Goal: Transaction & Acquisition: Book appointment/travel/reservation

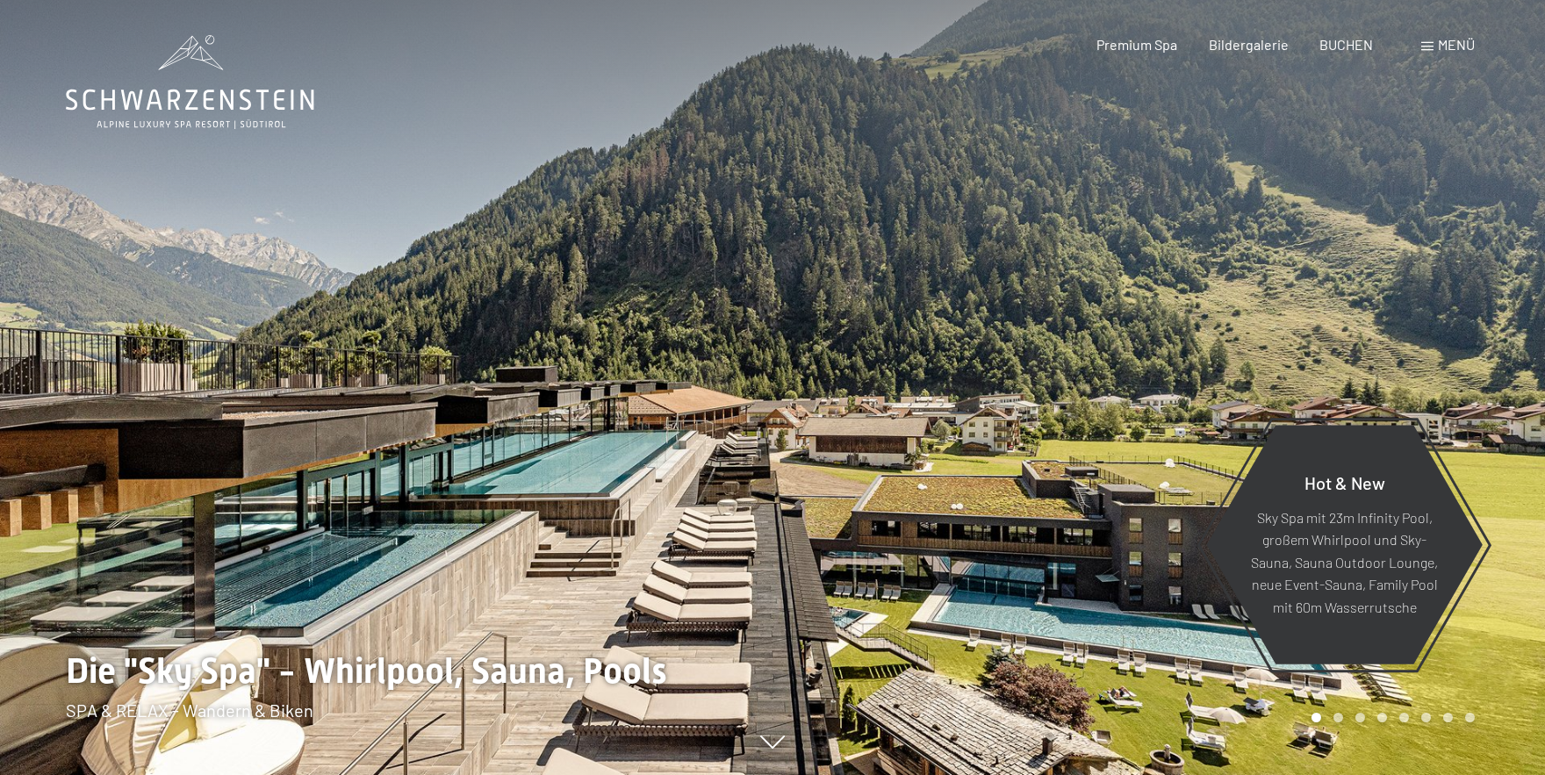
click at [1348, 53] on div "Premium Spa Bildergalerie BUCHEN" at bounding box center [1219, 44] width 369 height 19
click at [1338, 49] on span "BUCHEN" at bounding box center [1346, 41] width 54 height 17
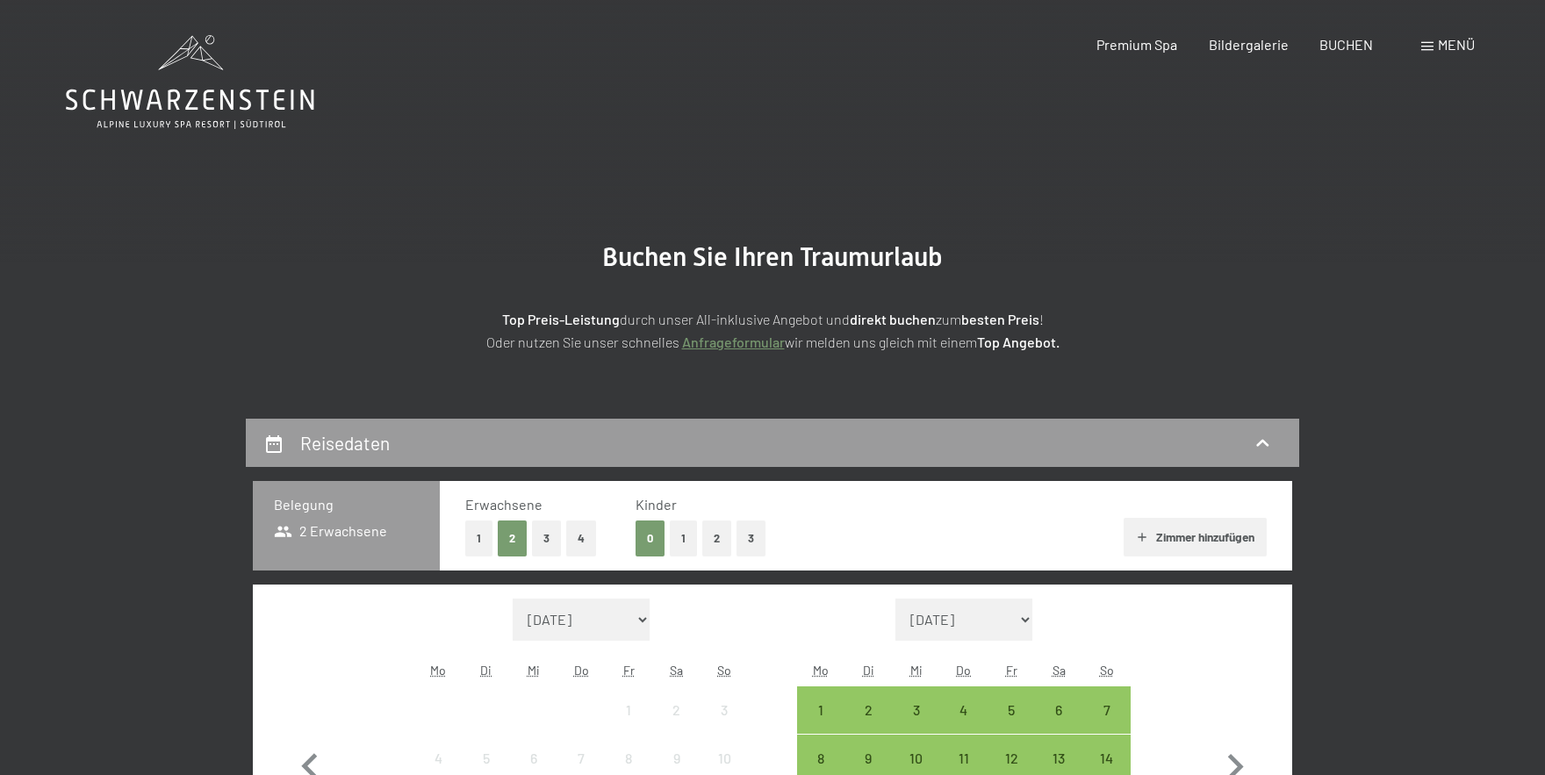
click at [1436, 42] on div "Menü" at bounding box center [1448, 44] width 54 height 19
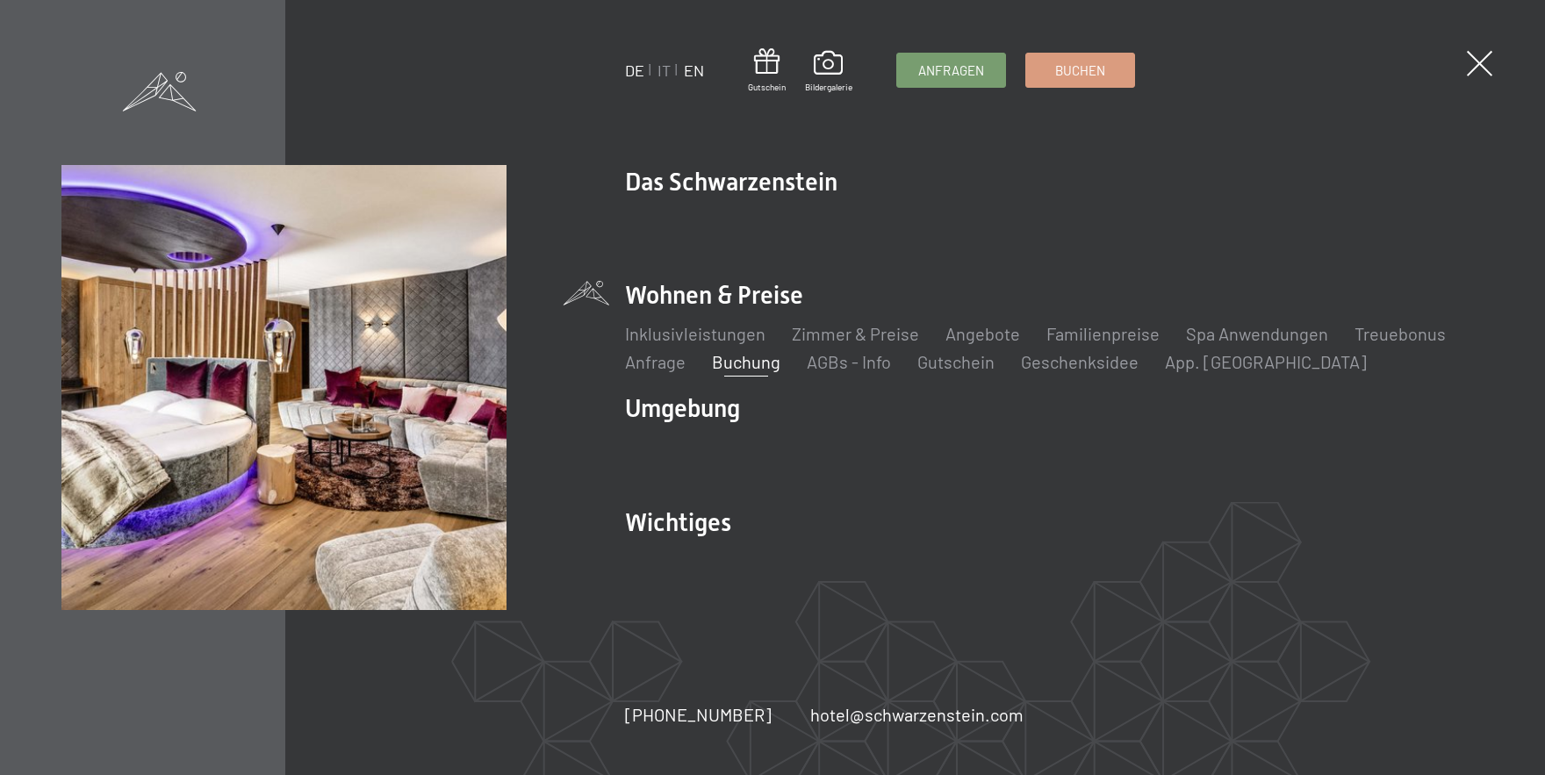
click at [694, 74] on link "EN" at bounding box center [694, 70] width 20 height 19
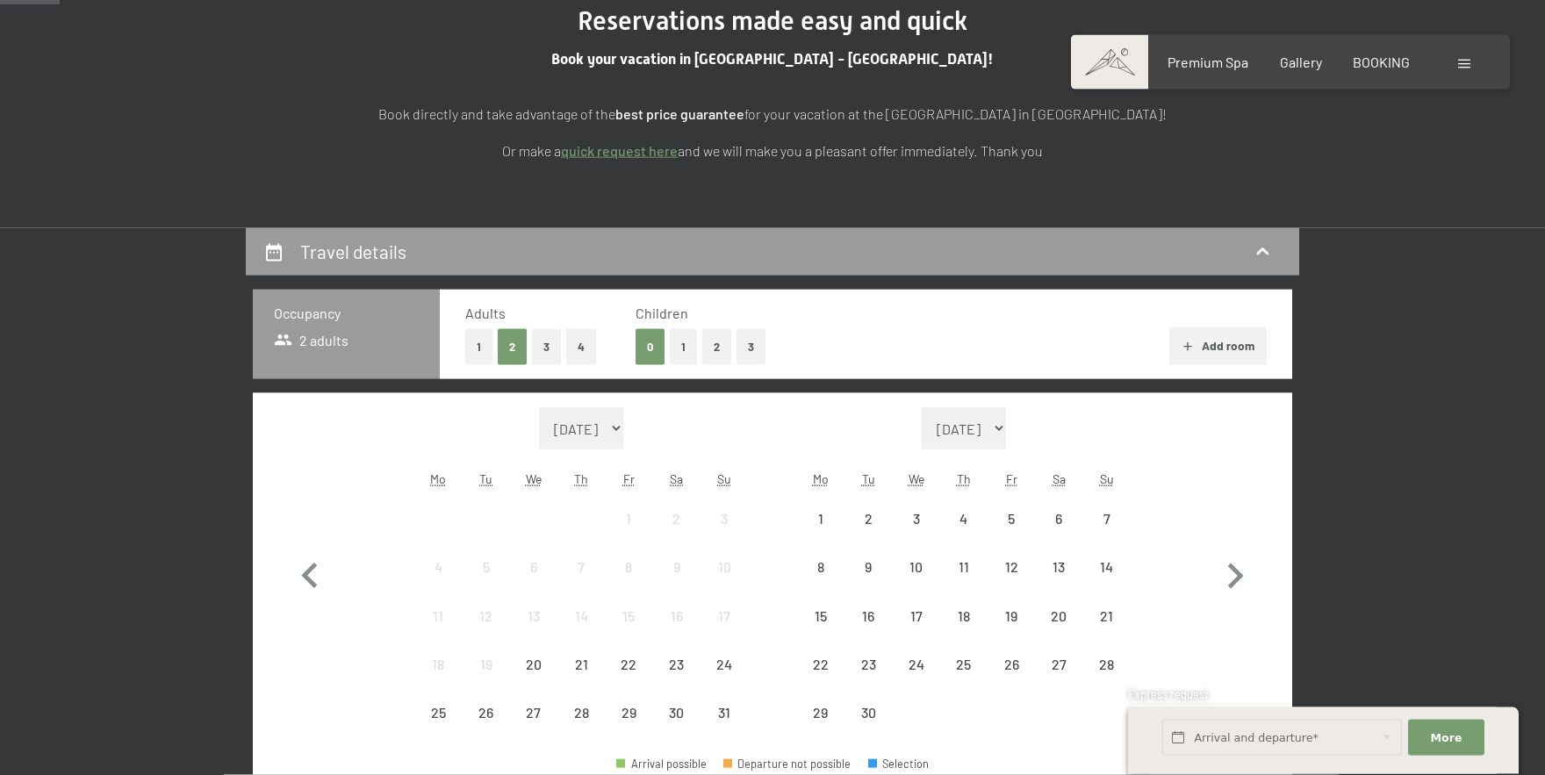
scroll to position [255, 0]
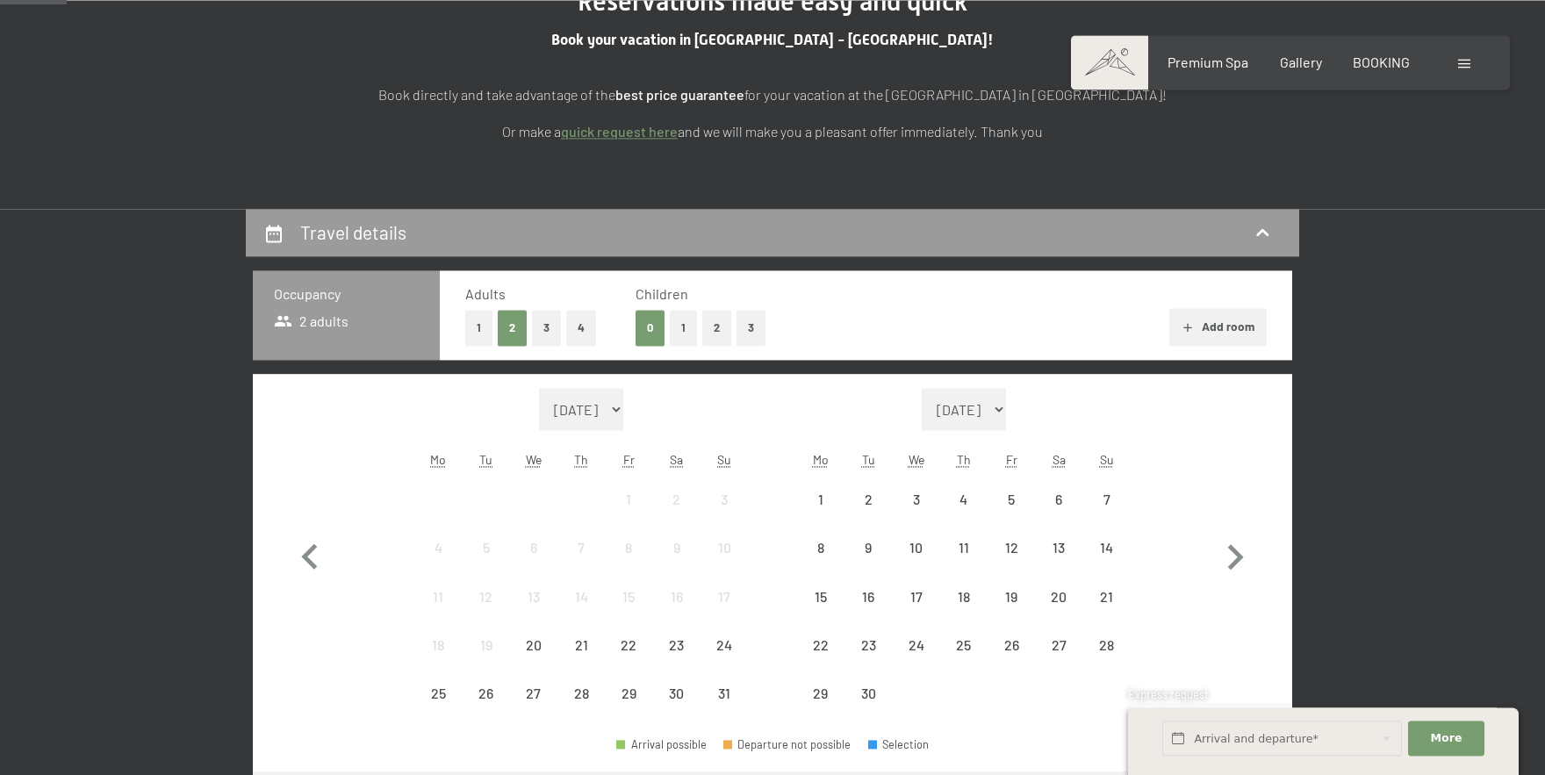
click at [576, 323] on button "4" at bounding box center [581, 328] width 30 height 36
click at [684, 327] on button "1" at bounding box center [683, 328] width 27 height 36
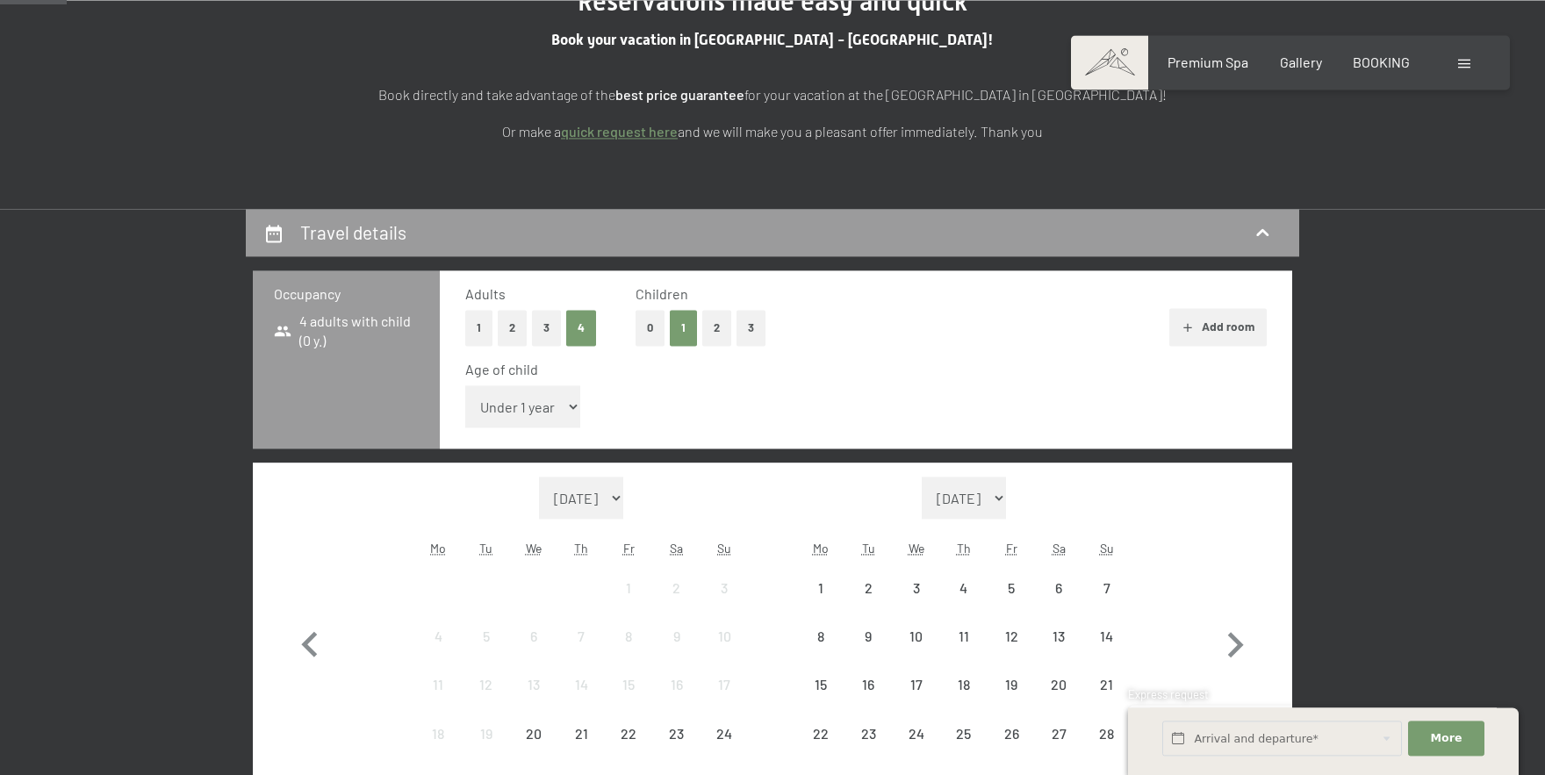
click at [465, 385] on select "Under 1 year 1 year 2 years 3 years 4 years 5 years 6 years 7 years 8 years 9 y…" at bounding box center [522, 406] width 115 height 42
click option "13 years" at bounding box center [0, 0] width 0 height 0
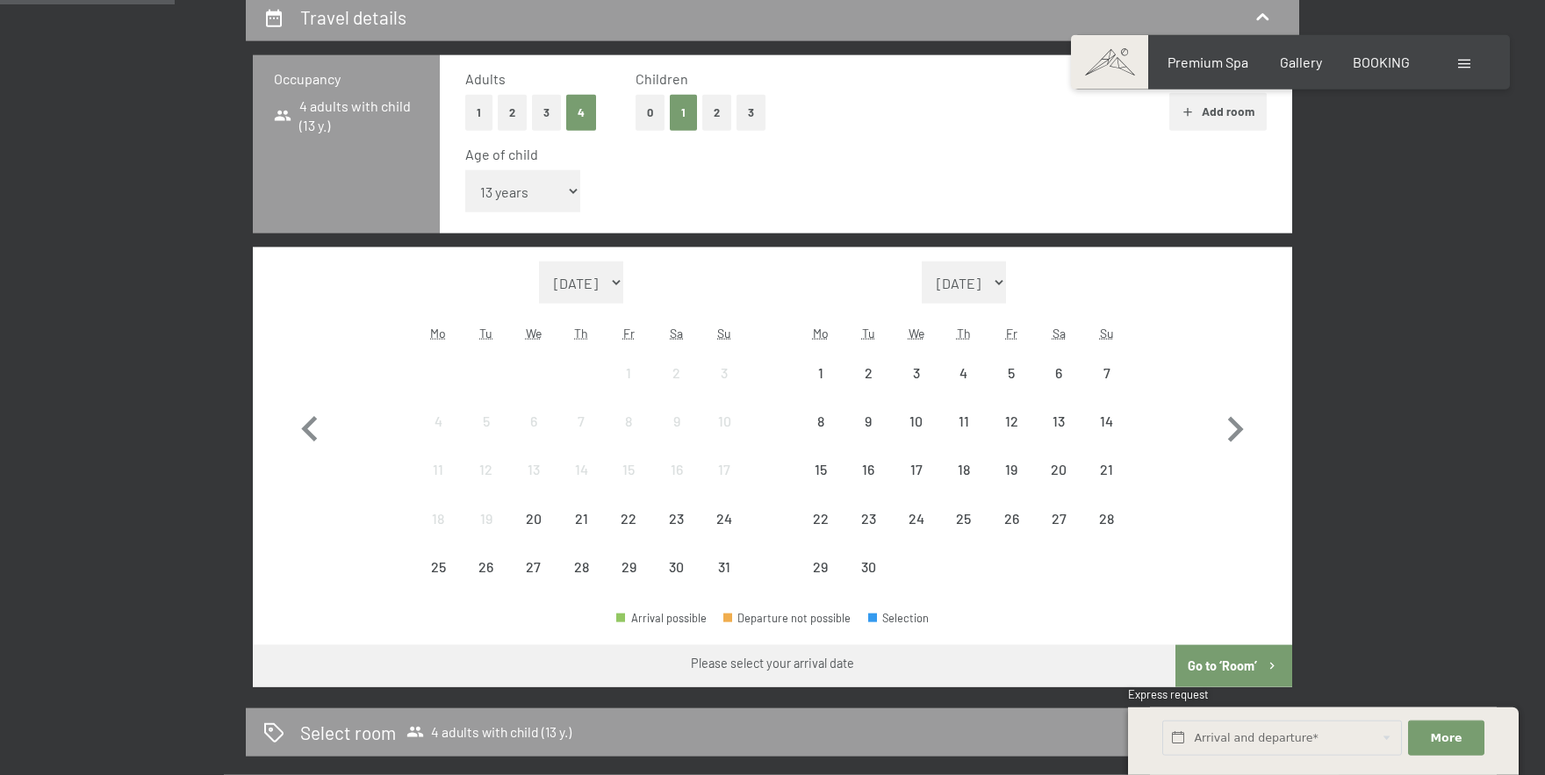
scroll to position [483, 0]
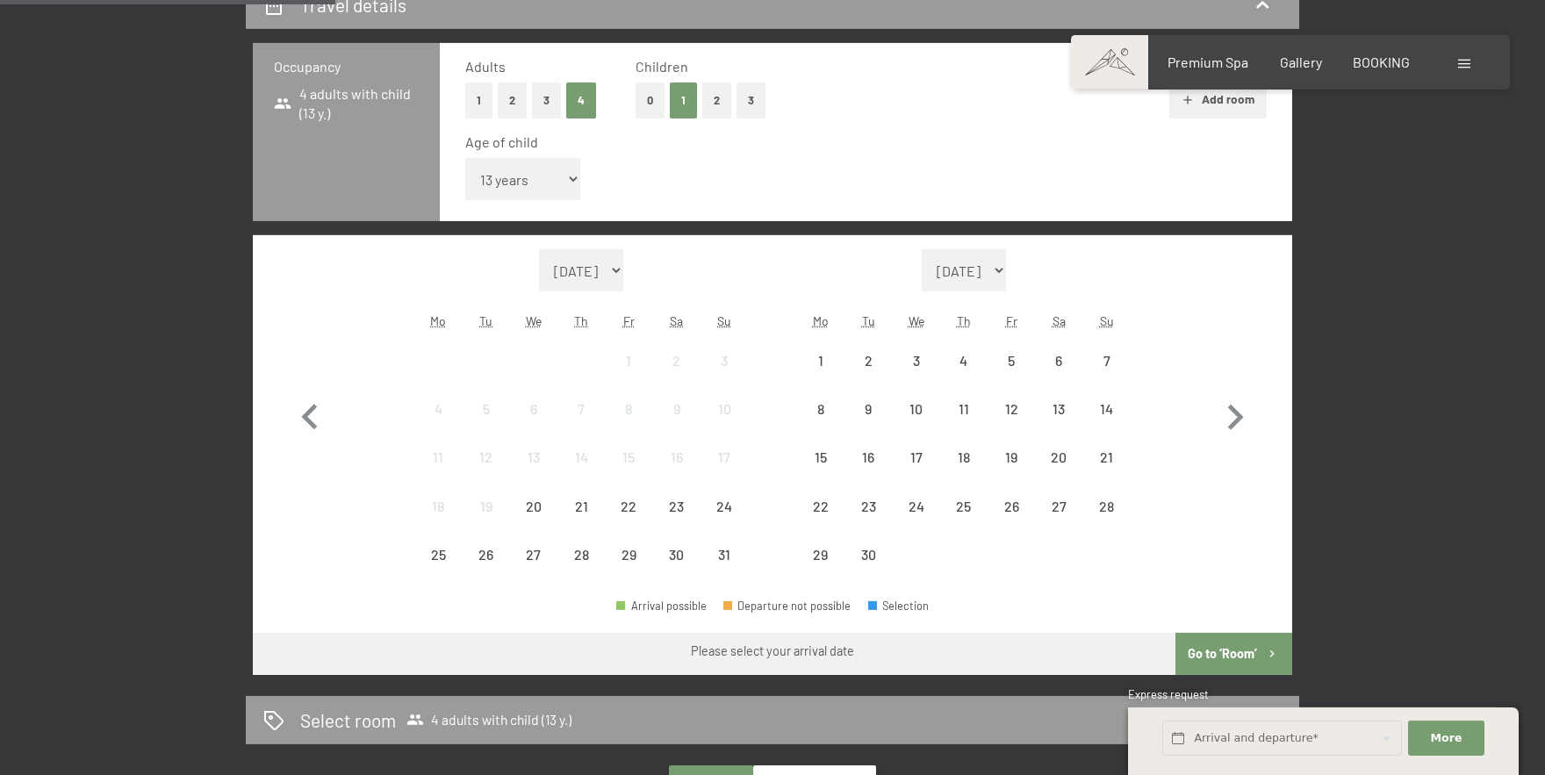
click at [465, 158] on select "Under 1 year 1 year 2 years 3 years 4 years 5 years 6 years 7 years 8 years 9 y…" at bounding box center [522, 179] width 115 height 42
select select "17"
click option "17 years" at bounding box center [0, 0] width 0 height 0
click at [1240, 414] on icon "button" at bounding box center [1236, 417] width 16 height 25
select select "[DATE]"
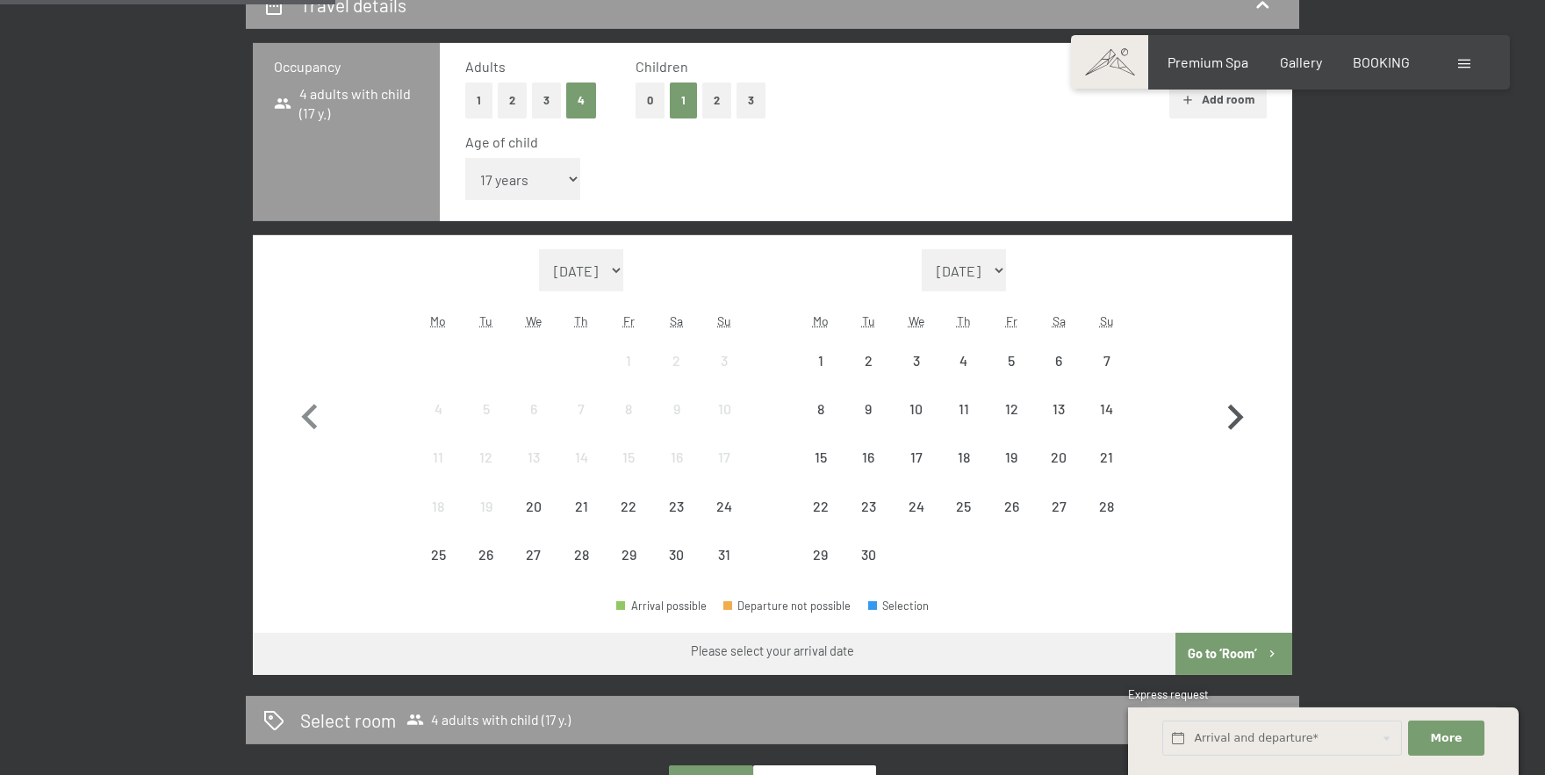
select select "[DATE]"
click at [1240, 414] on icon "button" at bounding box center [1236, 417] width 16 height 25
select select "[DATE]"
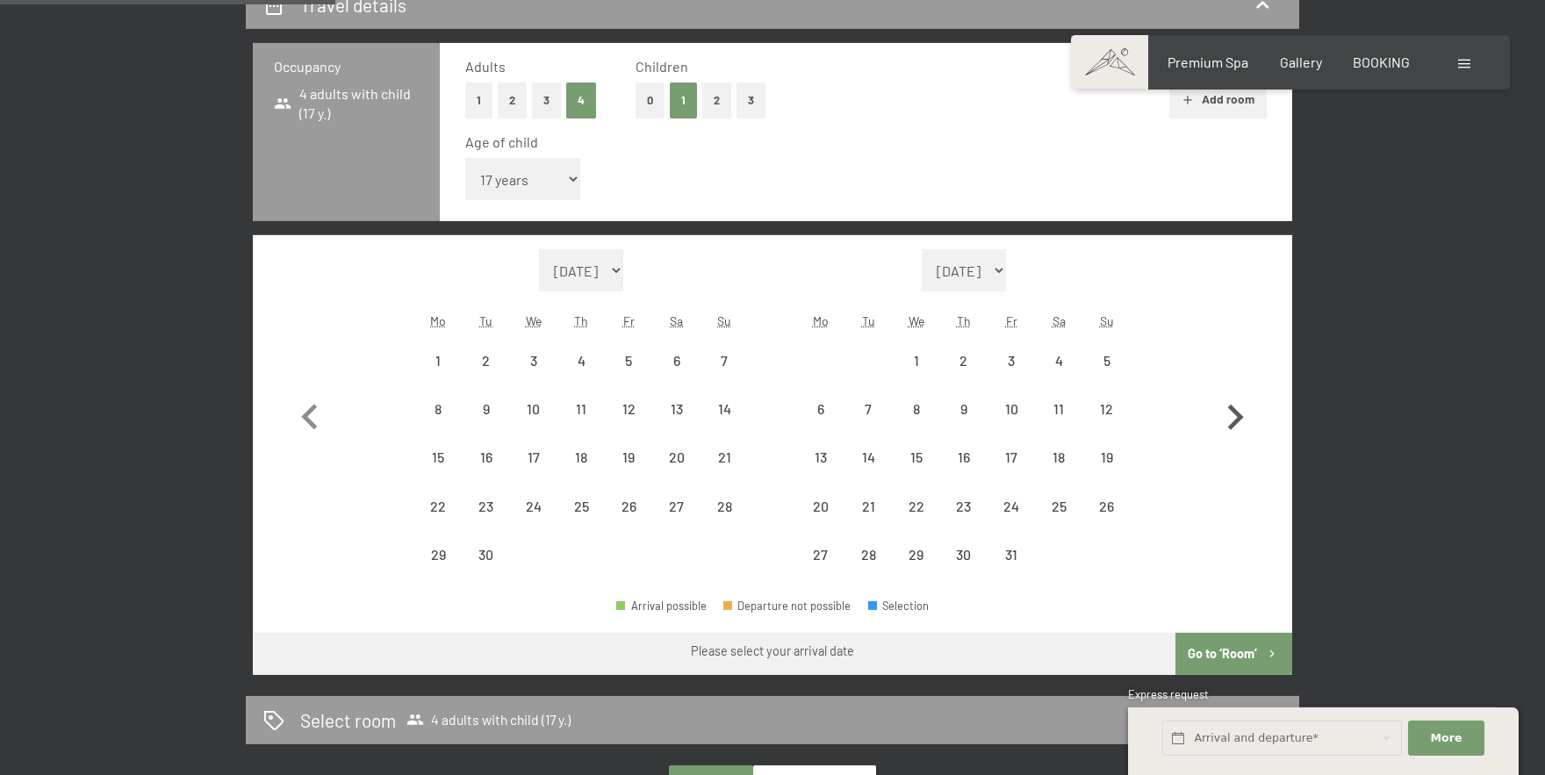
select select "[DATE]"
click at [1240, 414] on icon "button" at bounding box center [1236, 417] width 16 height 25
select select "[DATE]"
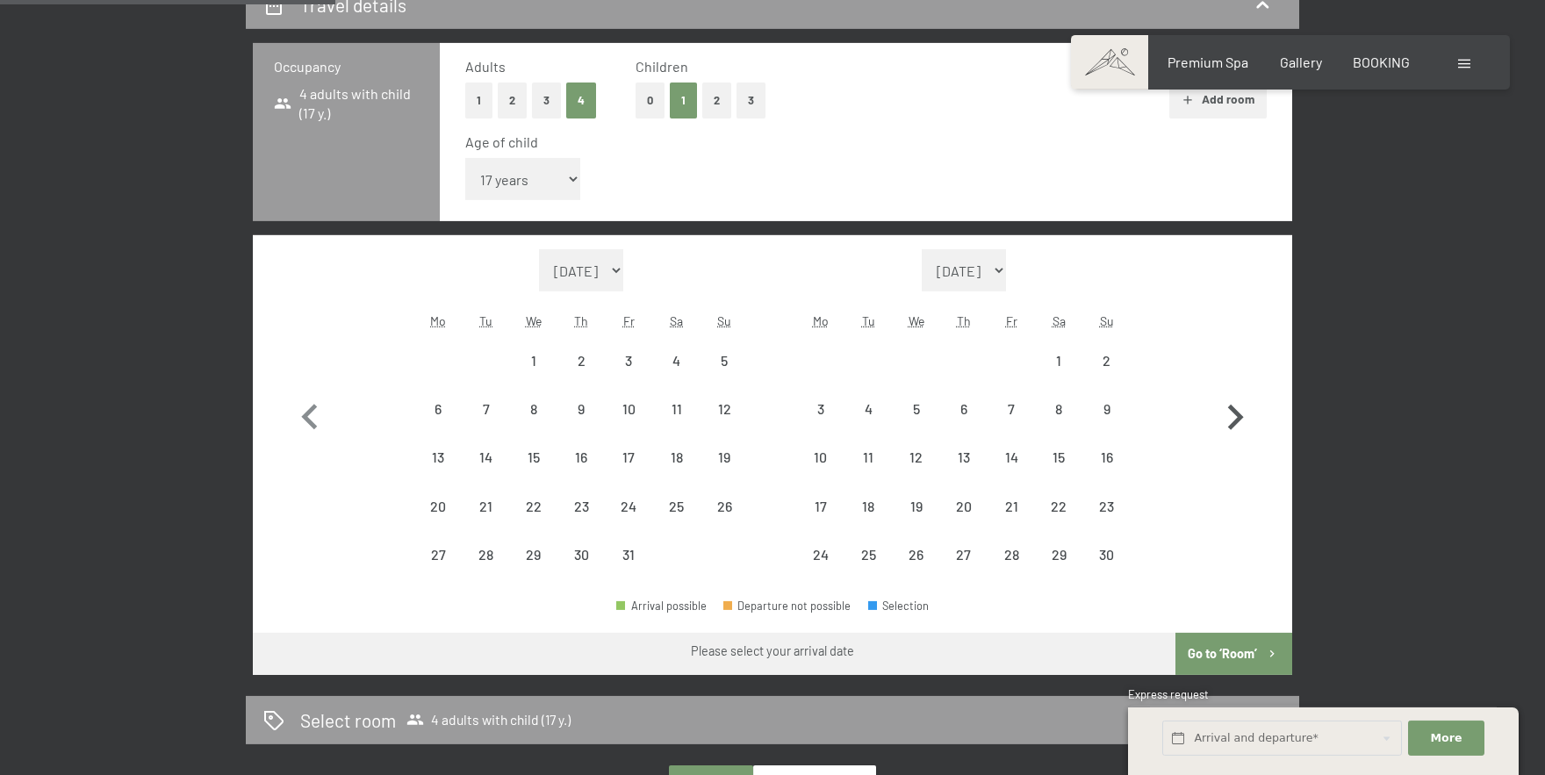
select select "[DATE]"
click at [1240, 414] on icon "button" at bounding box center [1236, 417] width 16 height 25
select select "[DATE]"
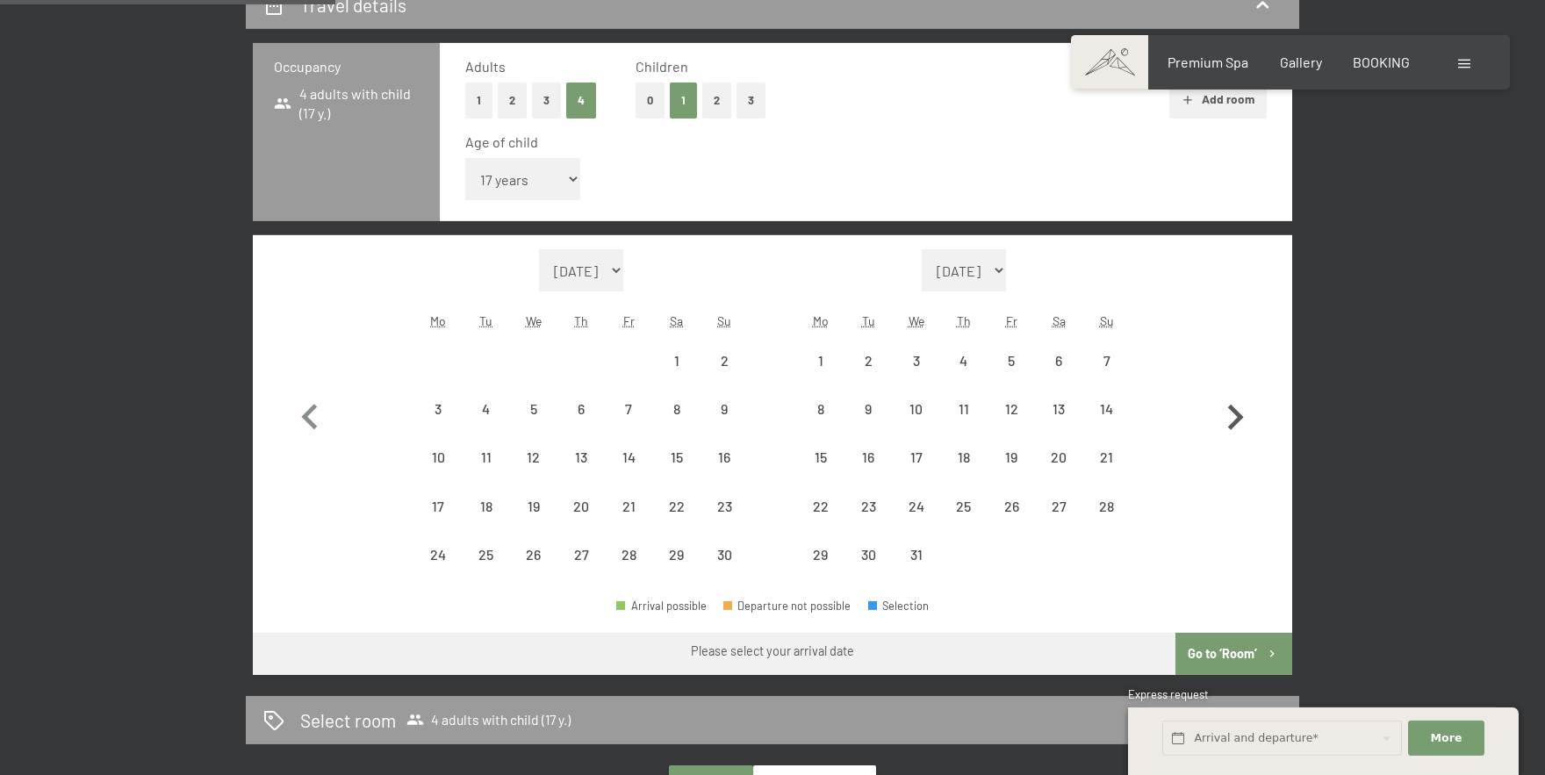
select select "[DATE]"
click at [513, 101] on button "2" at bounding box center [512, 101] width 29 height 36
select select "[DATE]"
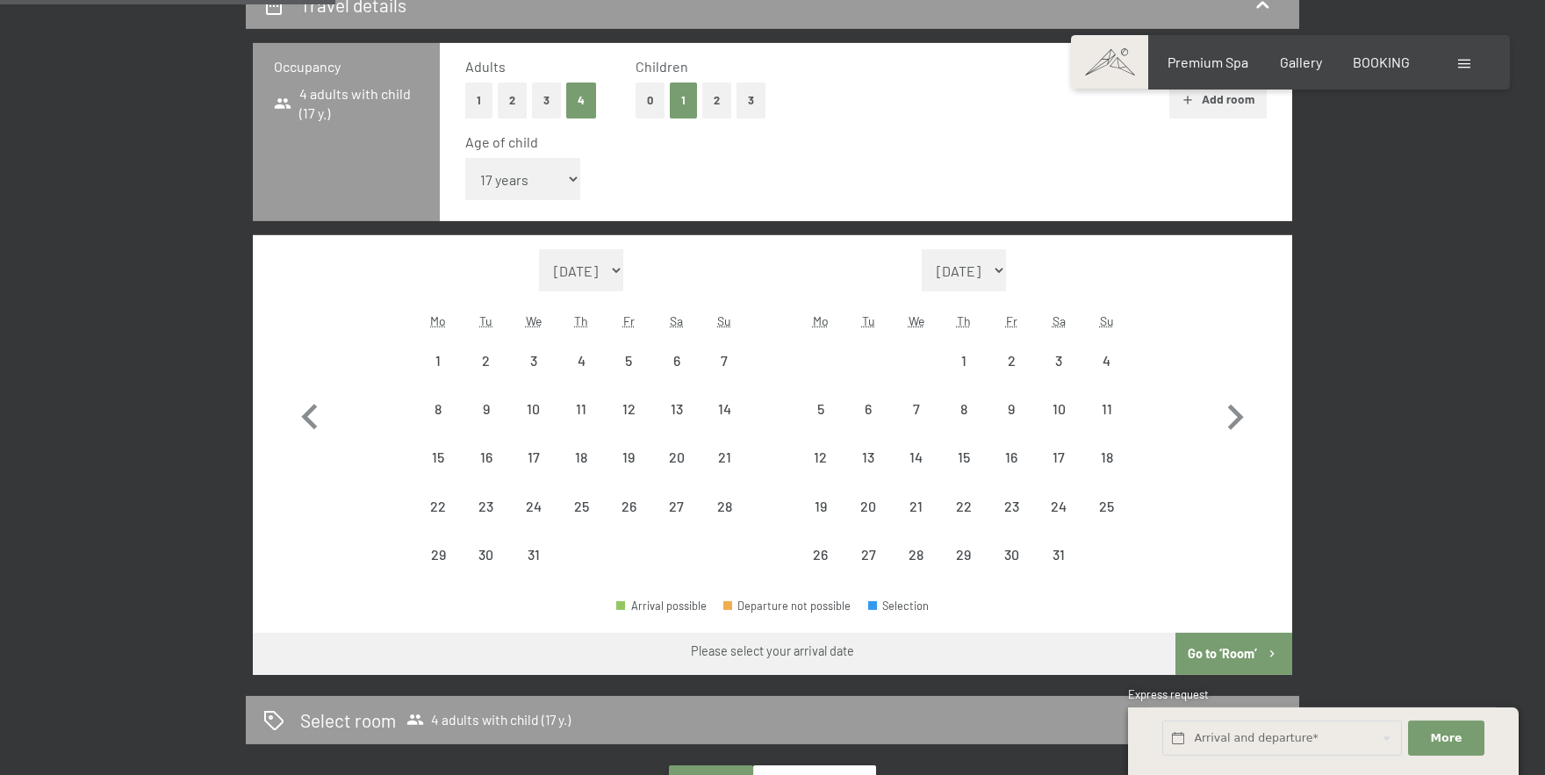
select select "[DATE]"
click at [976, 135] on div "Age of child" at bounding box center [858, 142] width 787 height 19
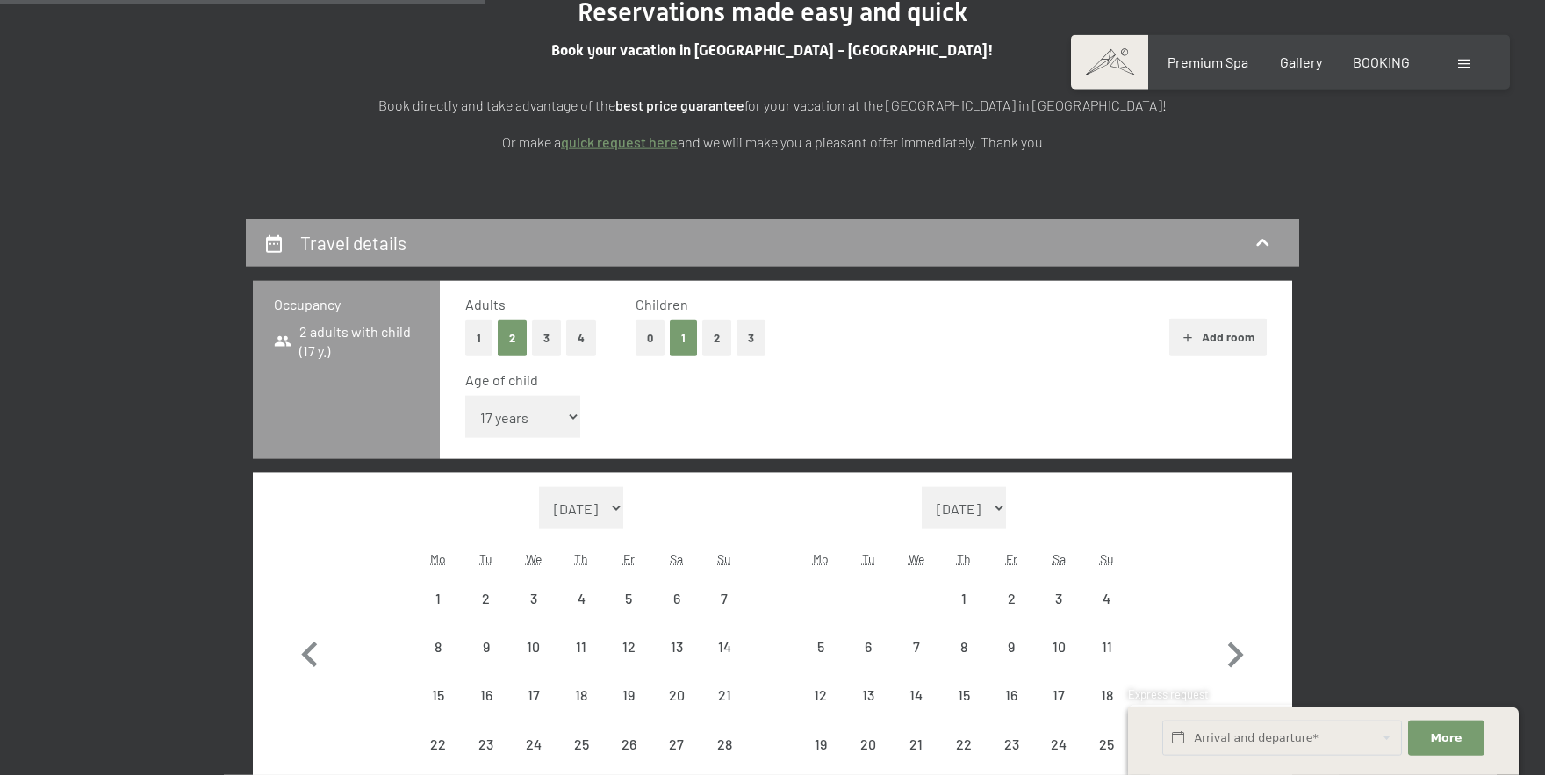
scroll to position [0, 0]
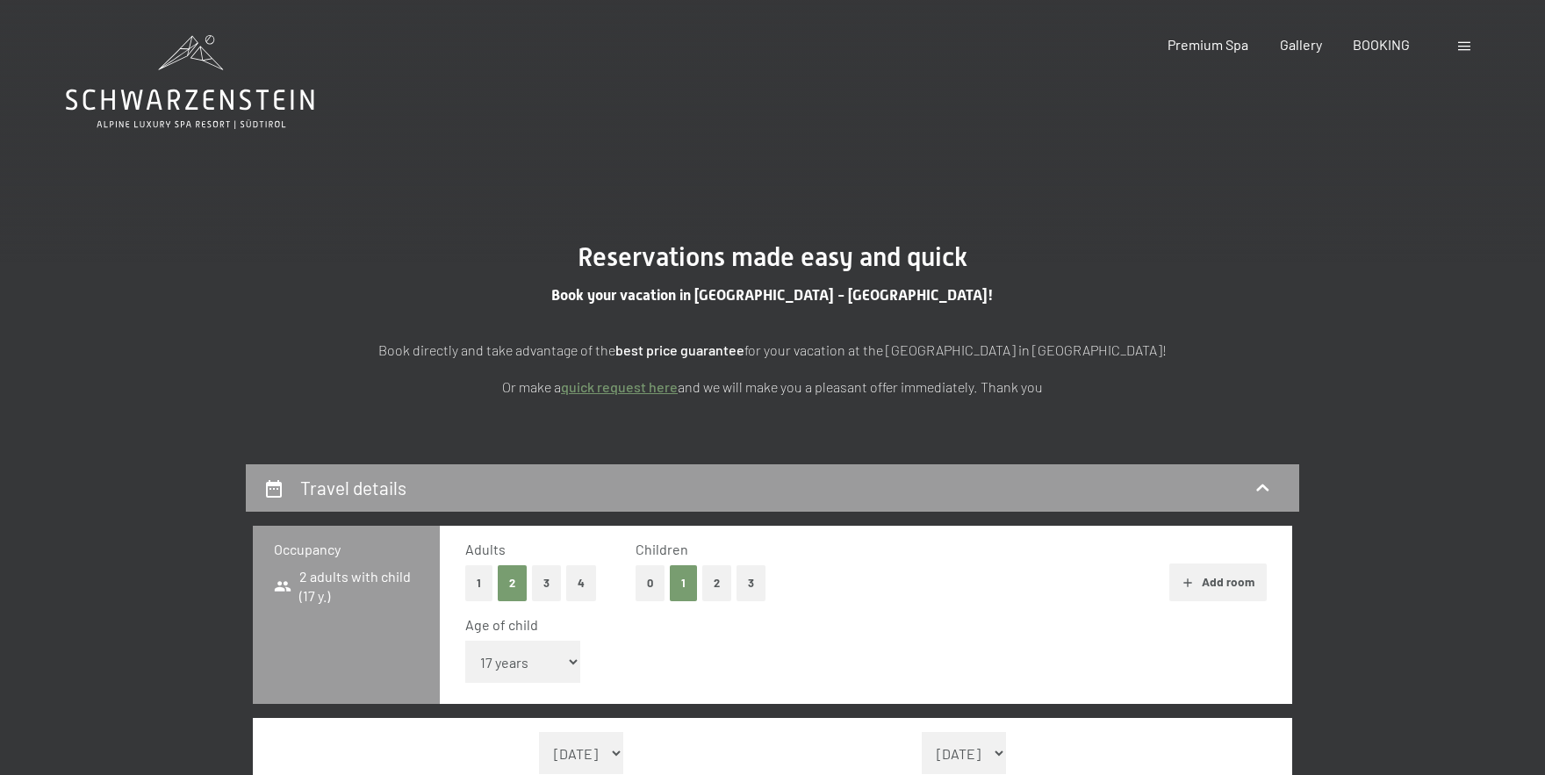
click at [1009, 336] on div "Book directly and take advantage of the best price guarantee for your vacation …" at bounding box center [773, 351] width 878 height 94
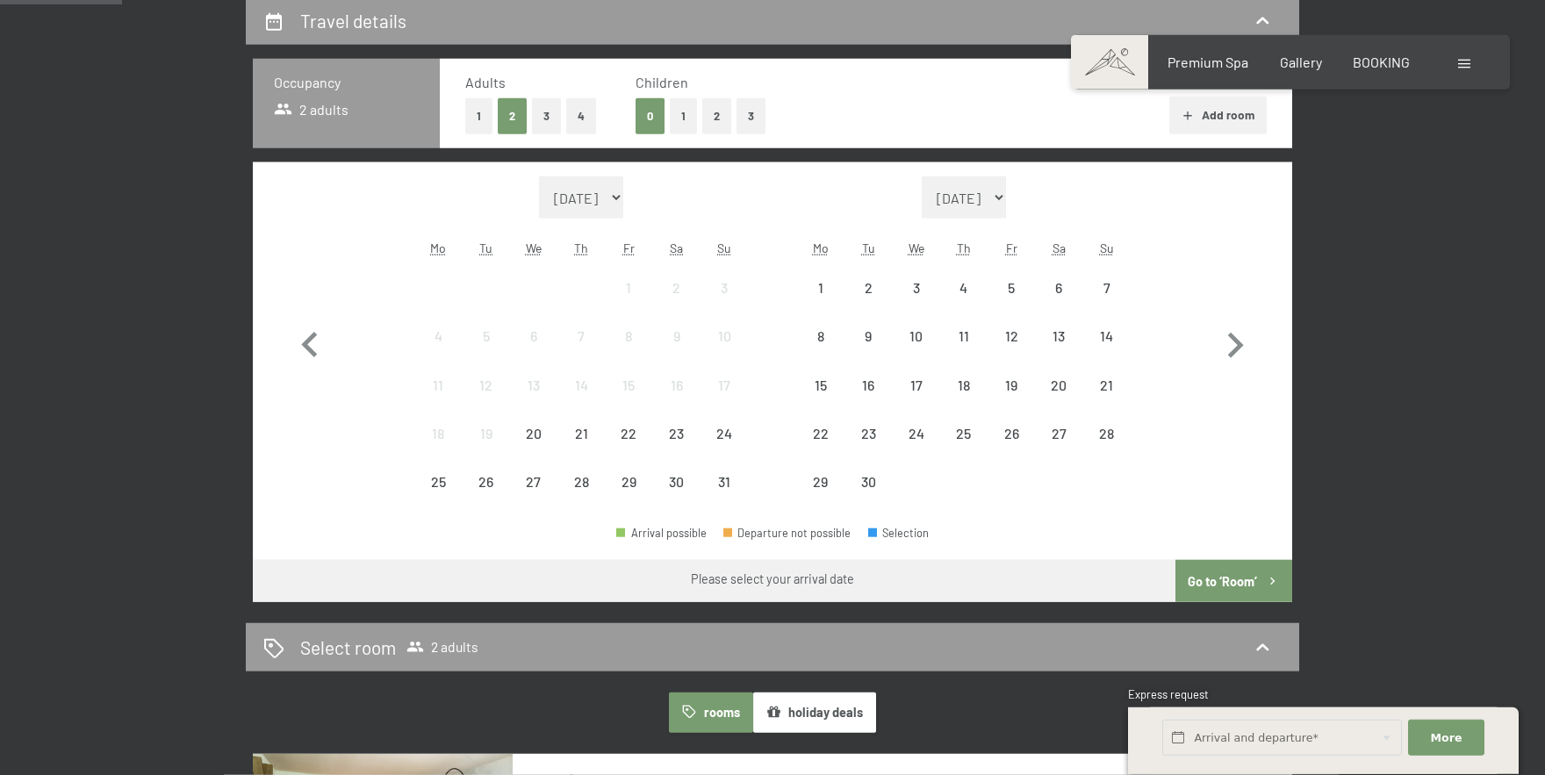
scroll to position [470, 0]
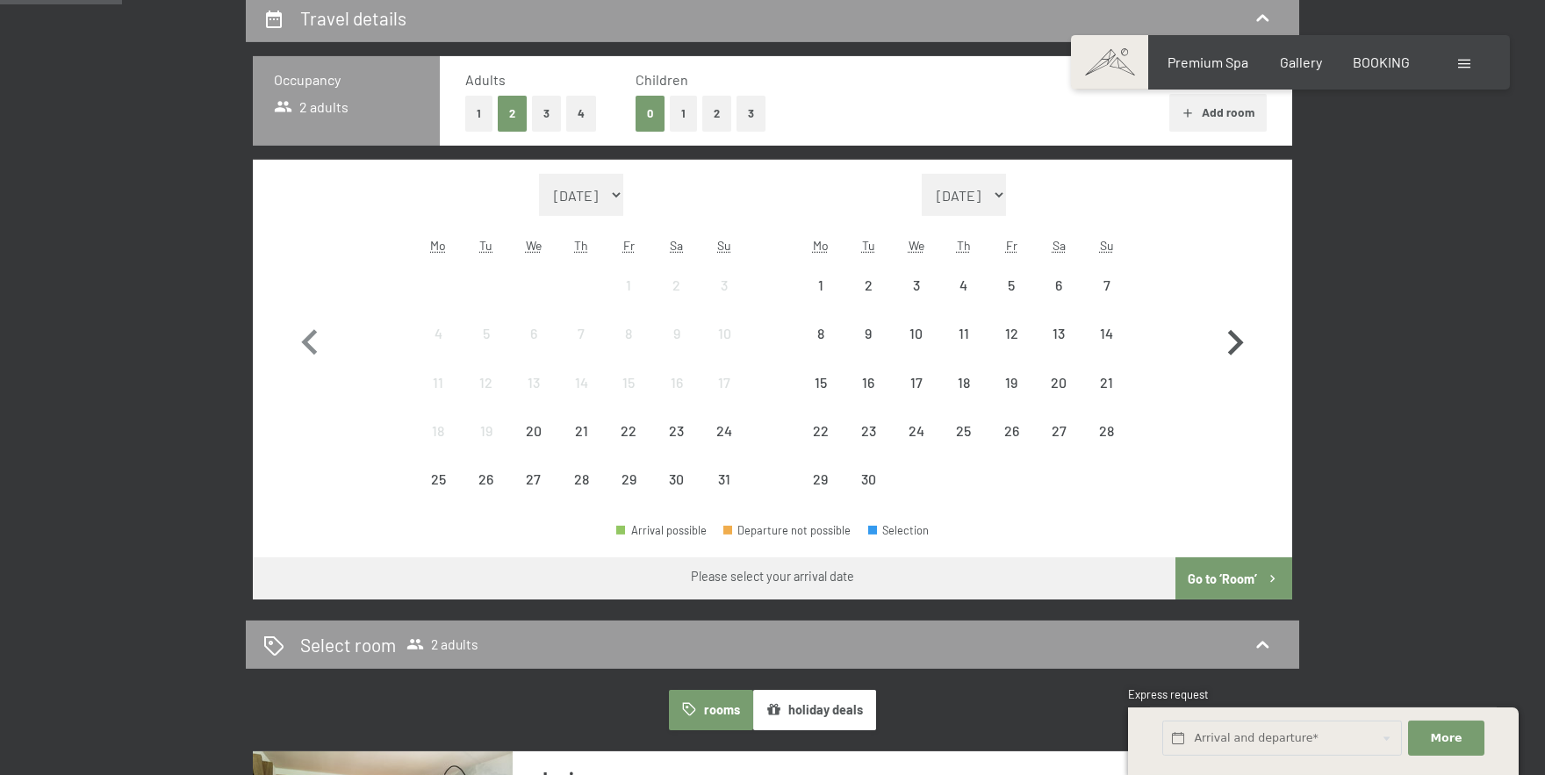
click at [1231, 343] on icon "button" at bounding box center [1235, 343] width 51 height 51
select select "[DATE]"
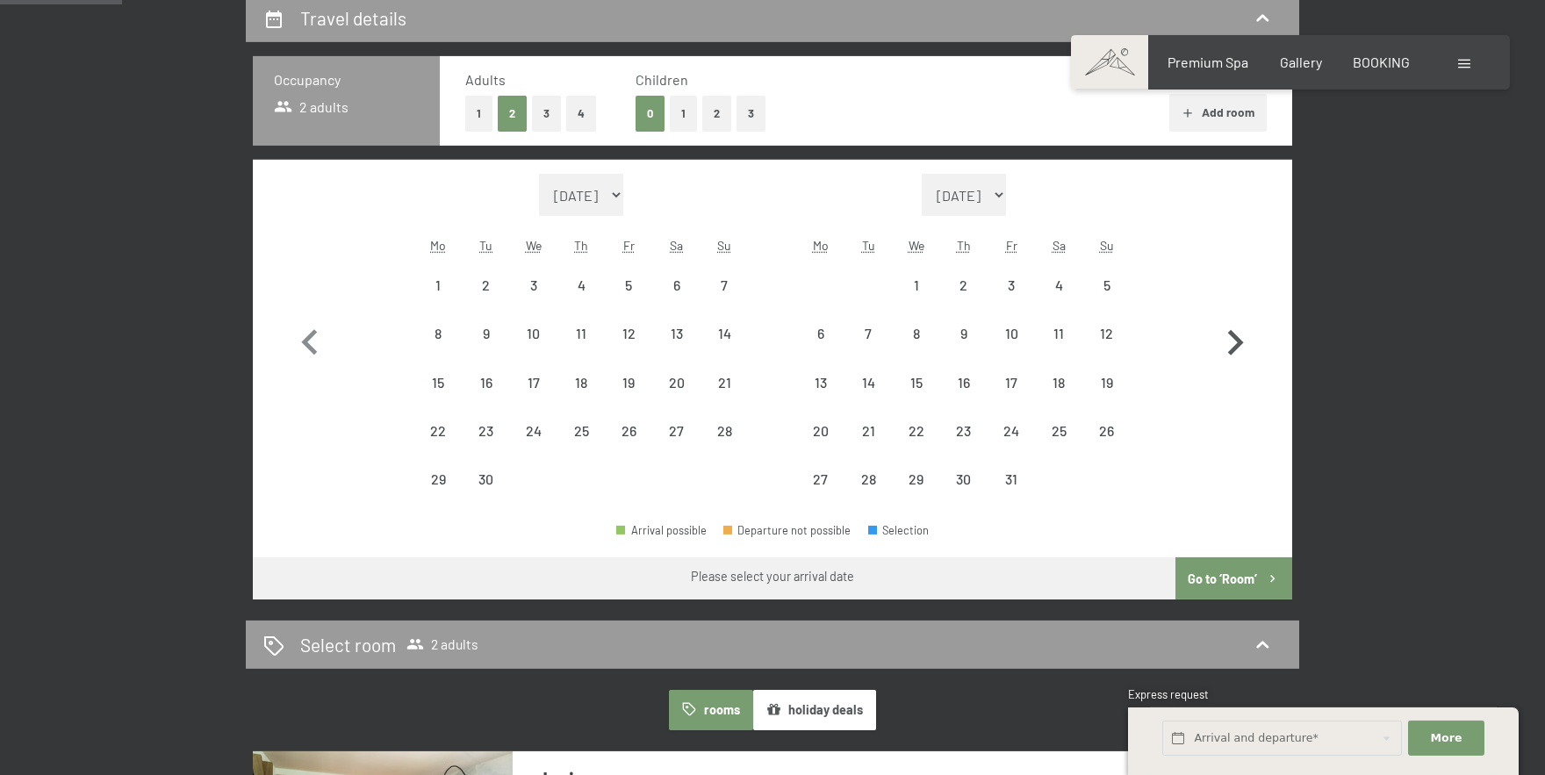
click at [1231, 343] on icon "button" at bounding box center [1235, 343] width 51 height 51
select select "[DATE]"
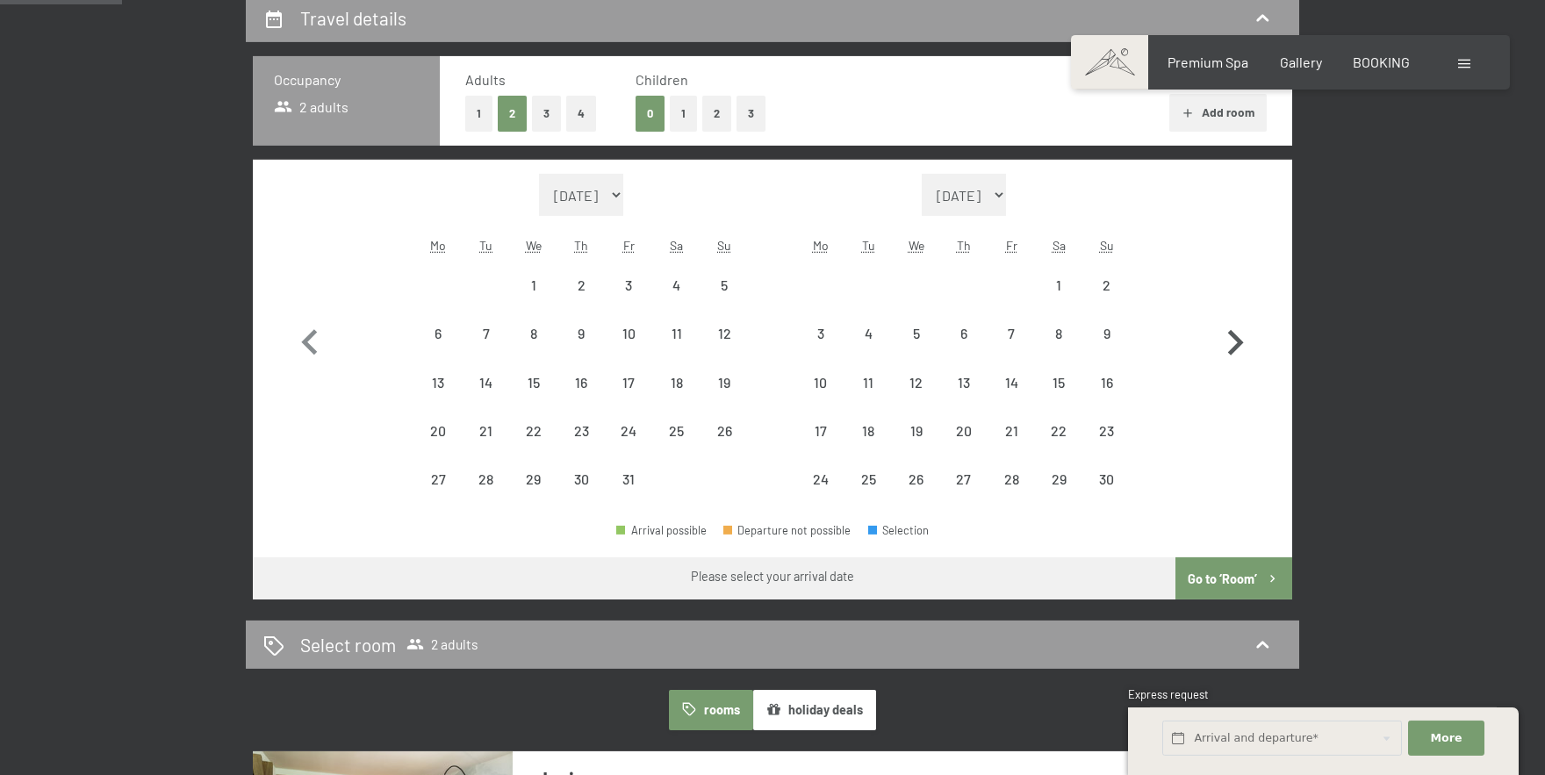
click at [1231, 343] on icon "button" at bounding box center [1235, 343] width 51 height 51
select select "[DATE]"
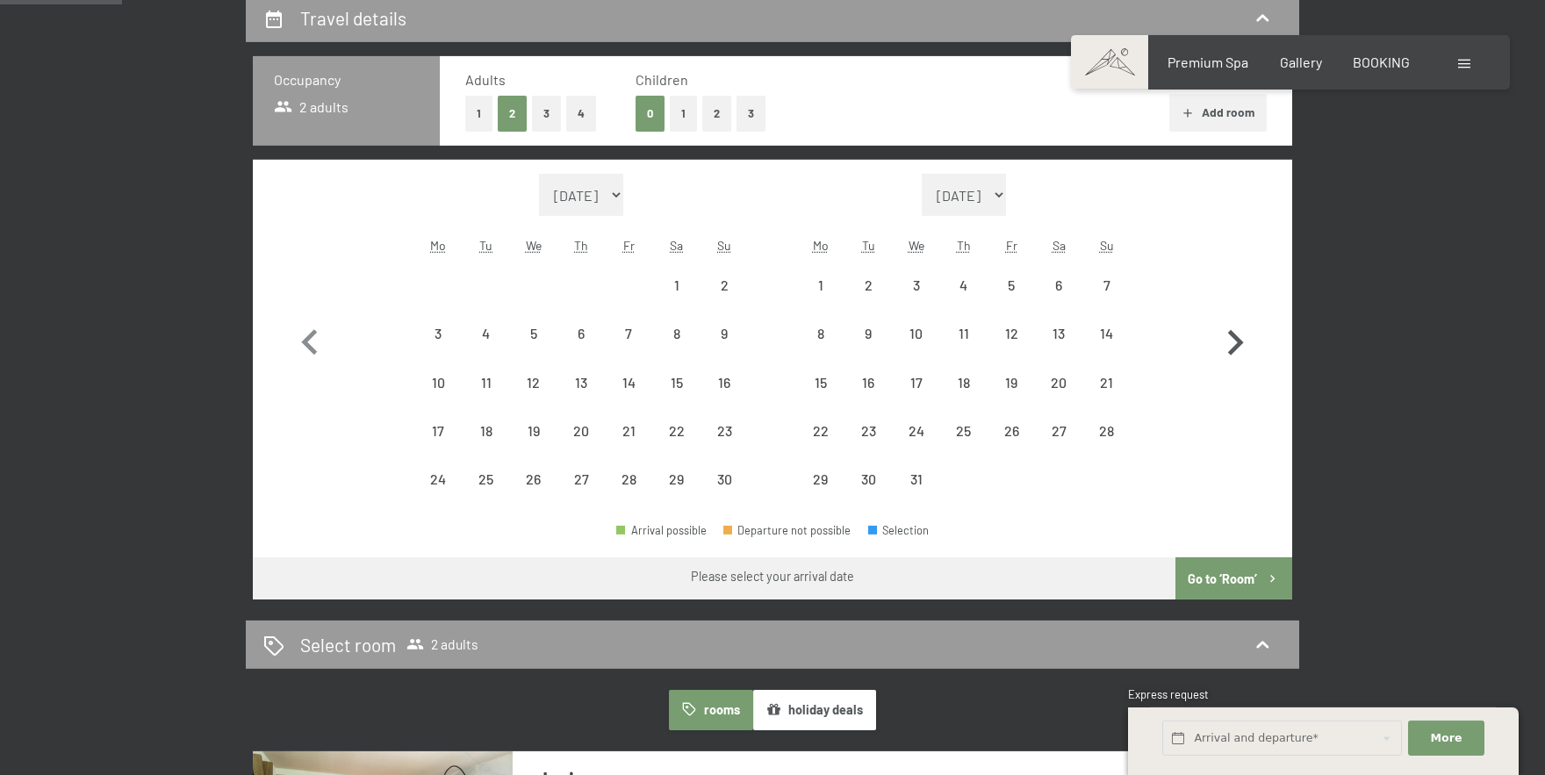
click at [1231, 343] on icon "button" at bounding box center [1235, 343] width 51 height 51
select select "[DATE]"
click at [1231, 343] on icon "button" at bounding box center [1235, 343] width 51 height 51
select select "[DATE]"
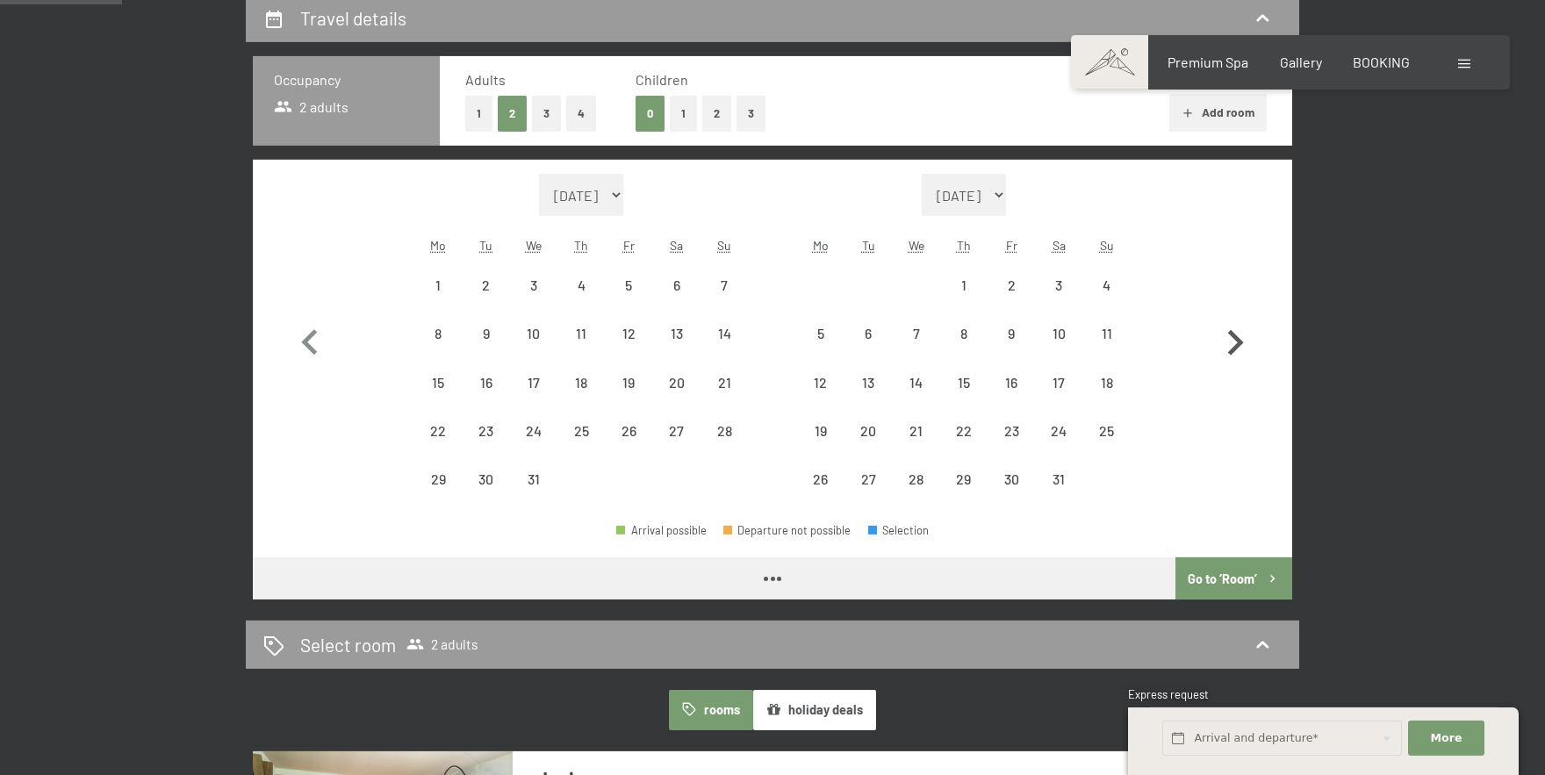
select select "2026-02-01"
click at [1231, 343] on icon "button" at bounding box center [1235, 343] width 51 height 51
select select "2026-02-01"
select select "2026-03-01"
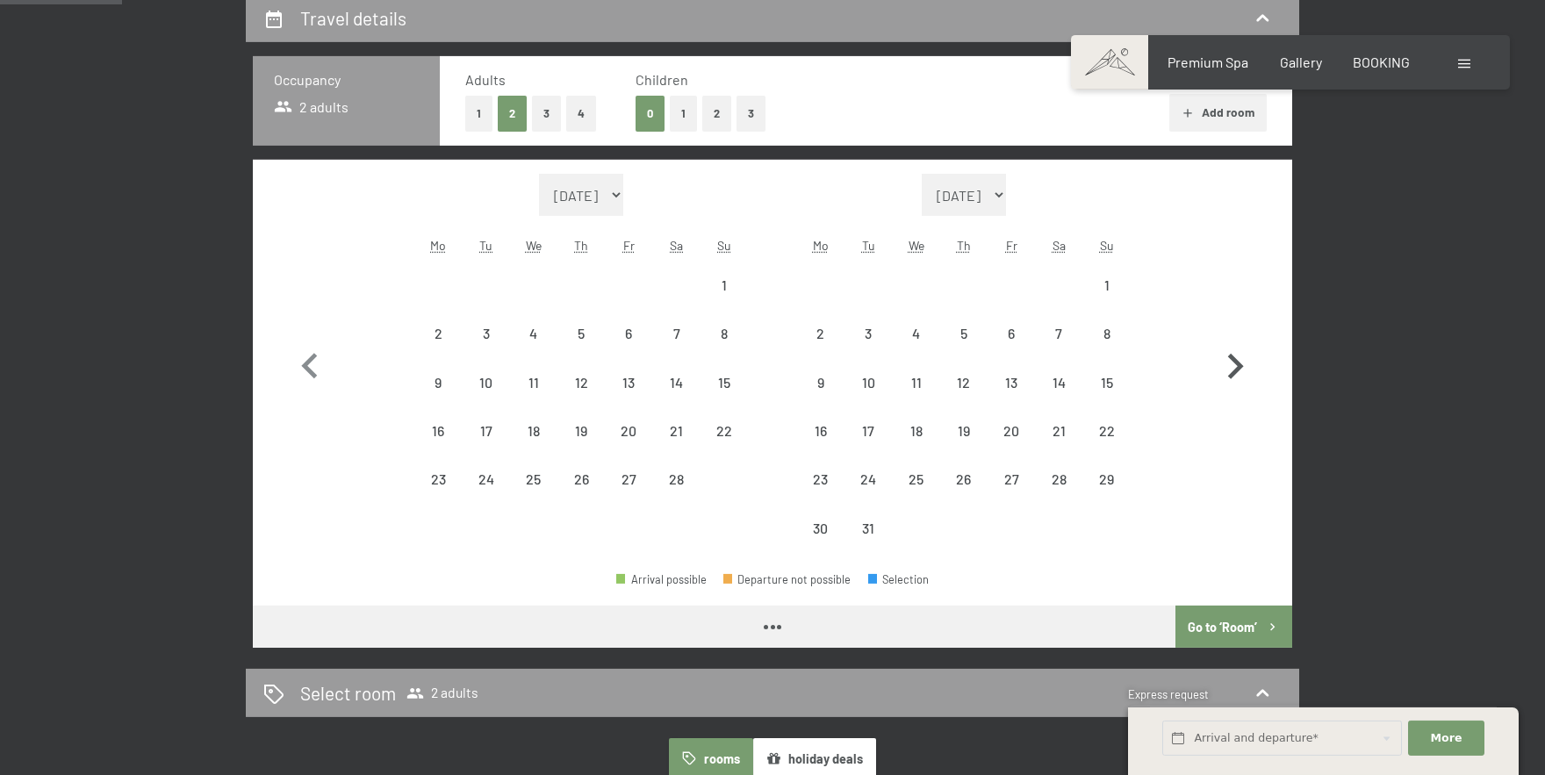
click at [1231, 343] on icon "button" at bounding box center [1235, 367] width 51 height 51
select select "2026-03-01"
select select "2026-04-01"
click at [1231, 343] on icon "button" at bounding box center [1235, 367] width 51 height 51
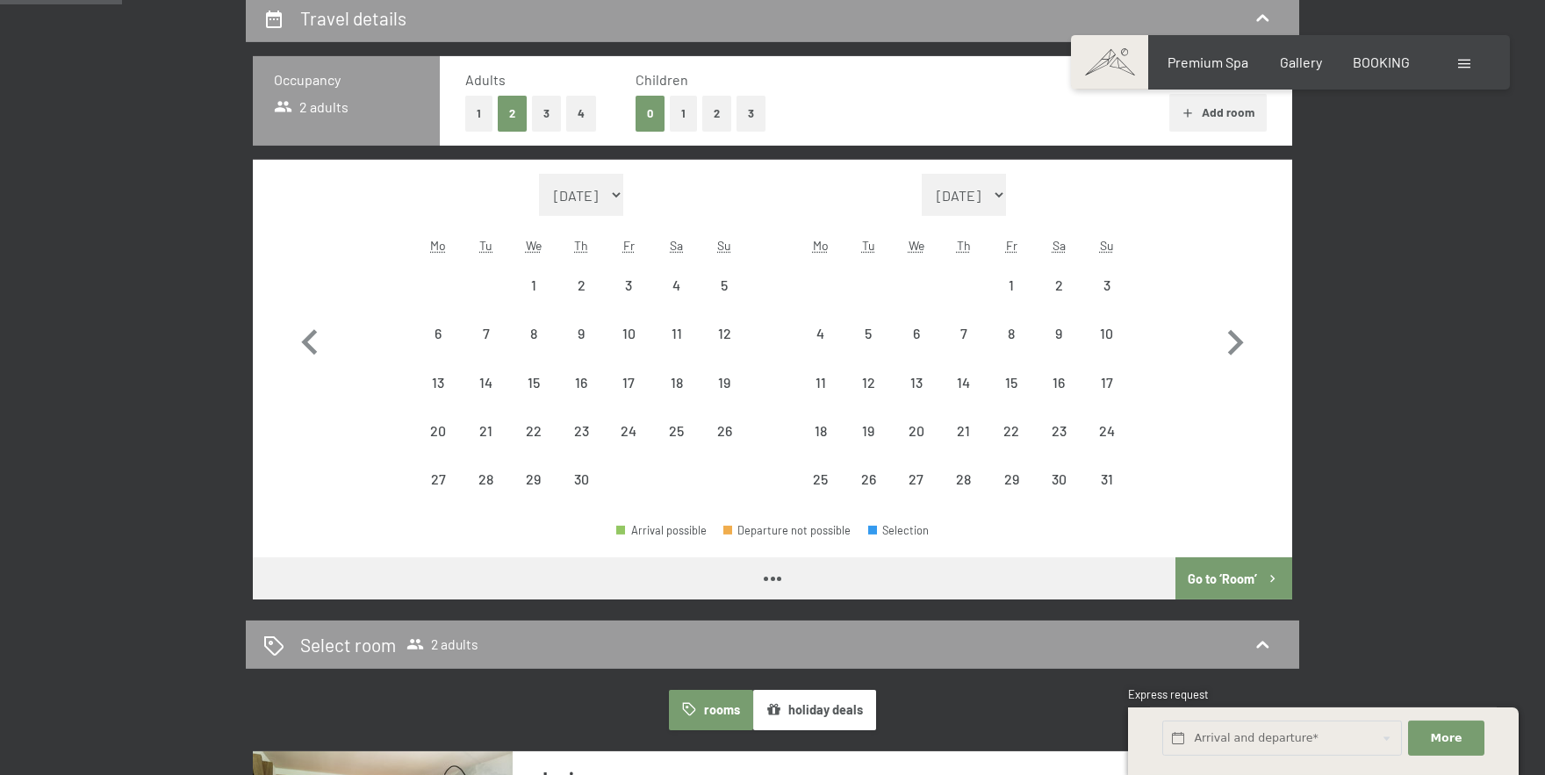
select select "2026-04-01"
select select "2026-05-01"
click at [1378, 61] on span "BOOKING" at bounding box center [1381, 59] width 57 height 17
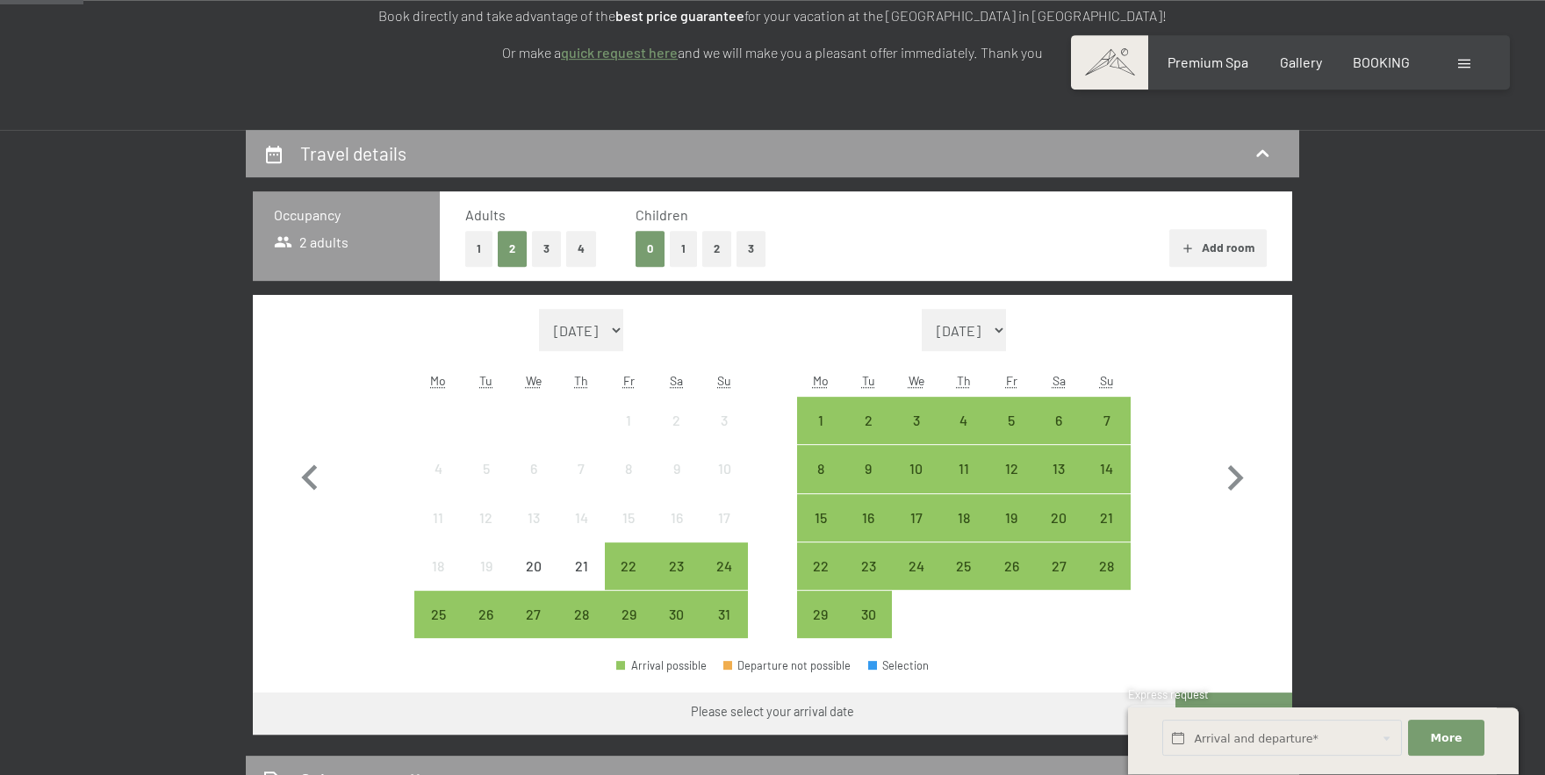
scroll to position [351, 0]
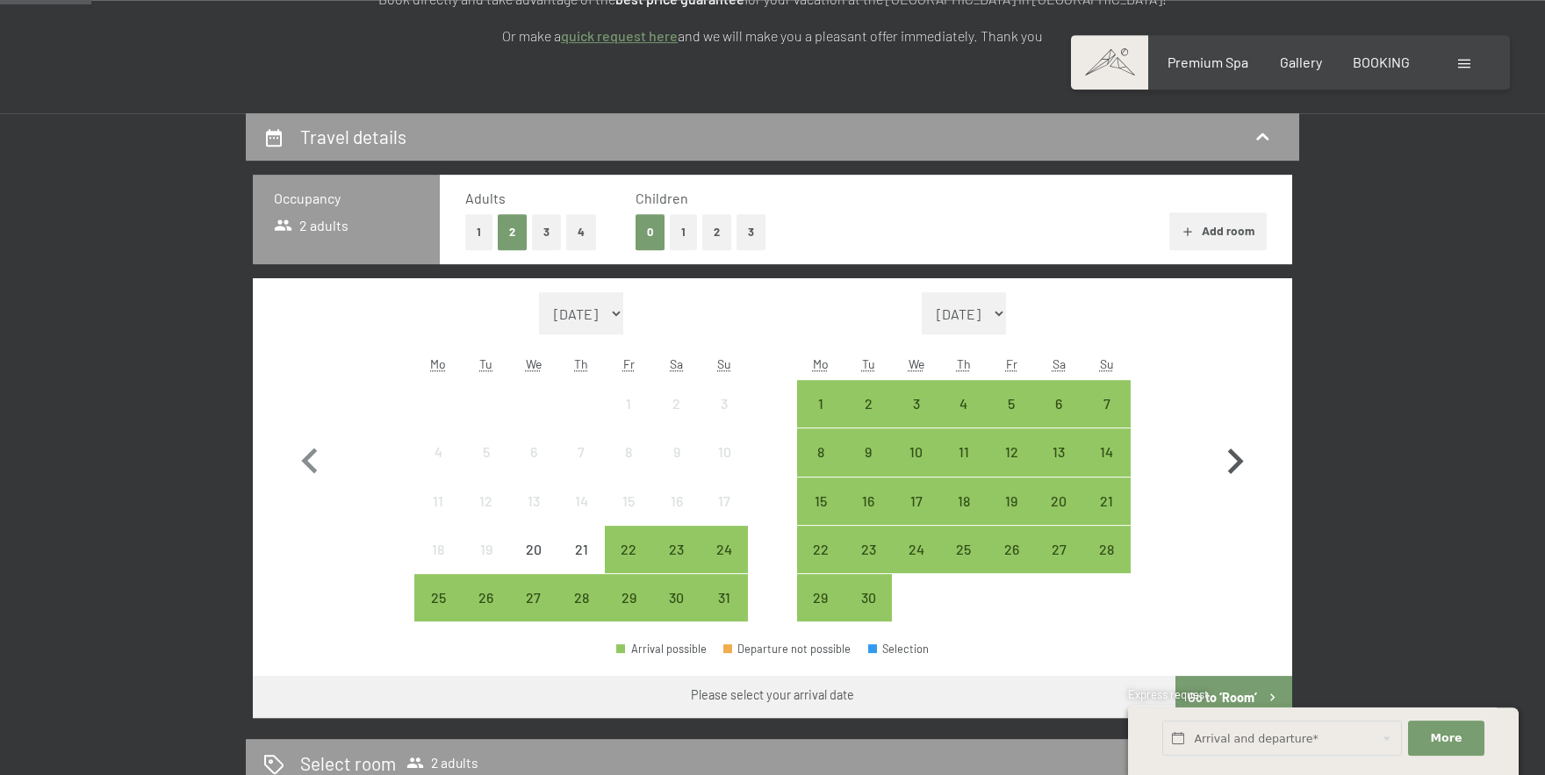
click at [1237, 469] on icon "button" at bounding box center [1235, 461] width 51 height 51
select select "[DATE]"
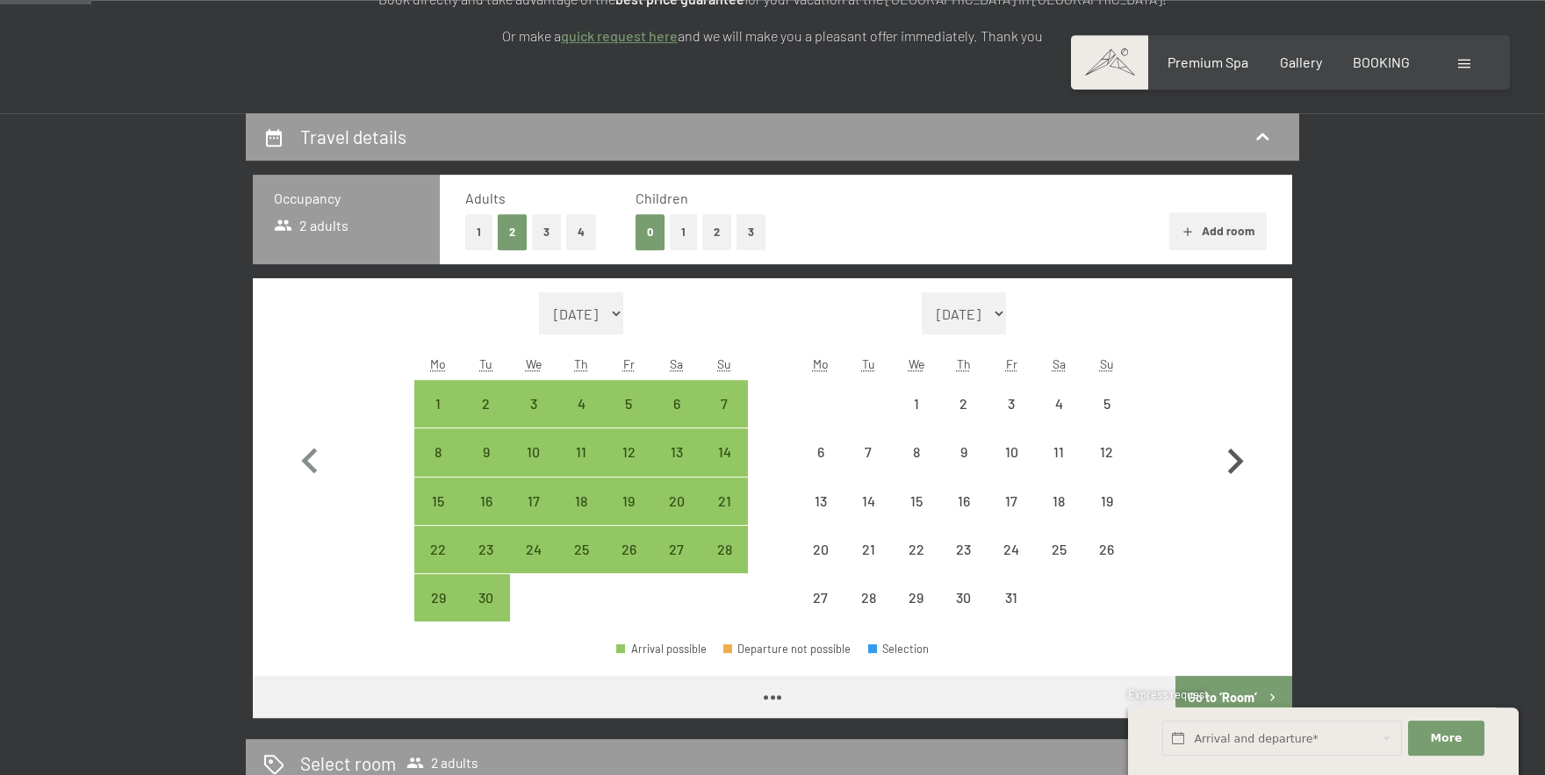
select select "[DATE]"
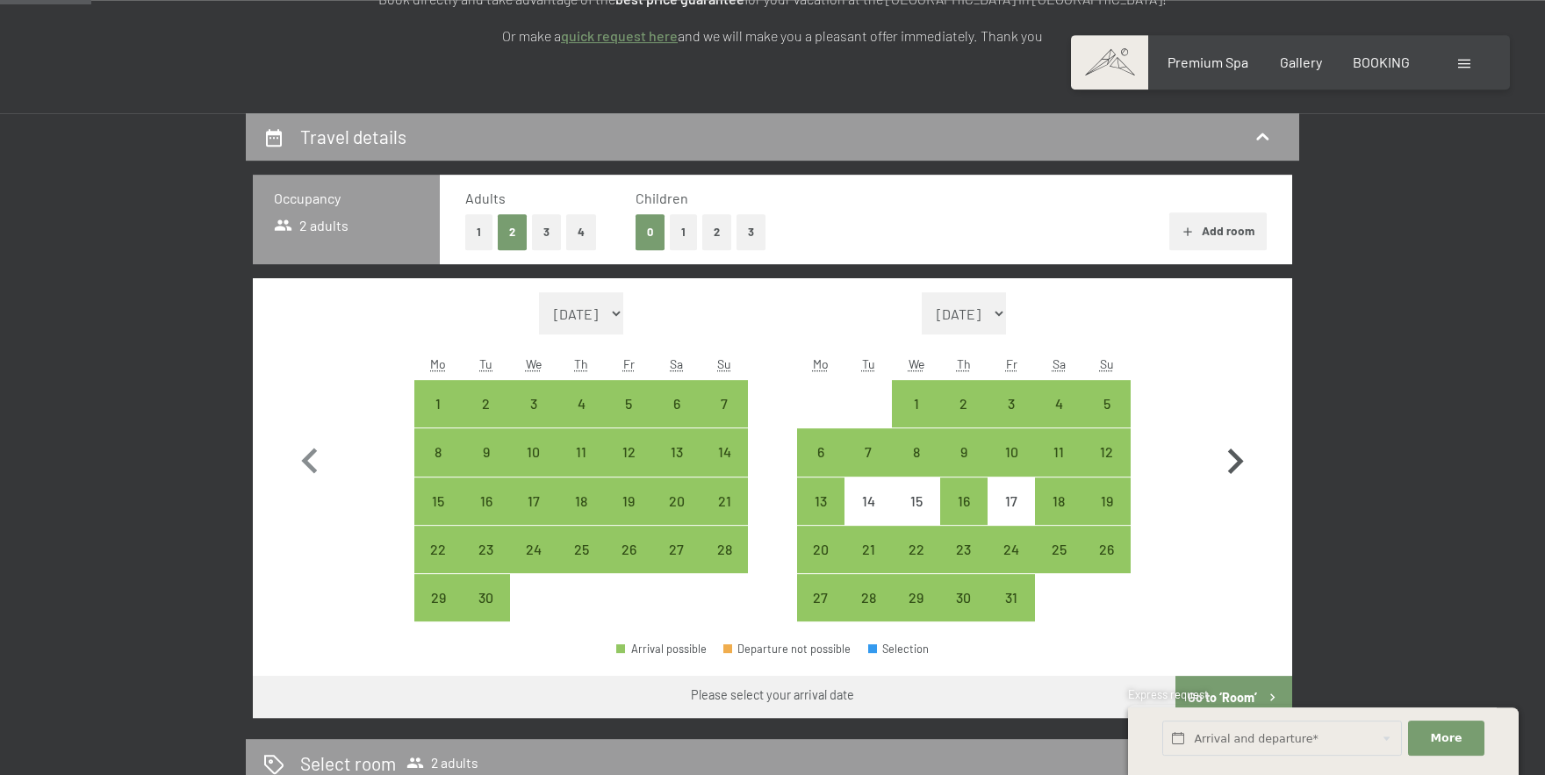
click at [1237, 469] on icon "button" at bounding box center [1235, 461] width 51 height 51
select select "[DATE]"
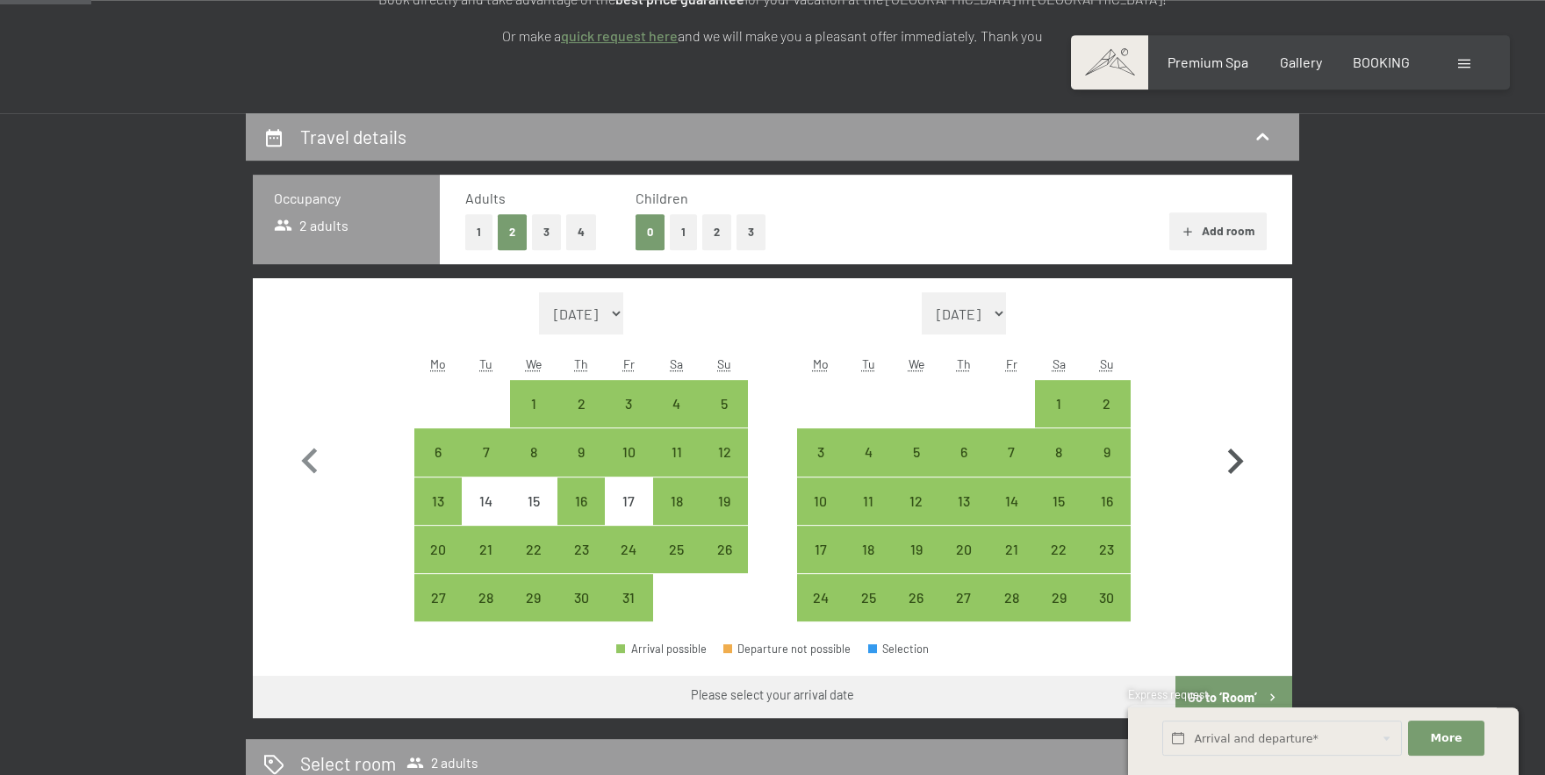
click at [1237, 469] on icon "button" at bounding box center [1235, 461] width 51 height 51
select select "[DATE]"
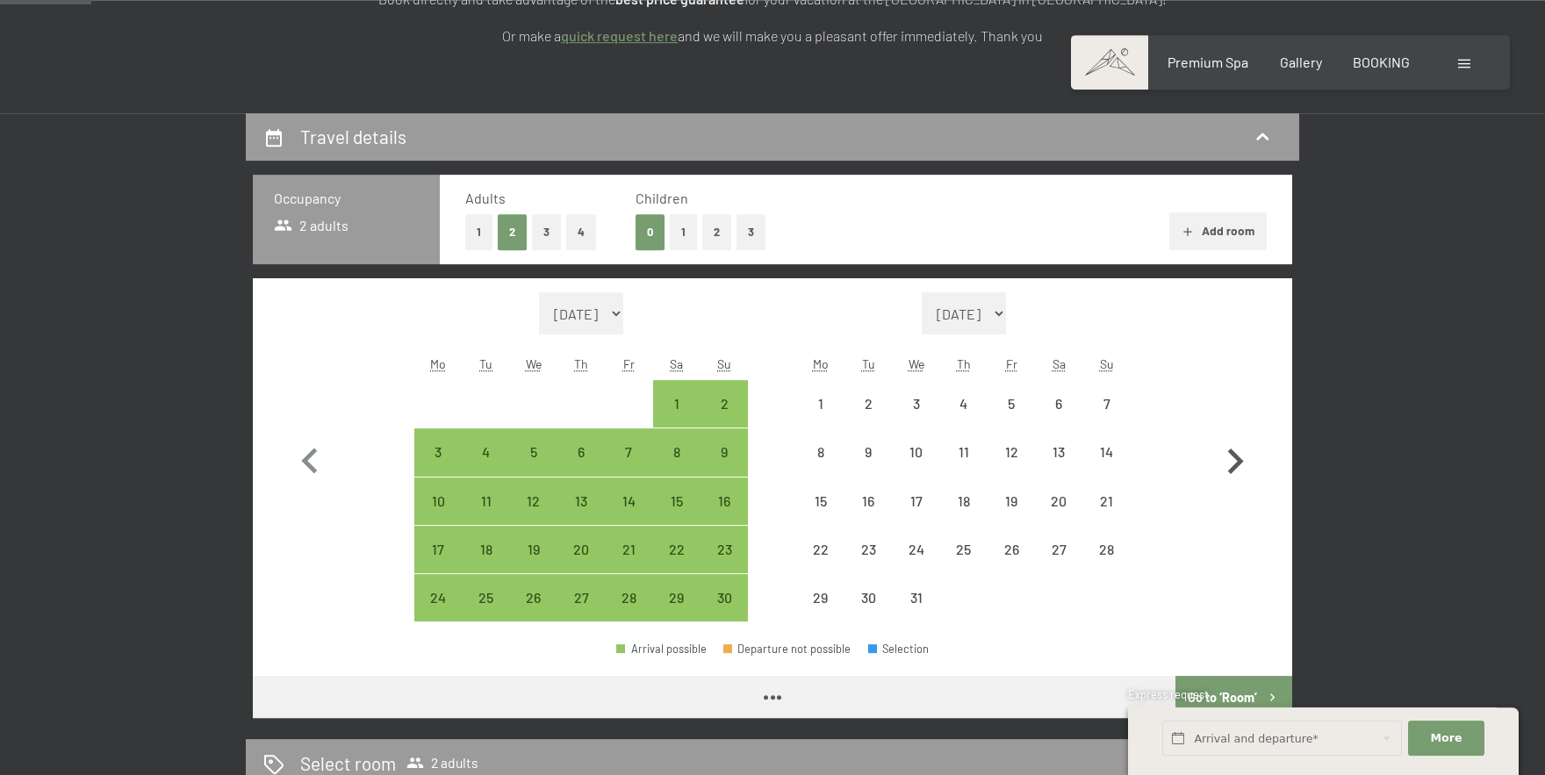
select select "[DATE]"
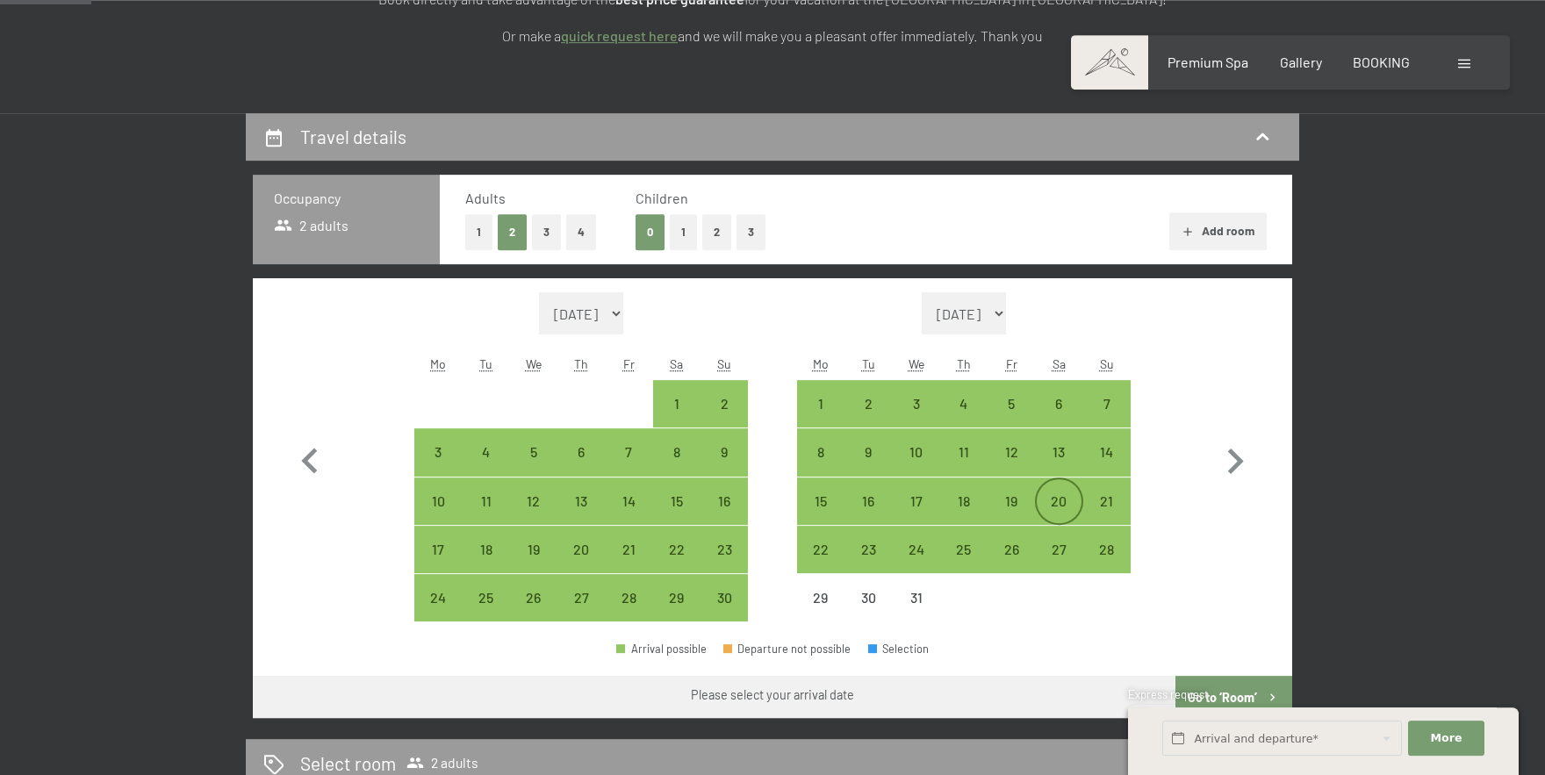
click at [1063, 504] on div "20" at bounding box center [1059, 516] width 44 height 44
select select "[DATE]"
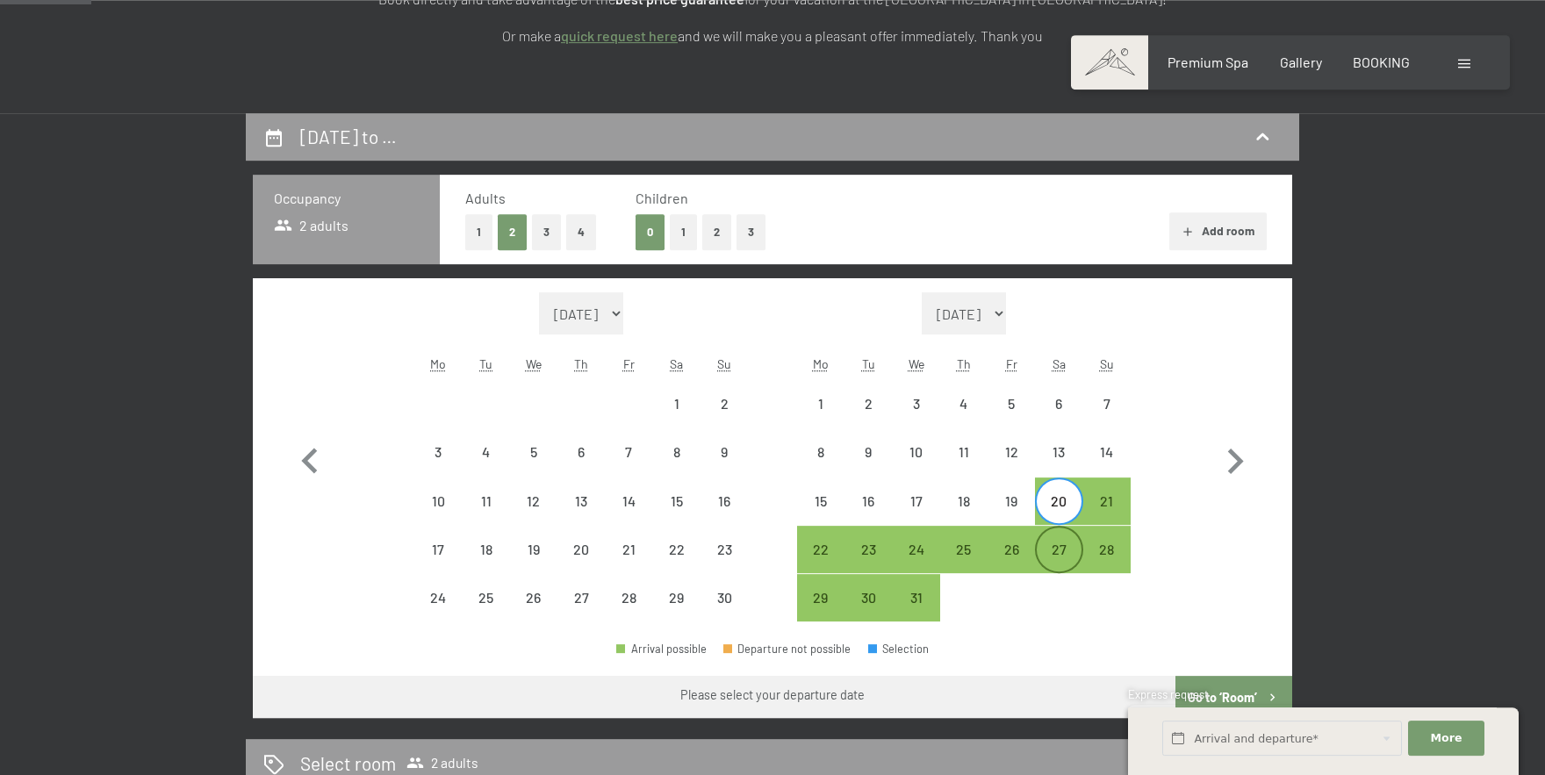
click at [1062, 557] on div "27" at bounding box center [1059, 565] width 44 height 44
select select "[DATE]"
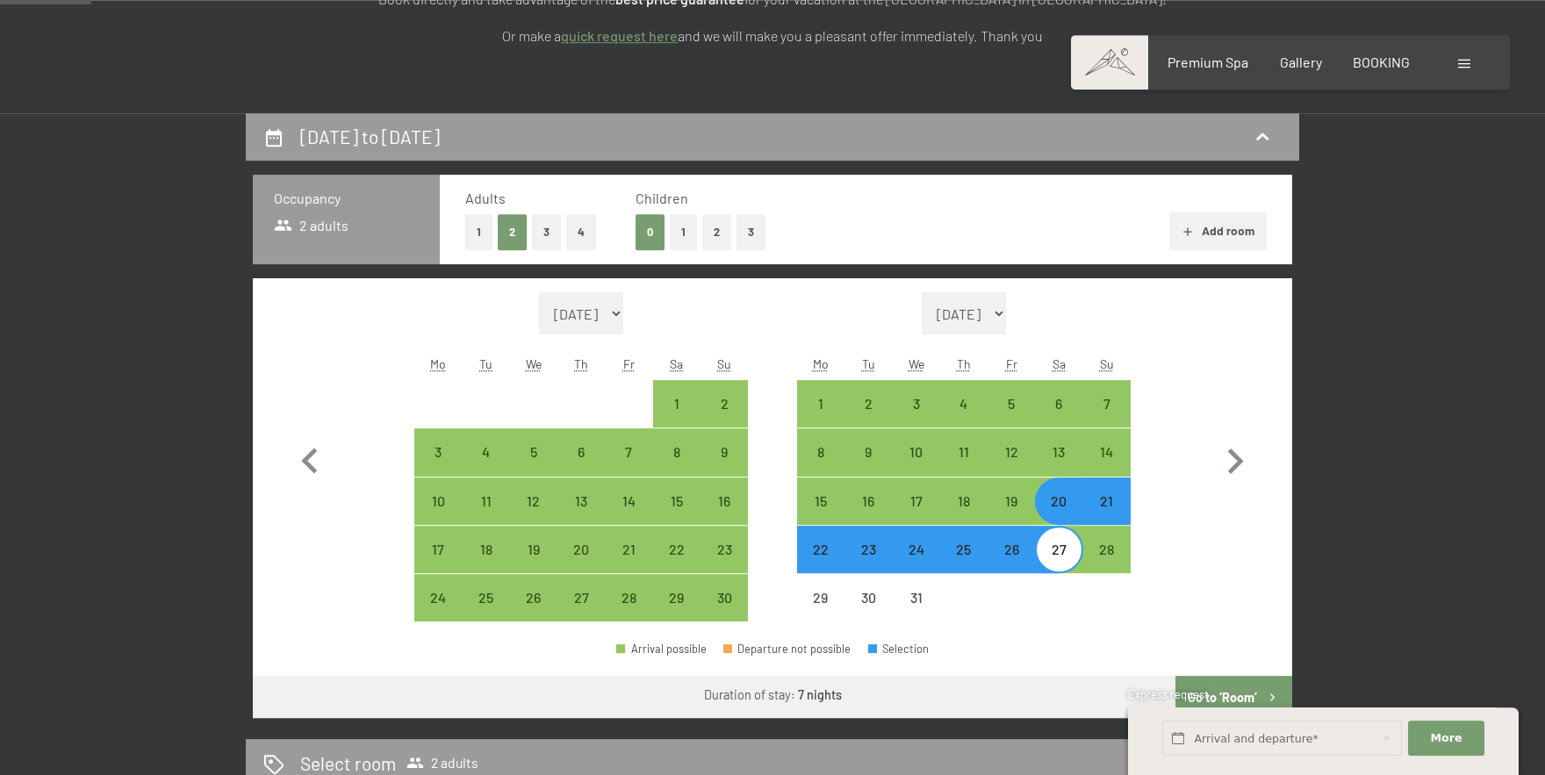
click at [1249, 687] on div "Express request" at bounding box center [1323, 696] width 391 height 18
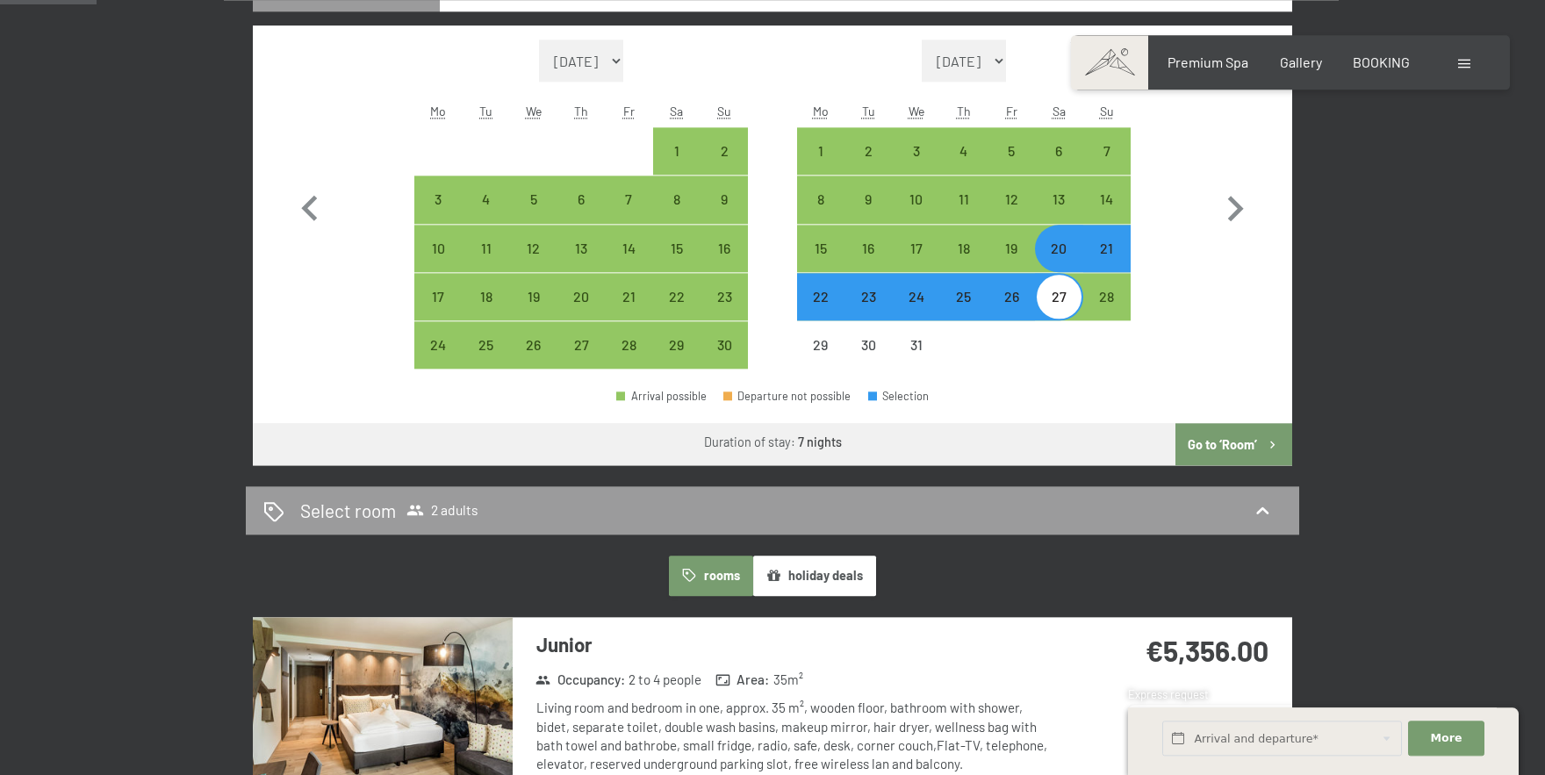
scroll to position [608, 0]
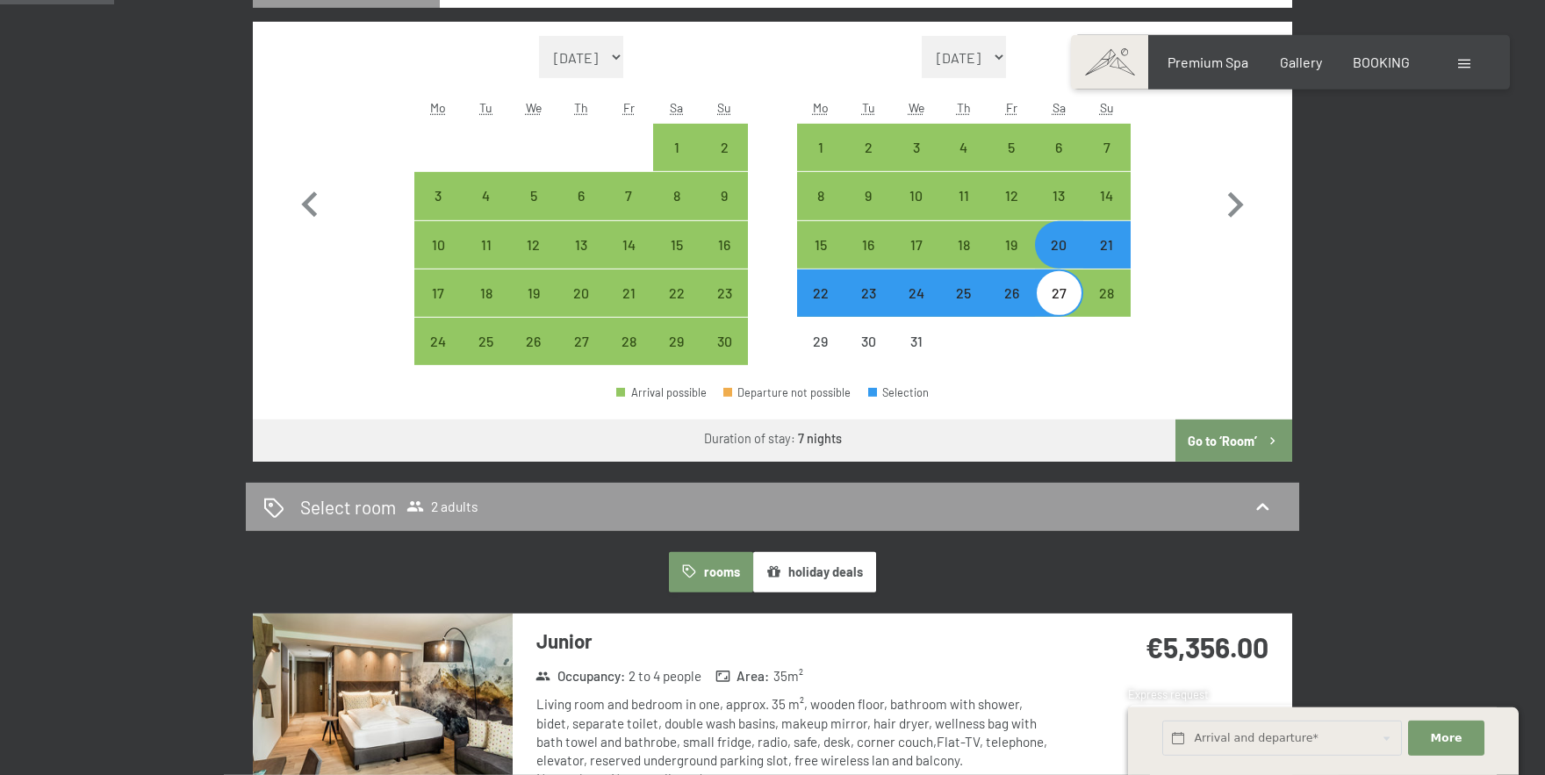
click at [1241, 450] on button "Go to ‘Room’" at bounding box center [1234, 441] width 117 height 42
select select "[DATE]"
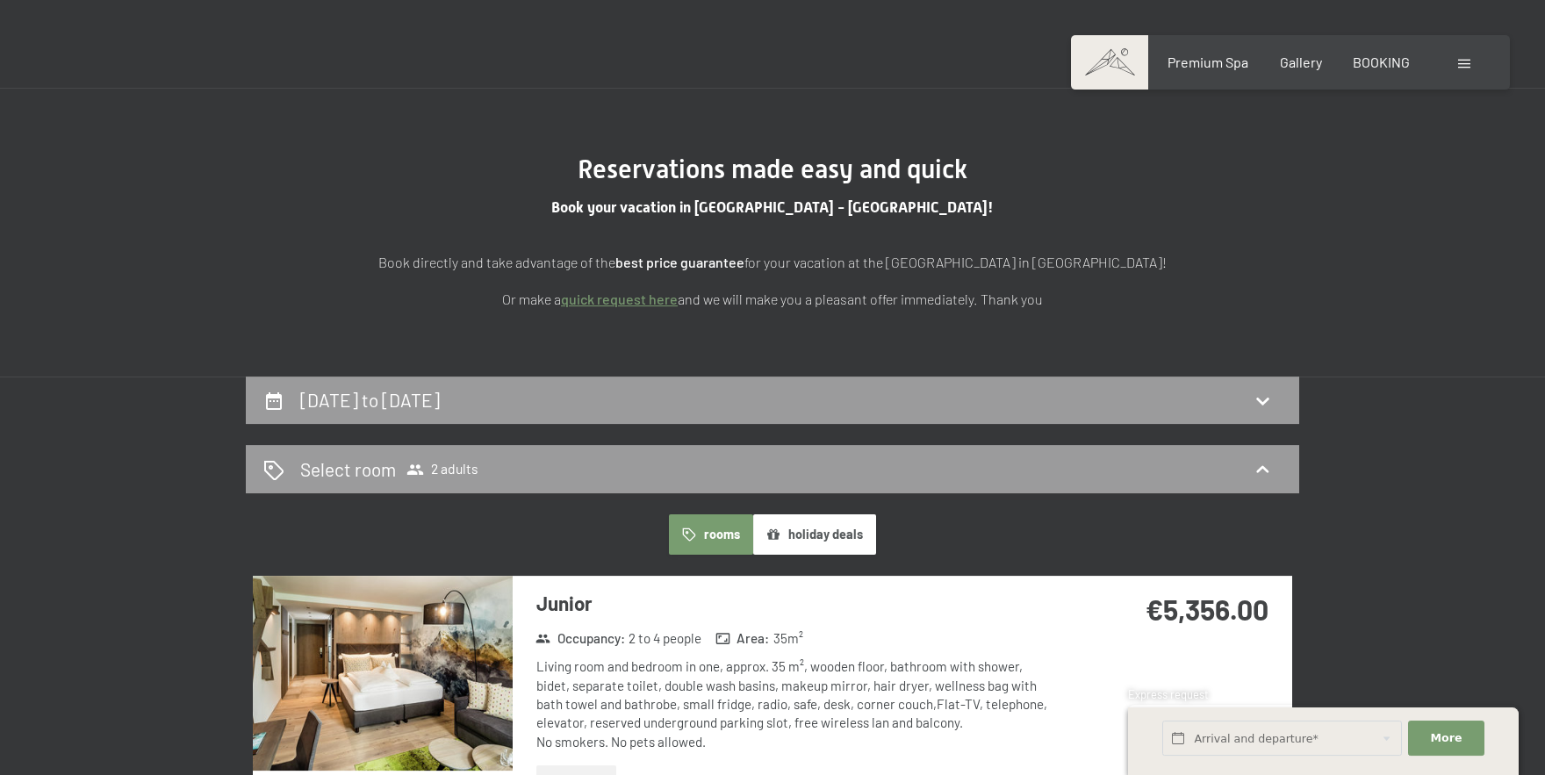
scroll to position [0, 0]
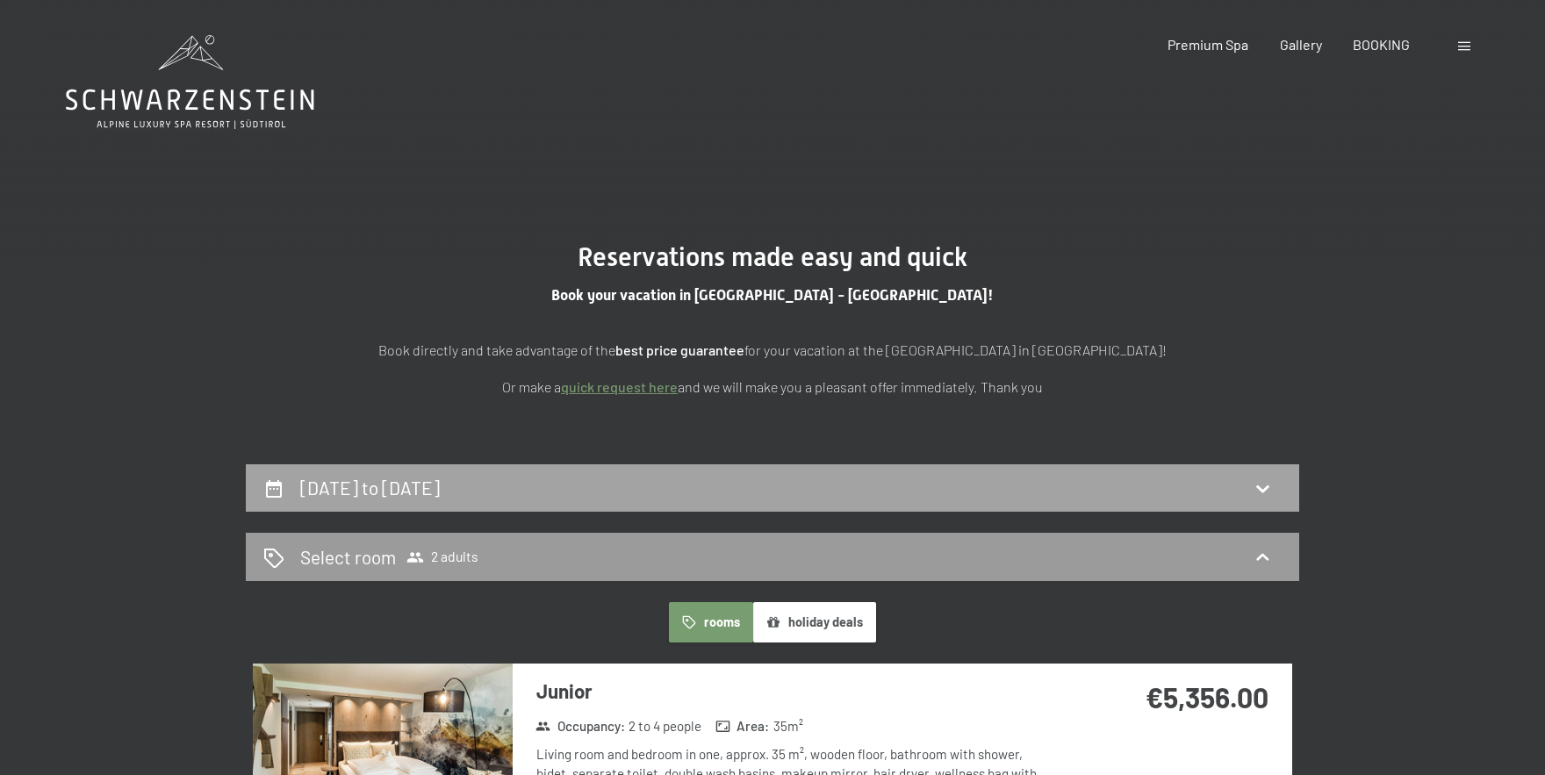
click at [1091, 479] on div "[DATE] to [DATE]" at bounding box center [772, 487] width 1018 height 25
select select "[DATE]"
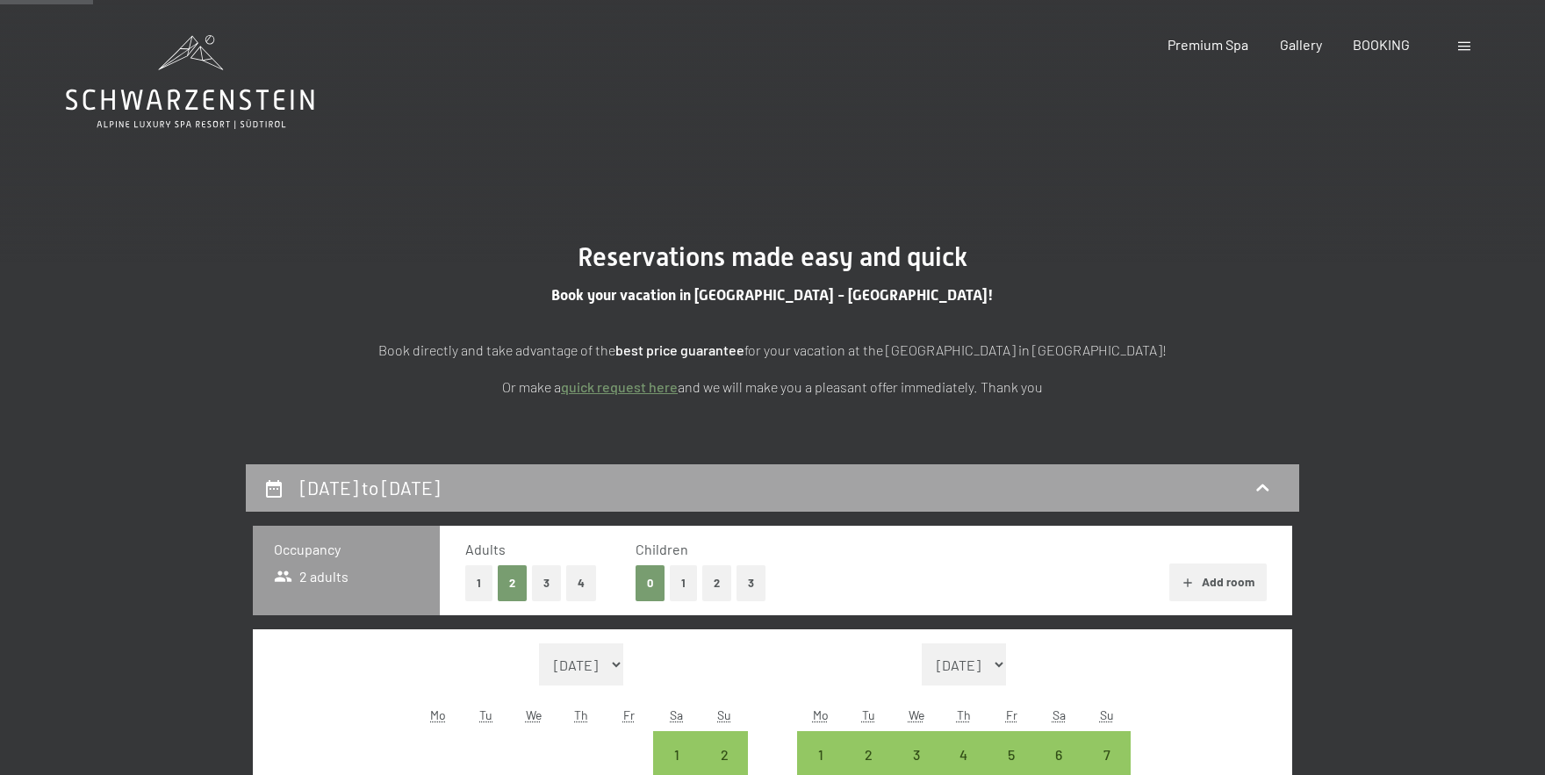
scroll to position [464, 0]
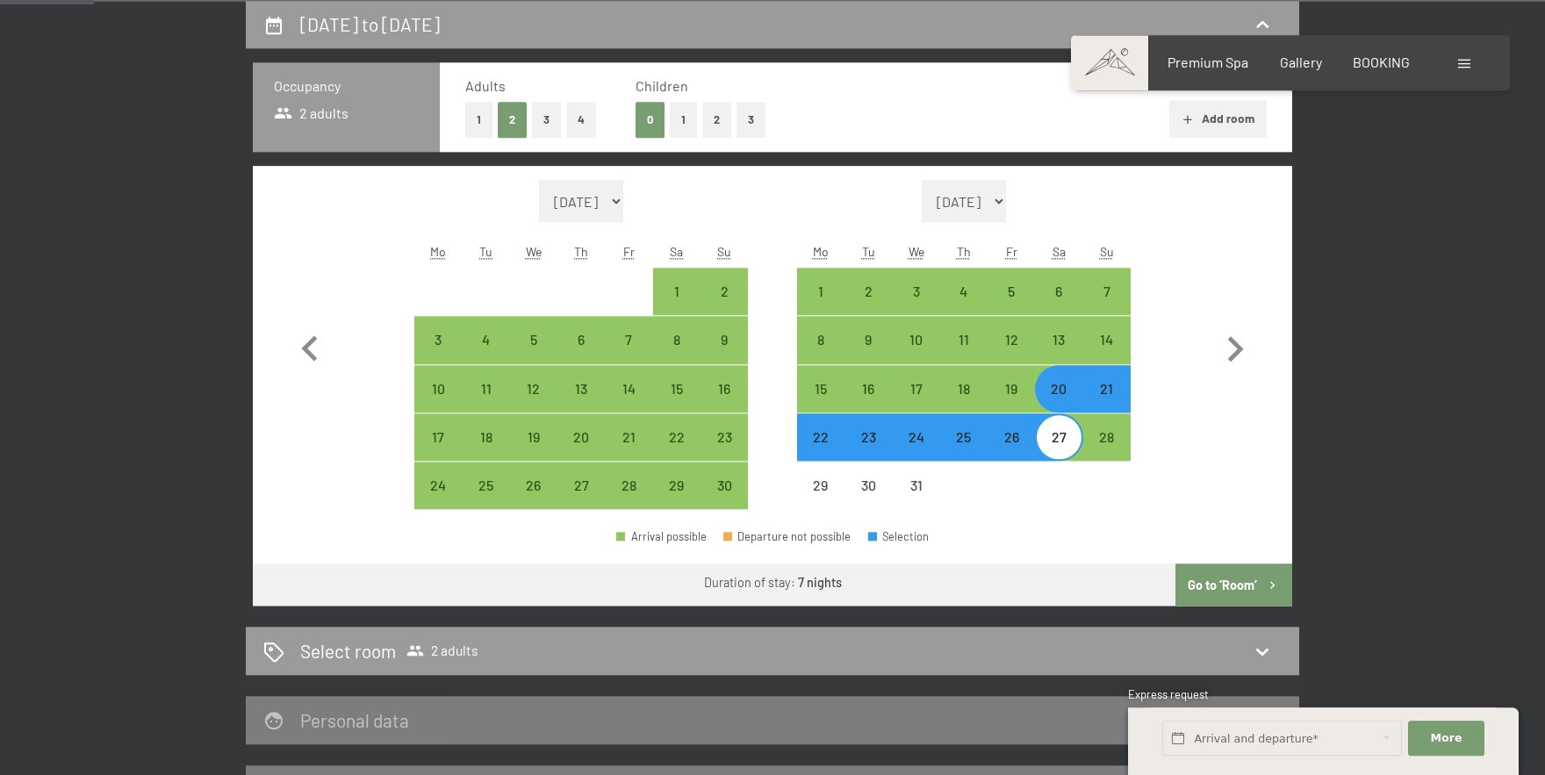
click at [826, 440] on div "22" at bounding box center [821, 452] width 44 height 44
select select "[DATE]"
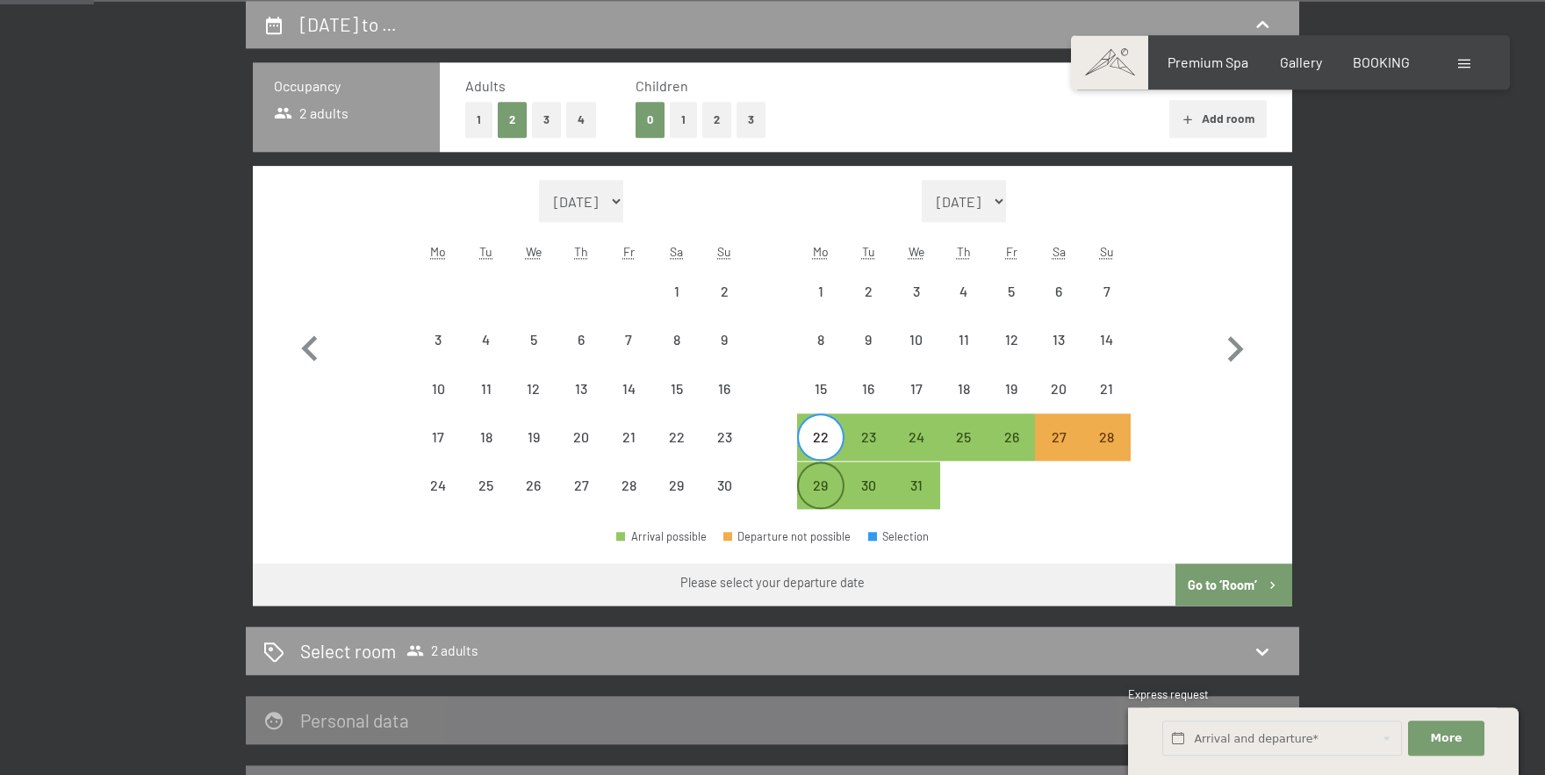
click at [823, 478] on div "29" at bounding box center [821, 500] width 44 height 44
select select "[DATE]"
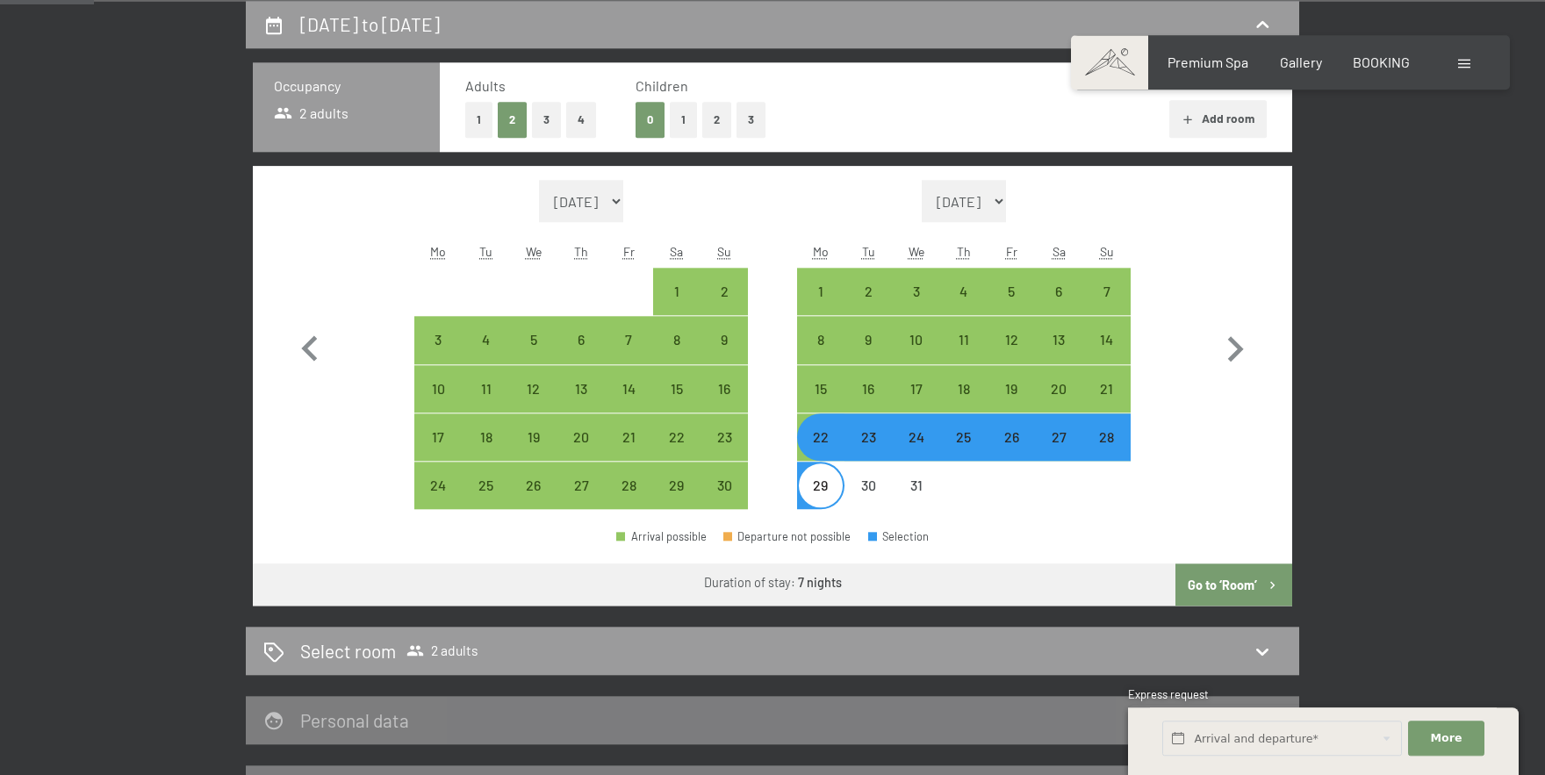
click at [1216, 590] on button "Go to ‘Room’" at bounding box center [1234, 585] width 117 height 42
select select "[DATE]"
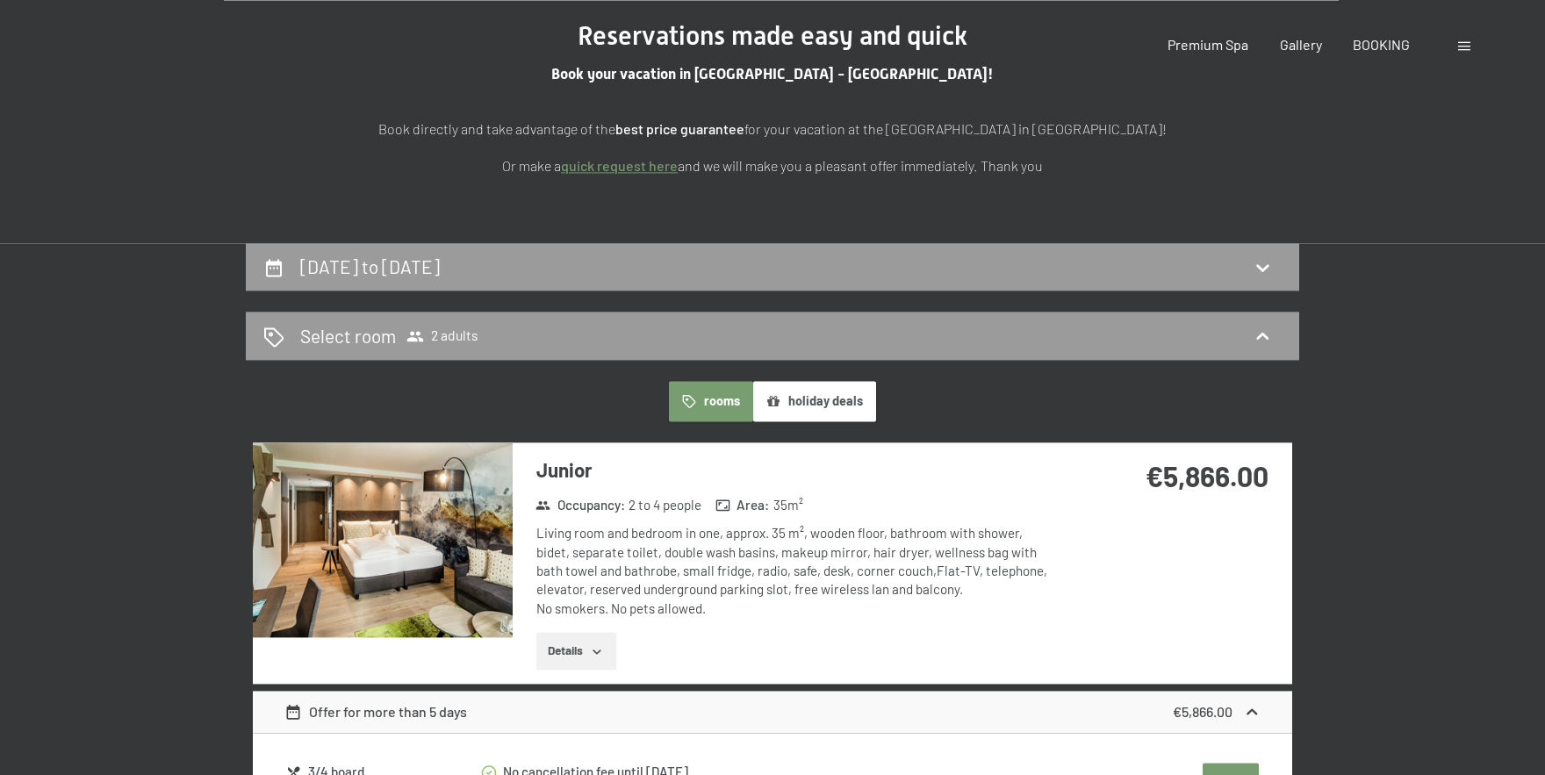
scroll to position [0, 0]
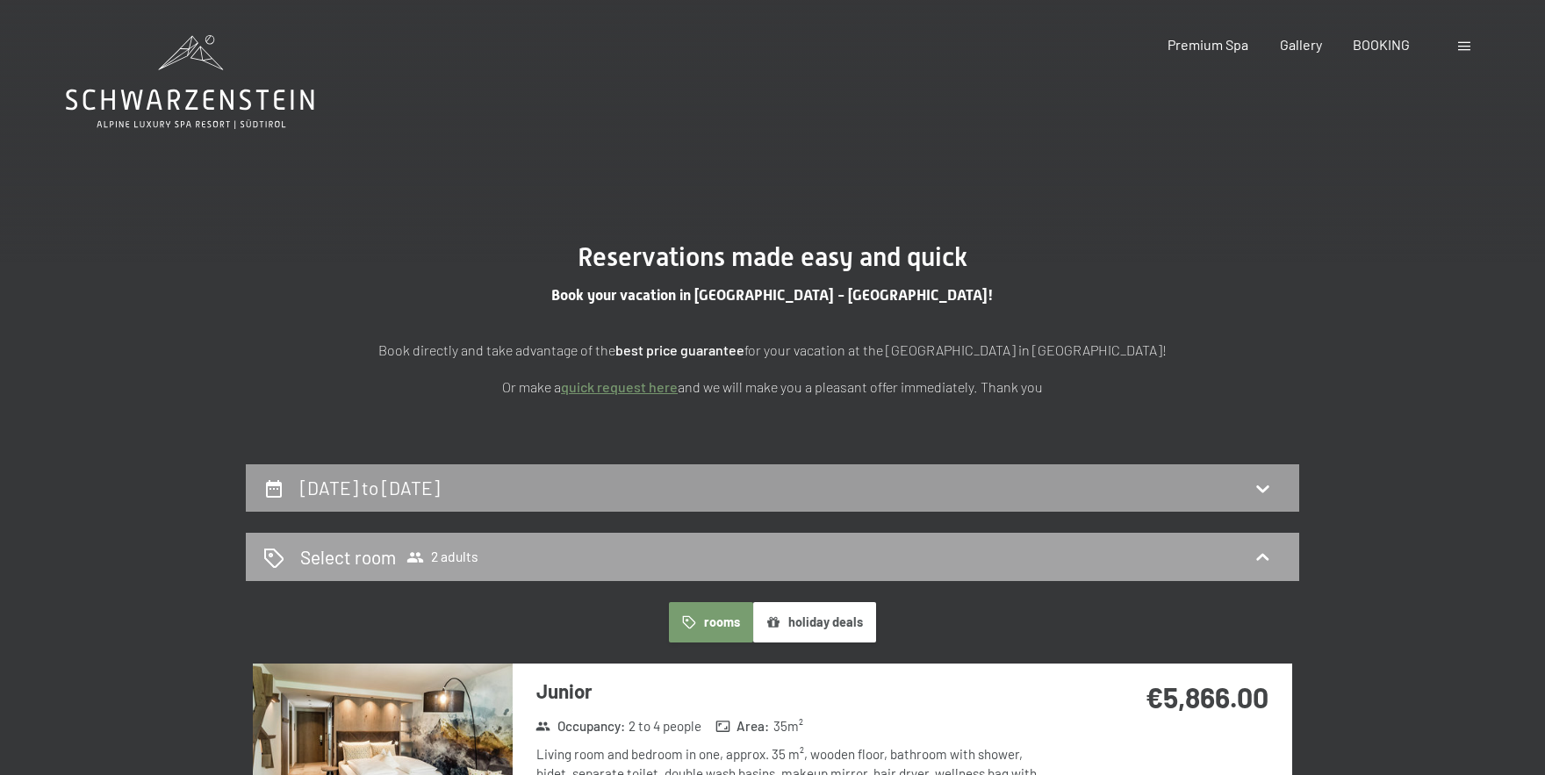
click at [637, 557] on div "Select room 2 adults" at bounding box center [772, 556] width 1018 height 25
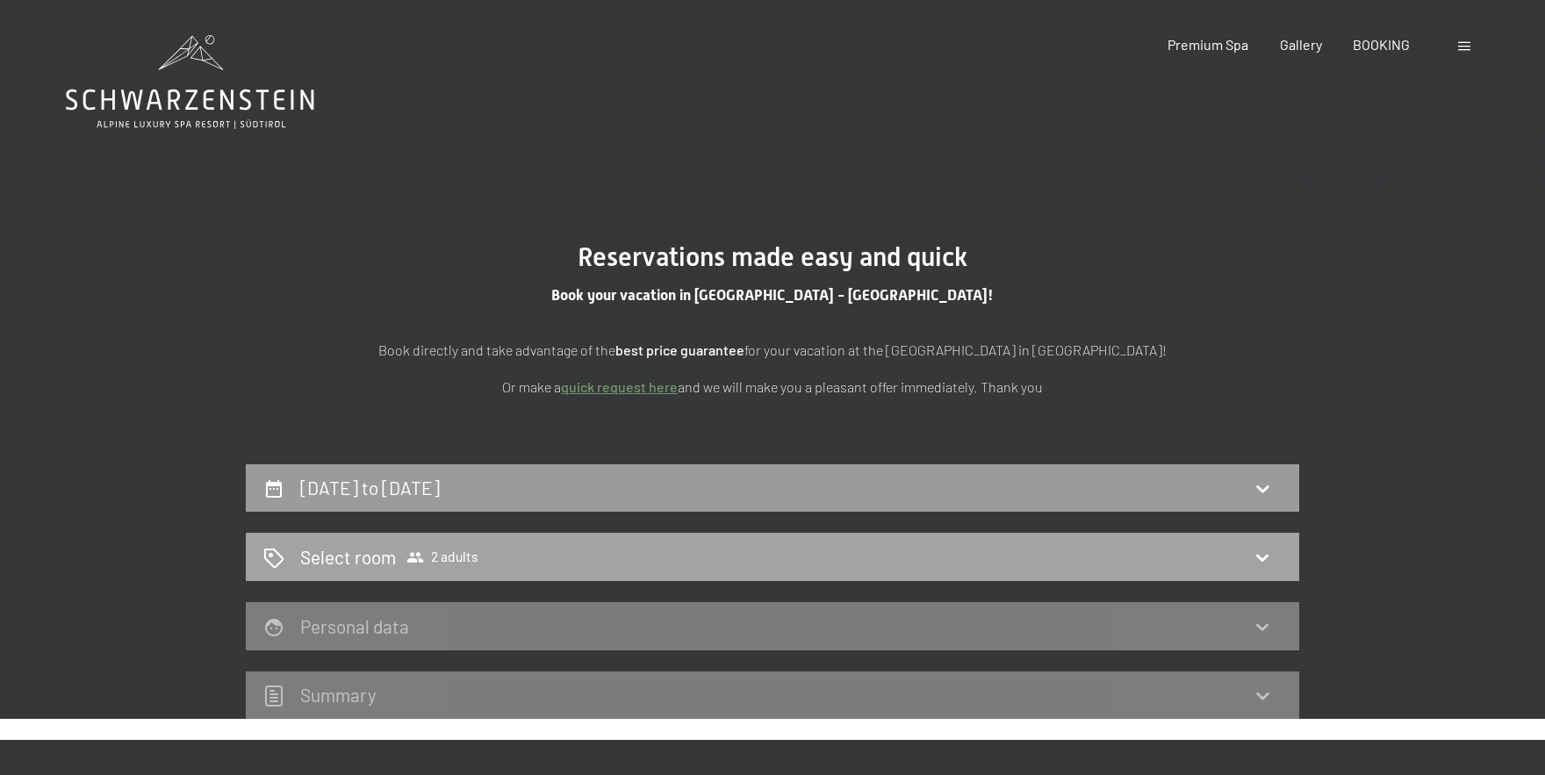
click at [697, 576] on div "Select room 2 adults" at bounding box center [772, 557] width 1053 height 48
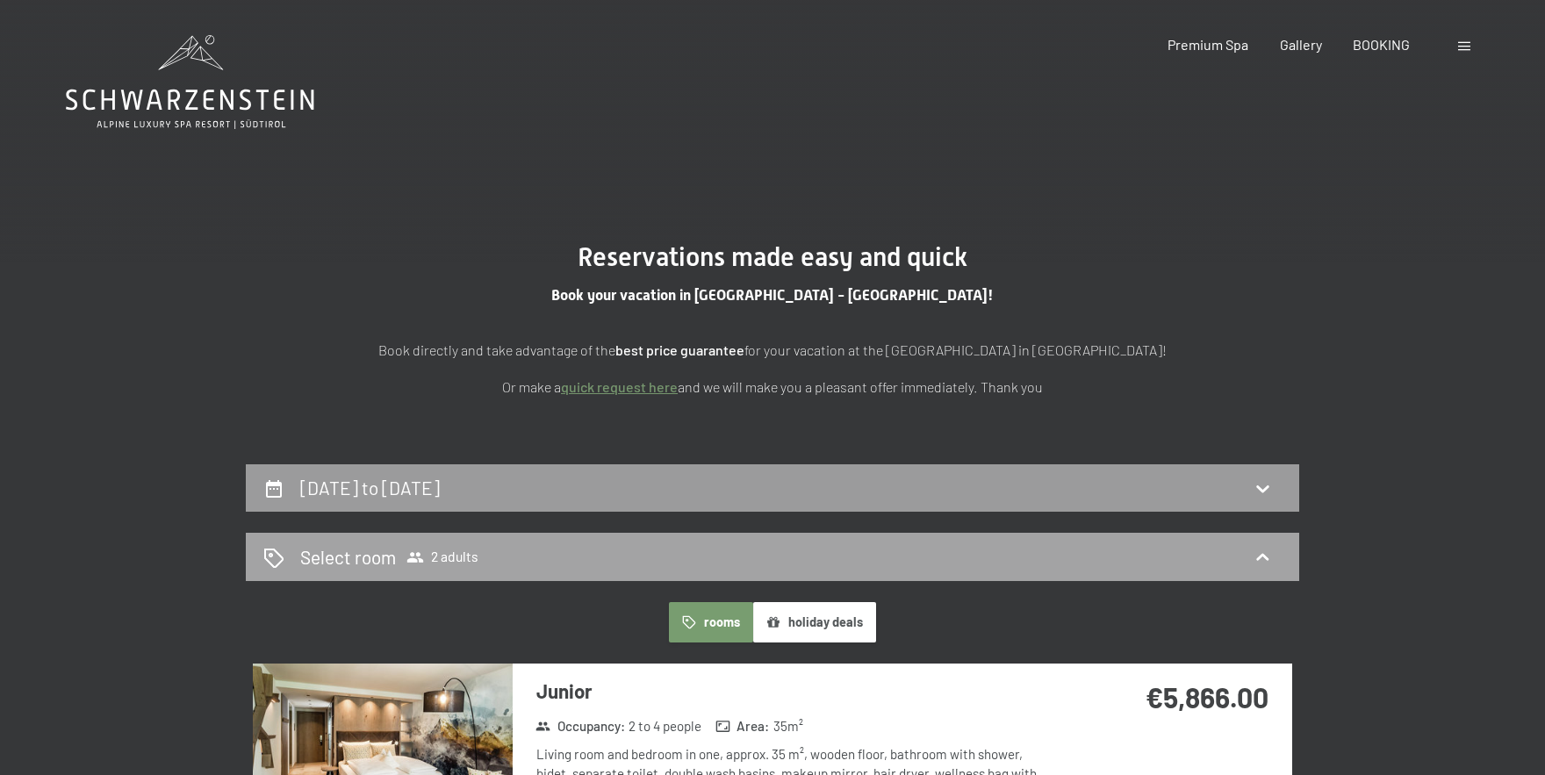
click at [1265, 551] on icon at bounding box center [1262, 557] width 21 height 21
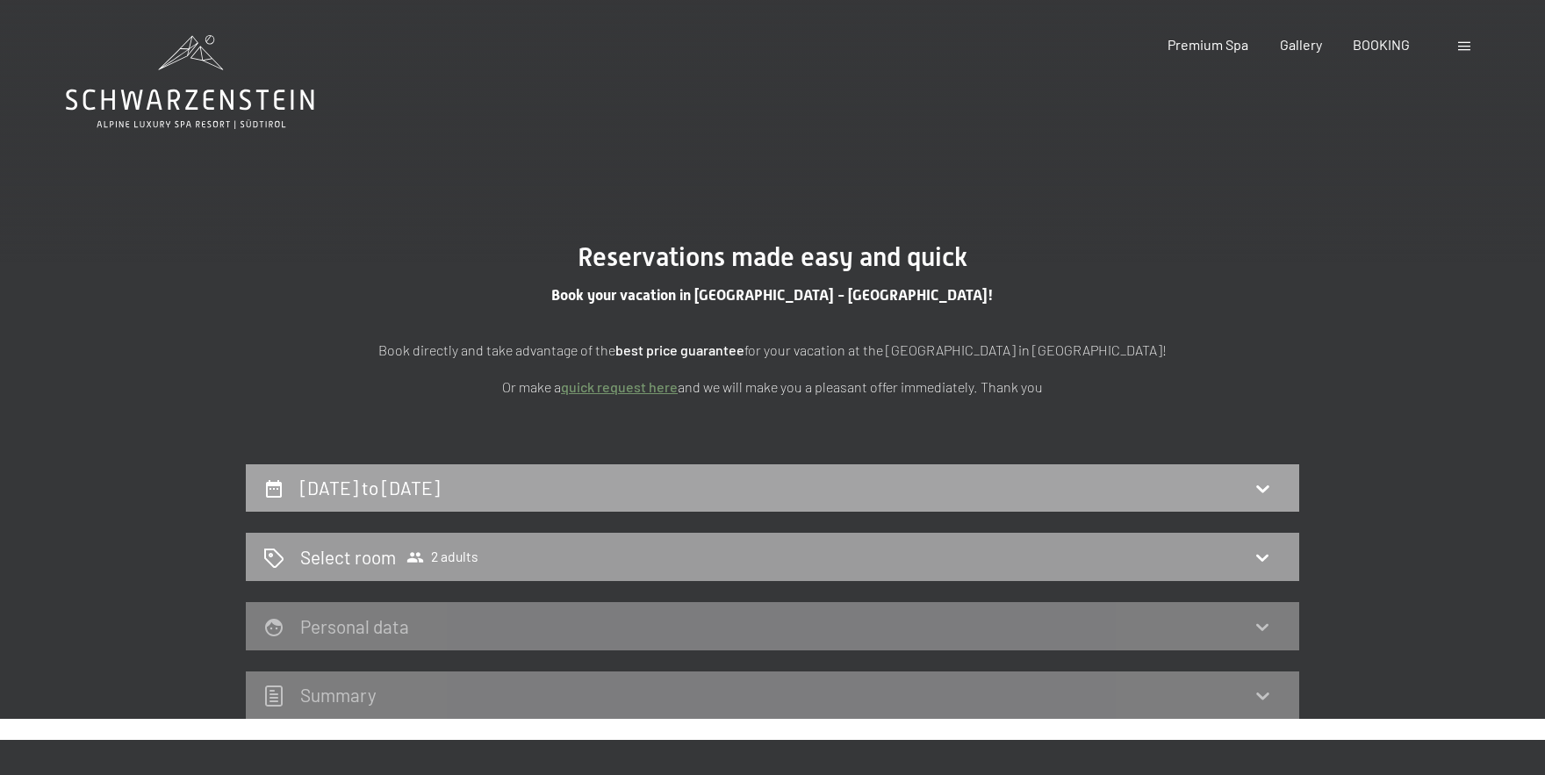
click at [1225, 485] on div "[DATE] to [DATE]" at bounding box center [772, 487] width 1018 height 25
select select "[DATE]"
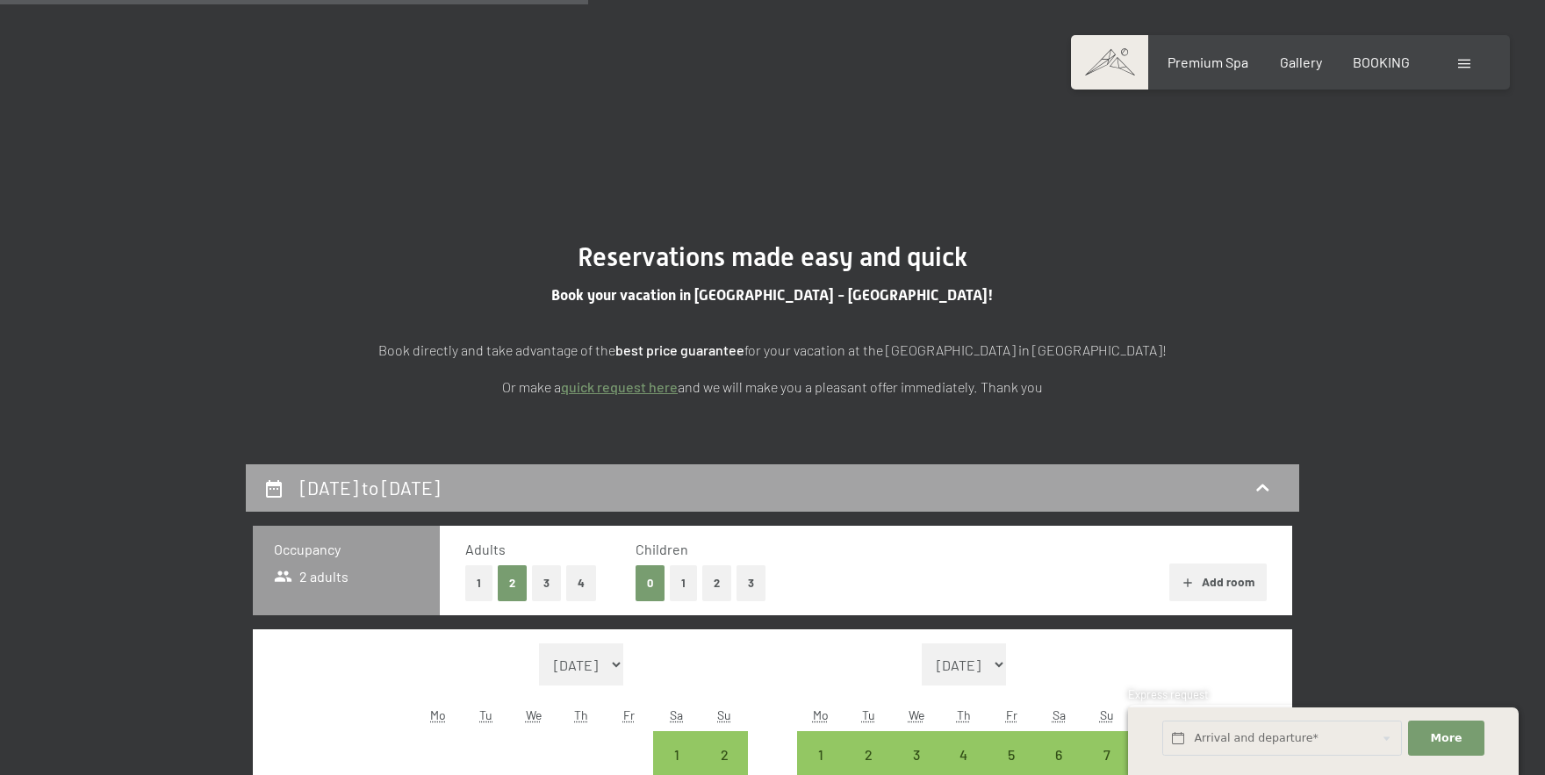
scroll to position [464, 0]
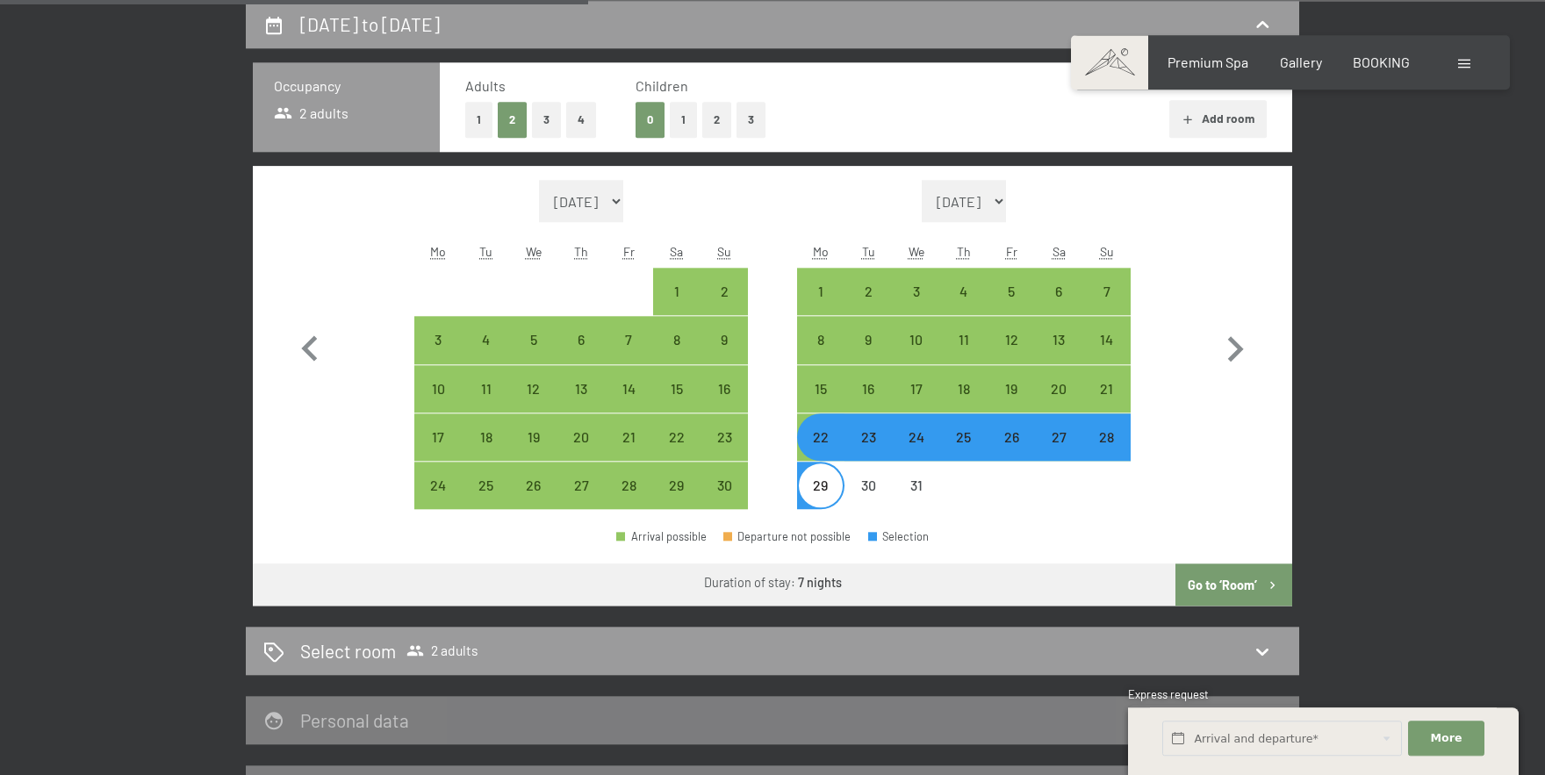
click at [681, 121] on button "1" at bounding box center [683, 120] width 27 height 36
select select "[DATE]"
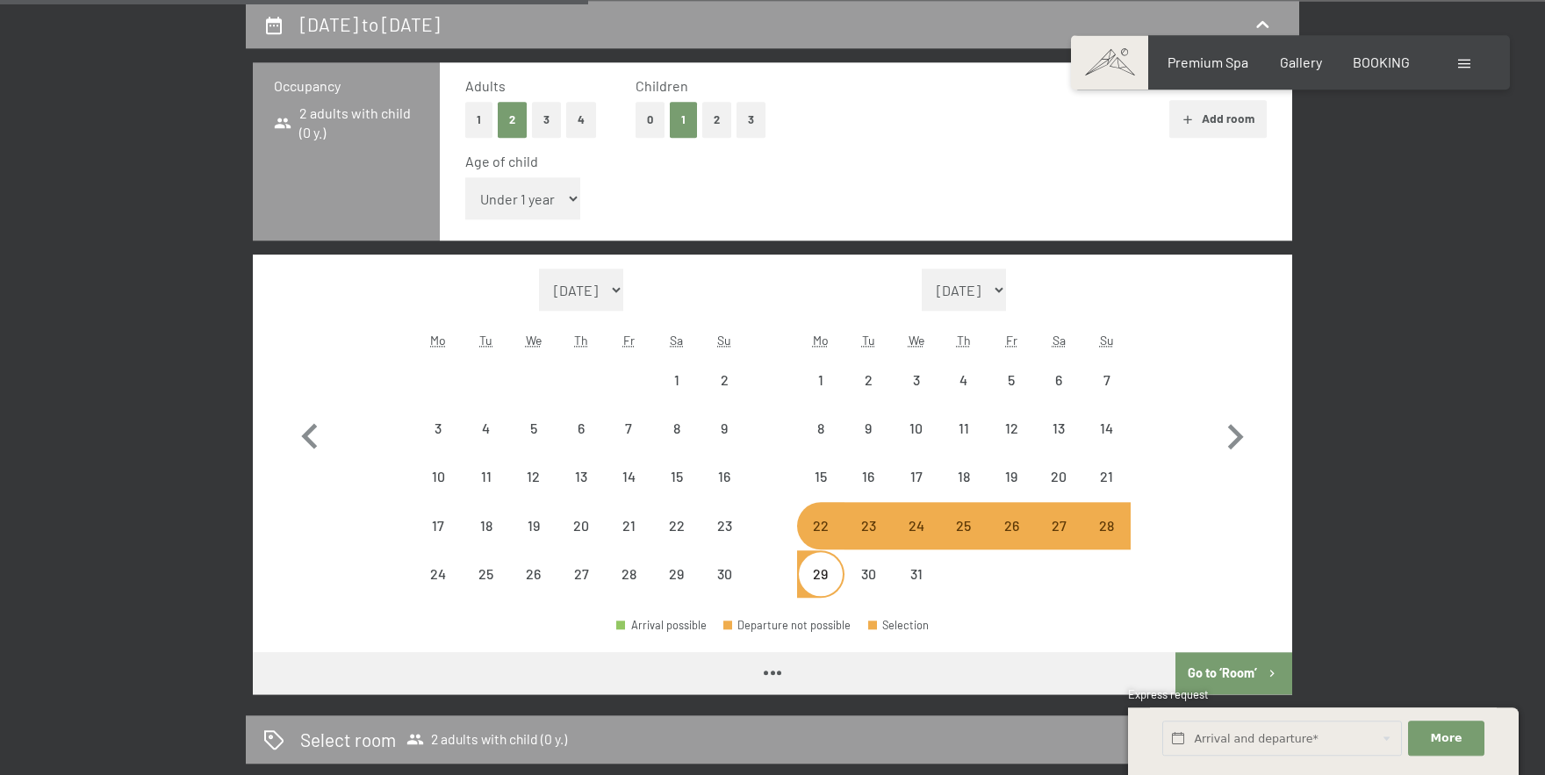
click at [465, 177] on select "Under 1 year 1 year 2 years 3 years 4 years 5 years 6 years 7 years 8 years 9 y…" at bounding box center [522, 198] width 115 height 42
select select "[DATE]"
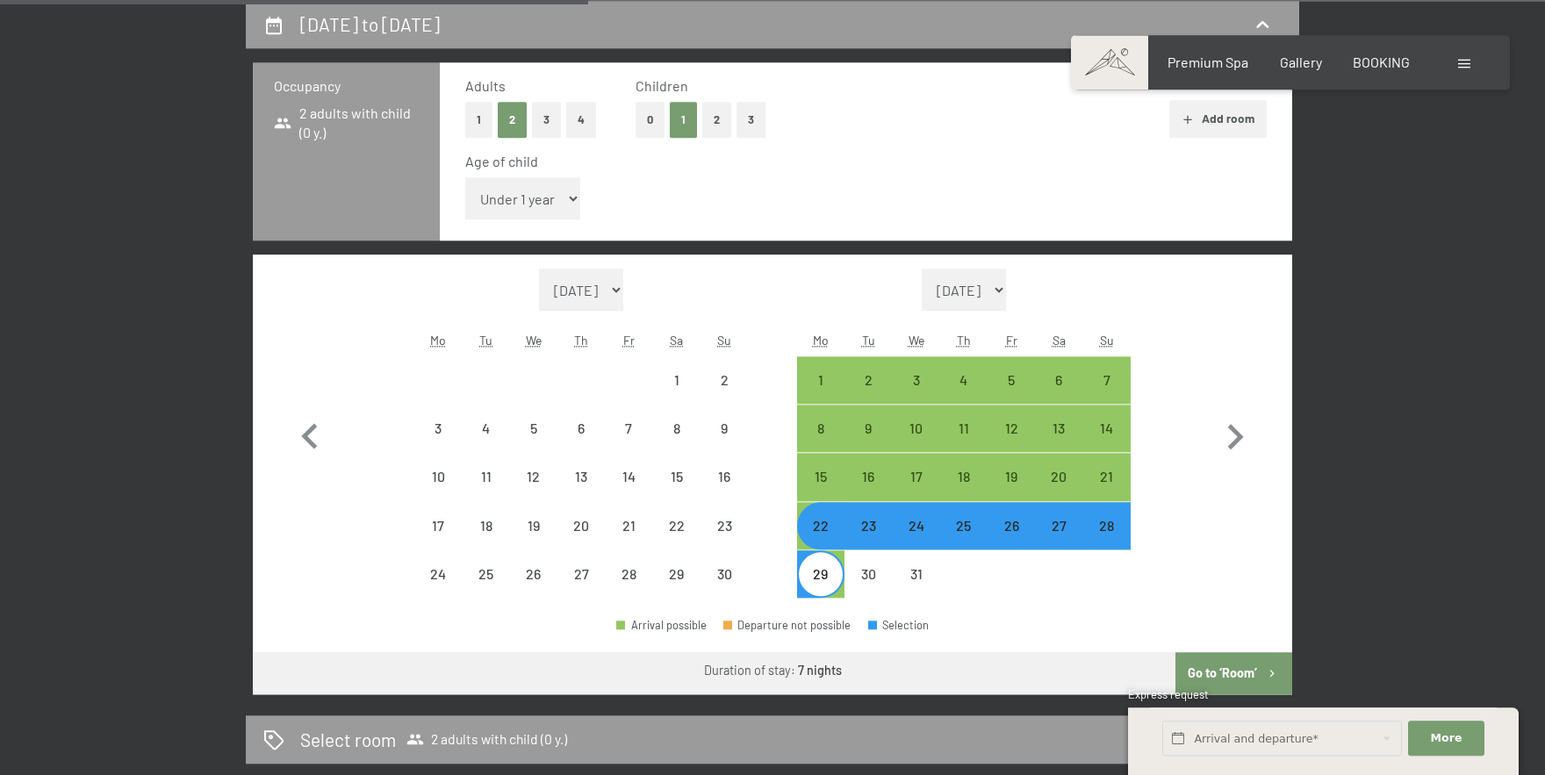
select select "[DATE]"
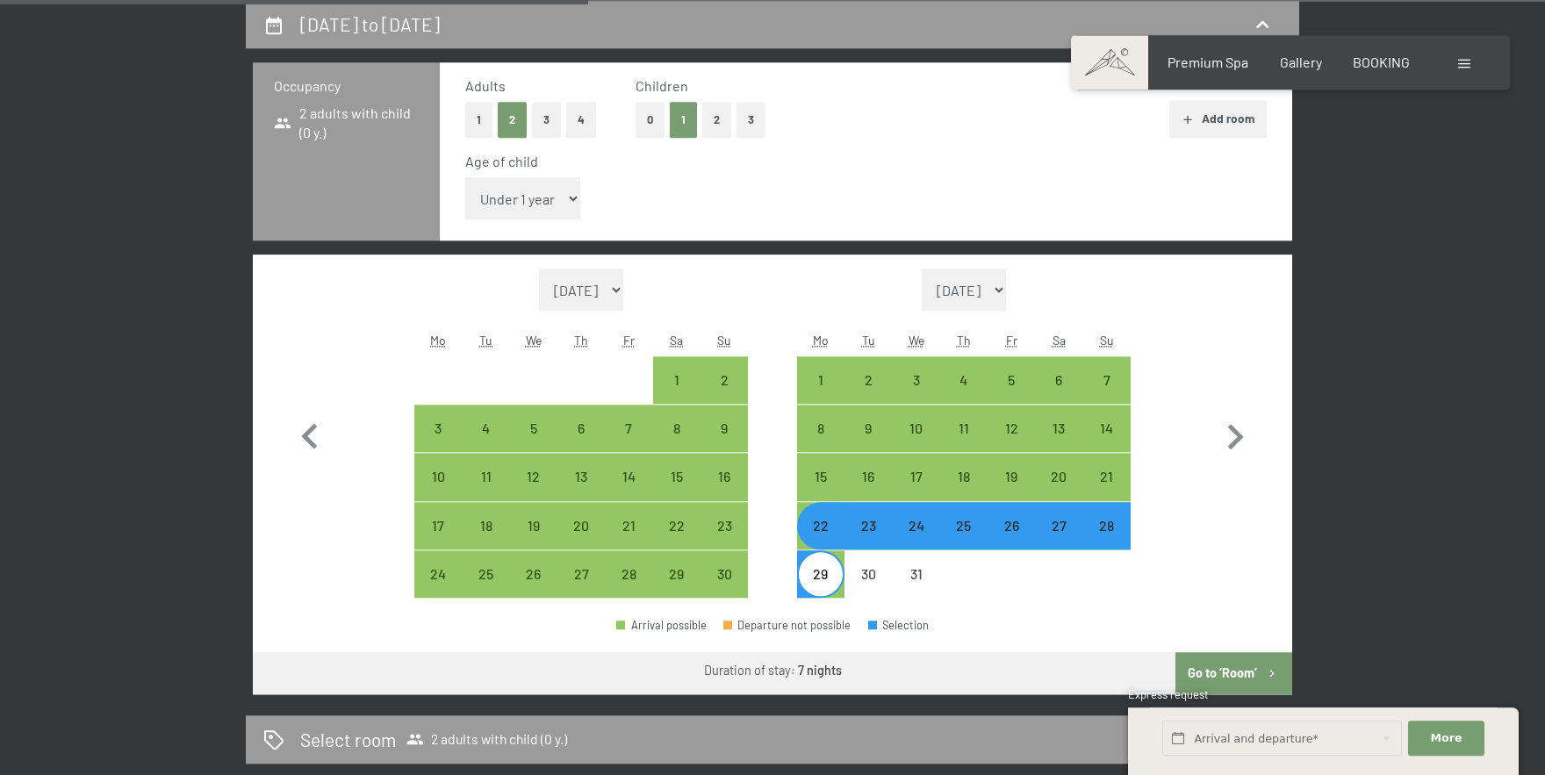
select select "17"
click option "17 years" at bounding box center [0, 0] width 0 height 0
select select "[DATE]"
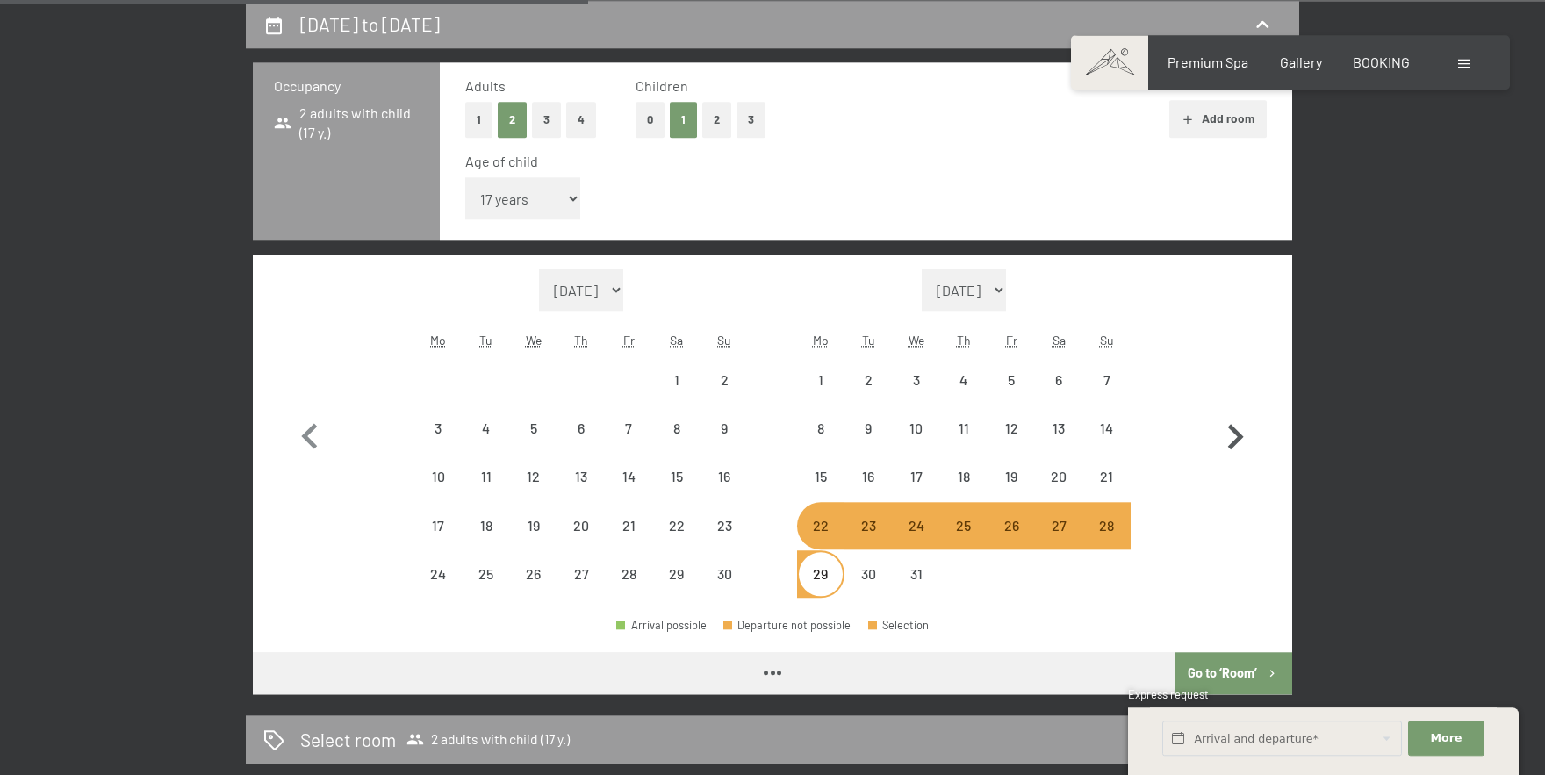
select select "[DATE]"
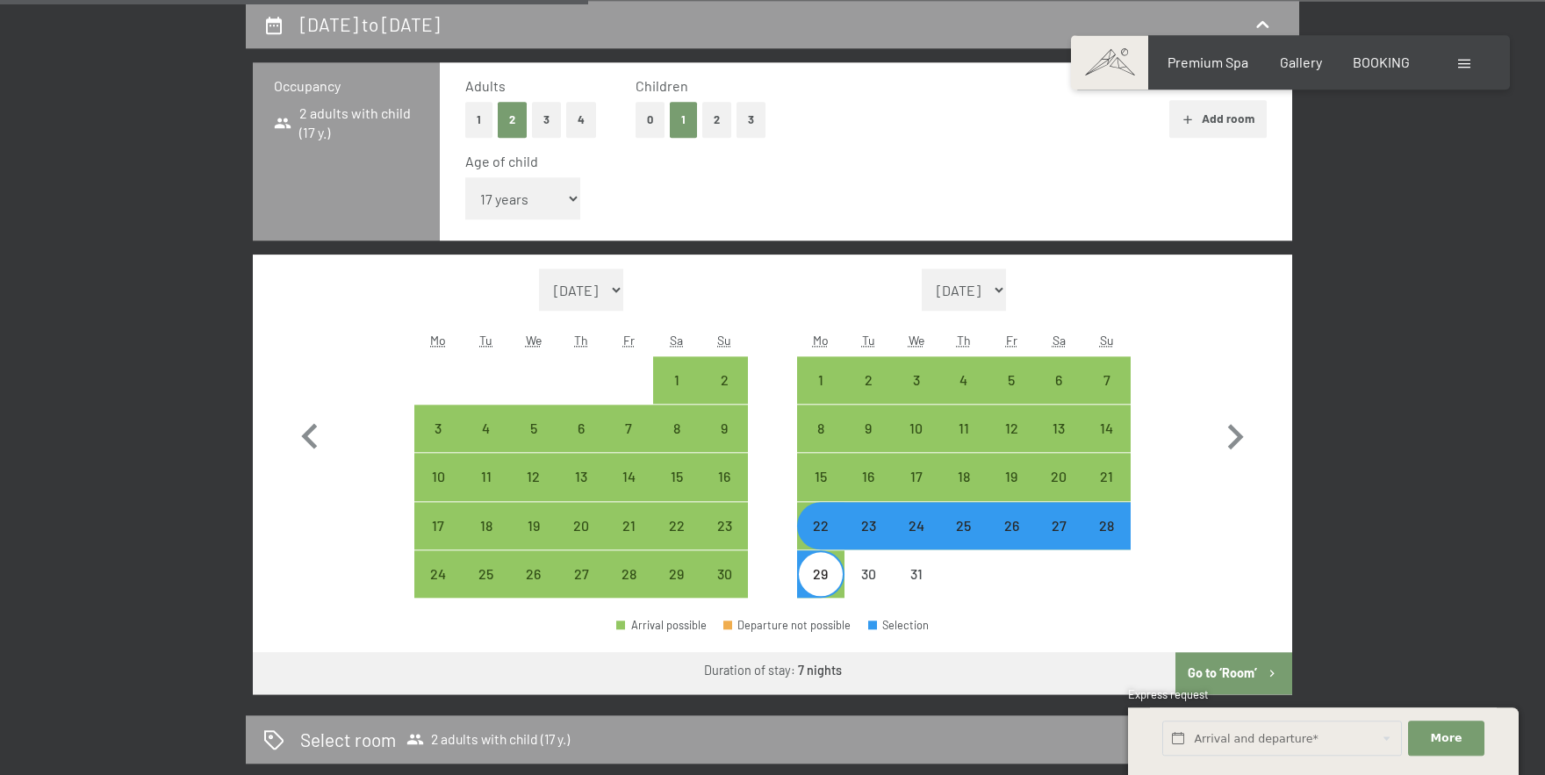
click at [1232, 672] on button "Go to ‘Room’" at bounding box center [1234, 673] width 117 height 42
select select "[DATE]"
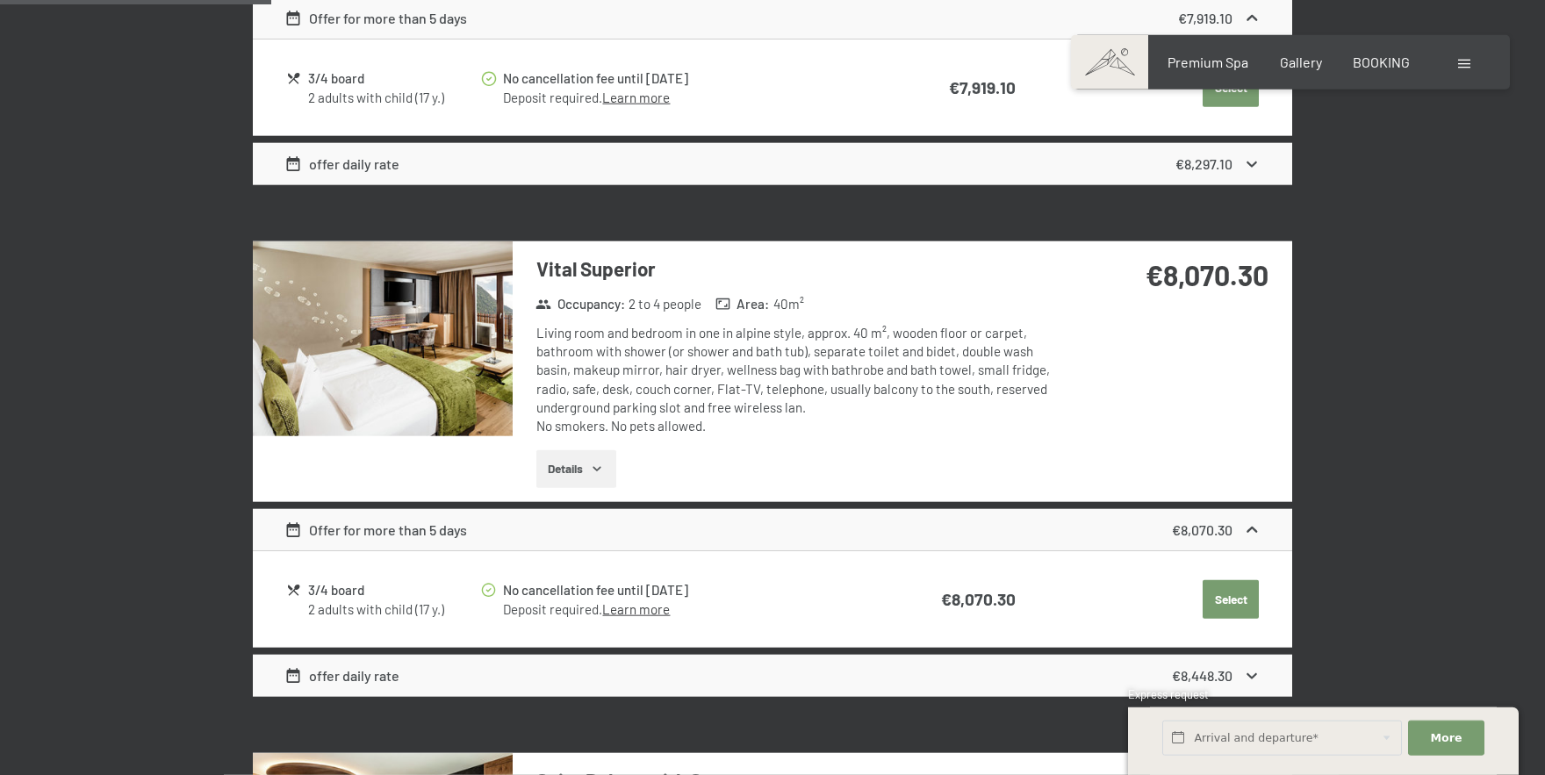
scroll to position [0, 0]
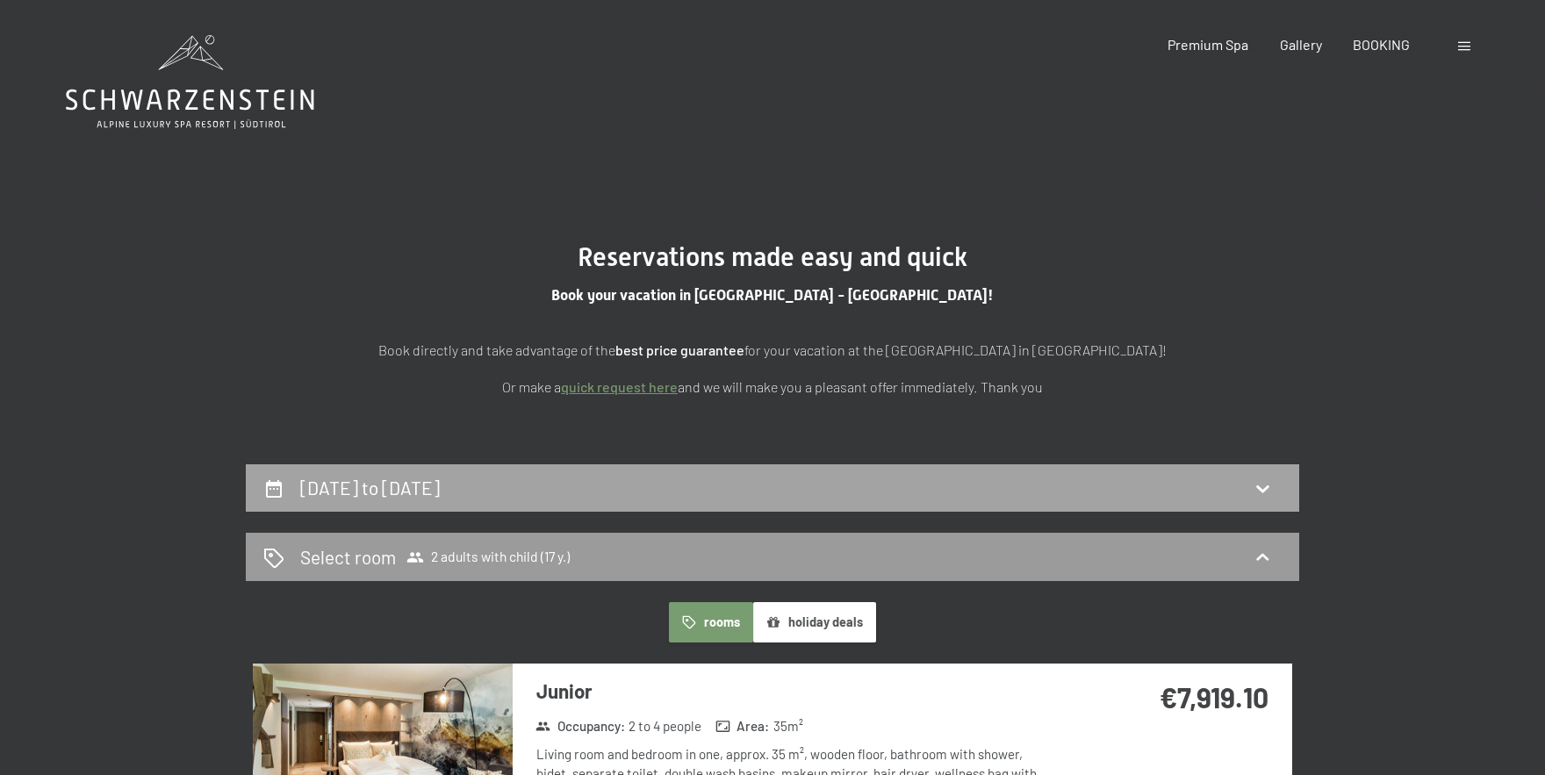
click at [812, 493] on div "[DATE] to [DATE]" at bounding box center [772, 487] width 1018 height 25
select select "17"
select select "[DATE]"
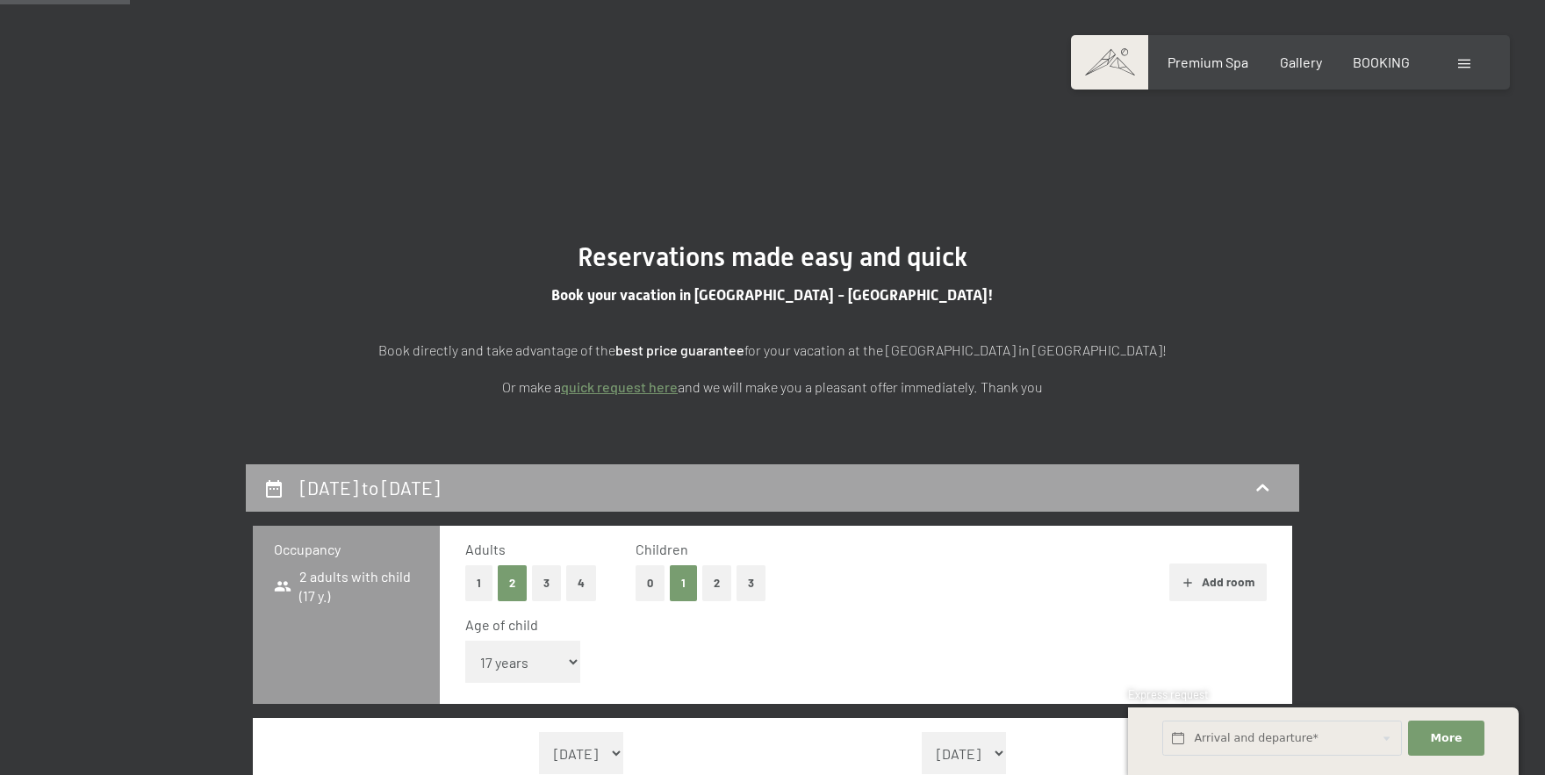
scroll to position [464, 0]
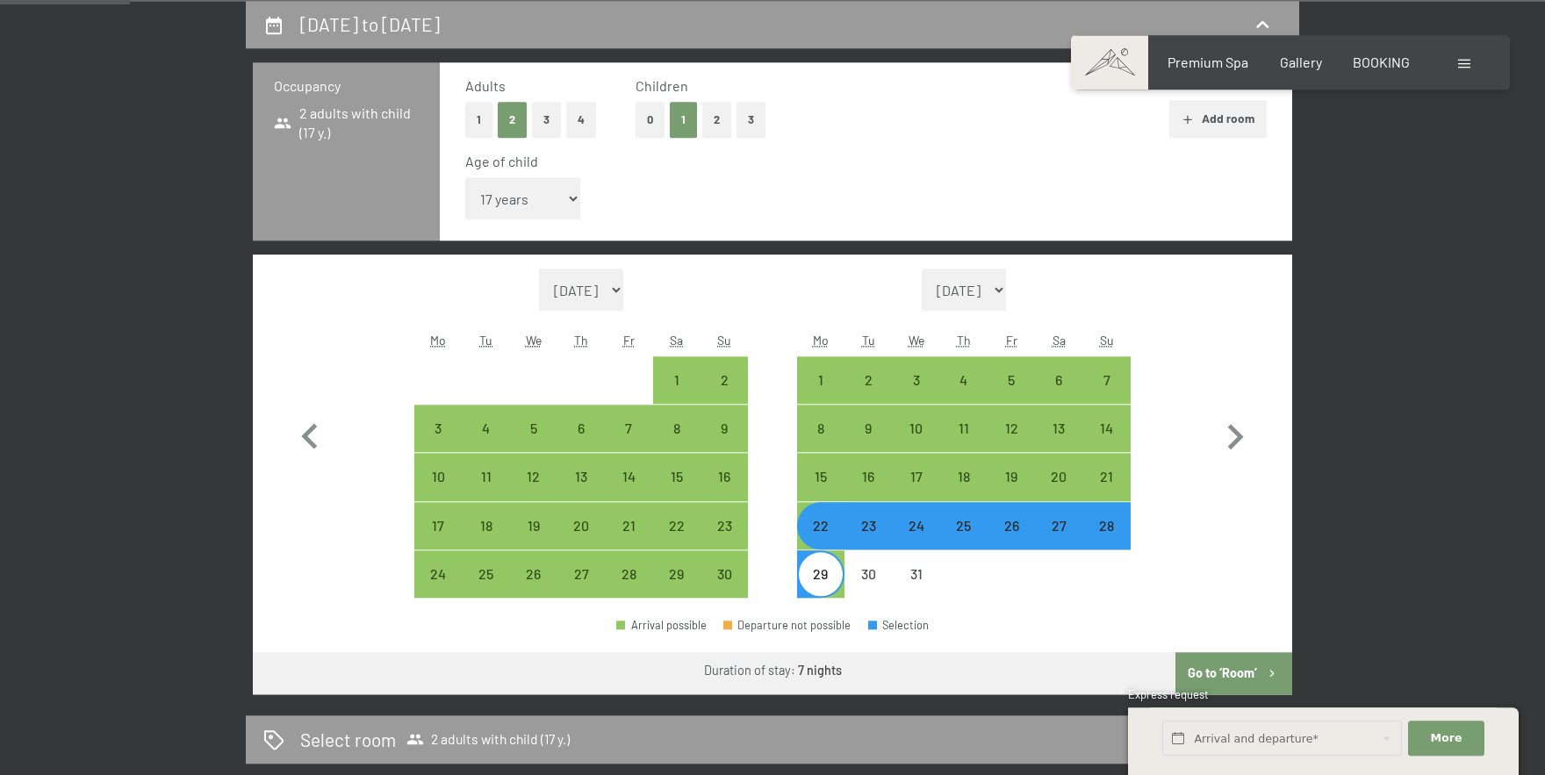
click at [915, 519] on div "24" at bounding box center [916, 541] width 44 height 44
select select "[DATE]"
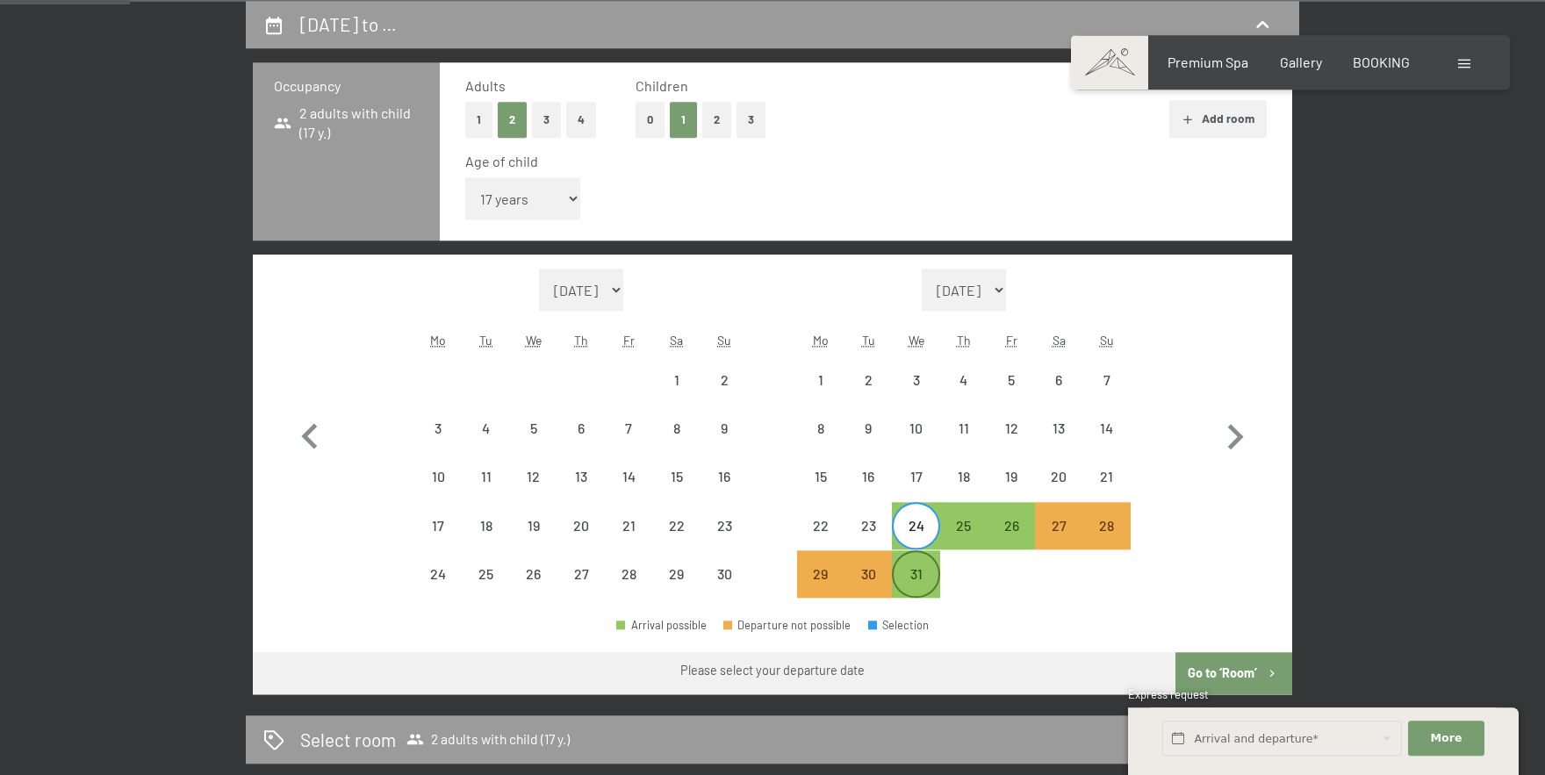
click at [923, 581] on div "31" at bounding box center [916, 589] width 44 height 44
select select "[DATE]"
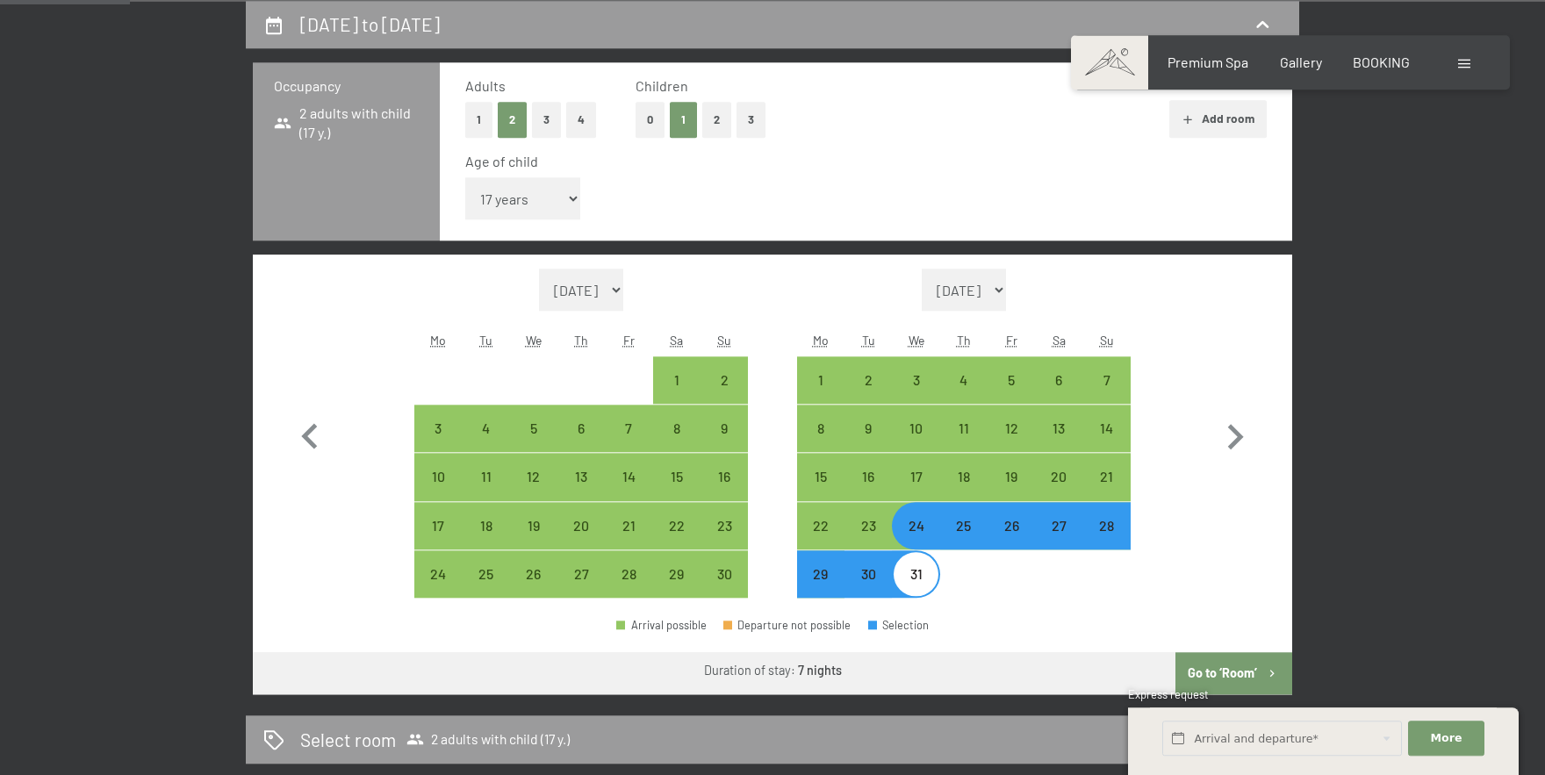
click at [1217, 675] on button "Go to ‘Room’" at bounding box center [1234, 673] width 117 height 42
select select "[DATE]"
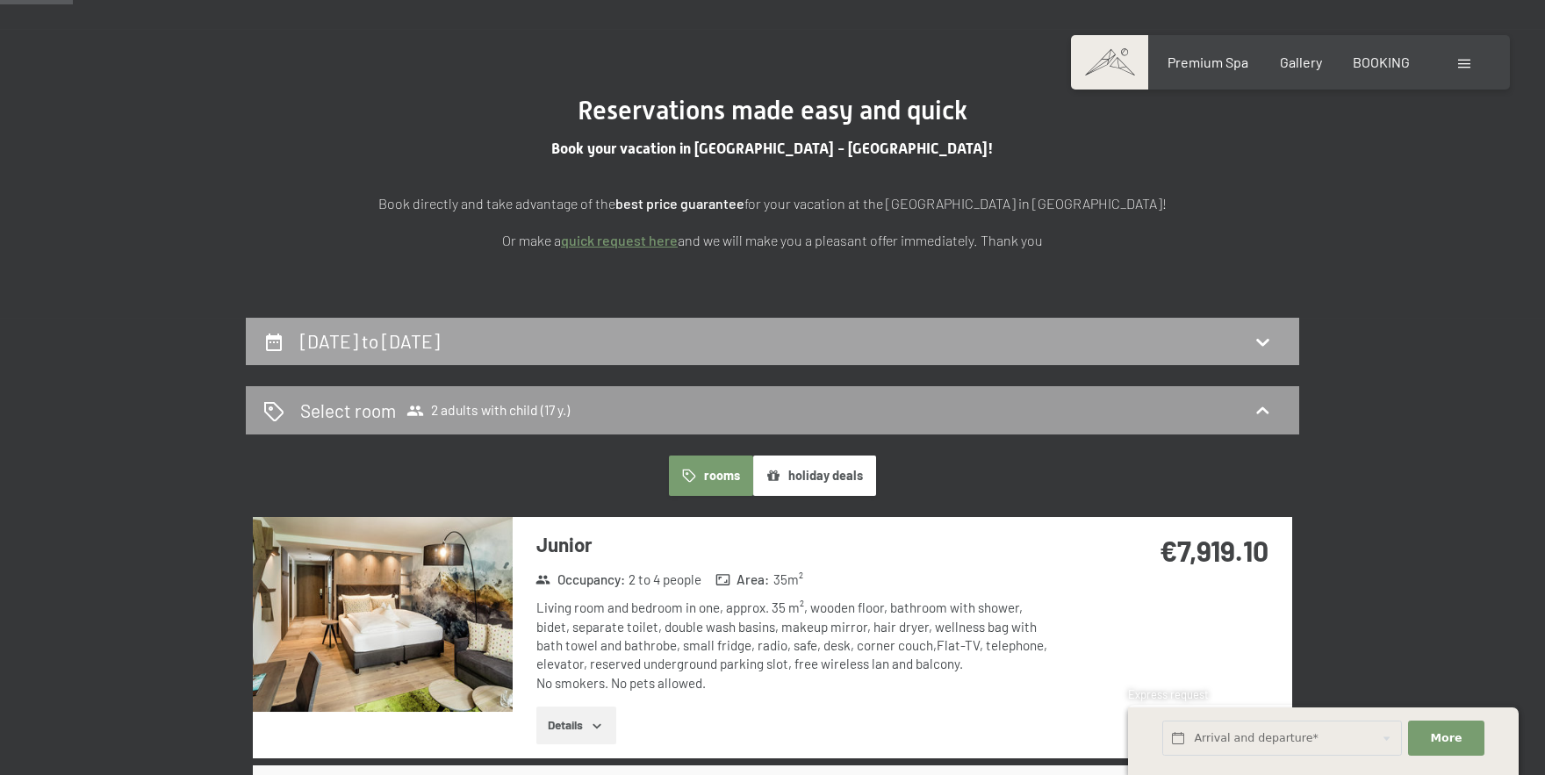
scroll to position [0, 0]
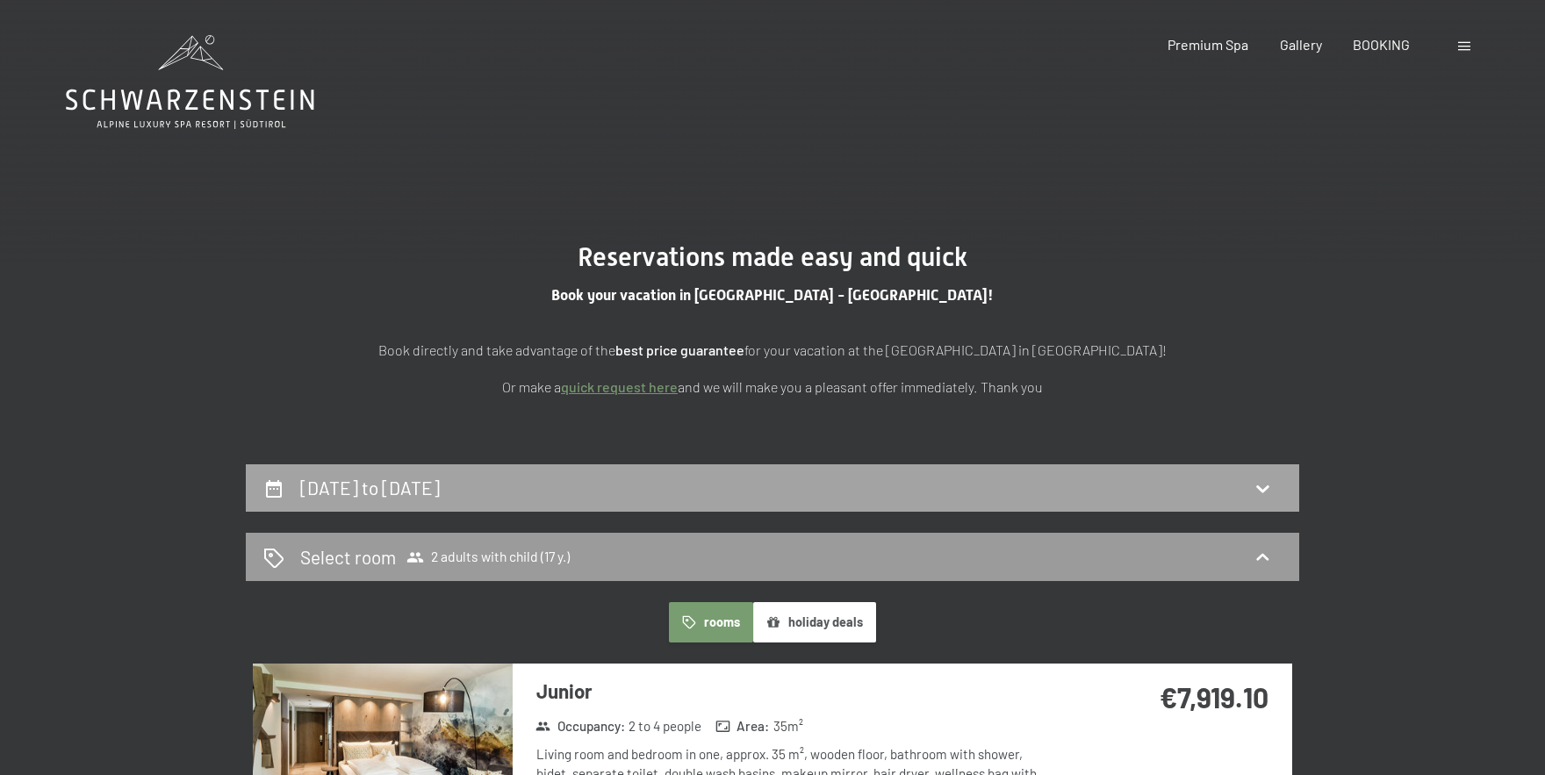
click at [440, 482] on h2 "[DATE] to [DATE]" at bounding box center [370, 488] width 140 height 22
select select "17"
select select "[DATE]"
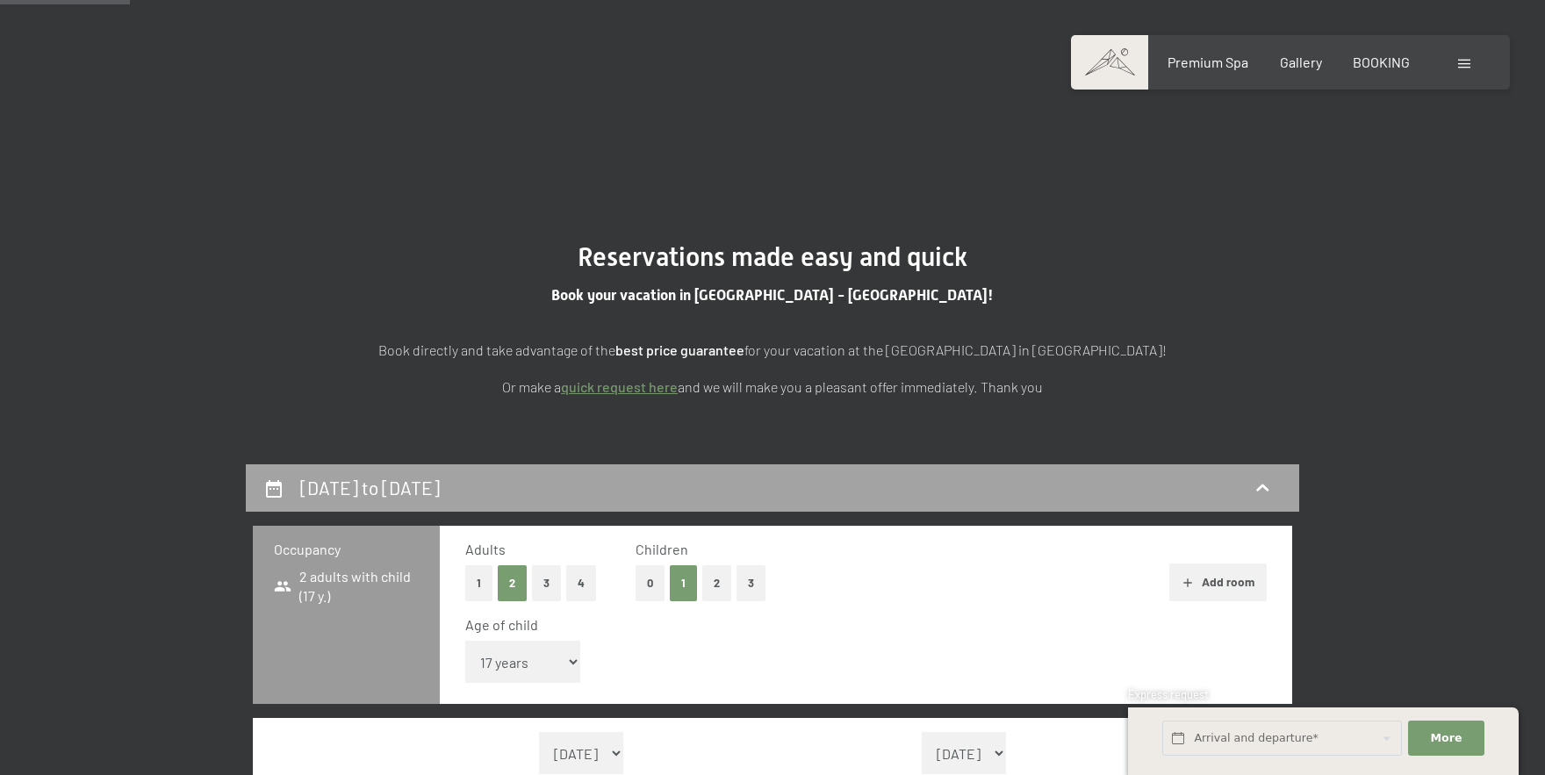
scroll to position [464, 0]
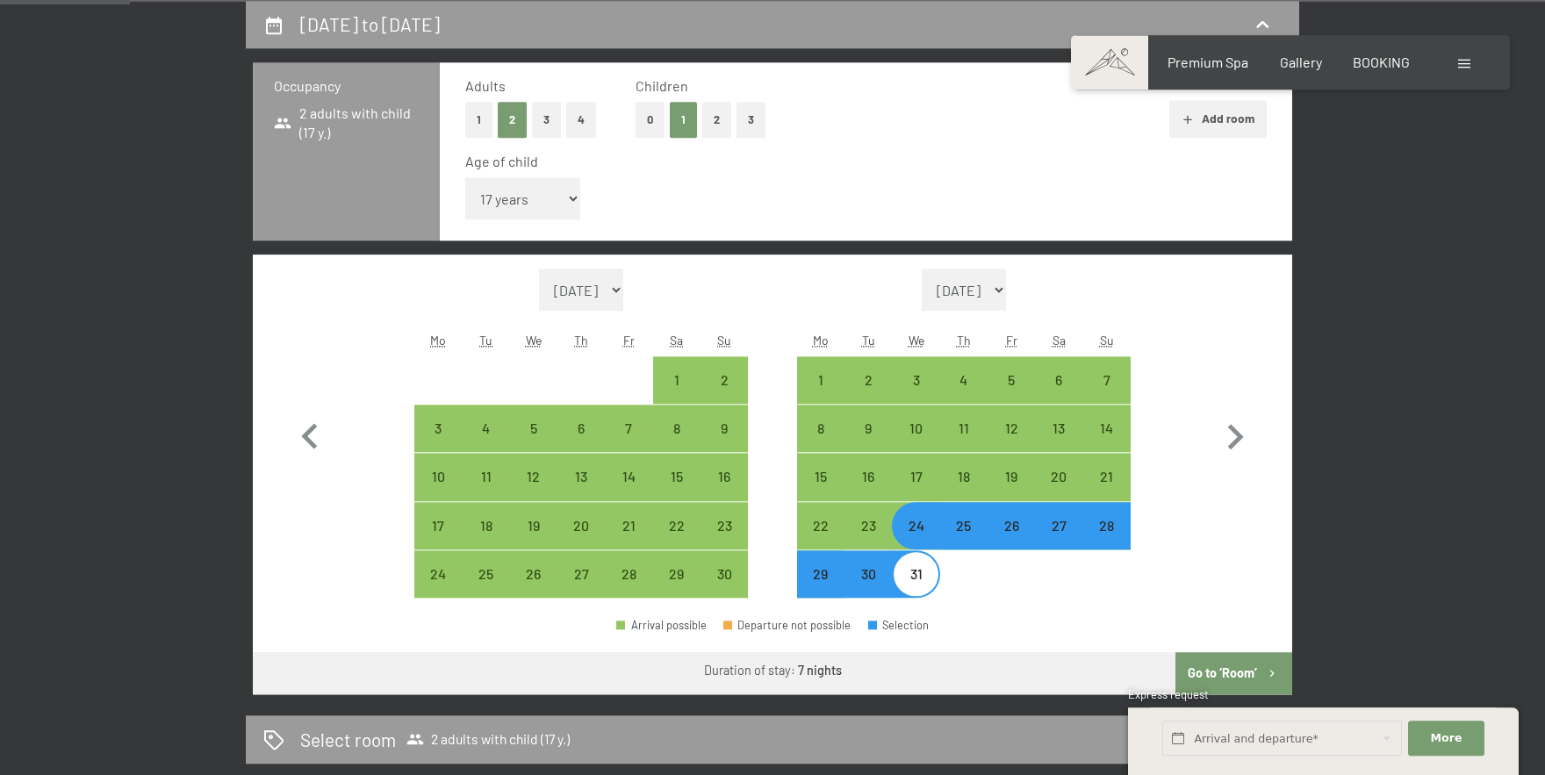
click at [579, 124] on button "4" at bounding box center [581, 120] width 30 height 36
select select "[DATE]"
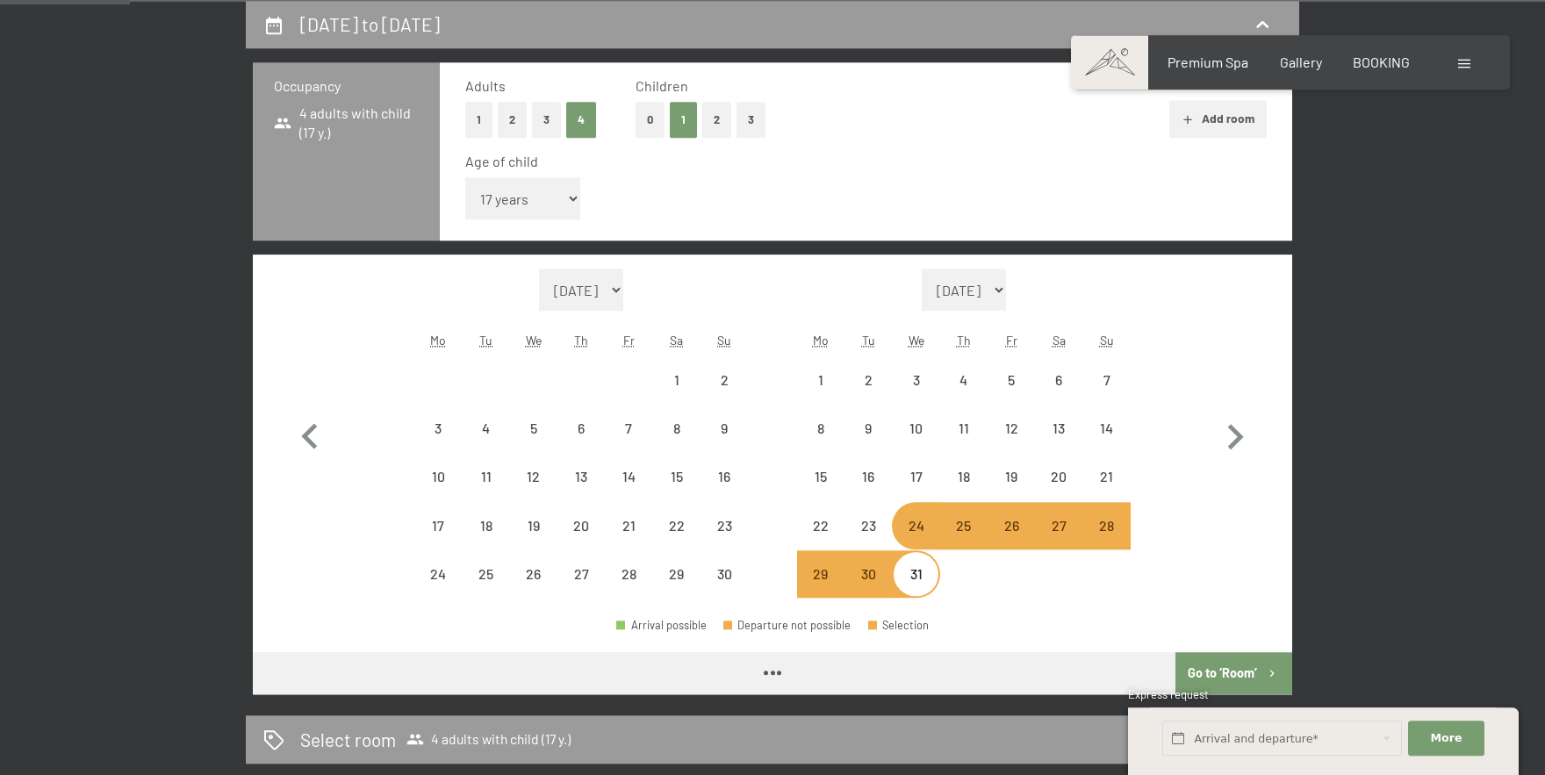
select select "[DATE]"
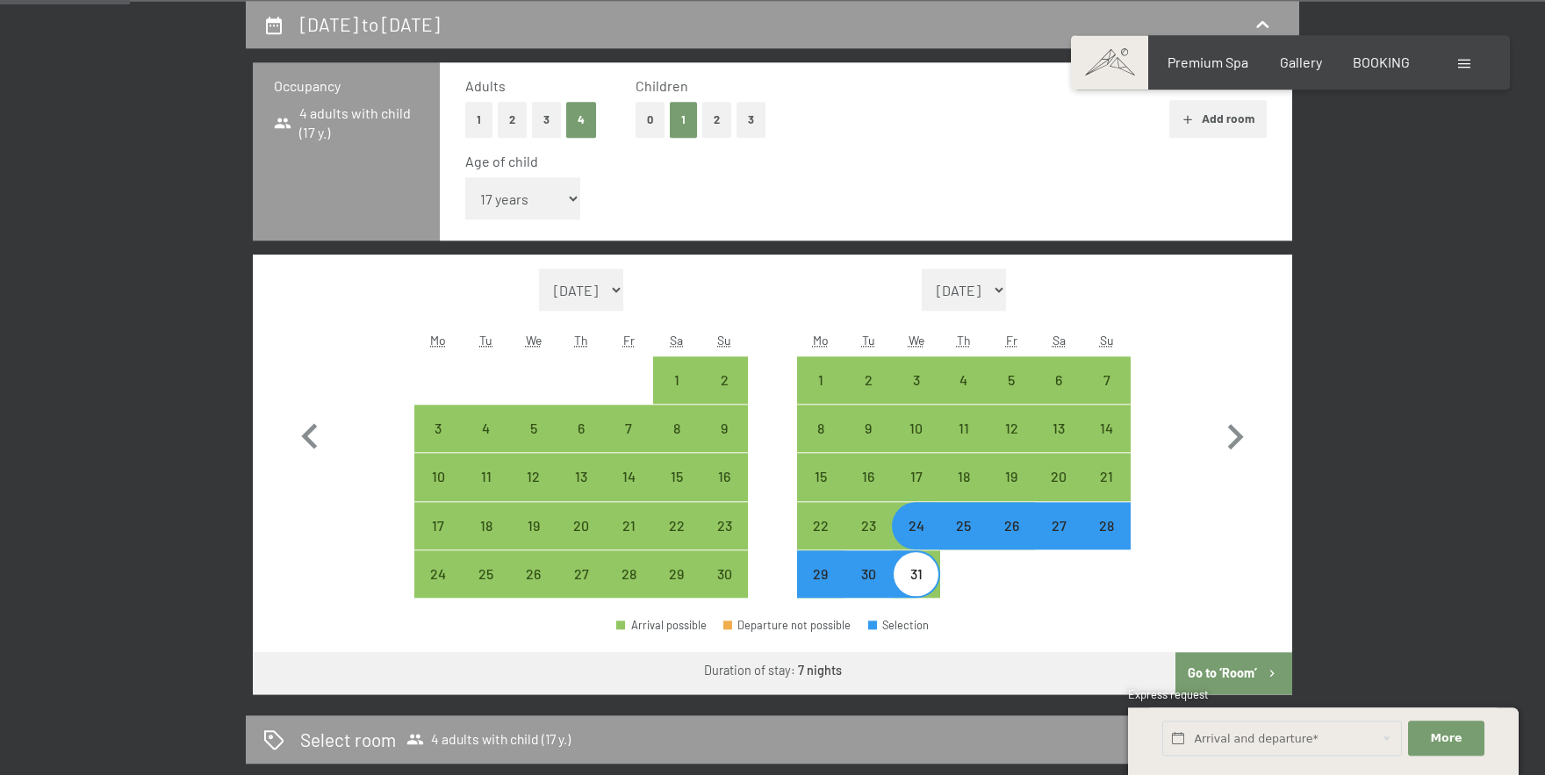
click at [1230, 675] on button "Go to ‘Room’" at bounding box center [1234, 673] width 117 height 42
select select "[DATE]"
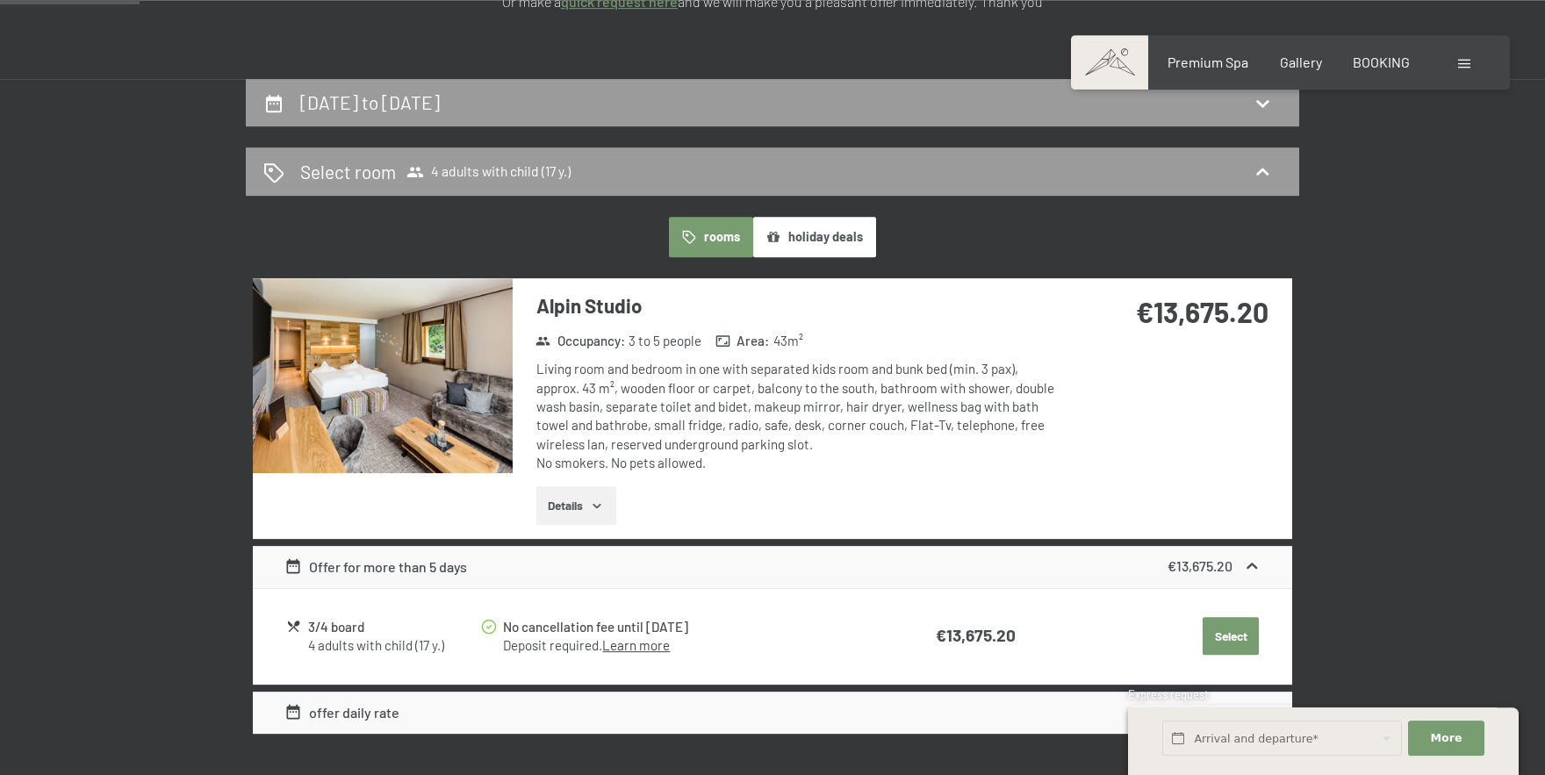
scroll to position [0, 0]
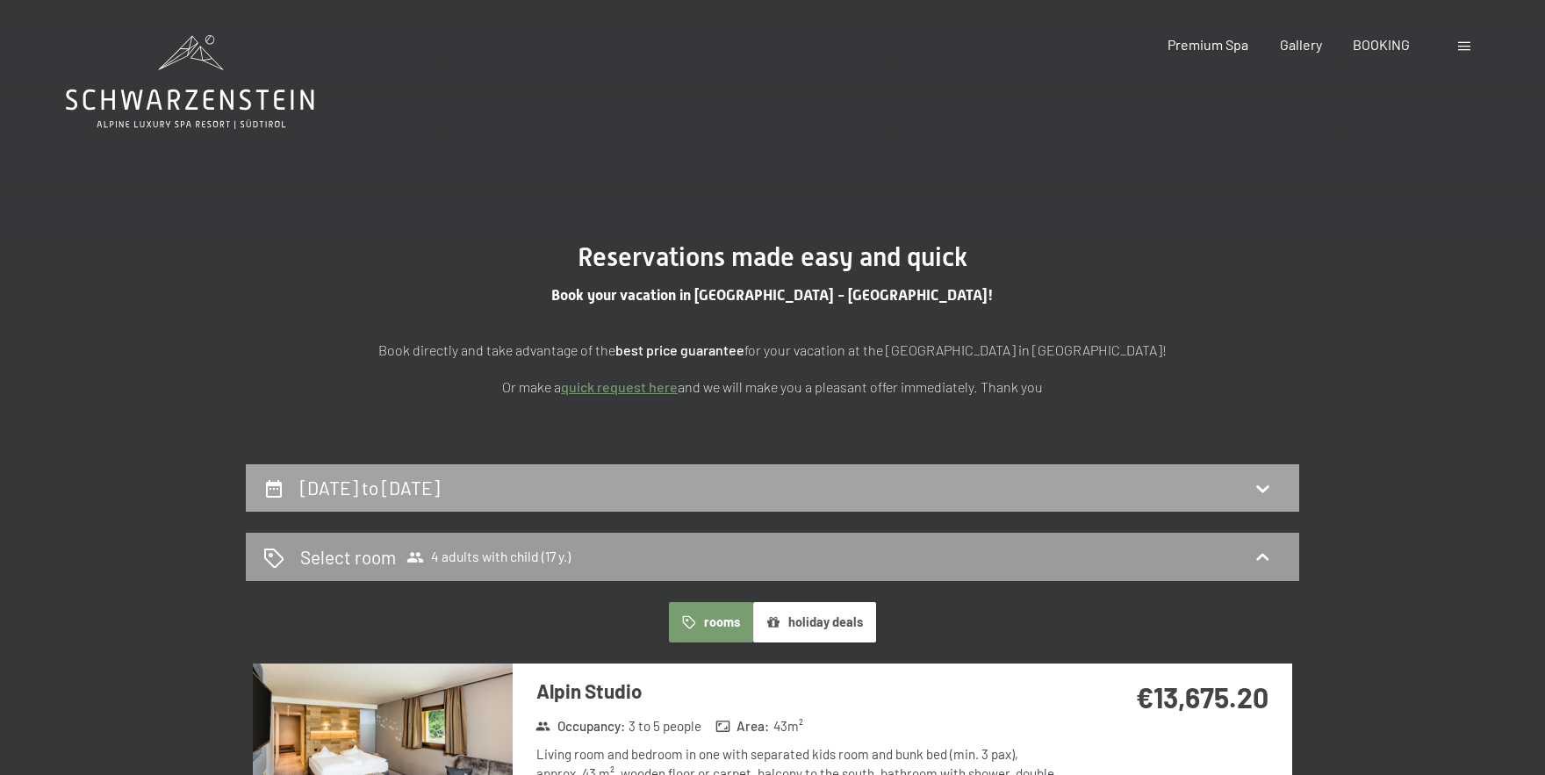
click at [838, 490] on div "[DATE] to [DATE]" at bounding box center [772, 487] width 1018 height 25
select select "17"
select select "[DATE]"
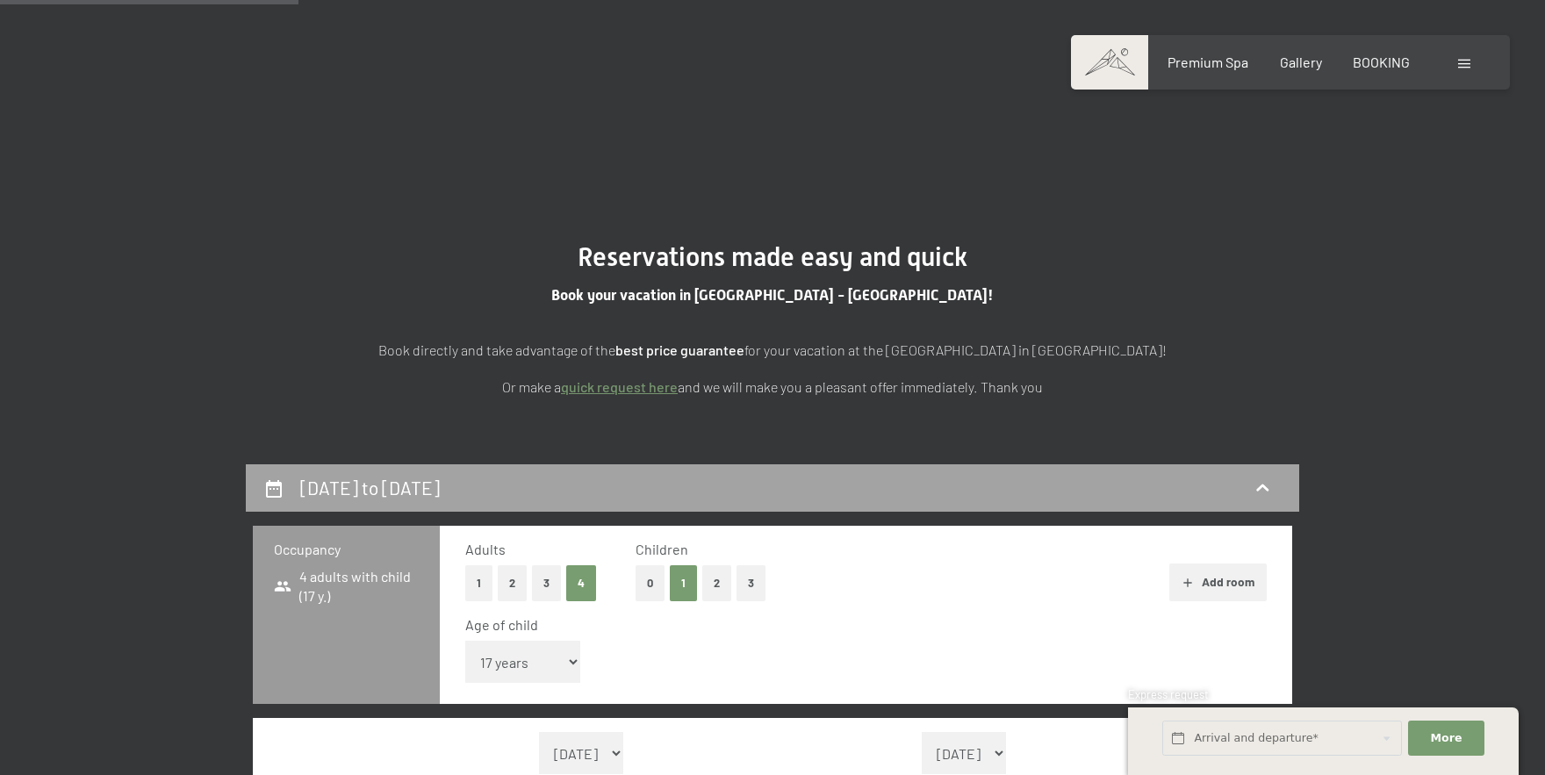
scroll to position [464, 0]
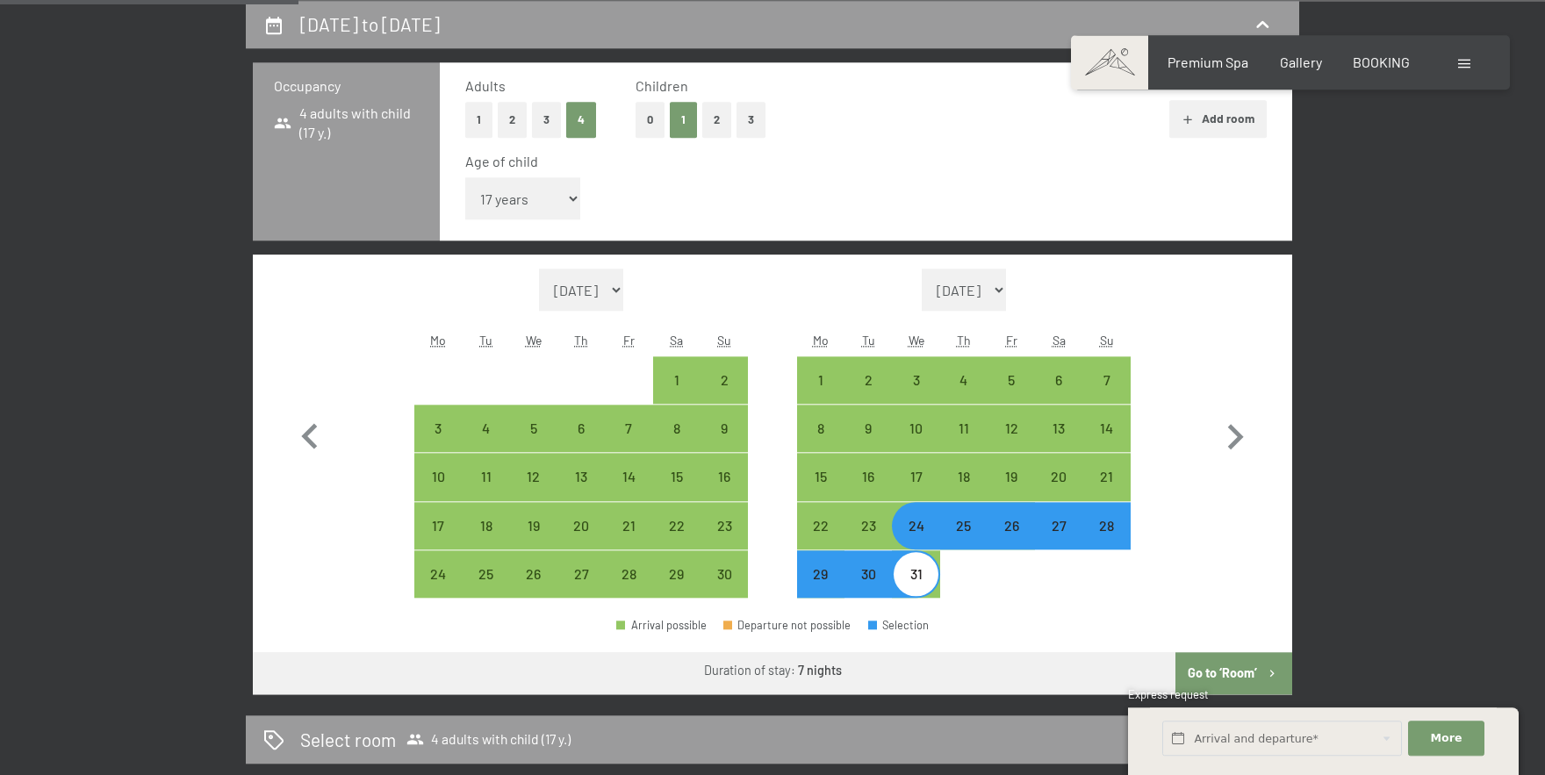
click at [914, 520] on div "24" at bounding box center [916, 541] width 44 height 44
select select "[DATE]"
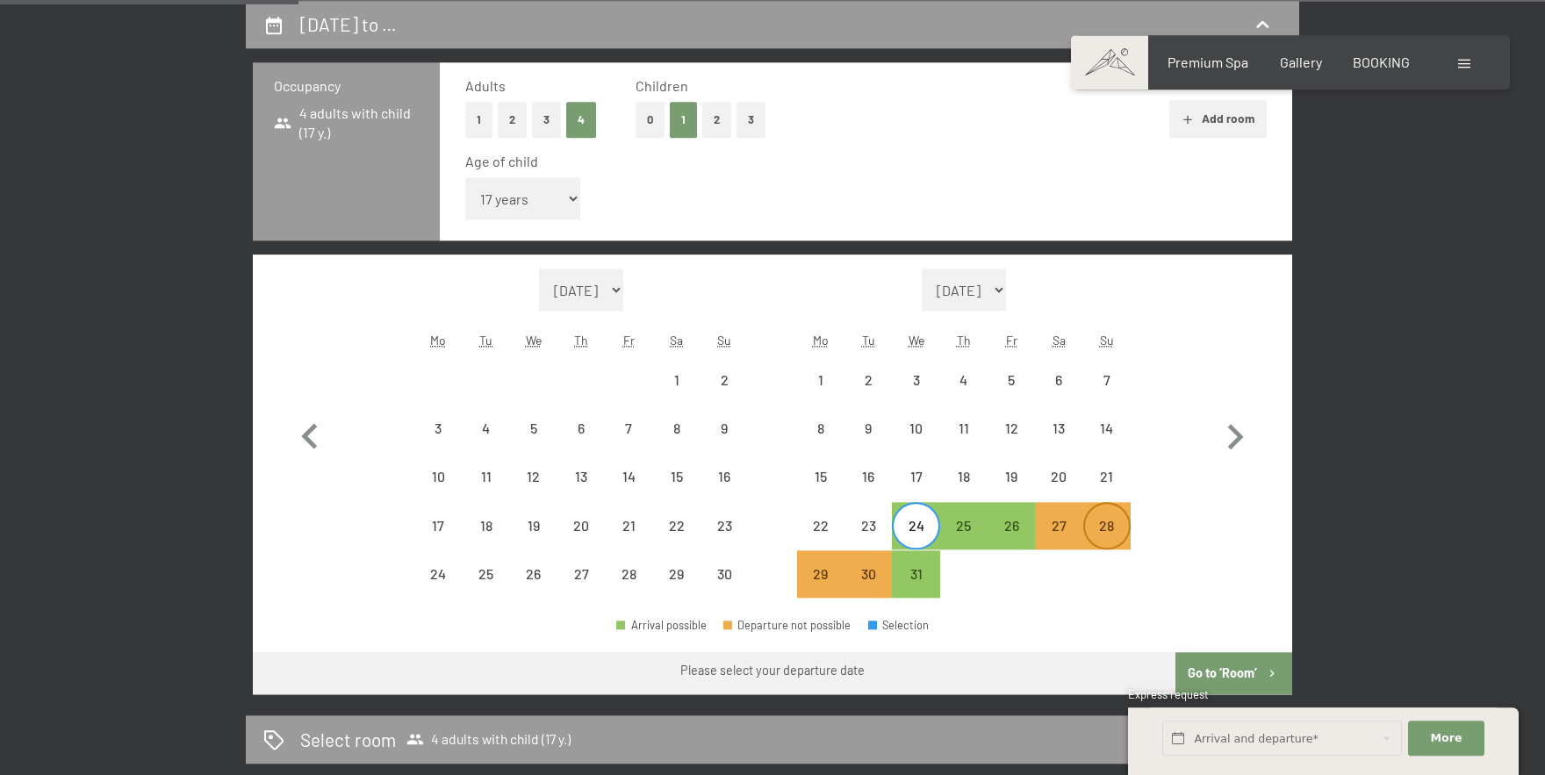
click at [1122, 521] on div "28" at bounding box center [1107, 541] width 44 height 44
select select "[DATE]"
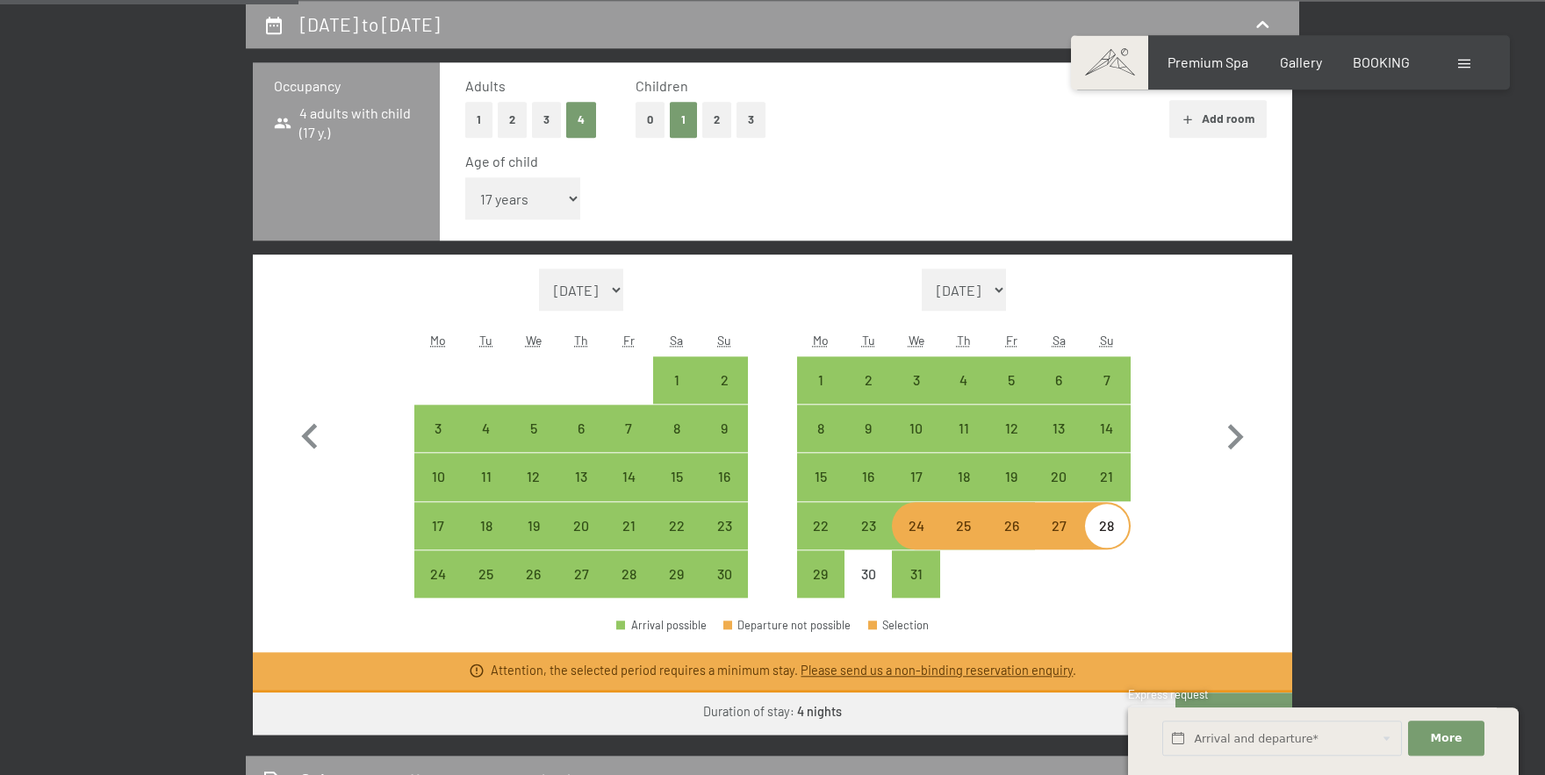
click at [923, 523] on div "24" at bounding box center [916, 541] width 44 height 44
select select "[DATE]"
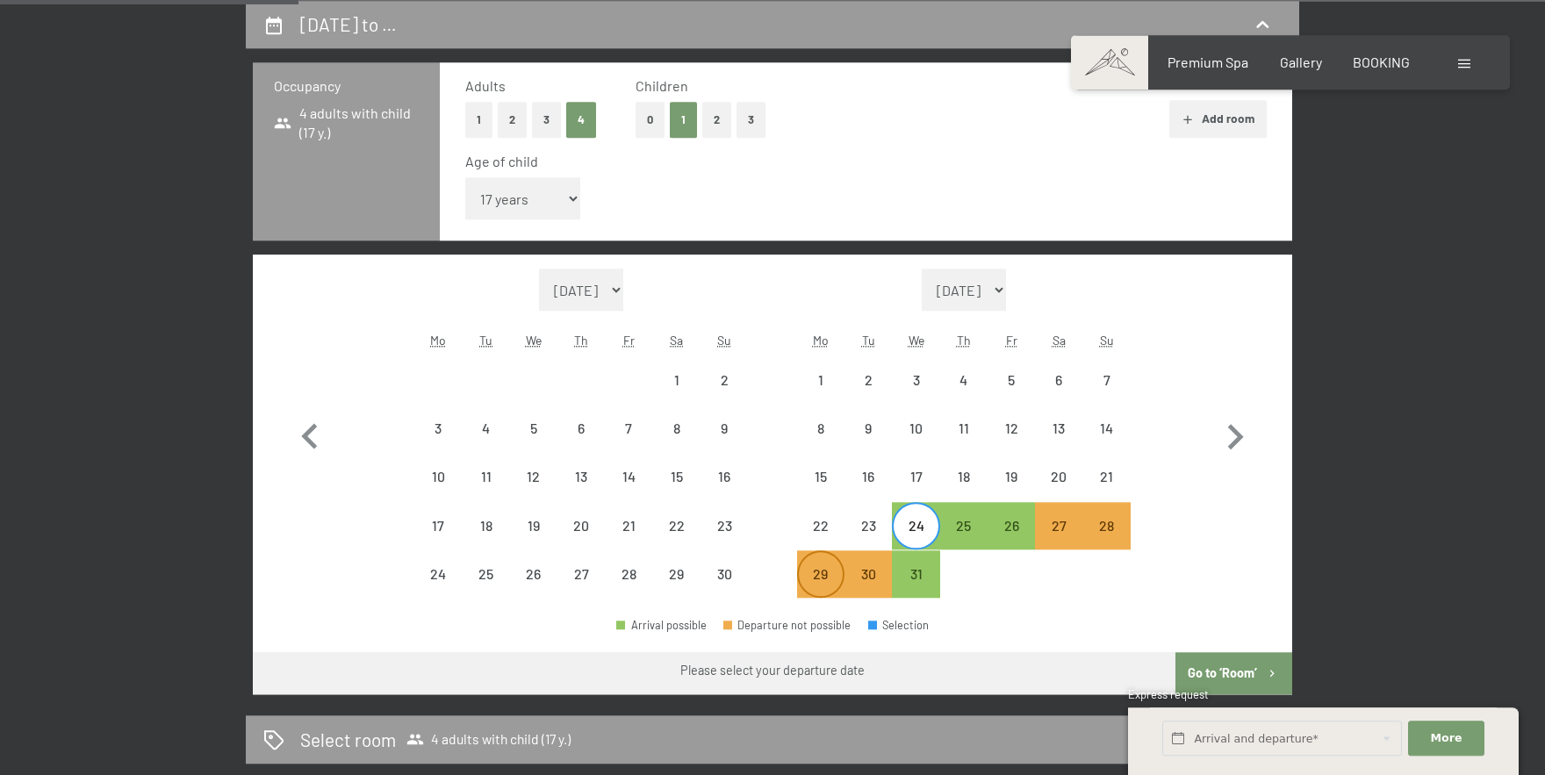
click at [826, 572] on div "29" at bounding box center [821, 589] width 44 height 44
select select "[DATE]"
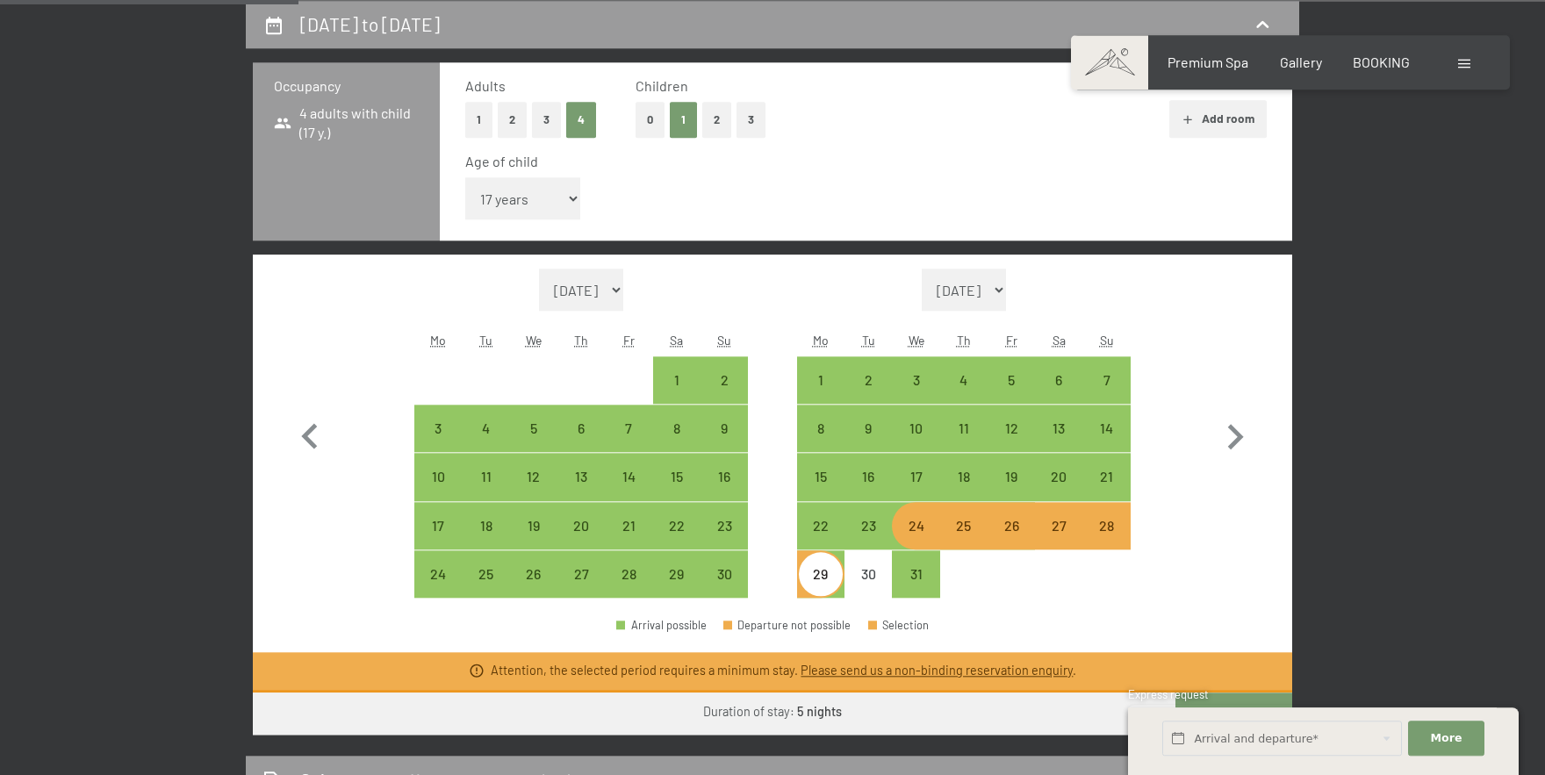
click at [918, 524] on div "24" at bounding box center [916, 541] width 44 height 44
select select "[DATE]"
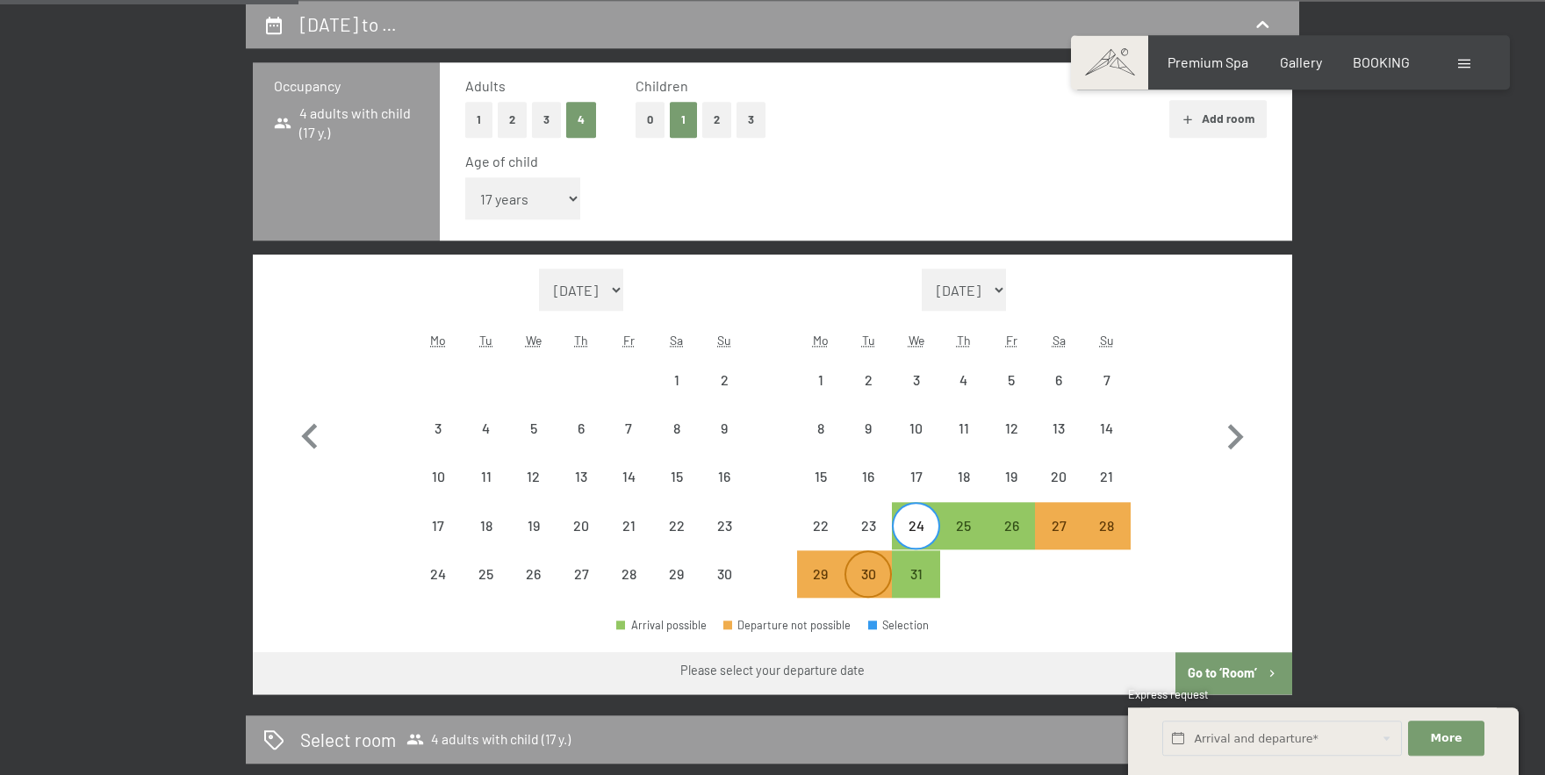
click at [871, 578] on div "30" at bounding box center [868, 589] width 44 height 44
select select "[DATE]"
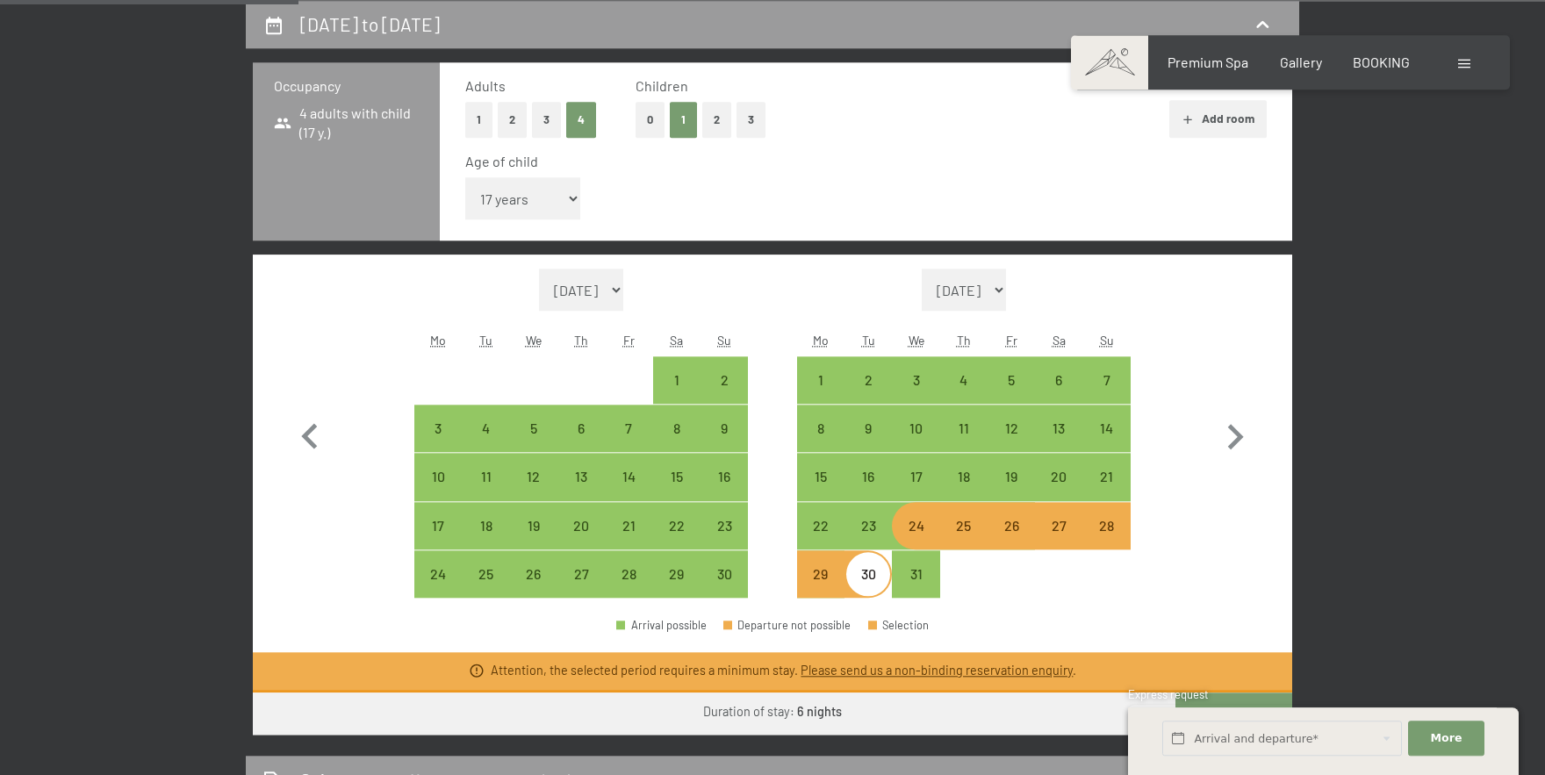
click at [921, 524] on div "24" at bounding box center [916, 541] width 44 height 44
select select "[DATE]"
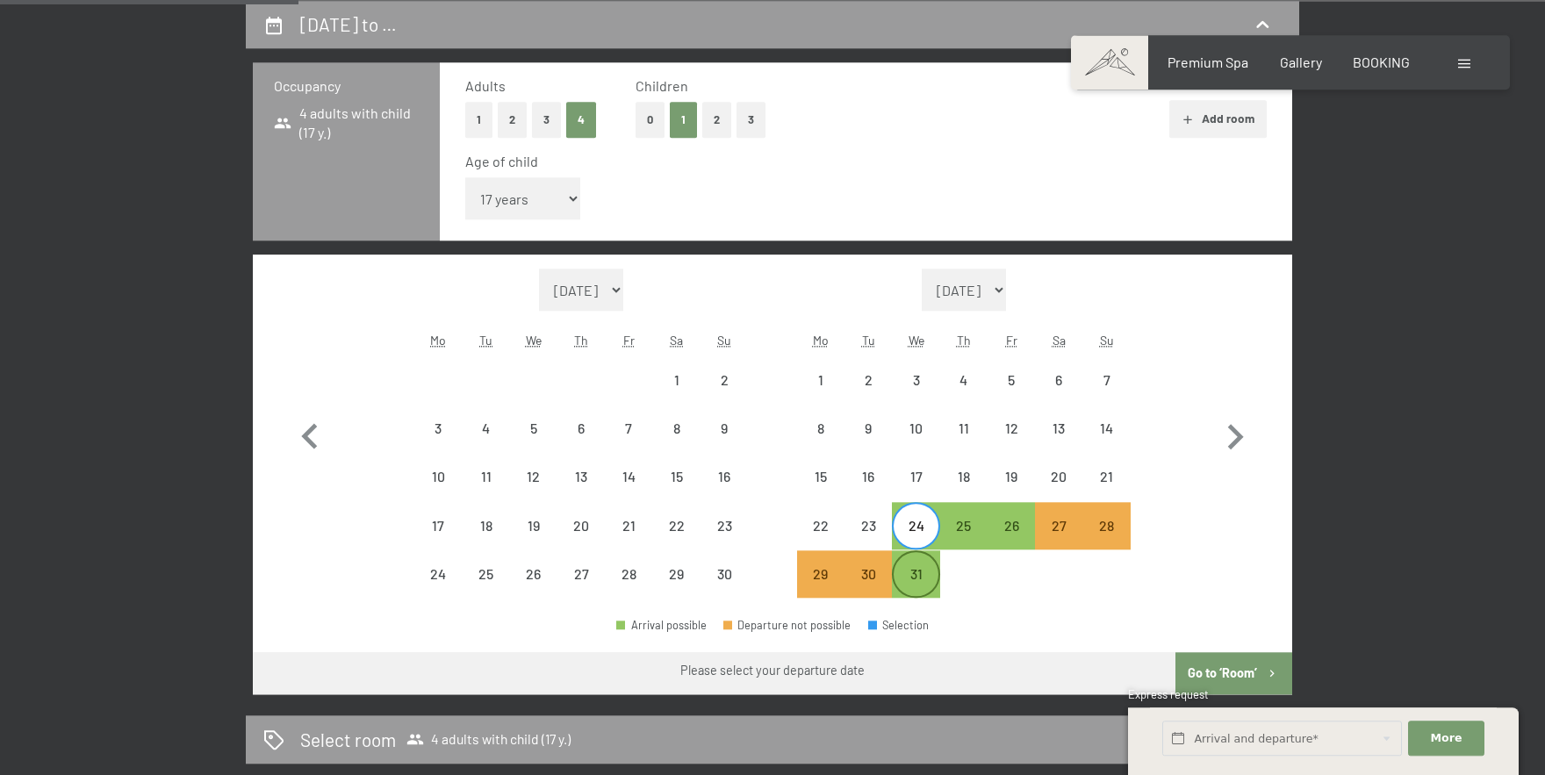
click at [920, 568] on div "31" at bounding box center [916, 589] width 44 height 44
select select "[DATE]"
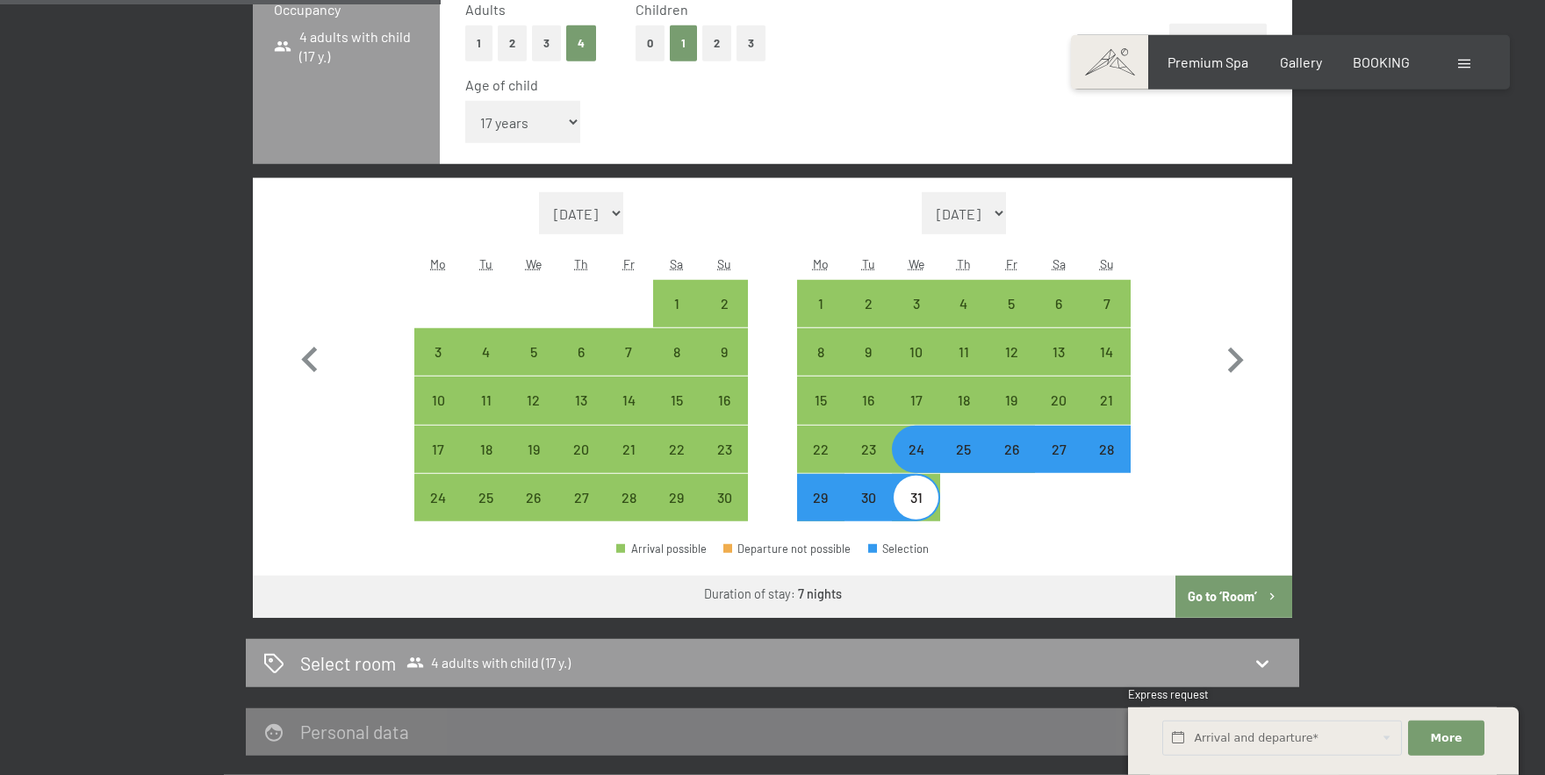
scroll to position [545, 0]
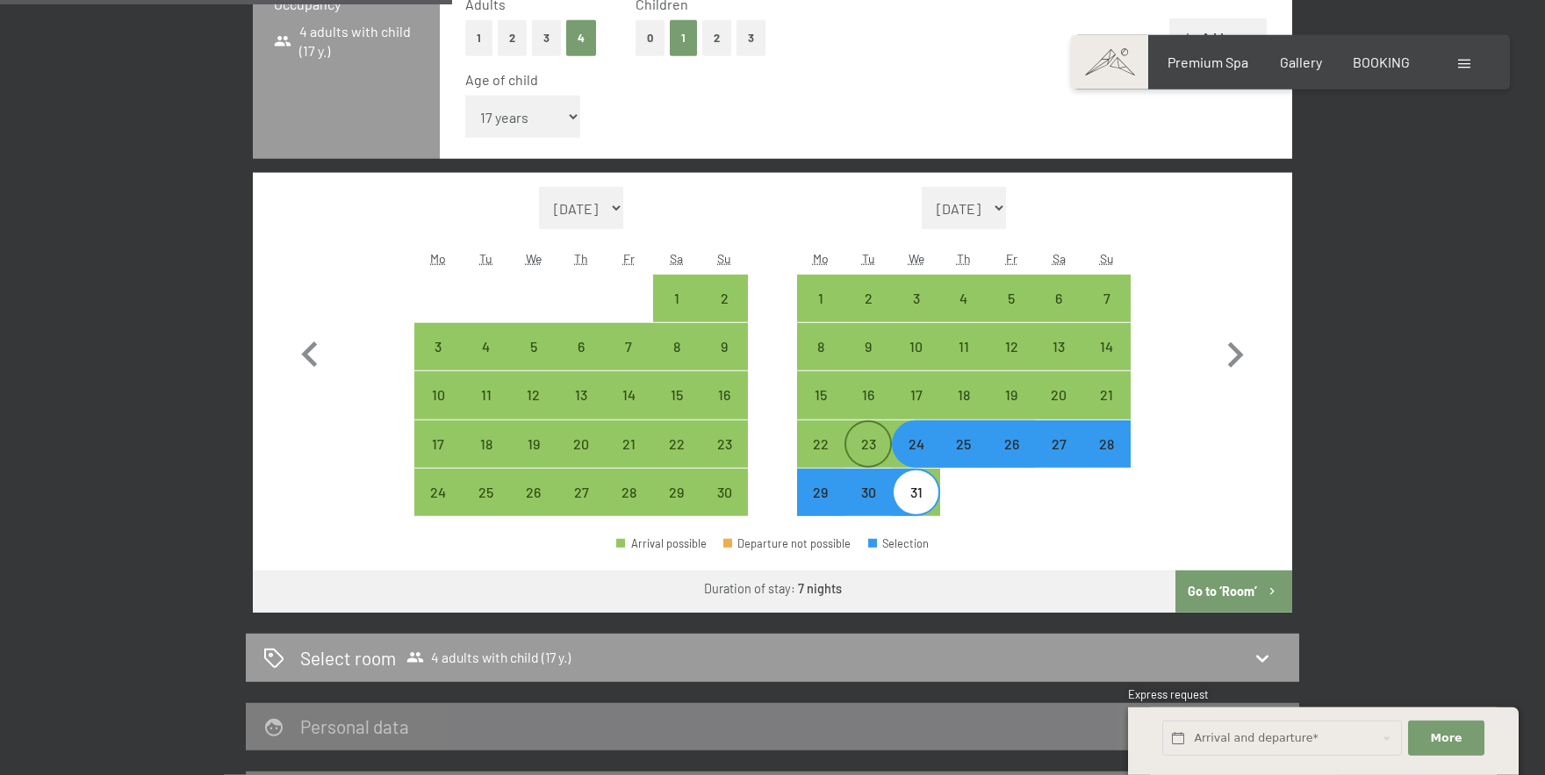
click at [867, 444] on div "23" at bounding box center [868, 459] width 44 height 44
select select "[DATE]"
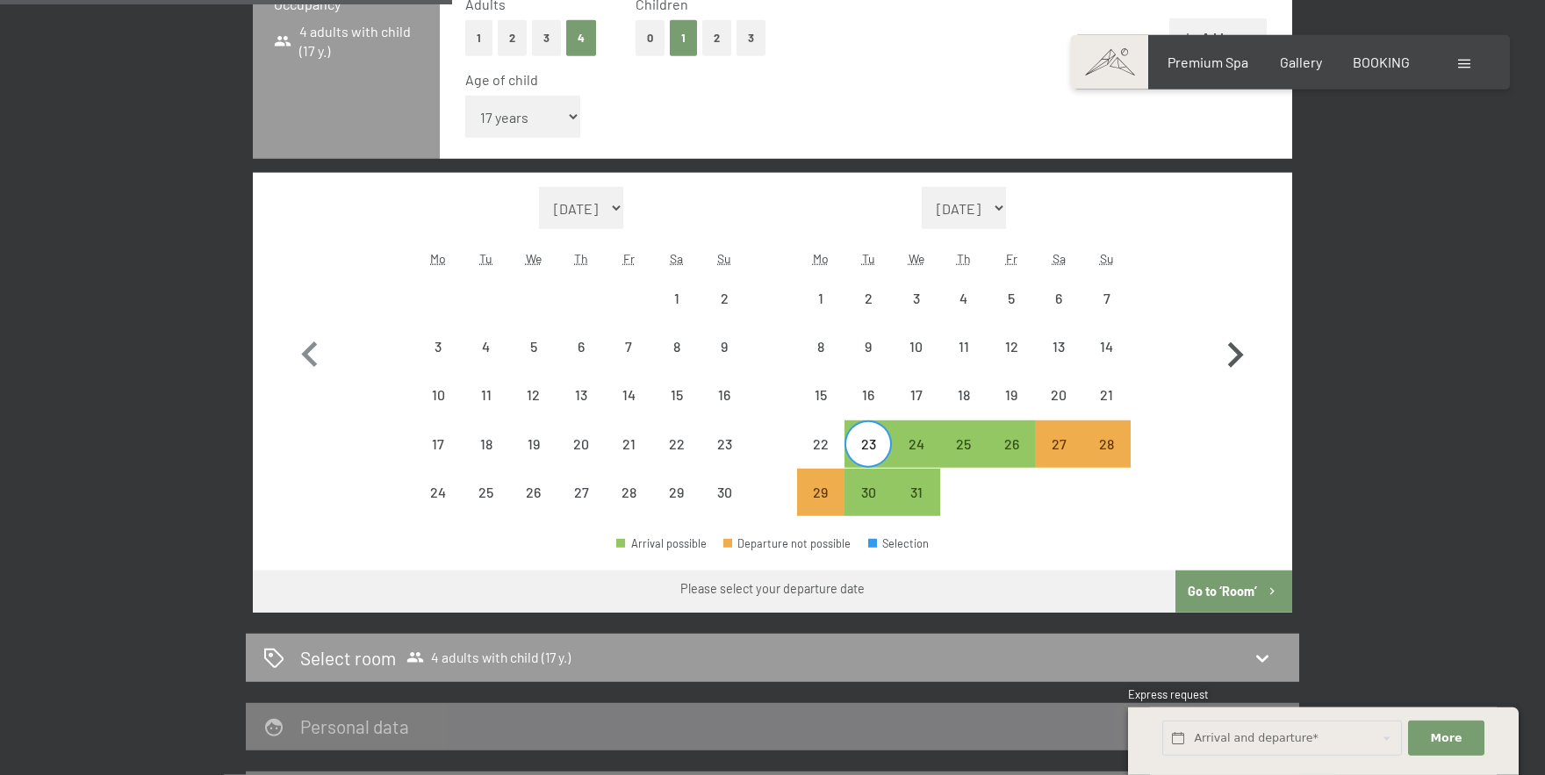
click at [1244, 347] on icon "button" at bounding box center [1235, 355] width 51 height 51
select select "[DATE]"
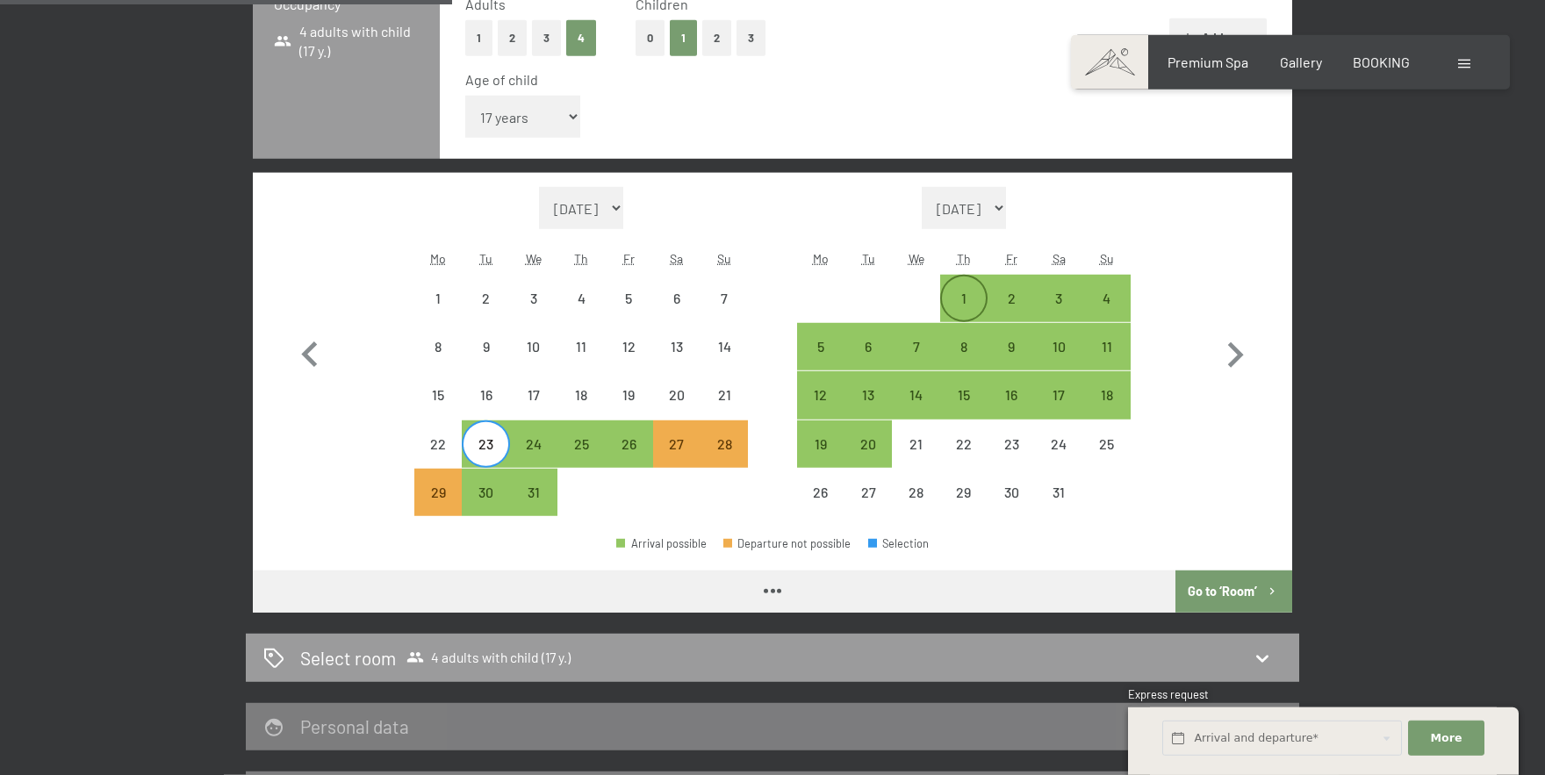
select select "[DATE]"
click at [972, 291] on div "1" at bounding box center [964, 299] width 44 height 44
select select "[DATE]"
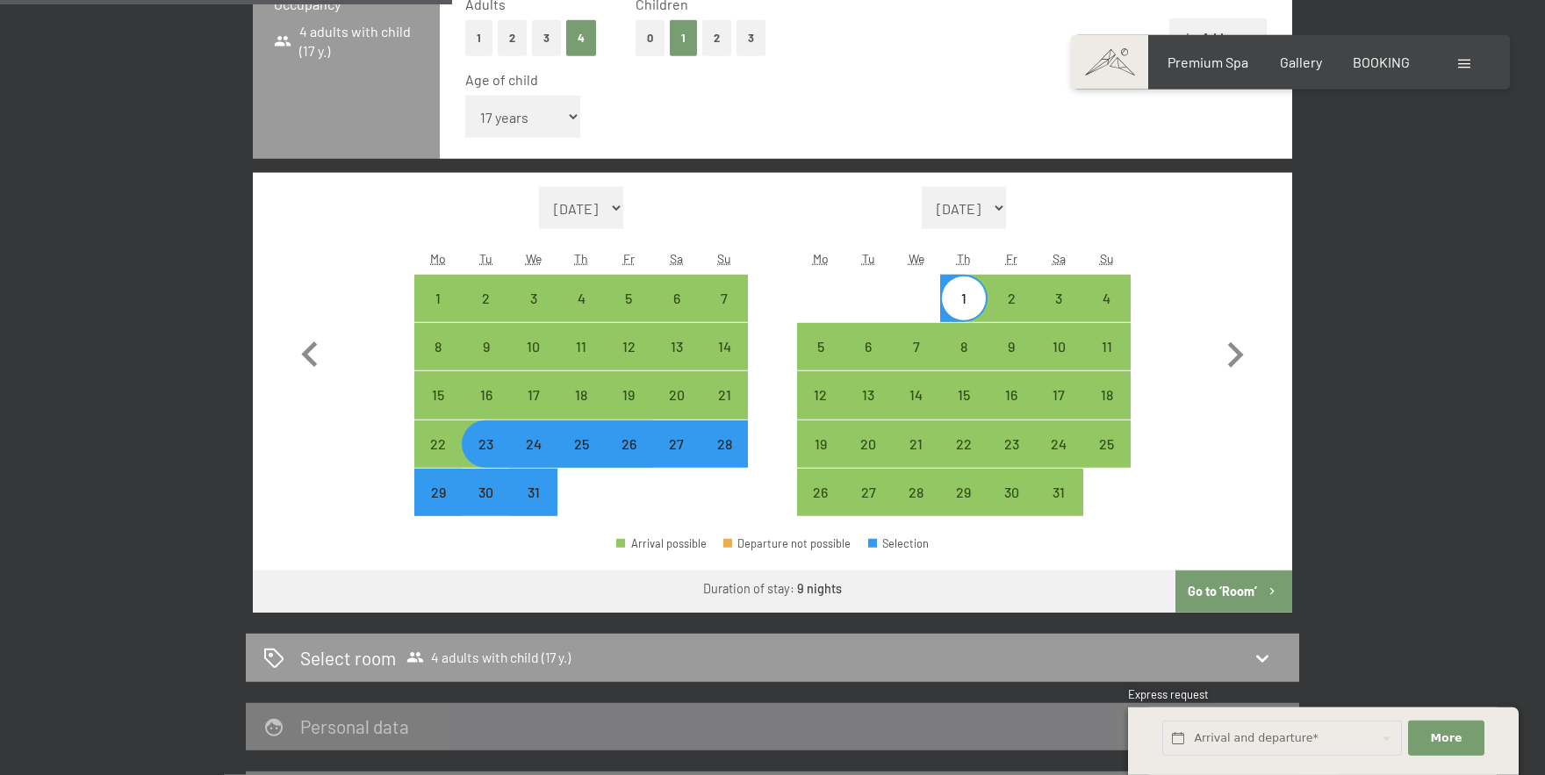
click at [1203, 597] on button "Go to ‘Room’" at bounding box center [1234, 592] width 117 height 42
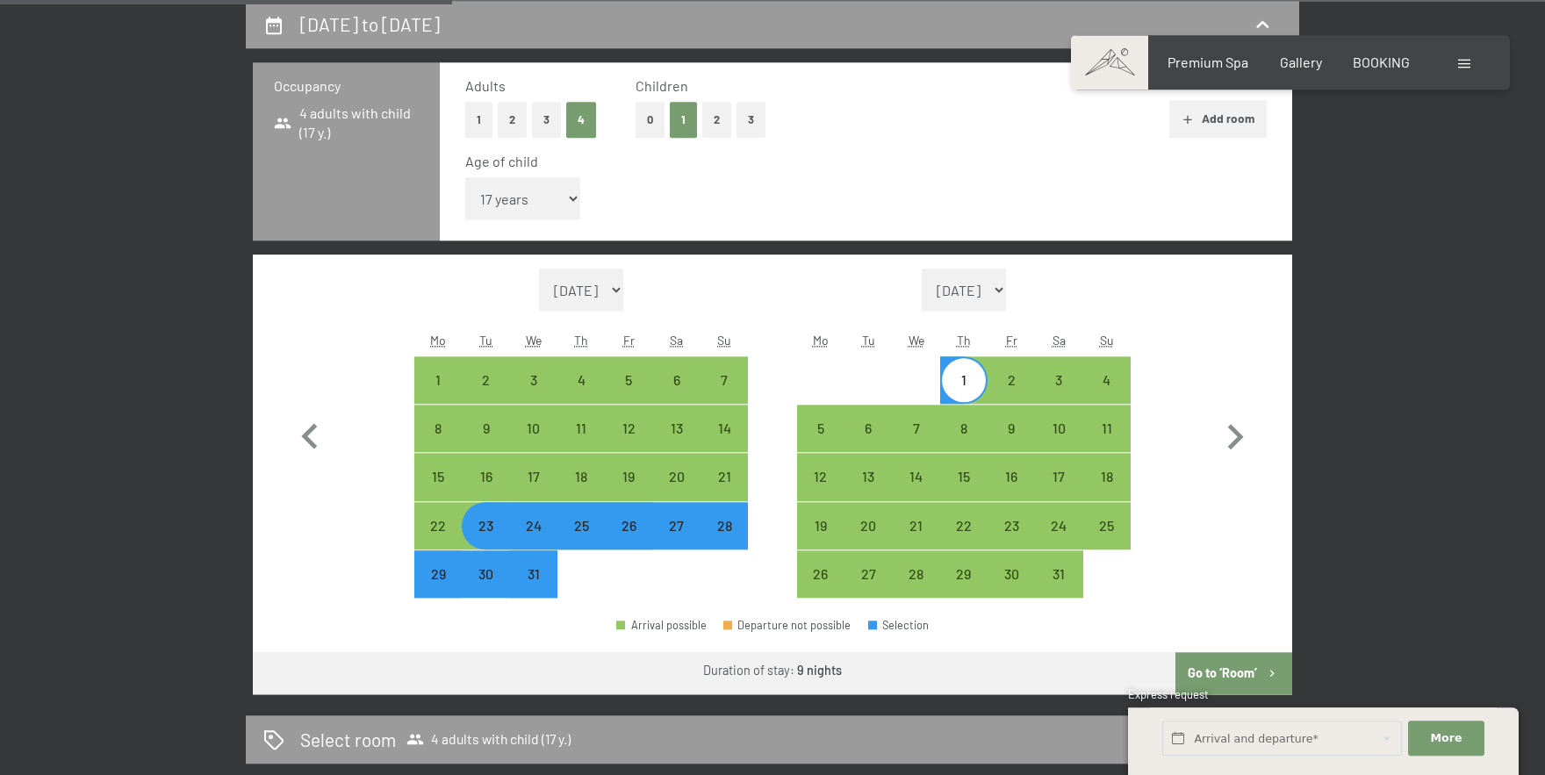
select select "[DATE]"
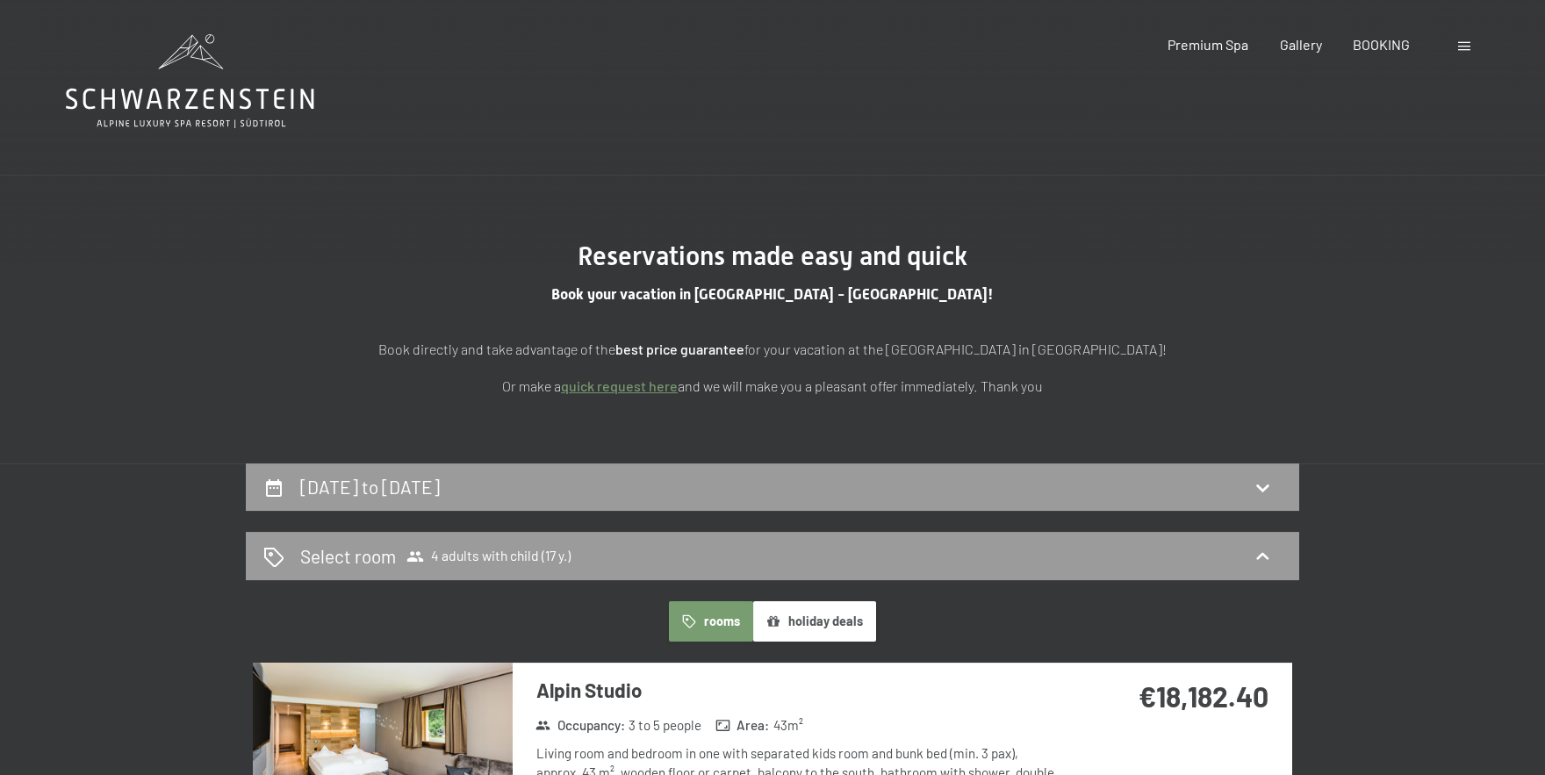
scroll to position [0, 0]
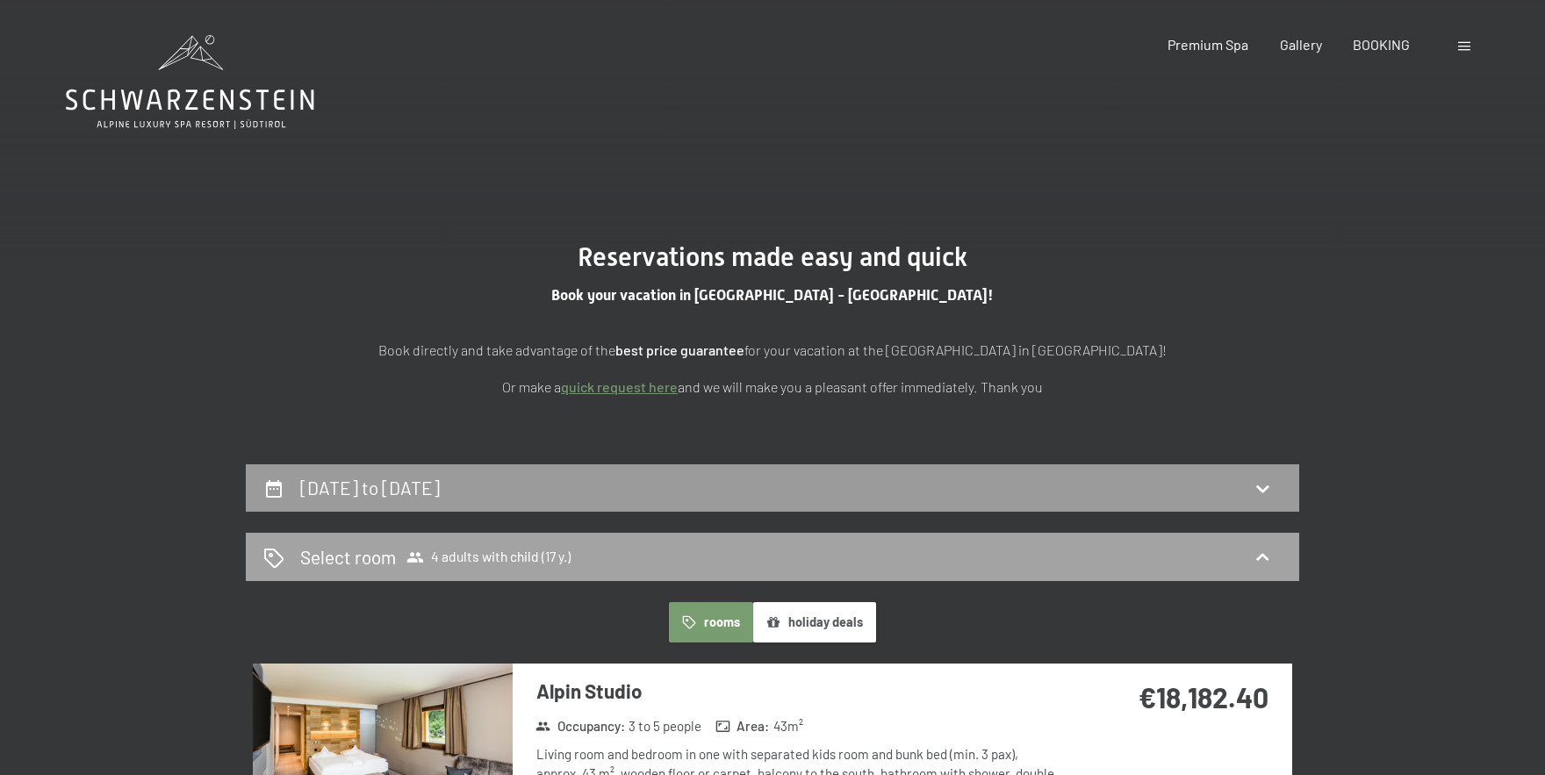
click at [706, 567] on div "Select room 4 adults with child (17 y.)" at bounding box center [772, 556] width 1018 height 25
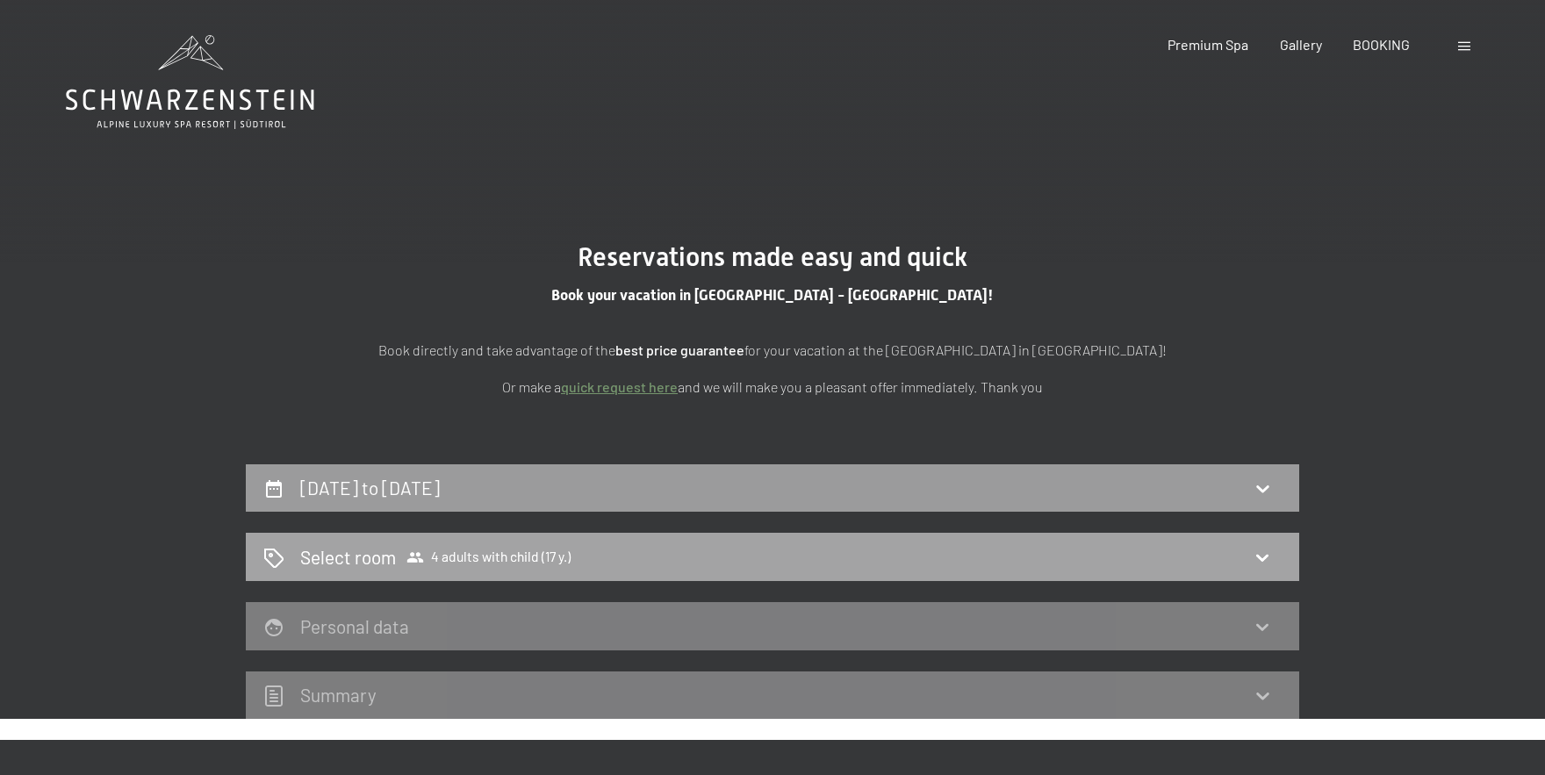
click at [706, 567] on div "Select room 4 adults with child (17 y.)" at bounding box center [772, 556] width 1018 height 25
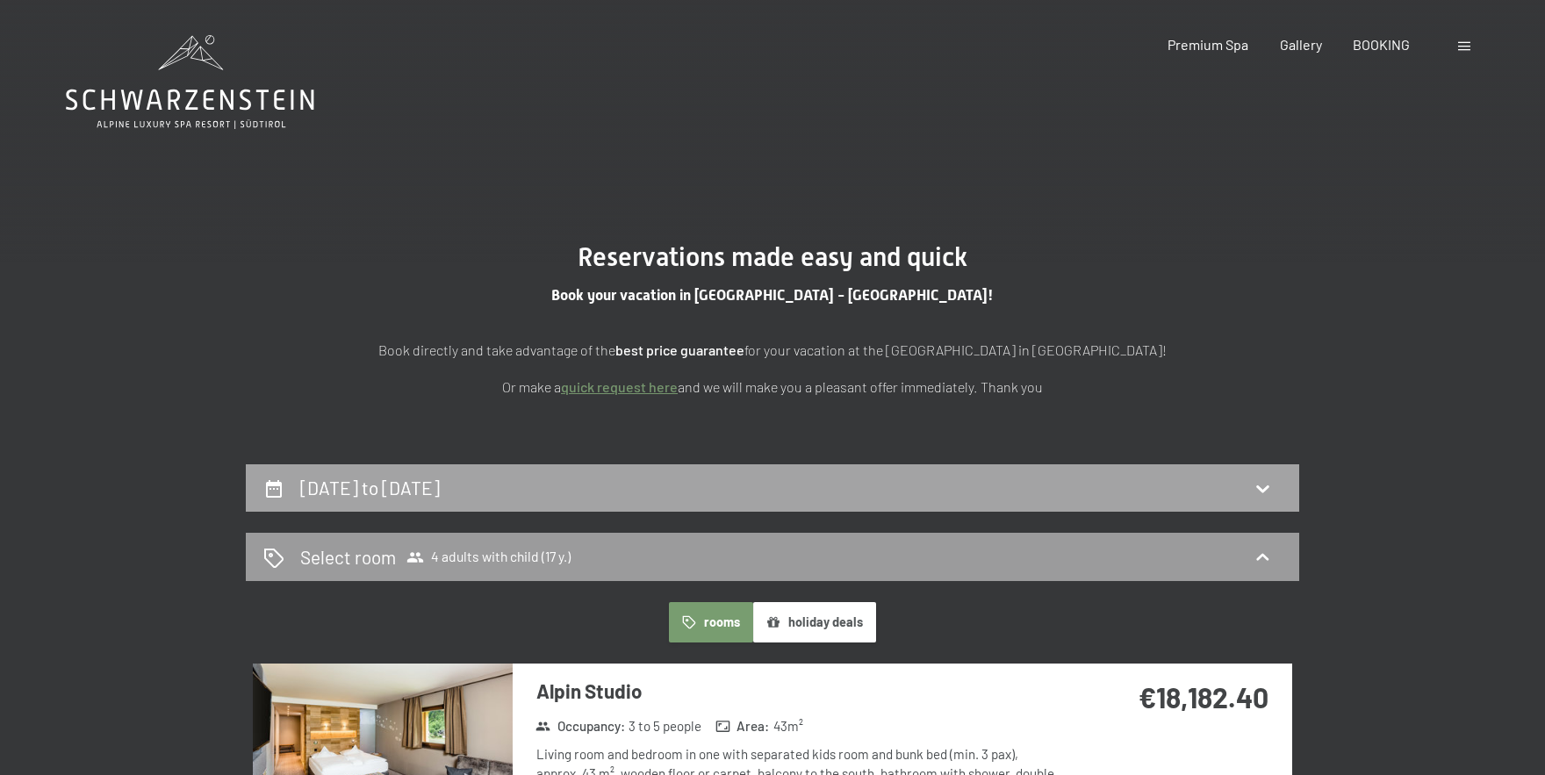
click at [1061, 489] on div "[DATE] to [DATE]" at bounding box center [772, 487] width 1018 height 25
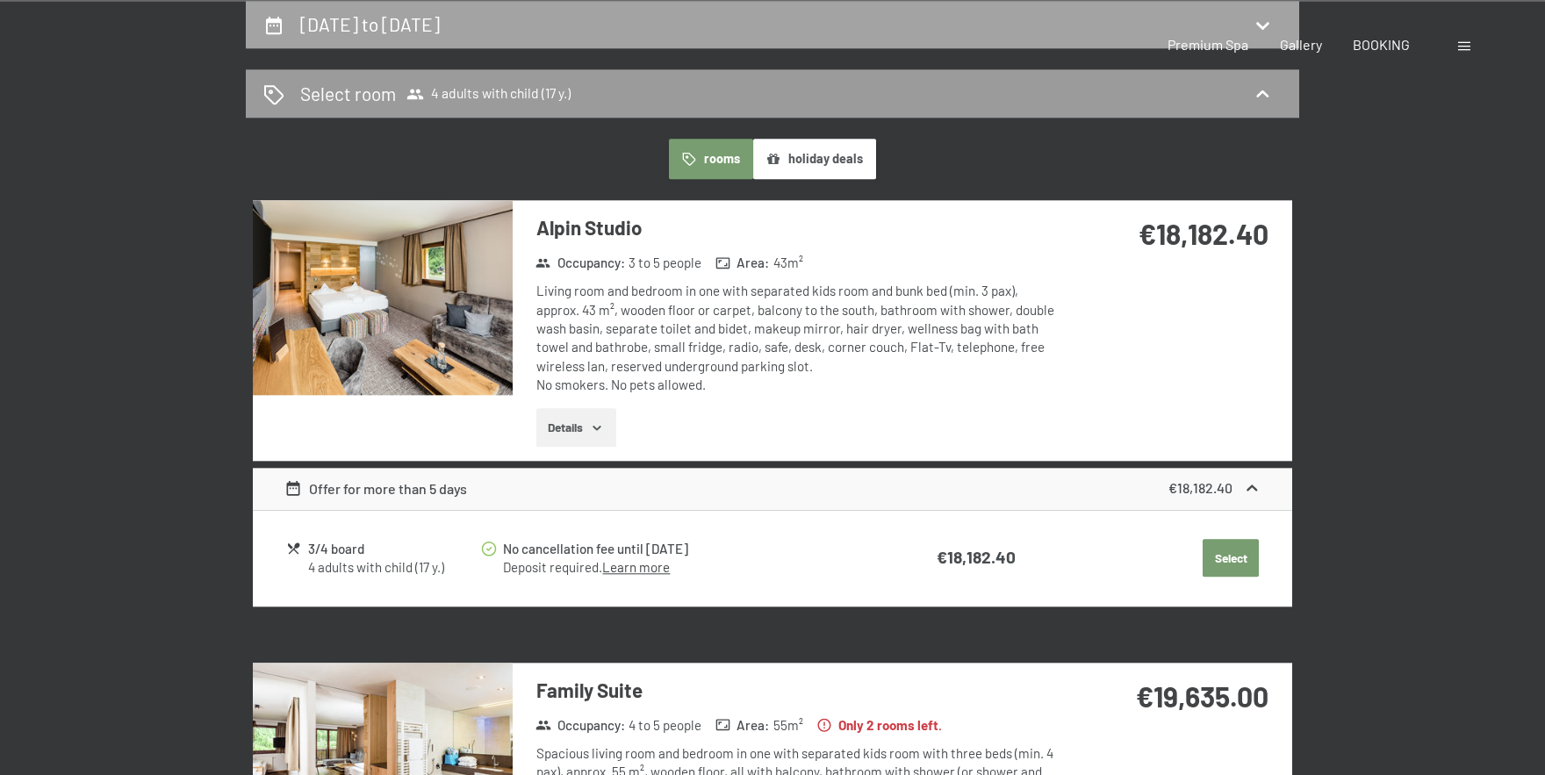
select select "17"
select select "[DATE]"
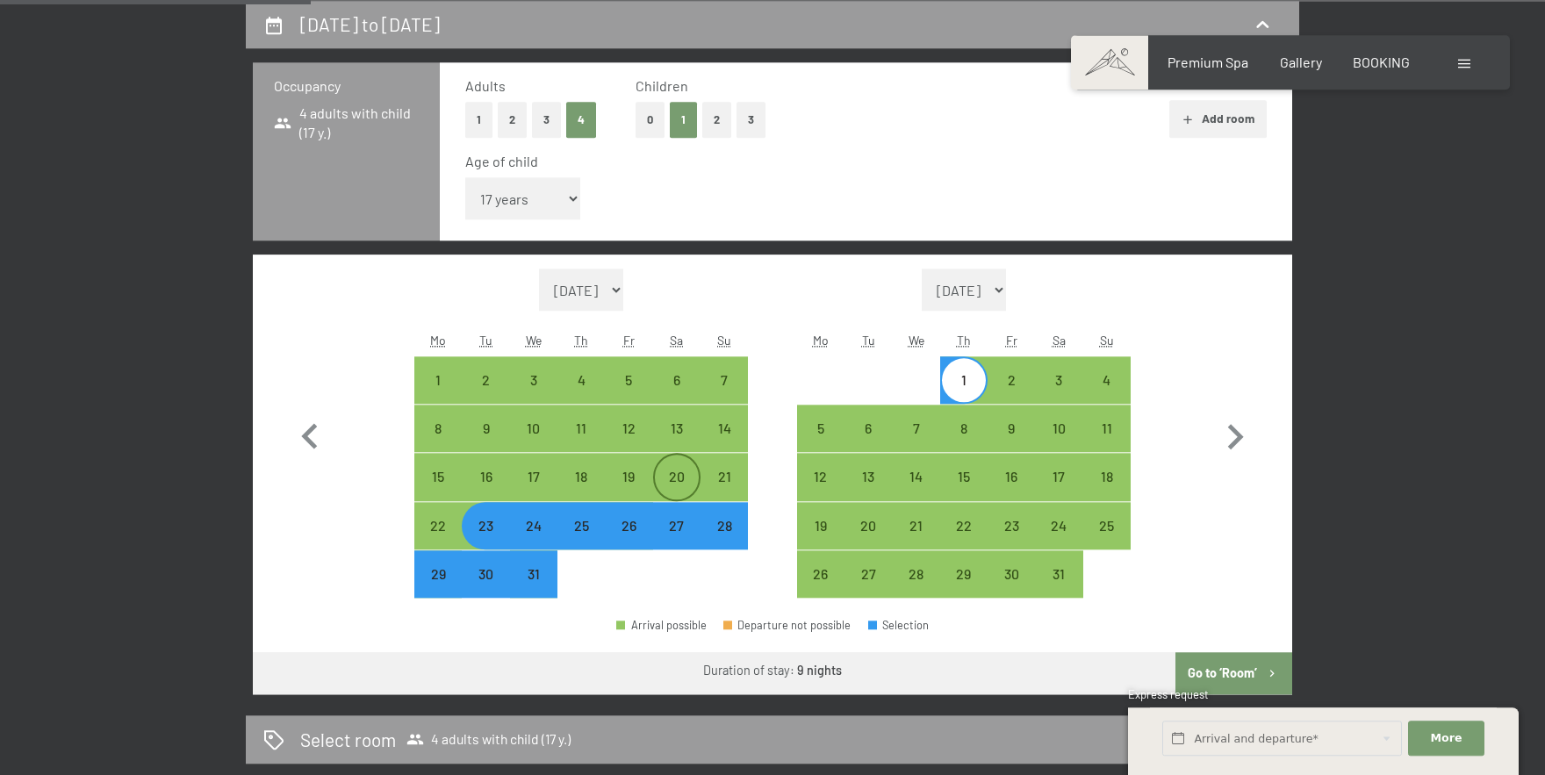
click at [668, 478] on div "20" at bounding box center [677, 492] width 44 height 44
select select "[DATE]"
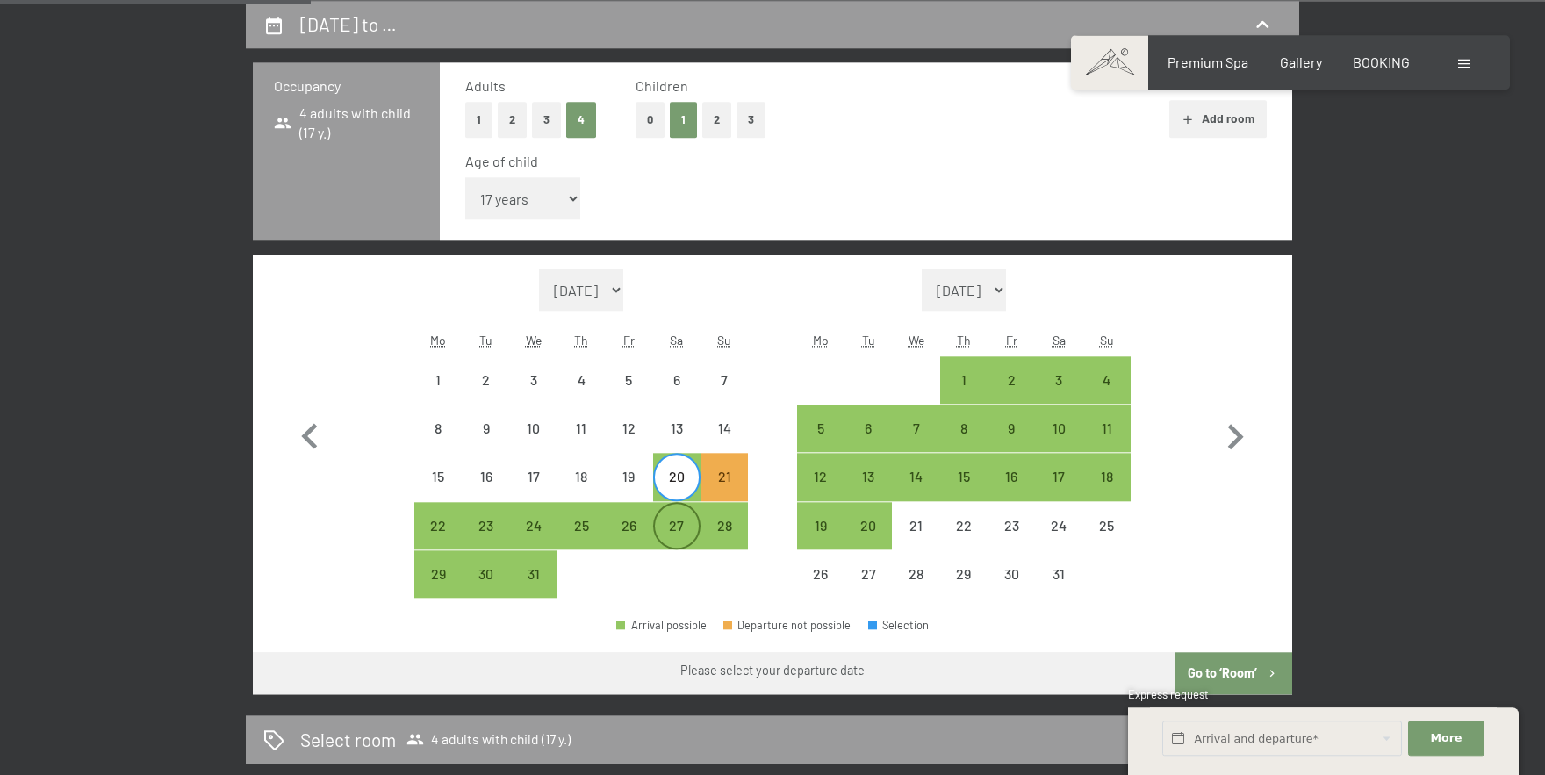
click at [681, 523] on div "27" at bounding box center [677, 541] width 44 height 44
select select "[DATE]"
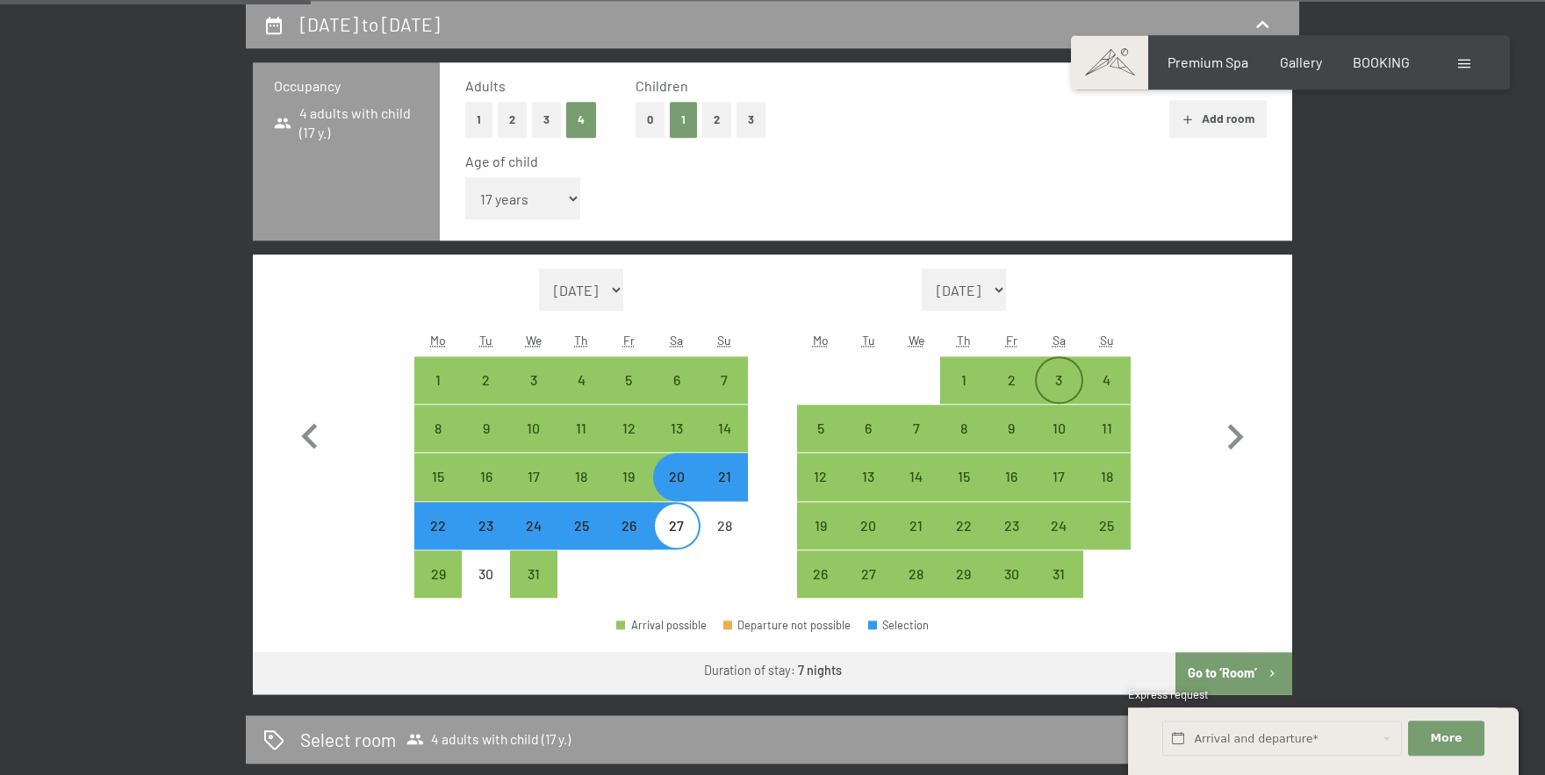
click at [1058, 385] on div "3" at bounding box center [1059, 395] width 44 height 44
select select "[DATE]"
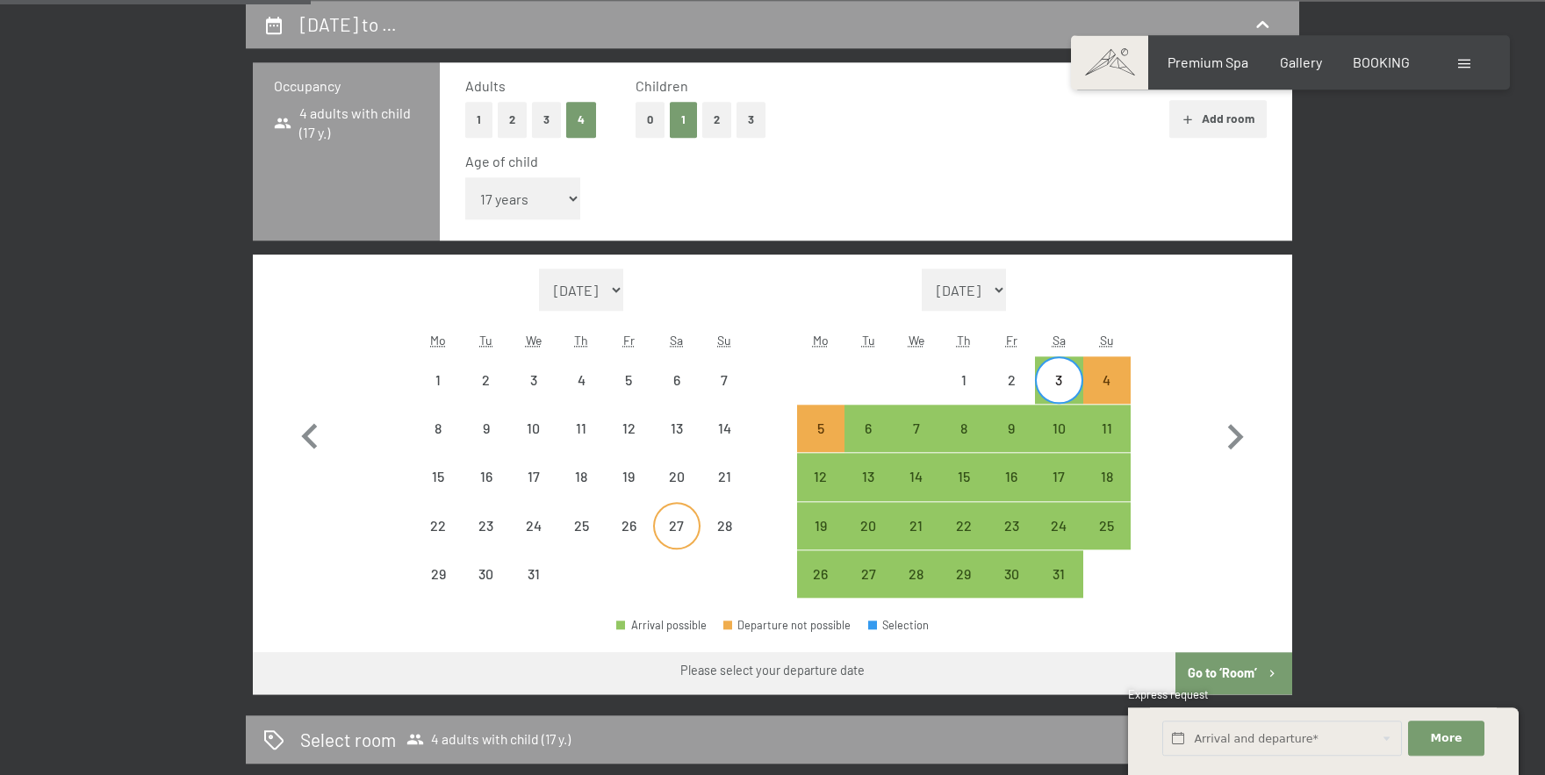
click at [685, 524] on div "27" at bounding box center [677, 541] width 44 height 44
select select "[DATE]"
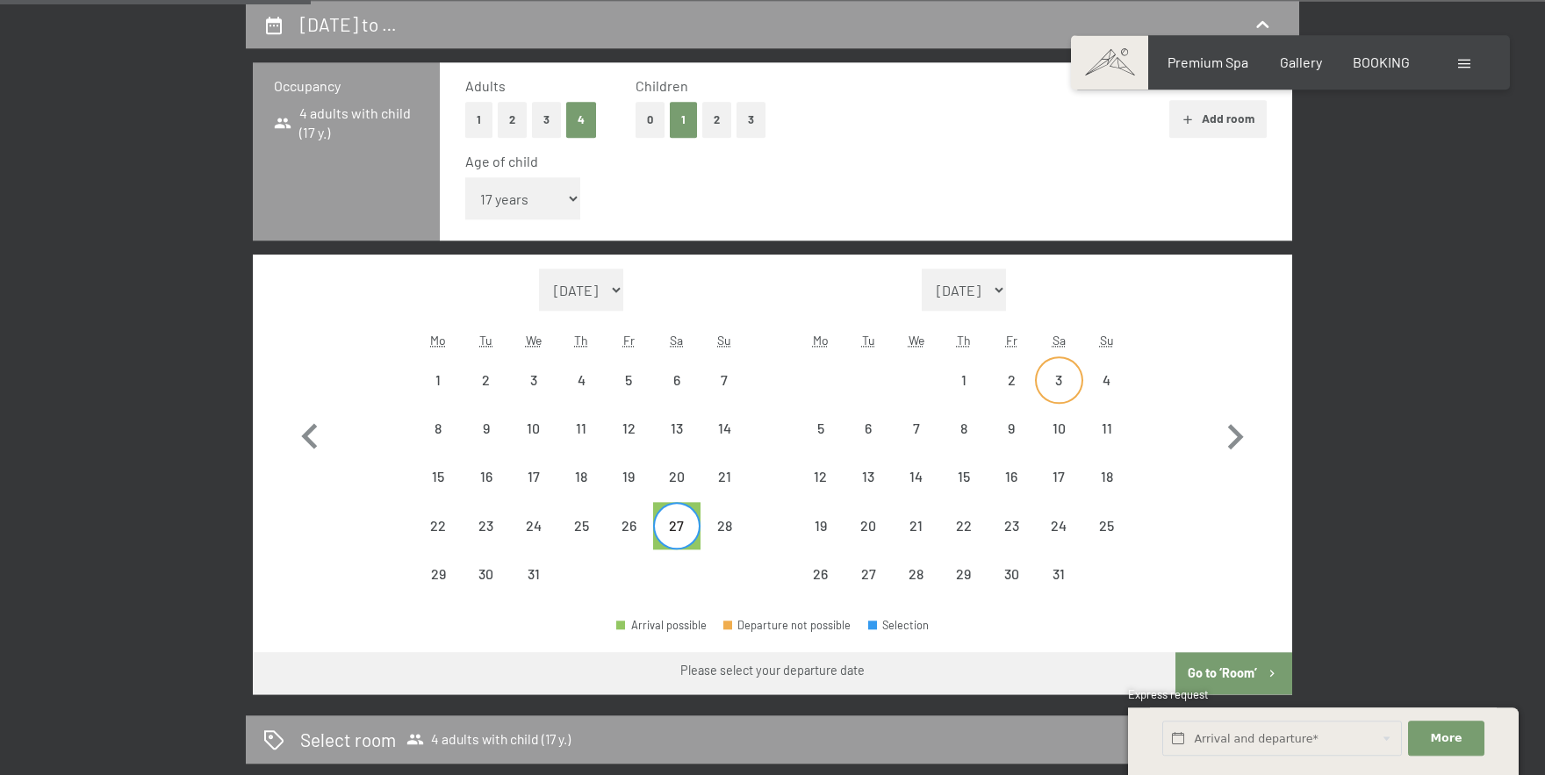
click at [1055, 382] on div "3" at bounding box center [1059, 395] width 44 height 44
select select "[DATE]"
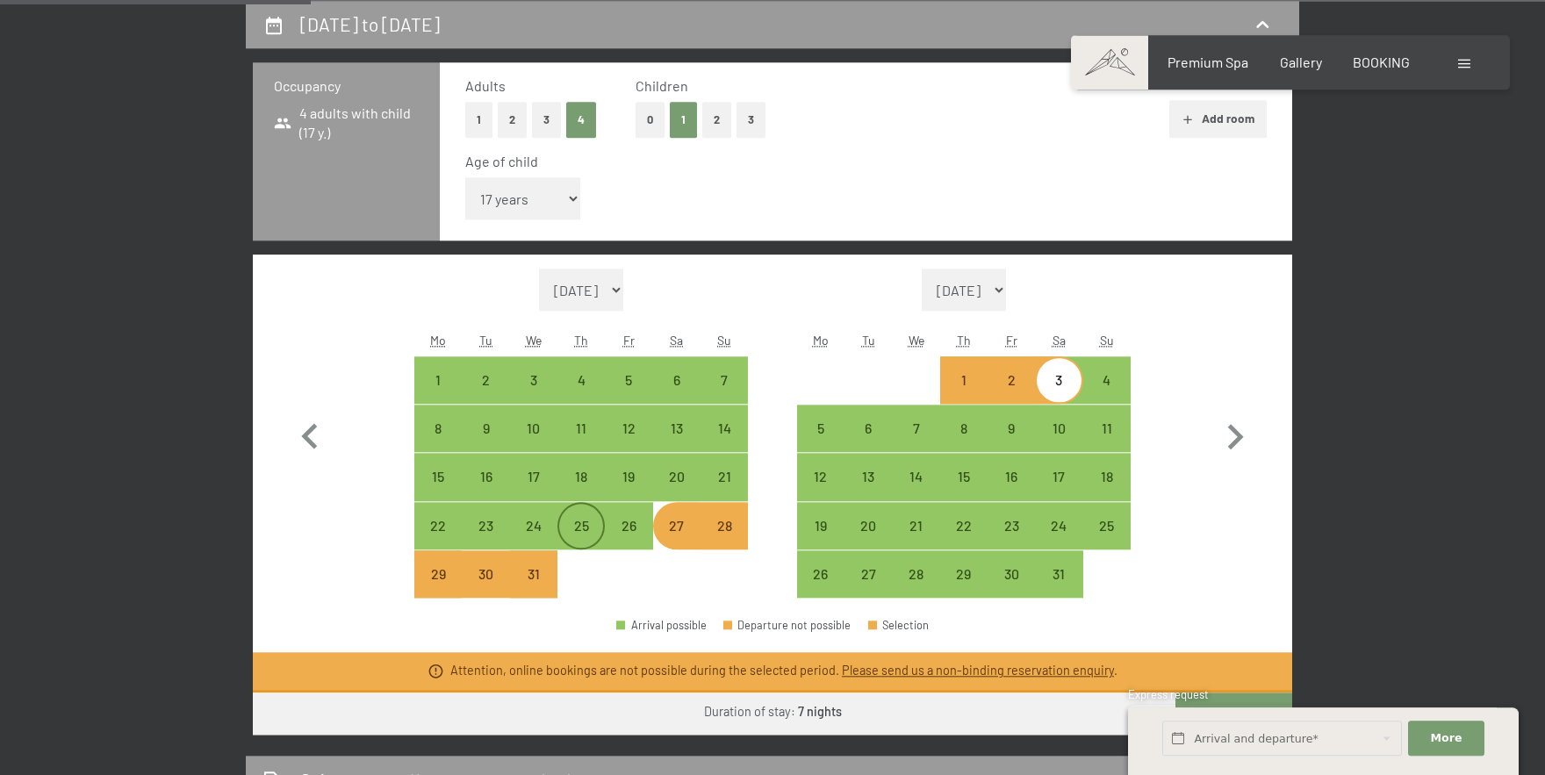
click at [578, 530] on div "25" at bounding box center [581, 541] width 44 height 44
select select "[DATE]"
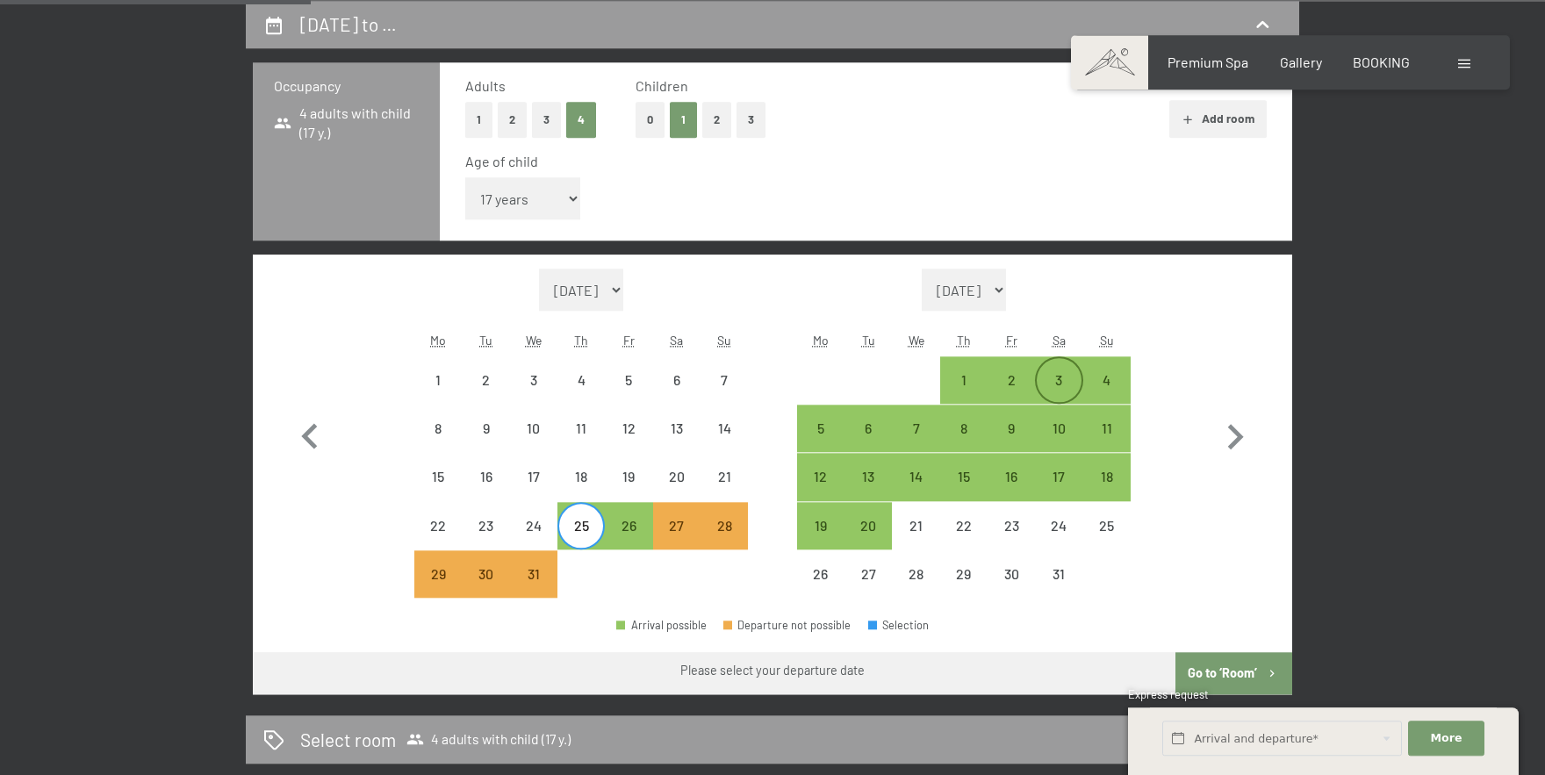
click at [1068, 385] on div "3" at bounding box center [1059, 395] width 44 height 44
select select "[DATE]"
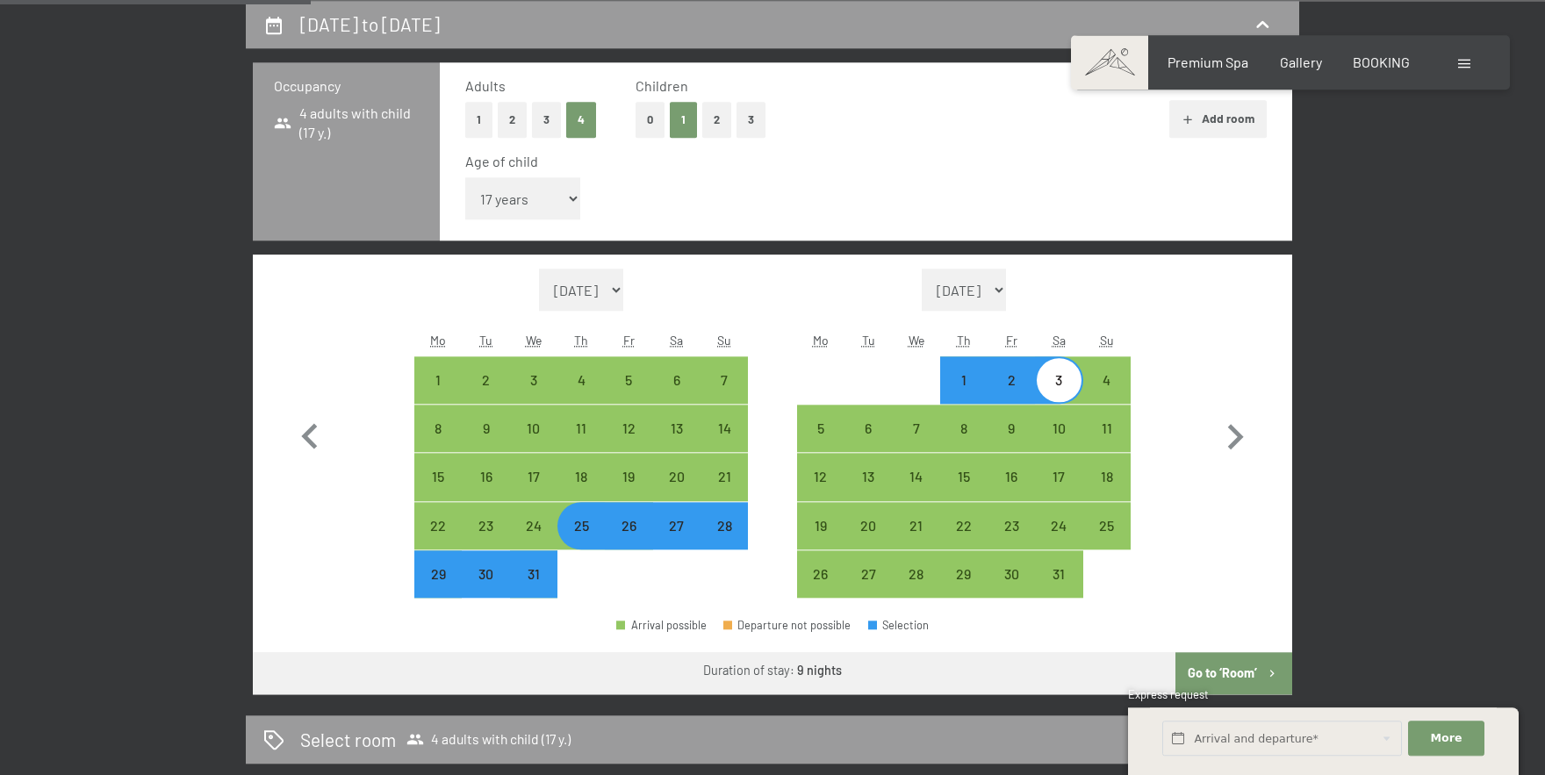
click at [1208, 668] on button "Go to ‘Room’" at bounding box center [1234, 673] width 117 height 42
select select "[DATE]"
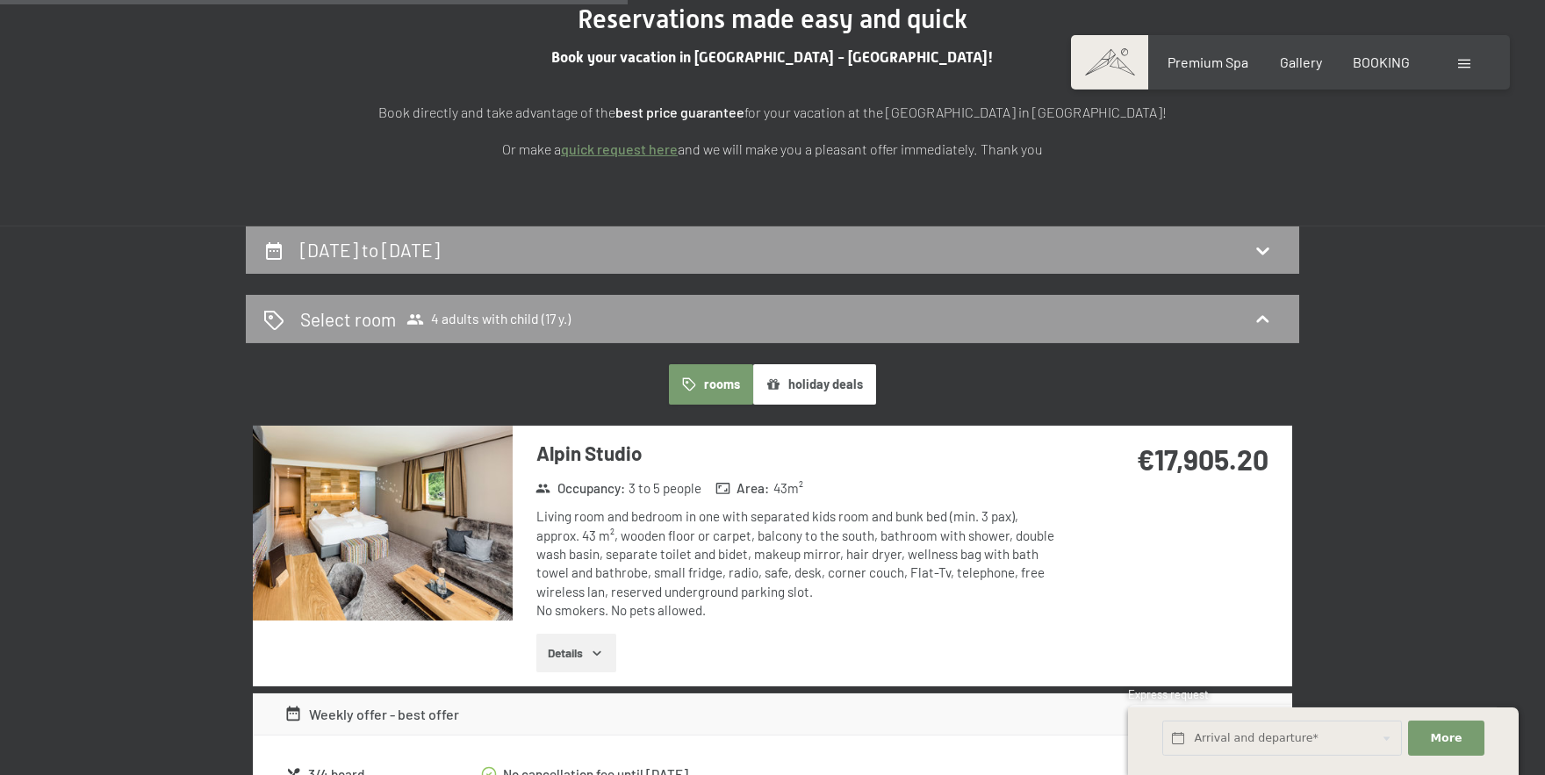
scroll to position [0, 0]
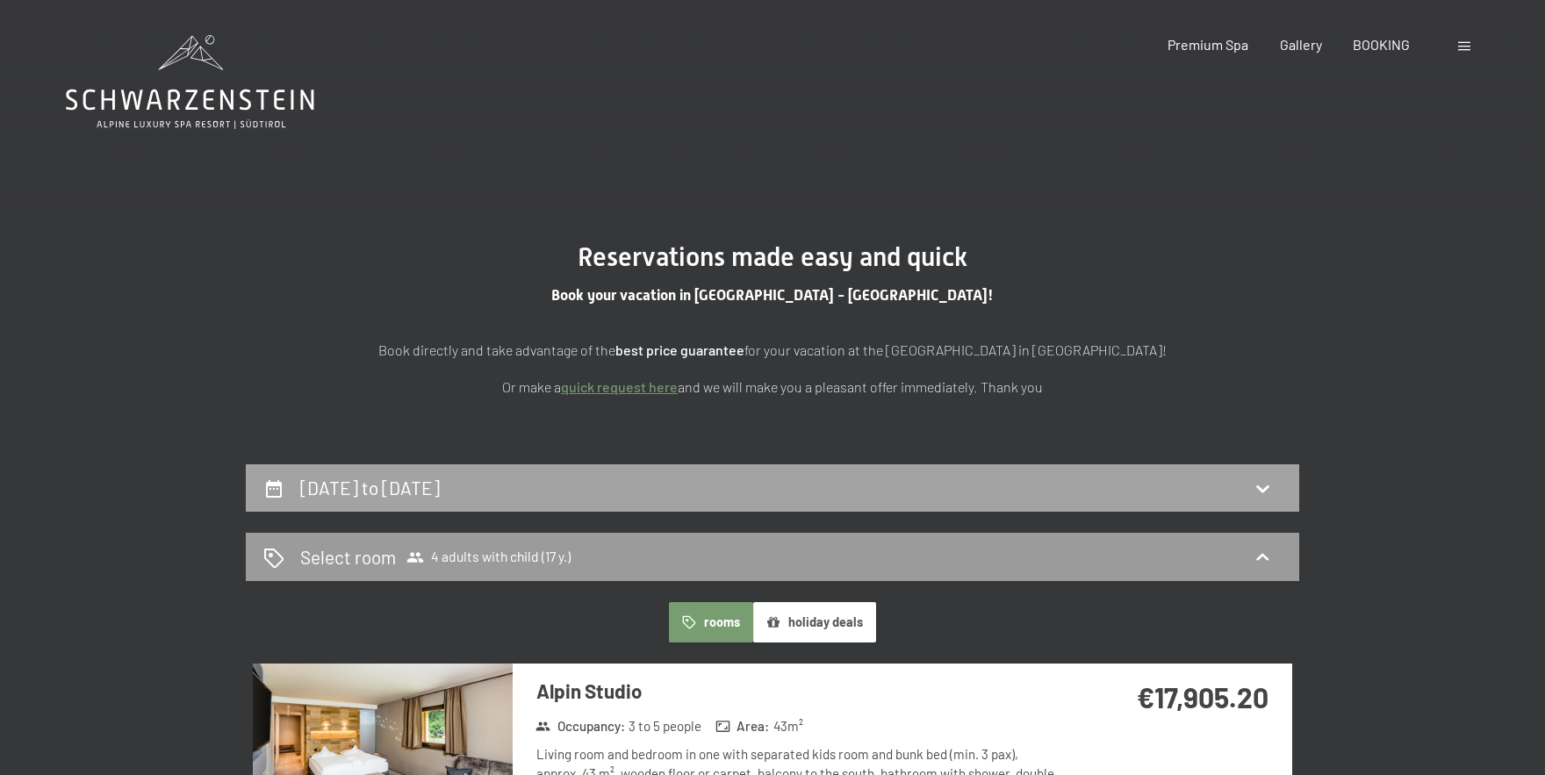
click at [1175, 485] on div "[DATE] to [DATE]" at bounding box center [772, 487] width 1018 height 25
select select "17"
select select "[DATE]"
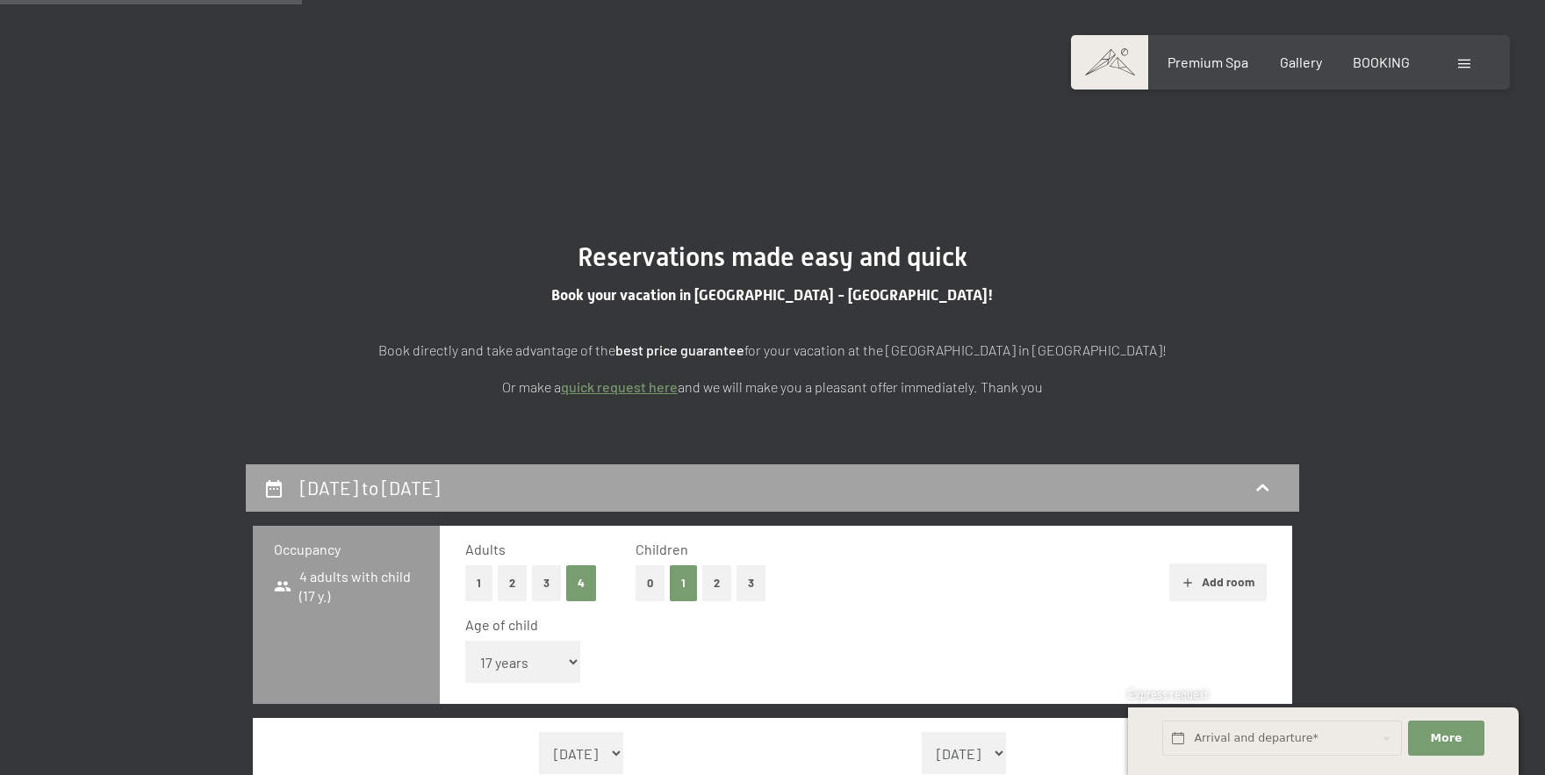
scroll to position [464, 0]
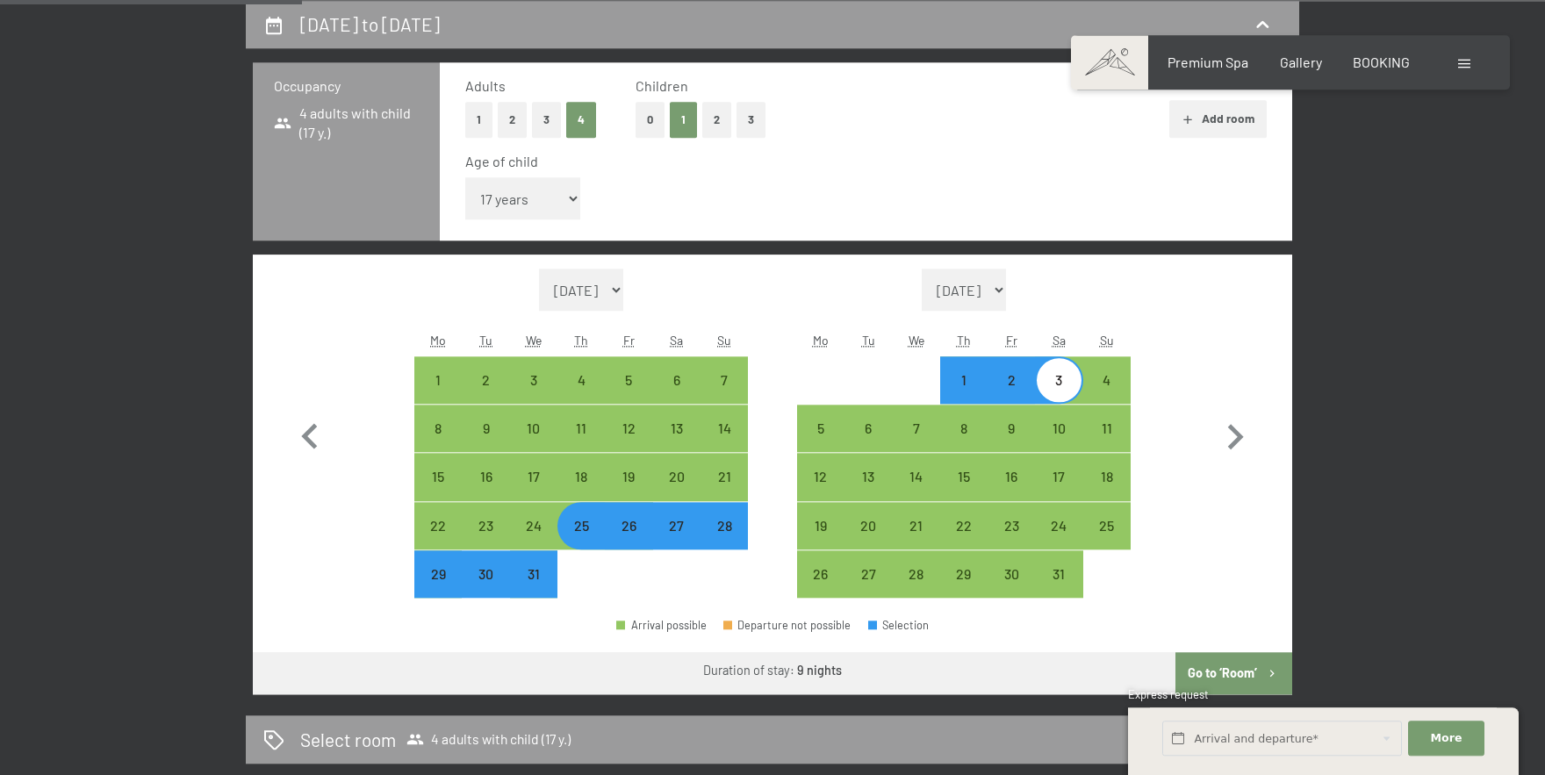
click at [483, 575] on div "30" at bounding box center [486, 589] width 44 height 44
select select "[DATE]"
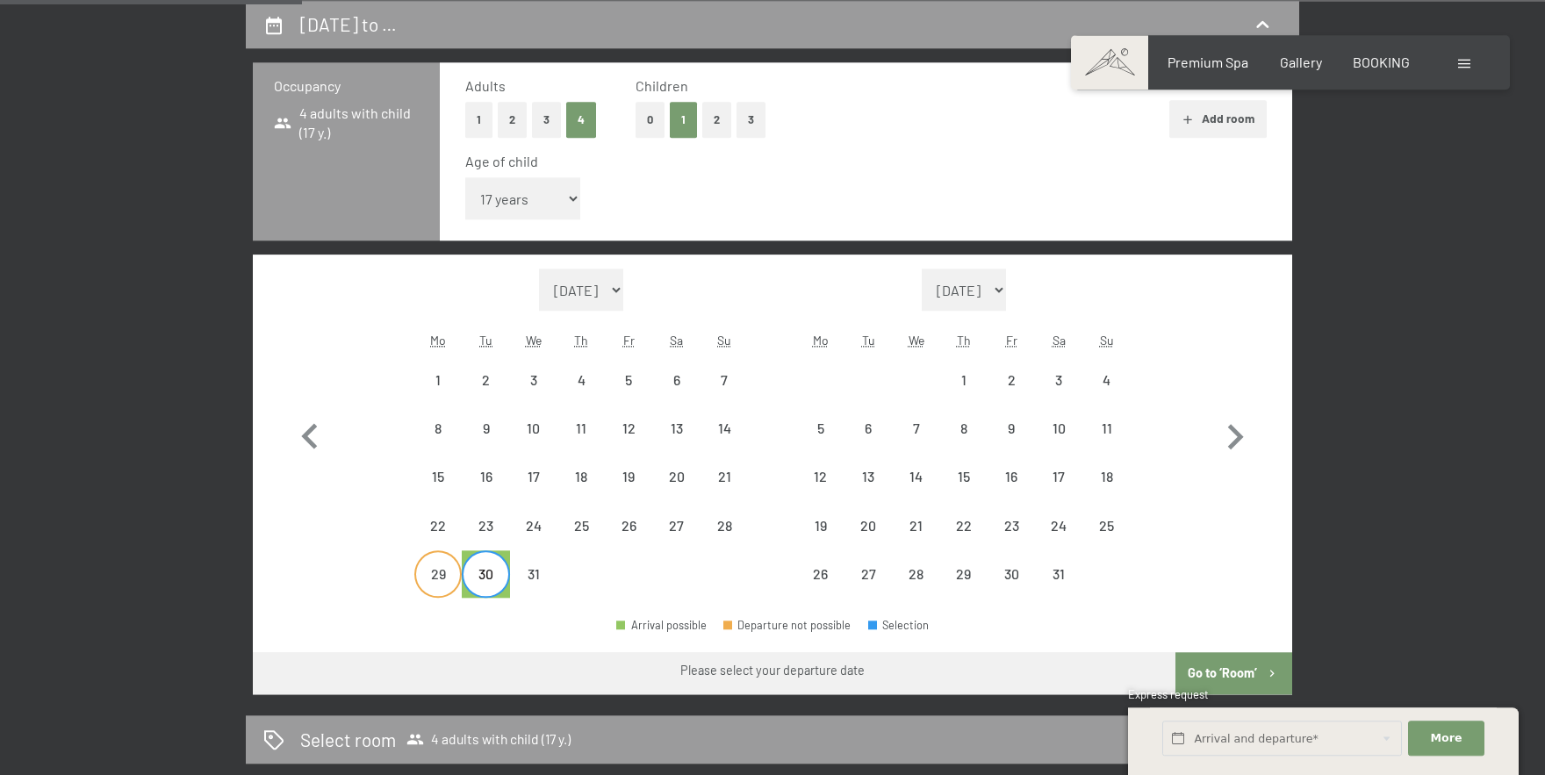
click at [429, 575] on div "29" at bounding box center [438, 589] width 44 height 44
select select "[DATE]"
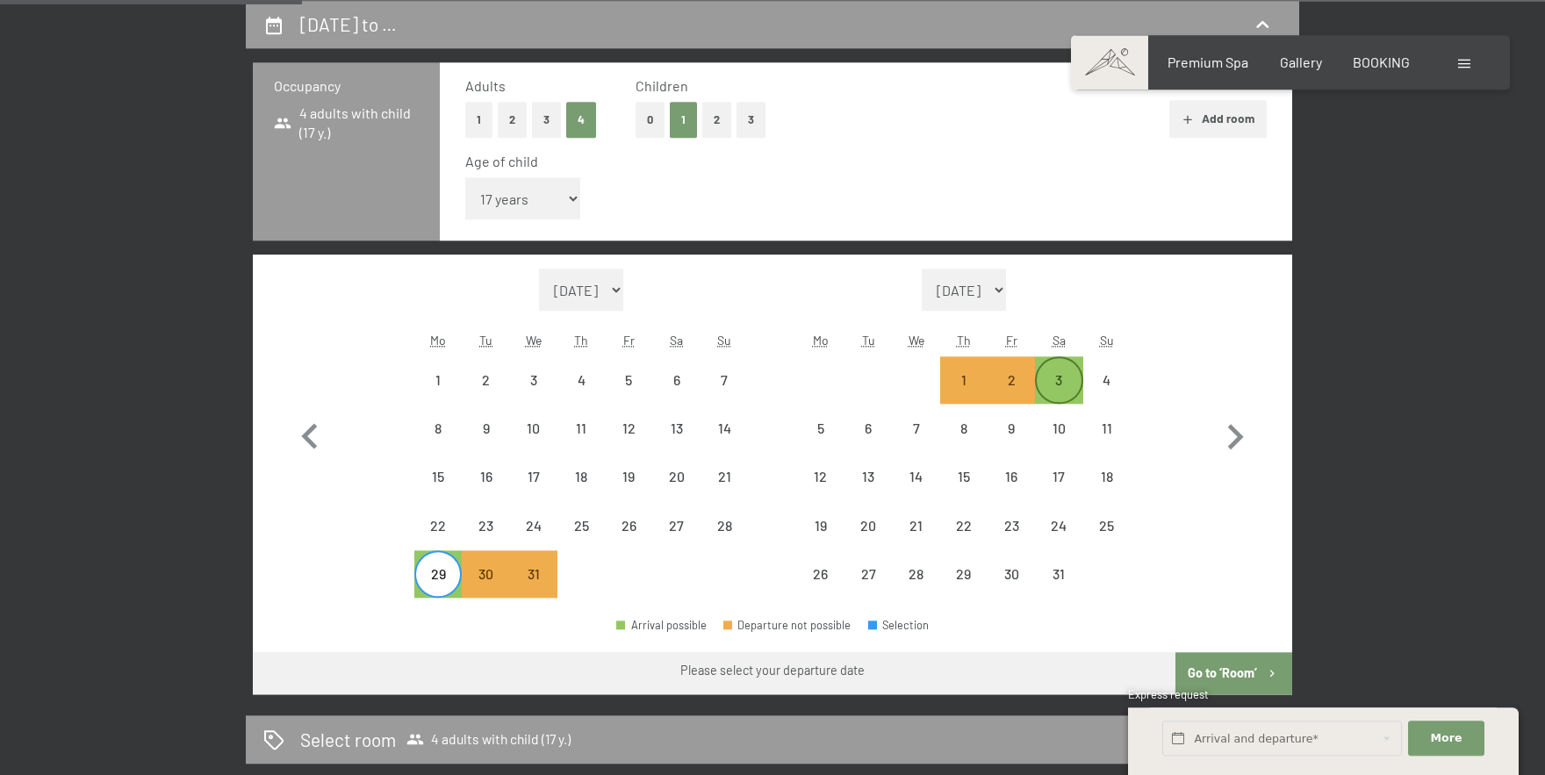
click at [1070, 378] on div "3" at bounding box center [1059, 395] width 44 height 44
select select "[DATE]"
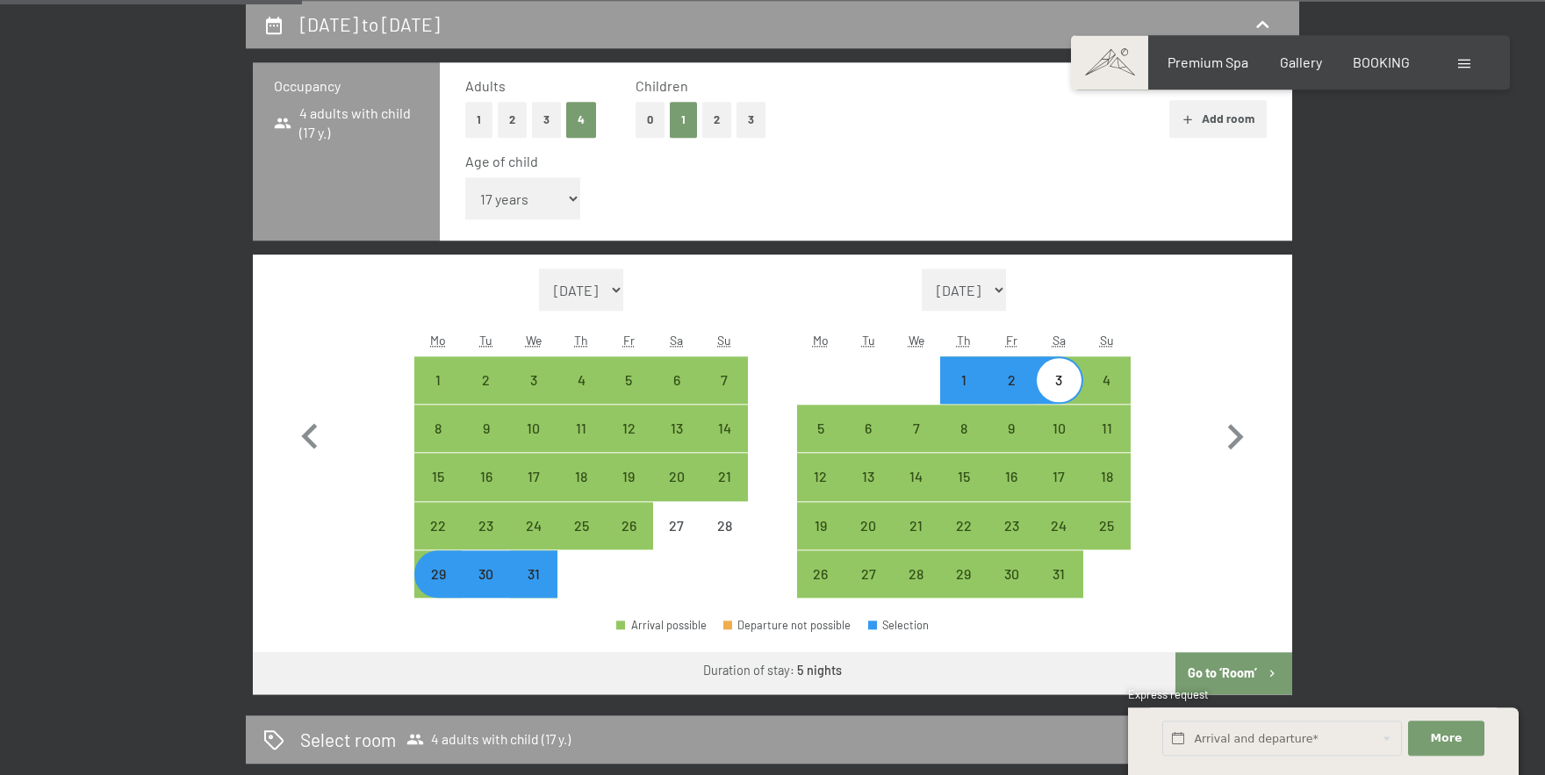
click at [1208, 674] on button "Go to ‘Room’" at bounding box center [1234, 673] width 117 height 42
select select "[DATE]"
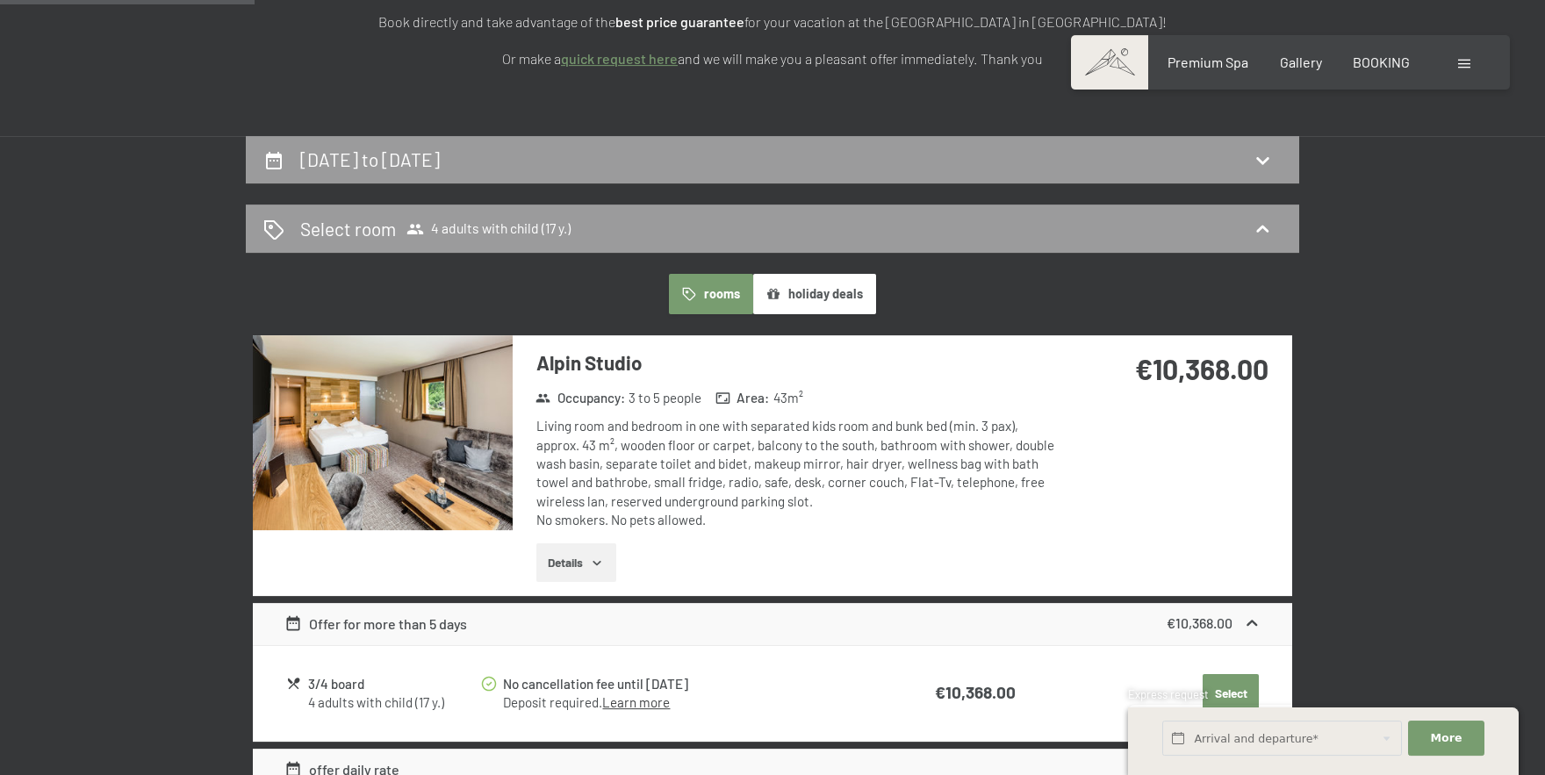
scroll to position [313, 0]
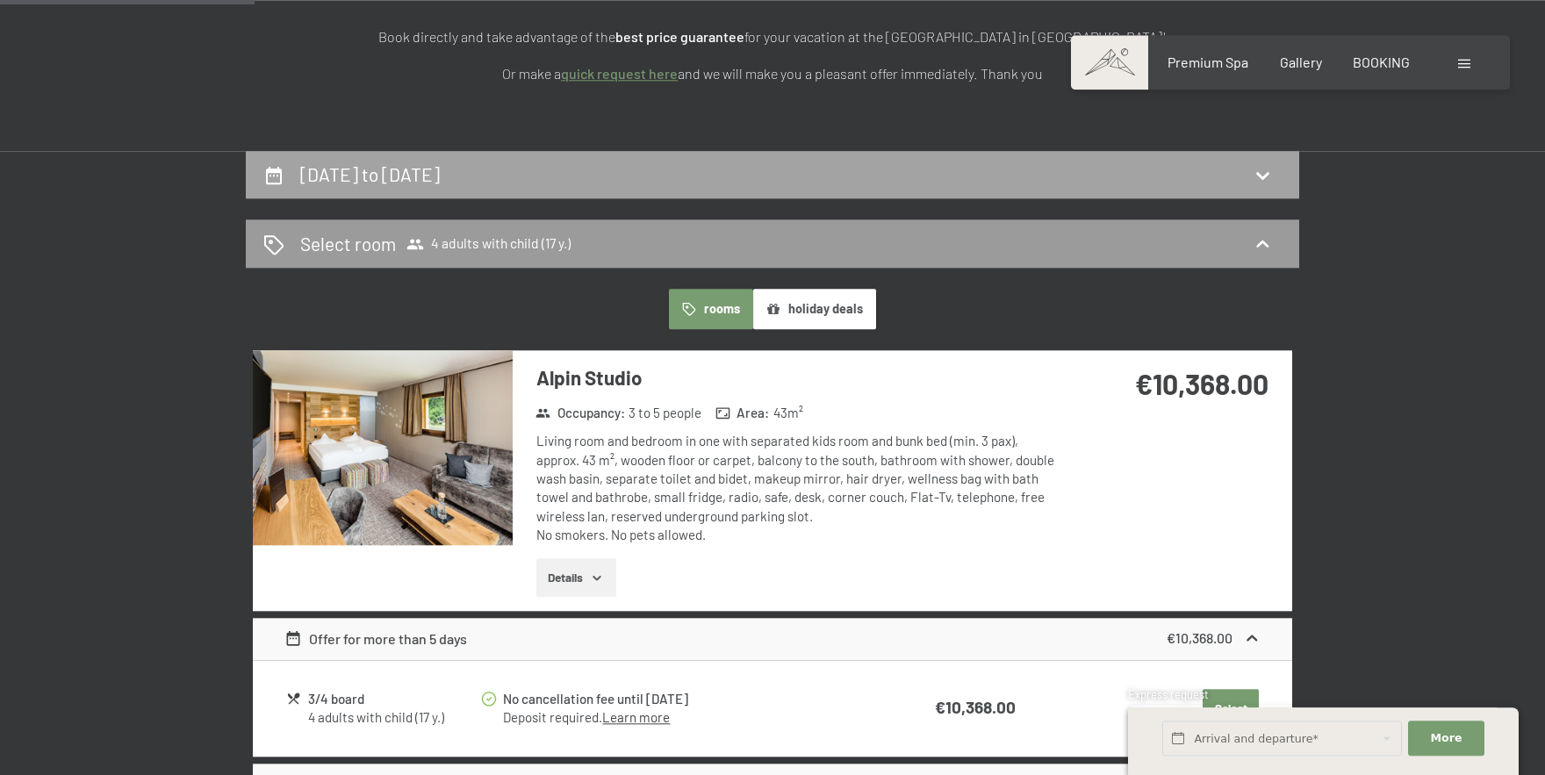
click at [1170, 168] on div "[DATE] to [DATE]" at bounding box center [772, 174] width 1018 height 25
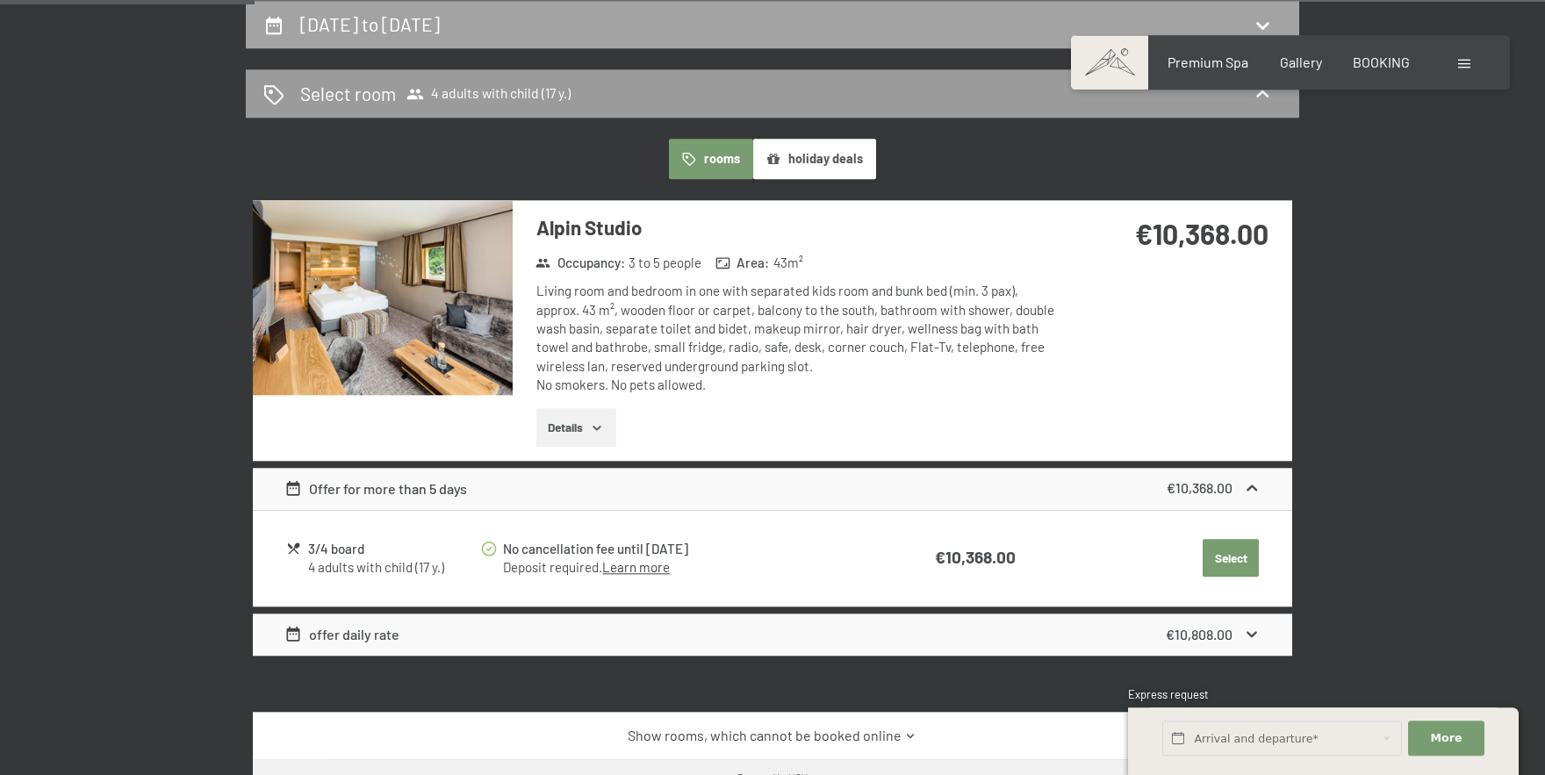
select select "17"
select select "[DATE]"
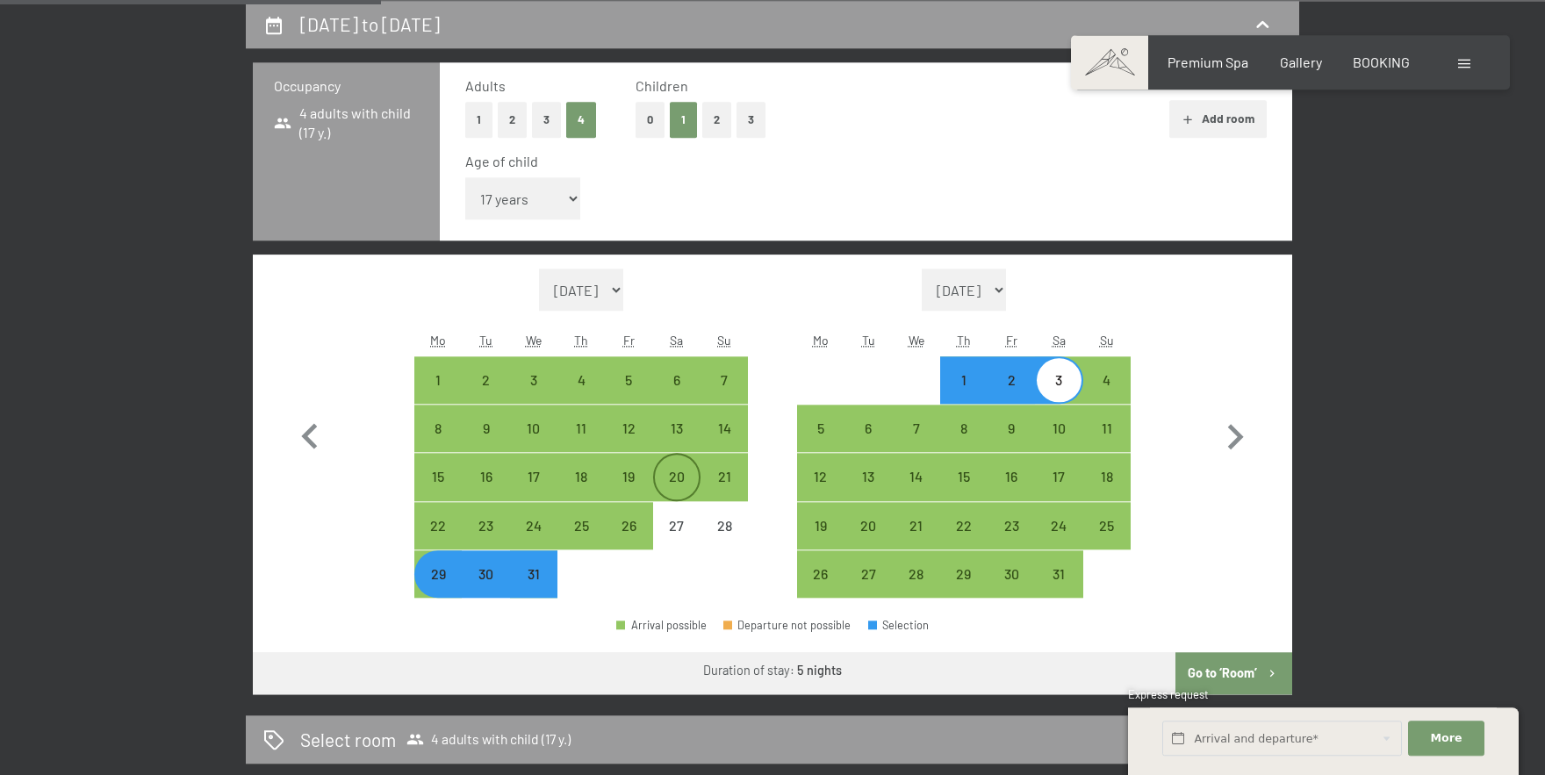
click at [682, 471] on div "20" at bounding box center [677, 492] width 44 height 44
select select "[DATE]"
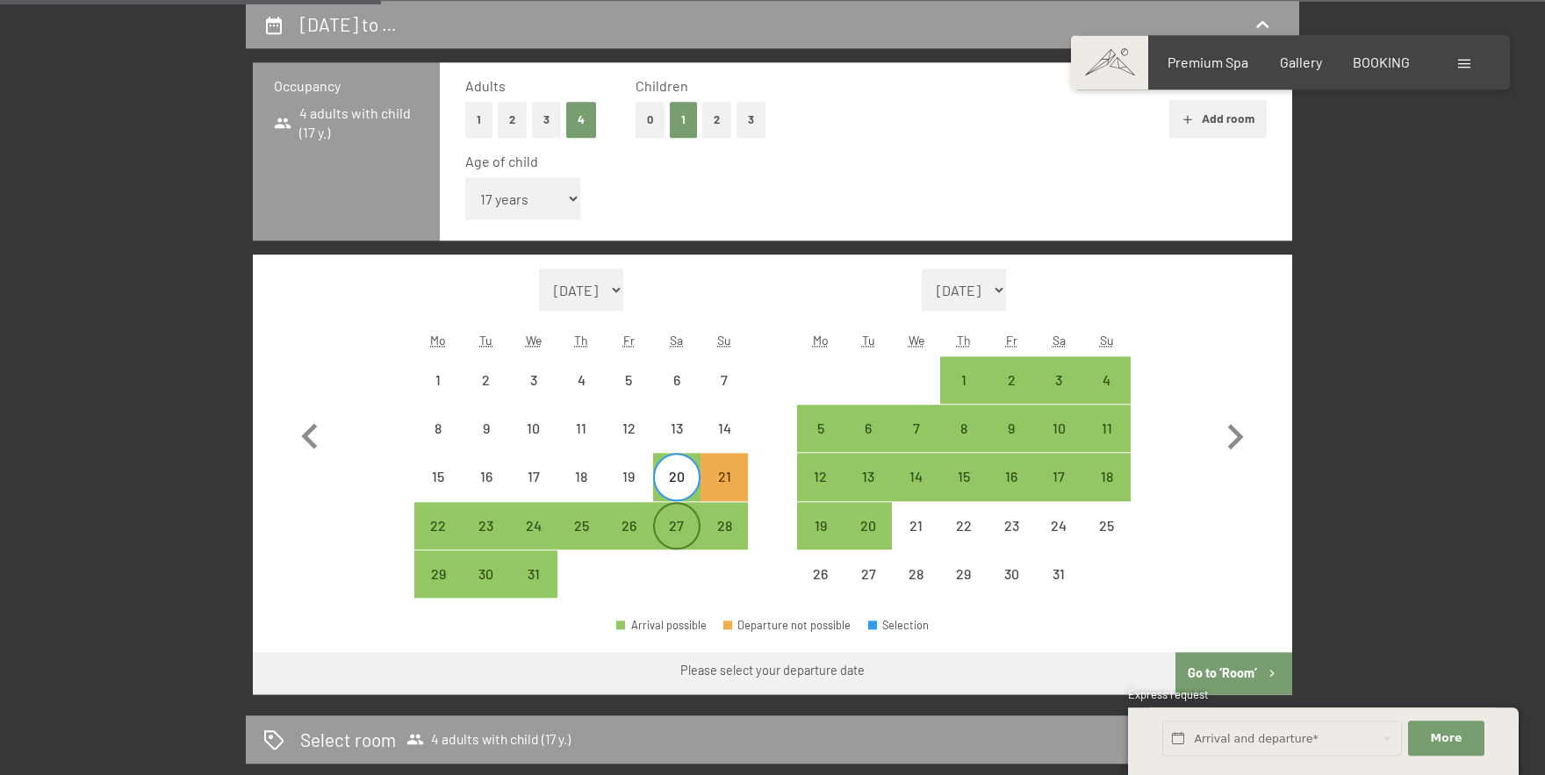
click at [679, 522] on div "27" at bounding box center [677, 541] width 44 height 44
select select "[DATE]"
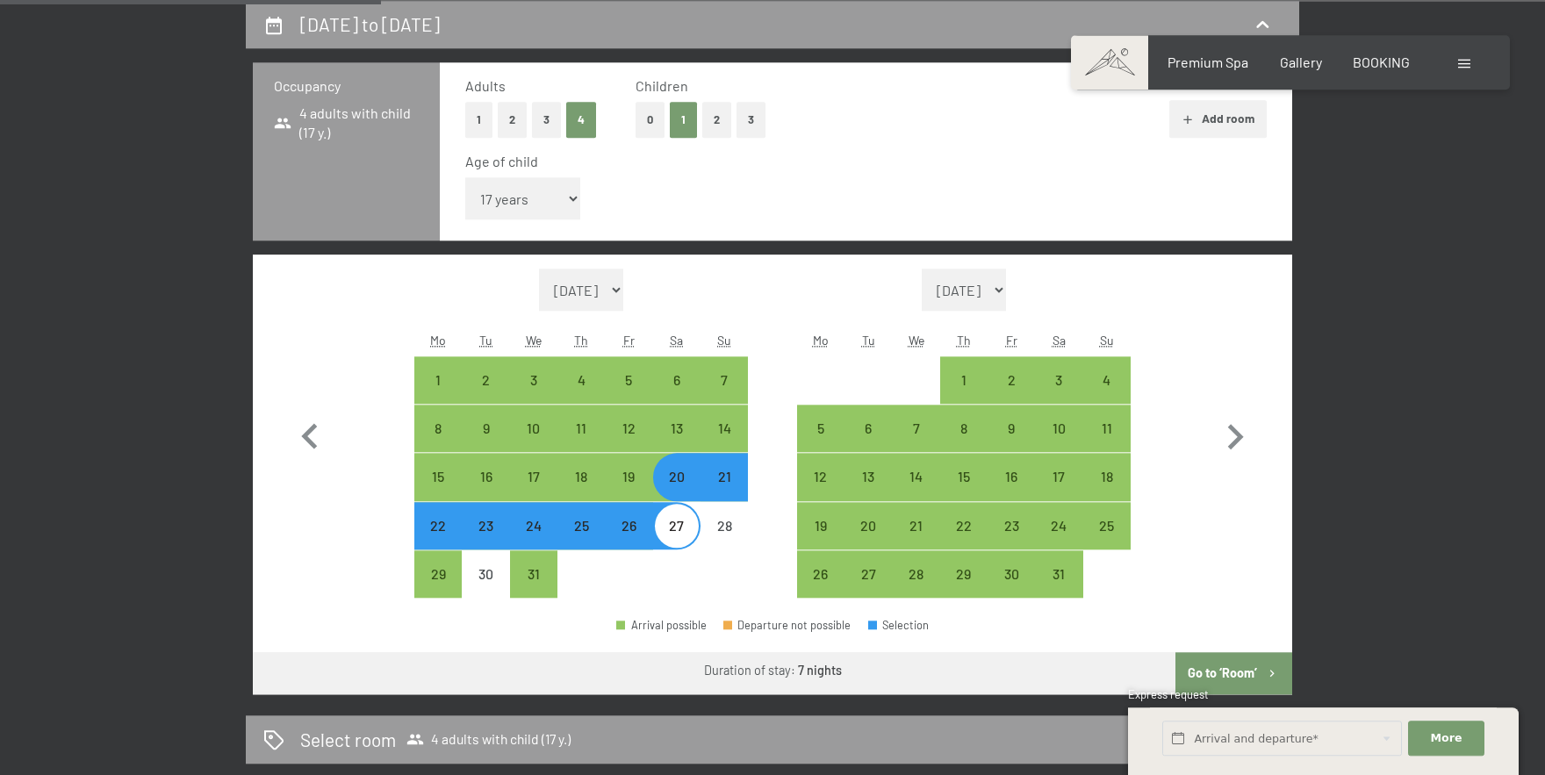
click at [1218, 665] on button "Go to ‘Room’" at bounding box center [1234, 673] width 117 height 42
select select "[DATE]"
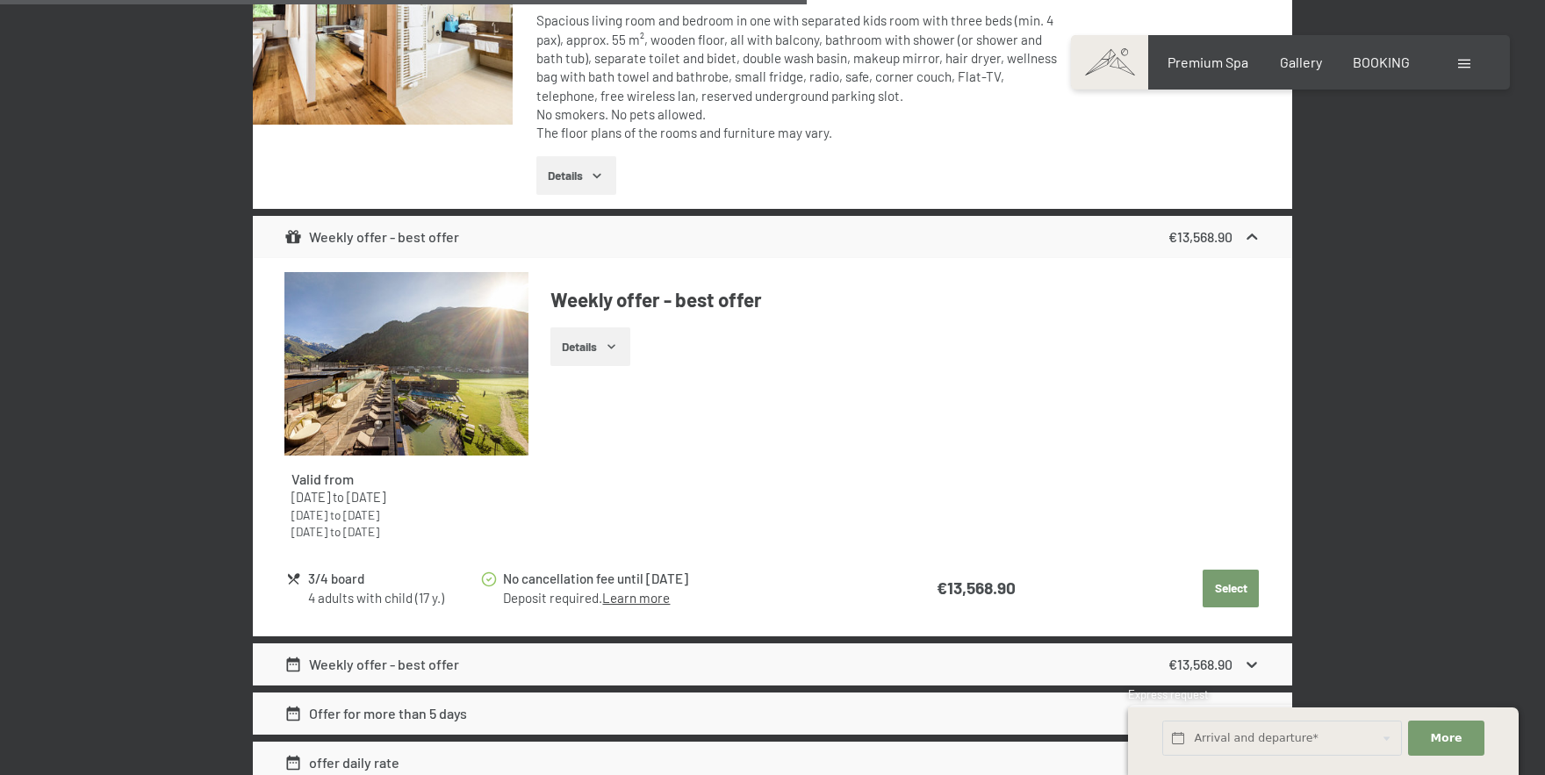
scroll to position [1317, 0]
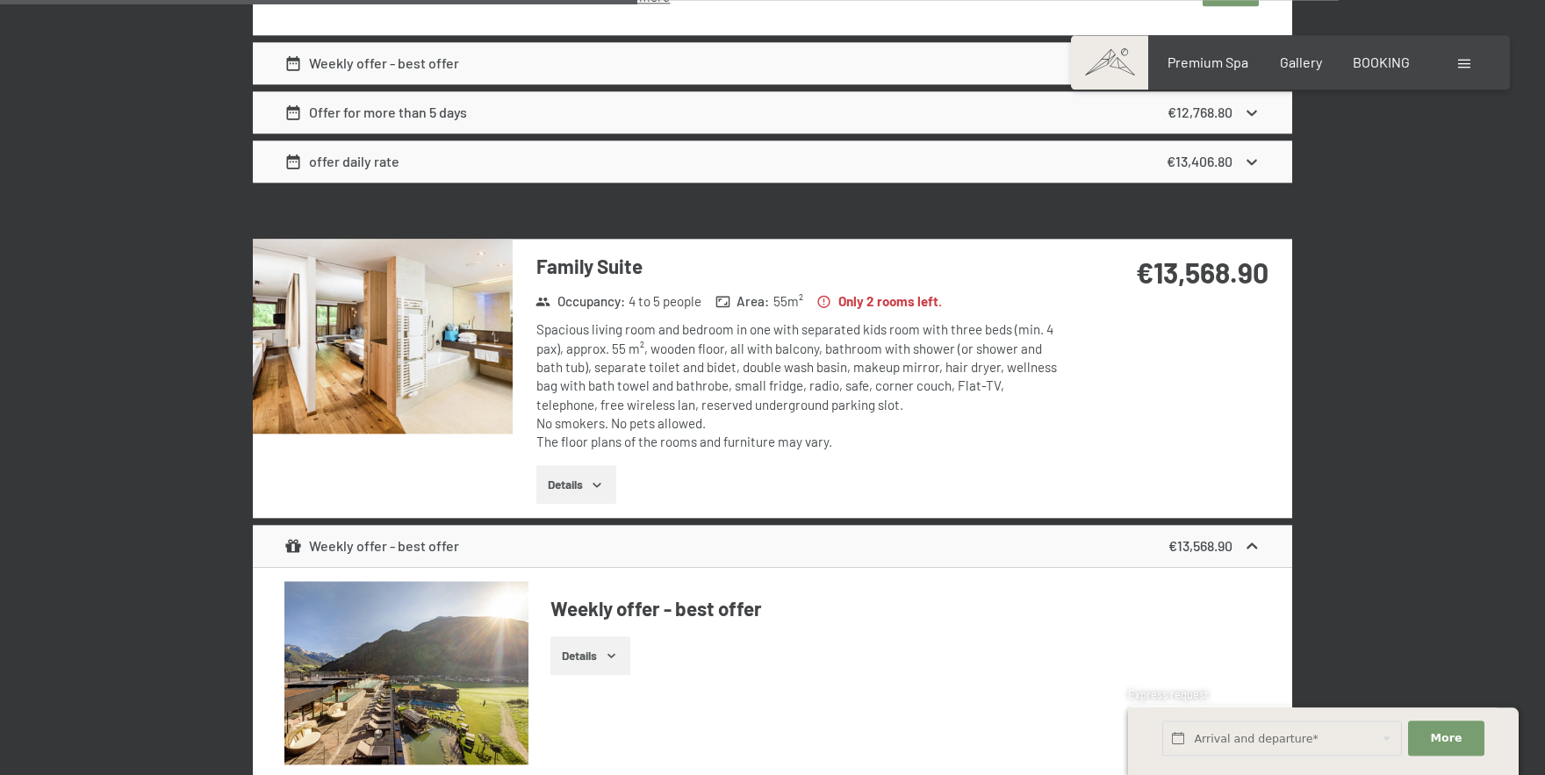
click at [430, 333] on img at bounding box center [383, 336] width 260 height 195
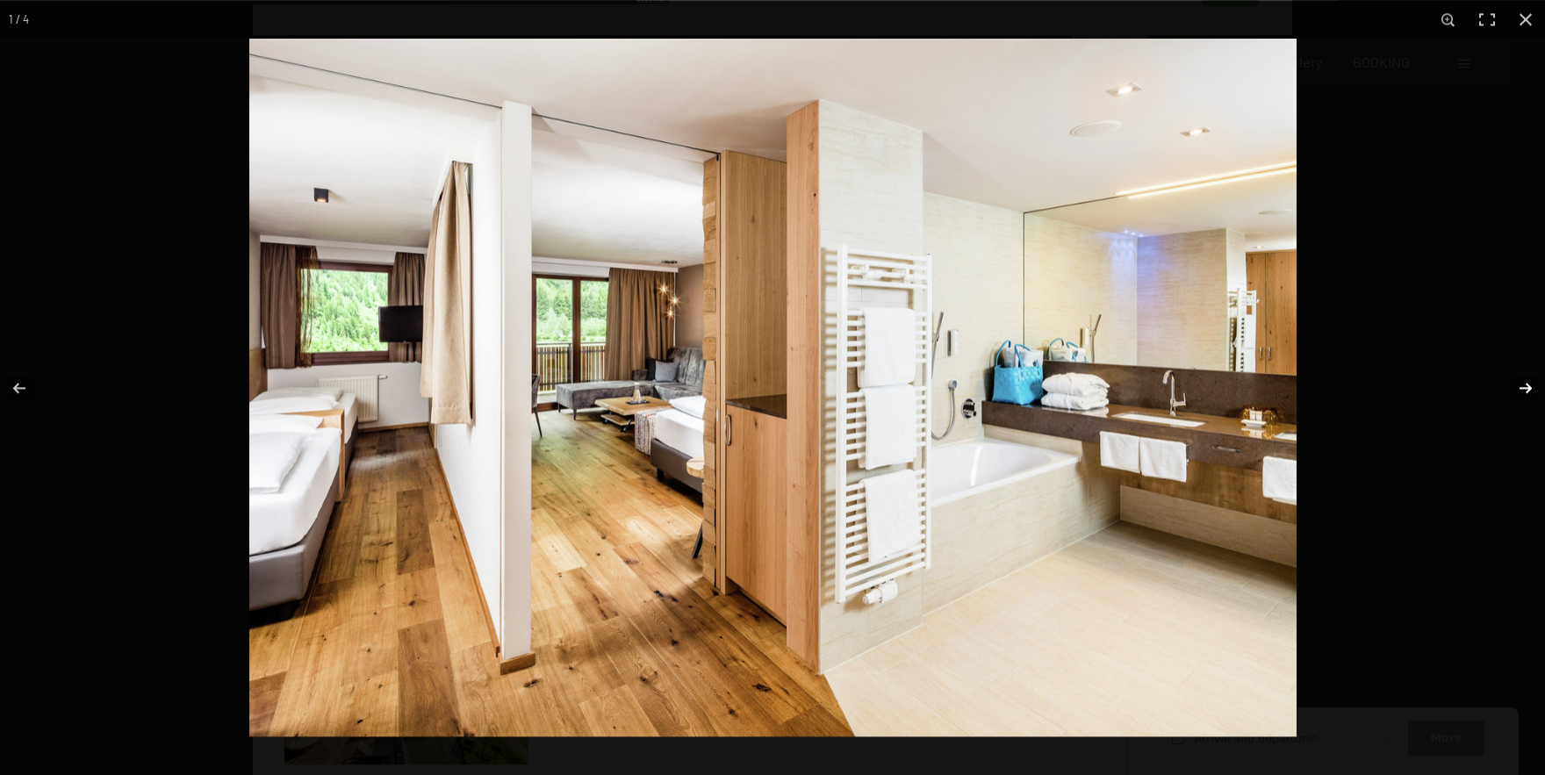
click at [1528, 392] on button "button" at bounding box center [1514, 388] width 61 height 88
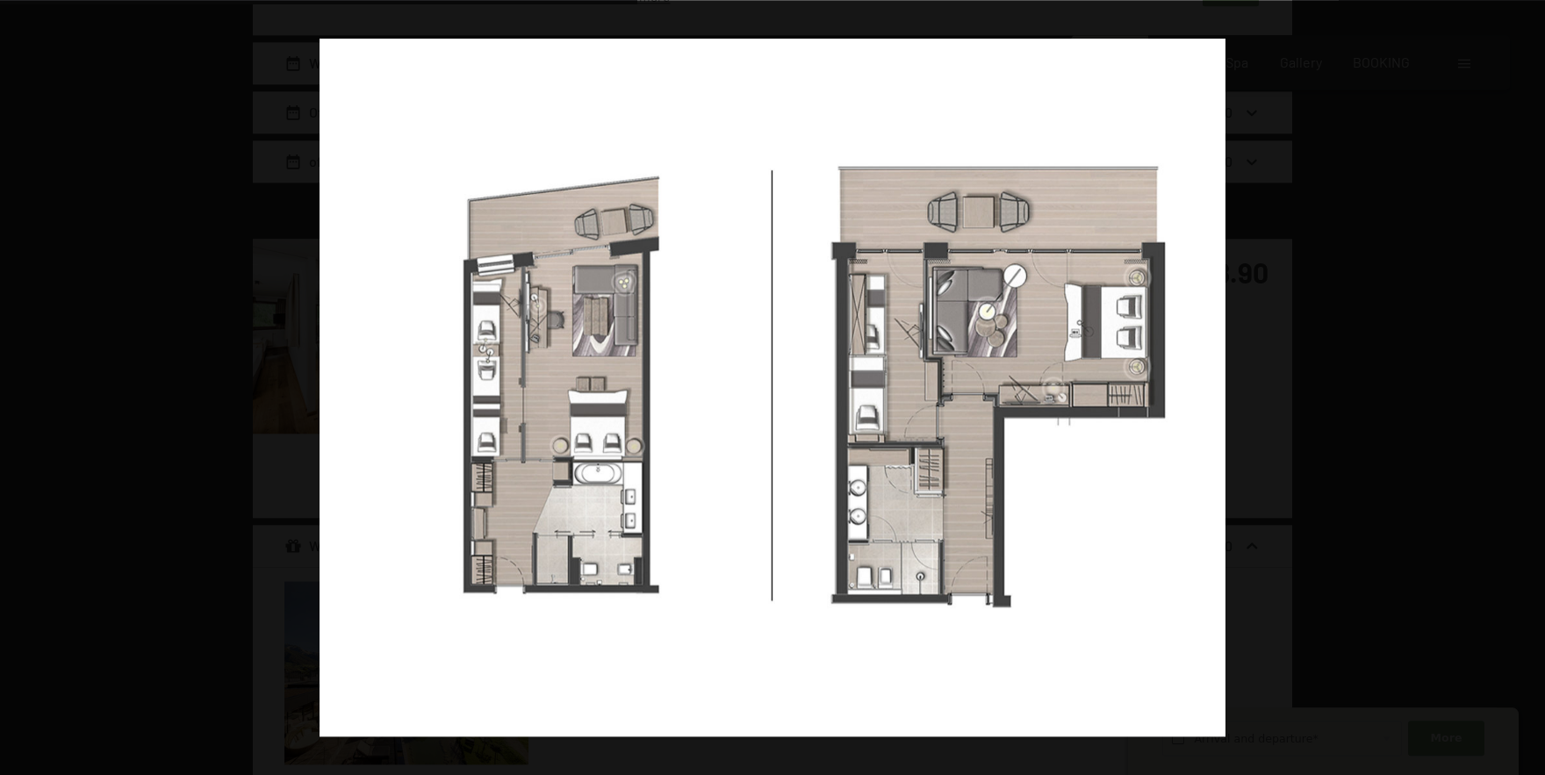
click at [1528, 392] on button "button" at bounding box center [1514, 388] width 61 height 88
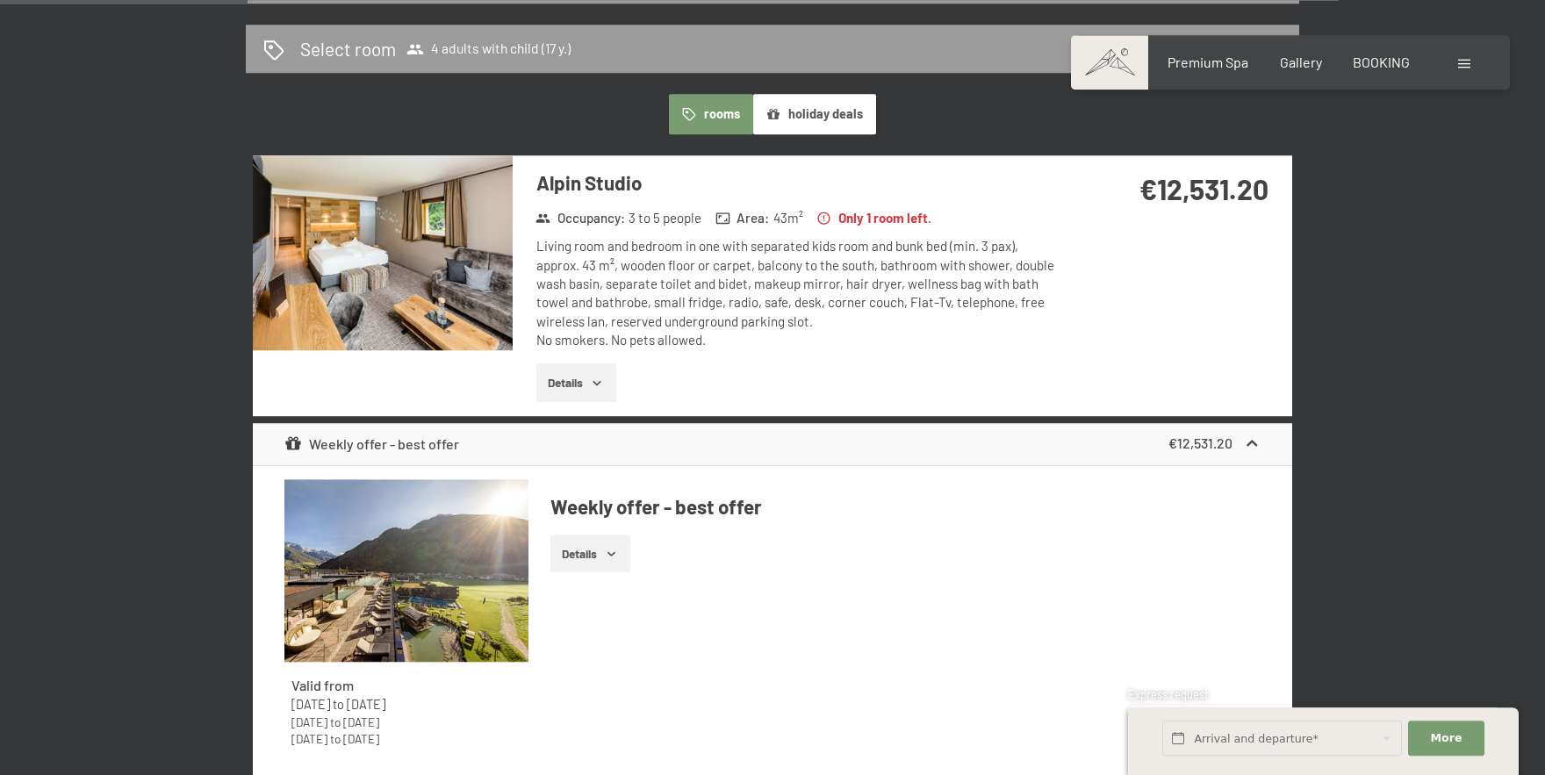
scroll to position [507, 0]
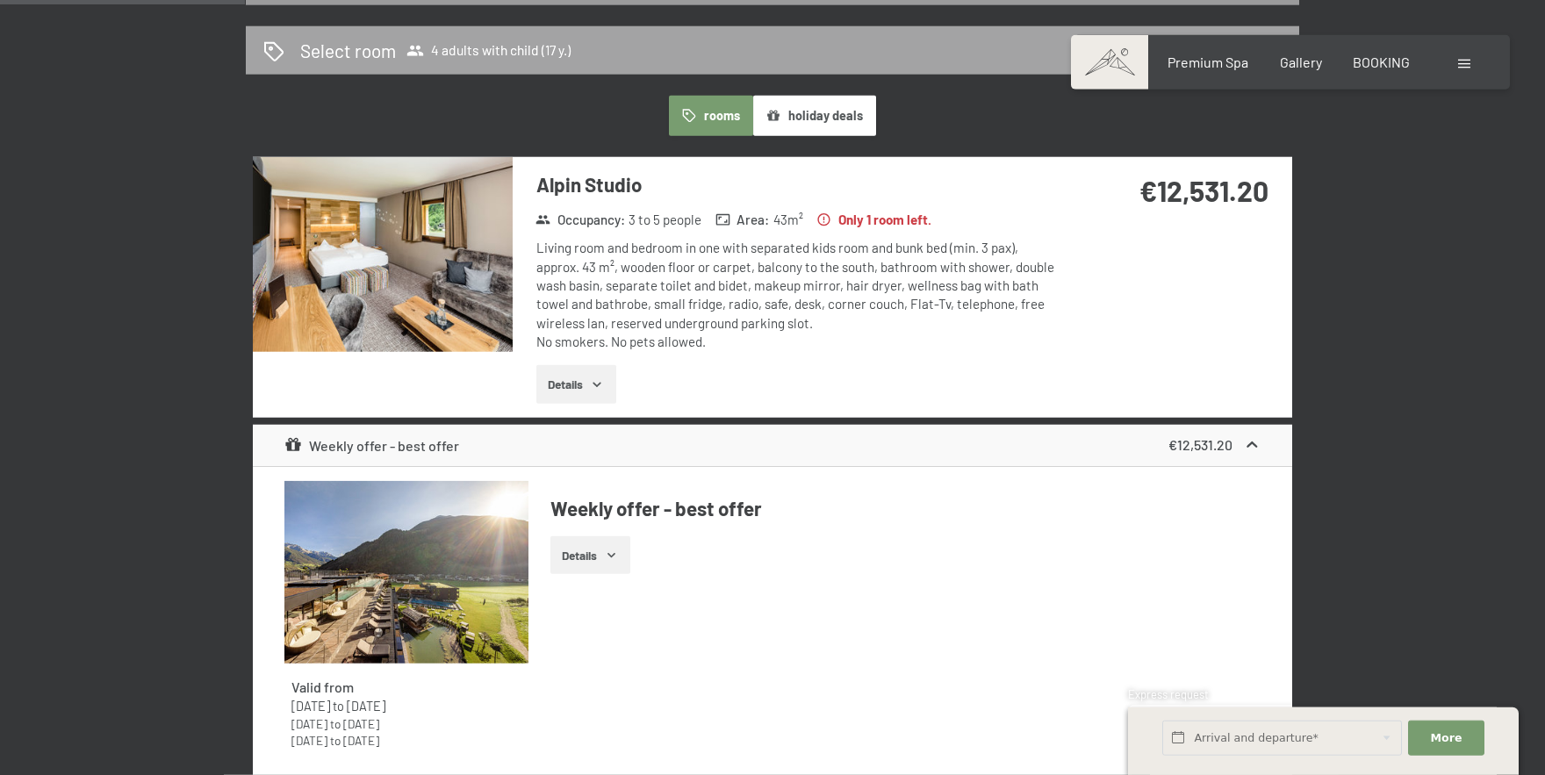
click at [872, 44] on div "Select room 4 adults with child (17 y.)" at bounding box center [772, 50] width 1018 height 25
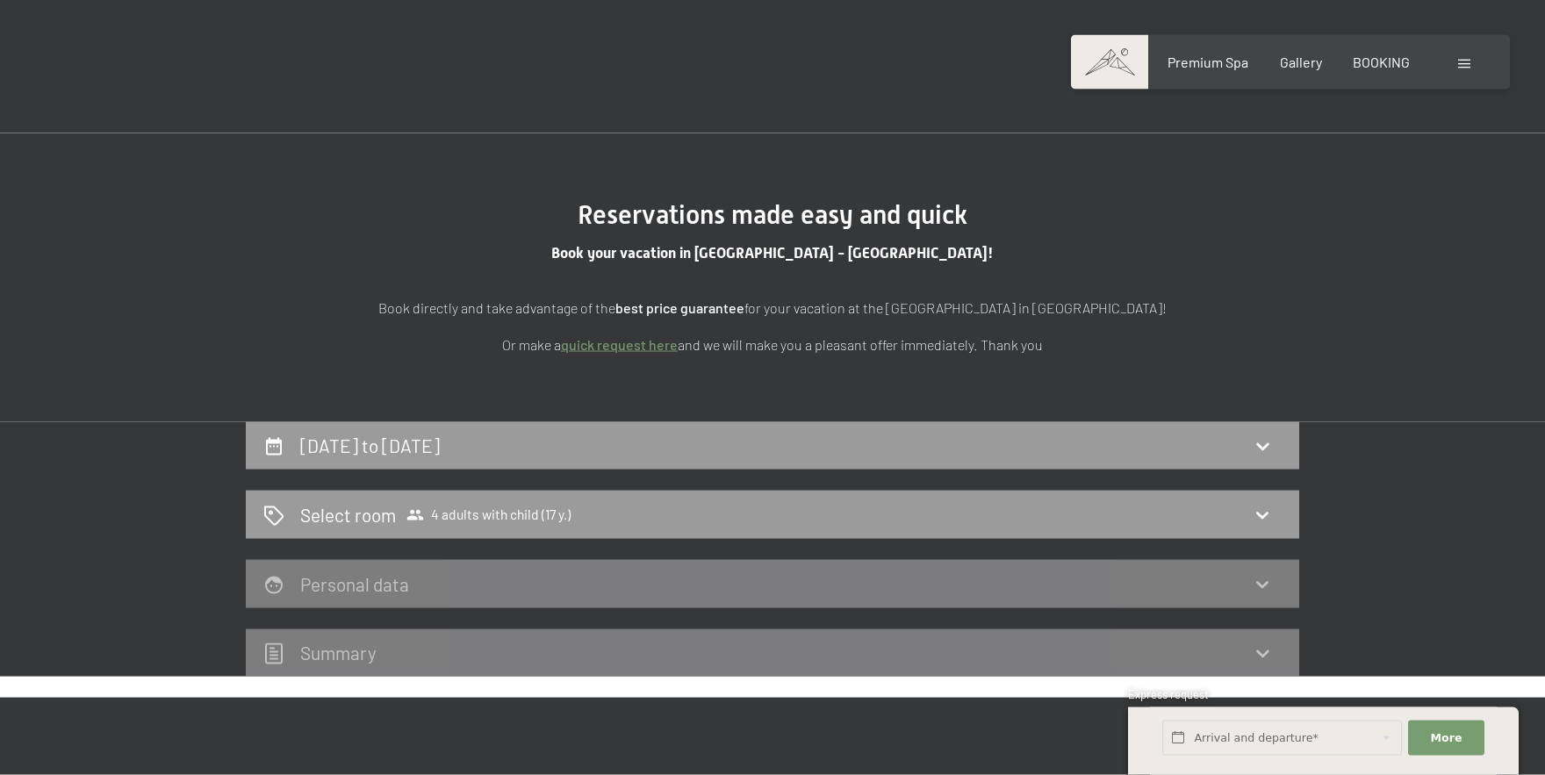
scroll to position [0, 0]
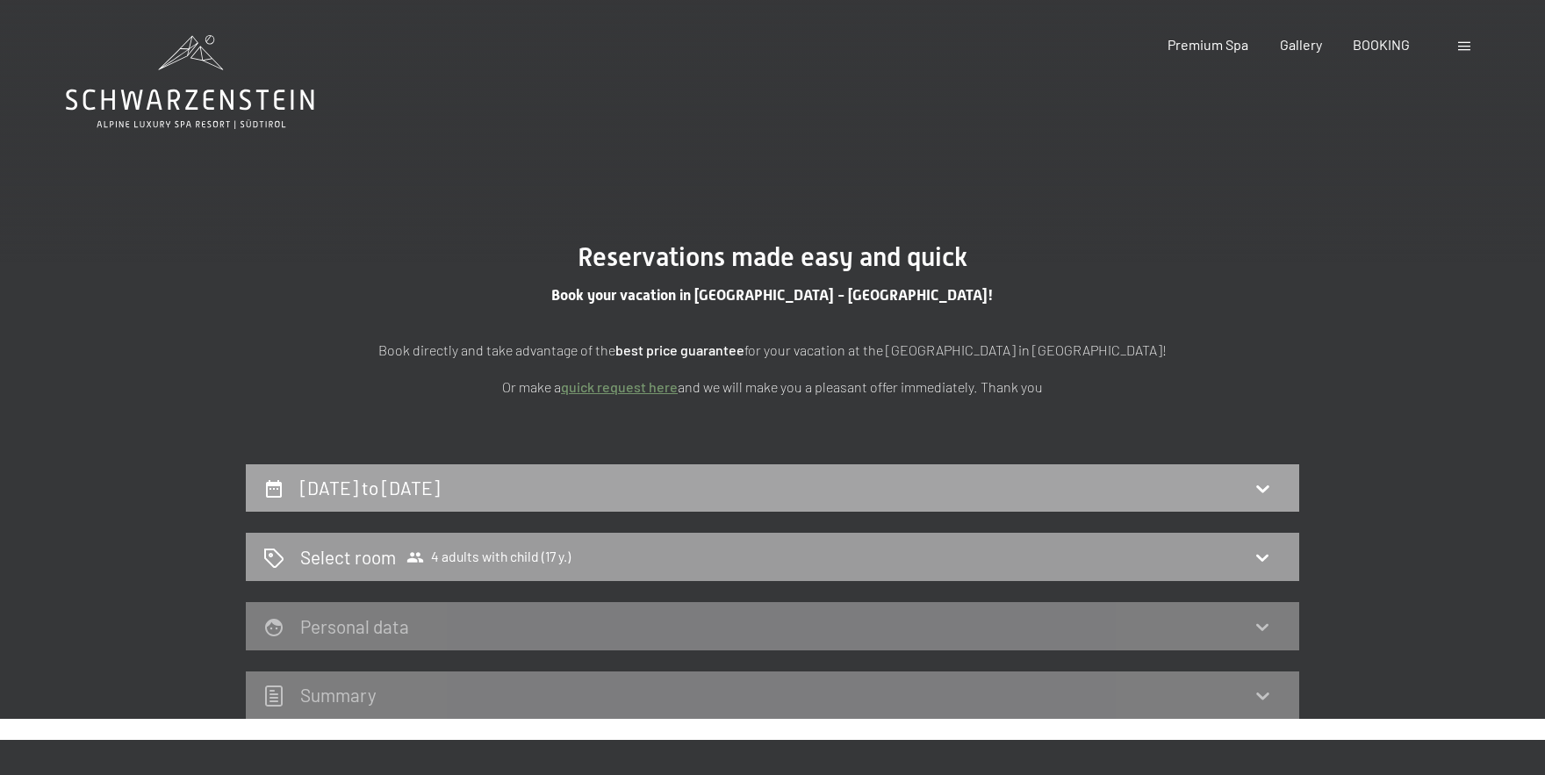
click at [774, 485] on div "[DATE] to [DATE]" at bounding box center [772, 487] width 1018 height 25
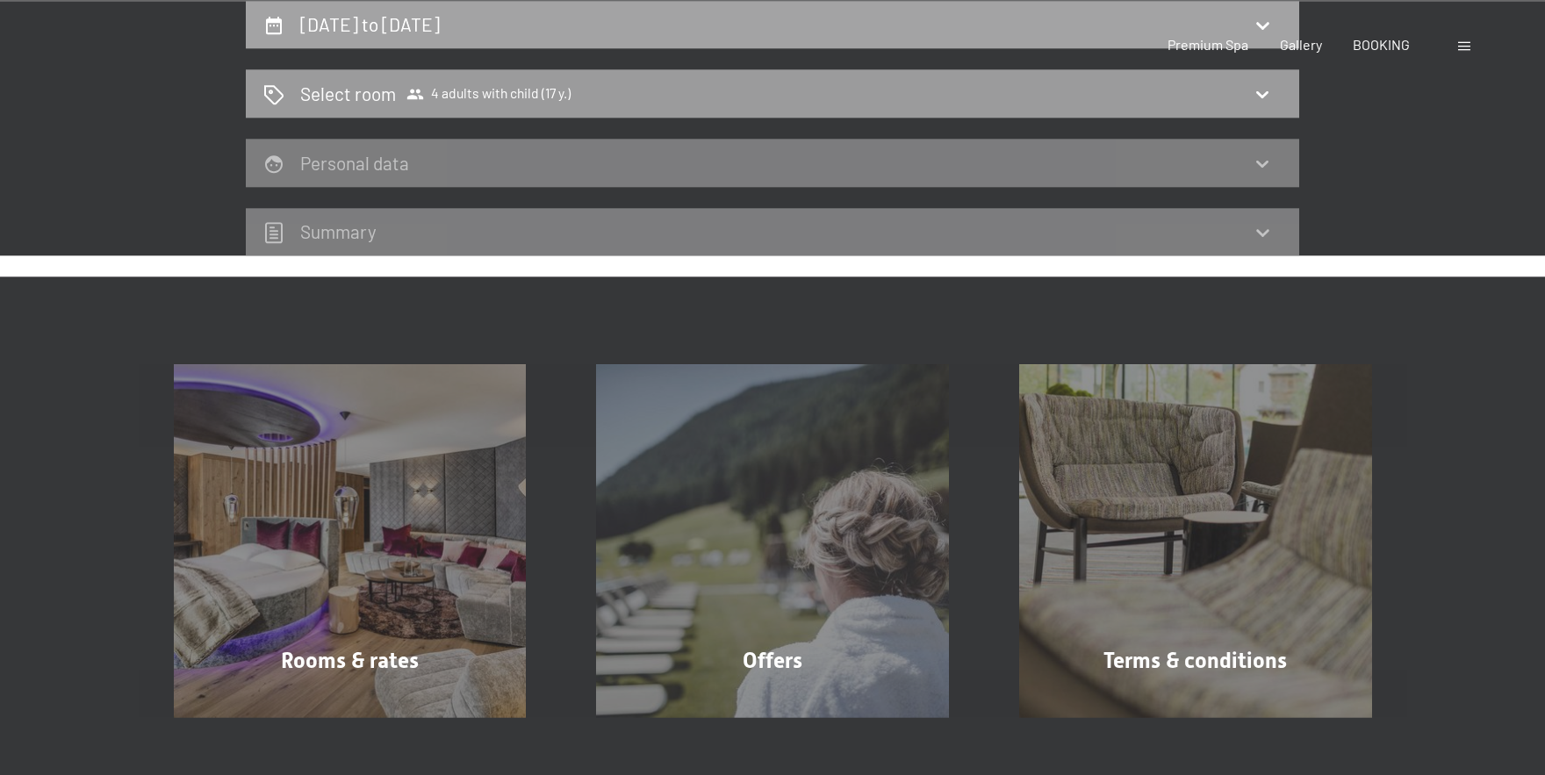
select select "17"
select select "[DATE]"
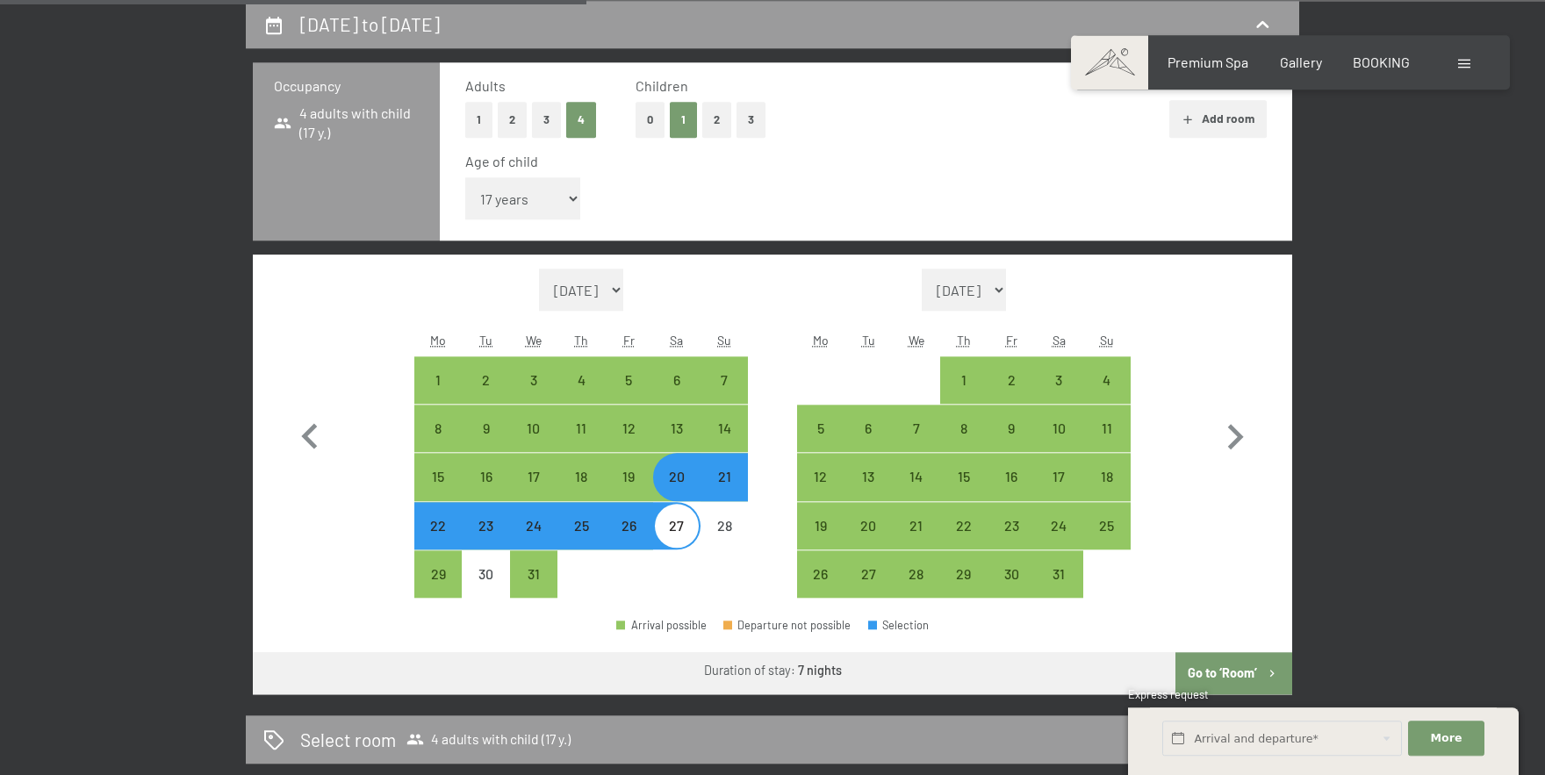
click at [720, 475] on div "21" at bounding box center [724, 492] width 44 height 44
select select "[DATE]"
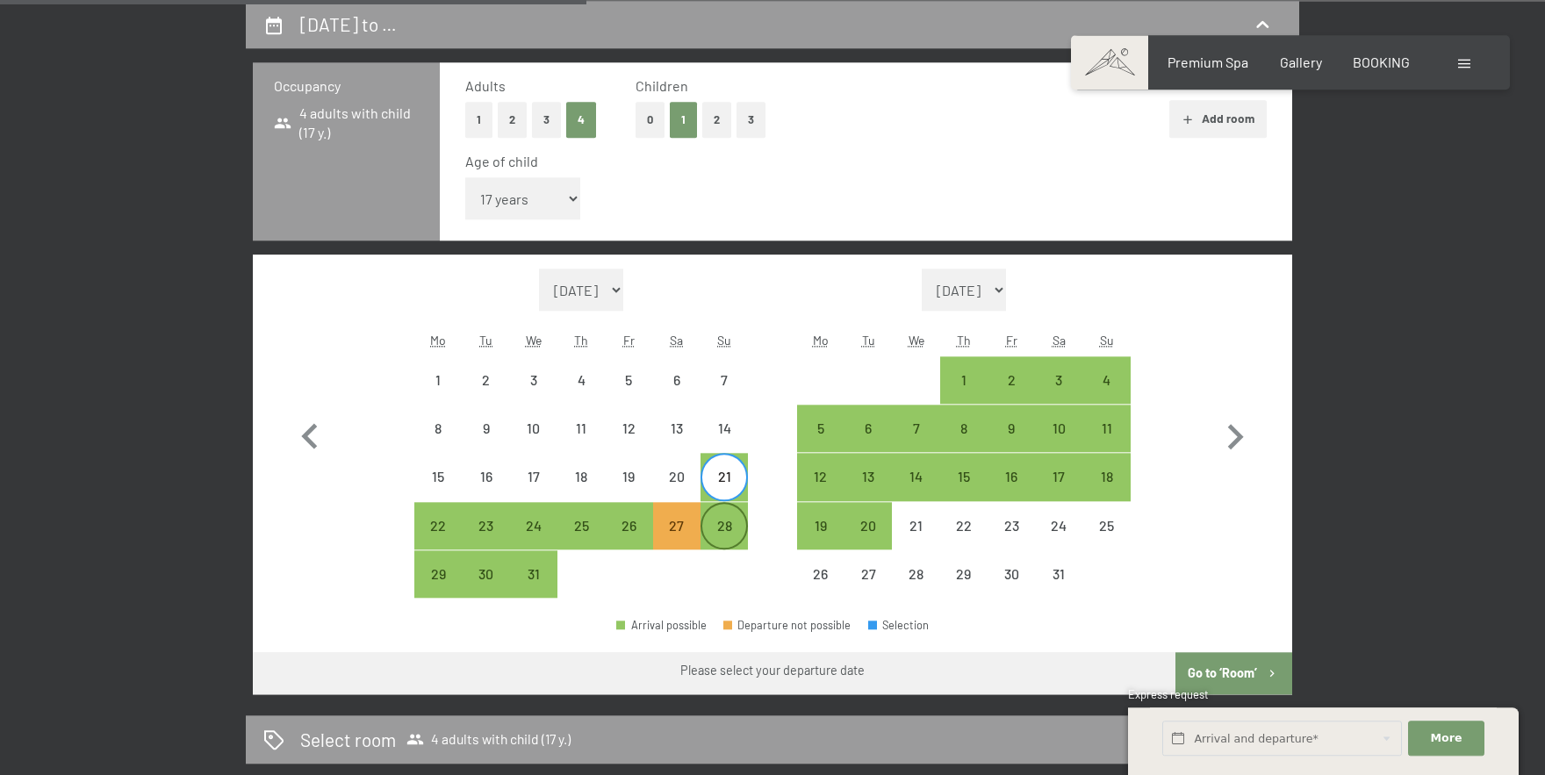
click at [724, 511] on div "28" at bounding box center [724, 526] width 44 height 44
select select "[DATE]"
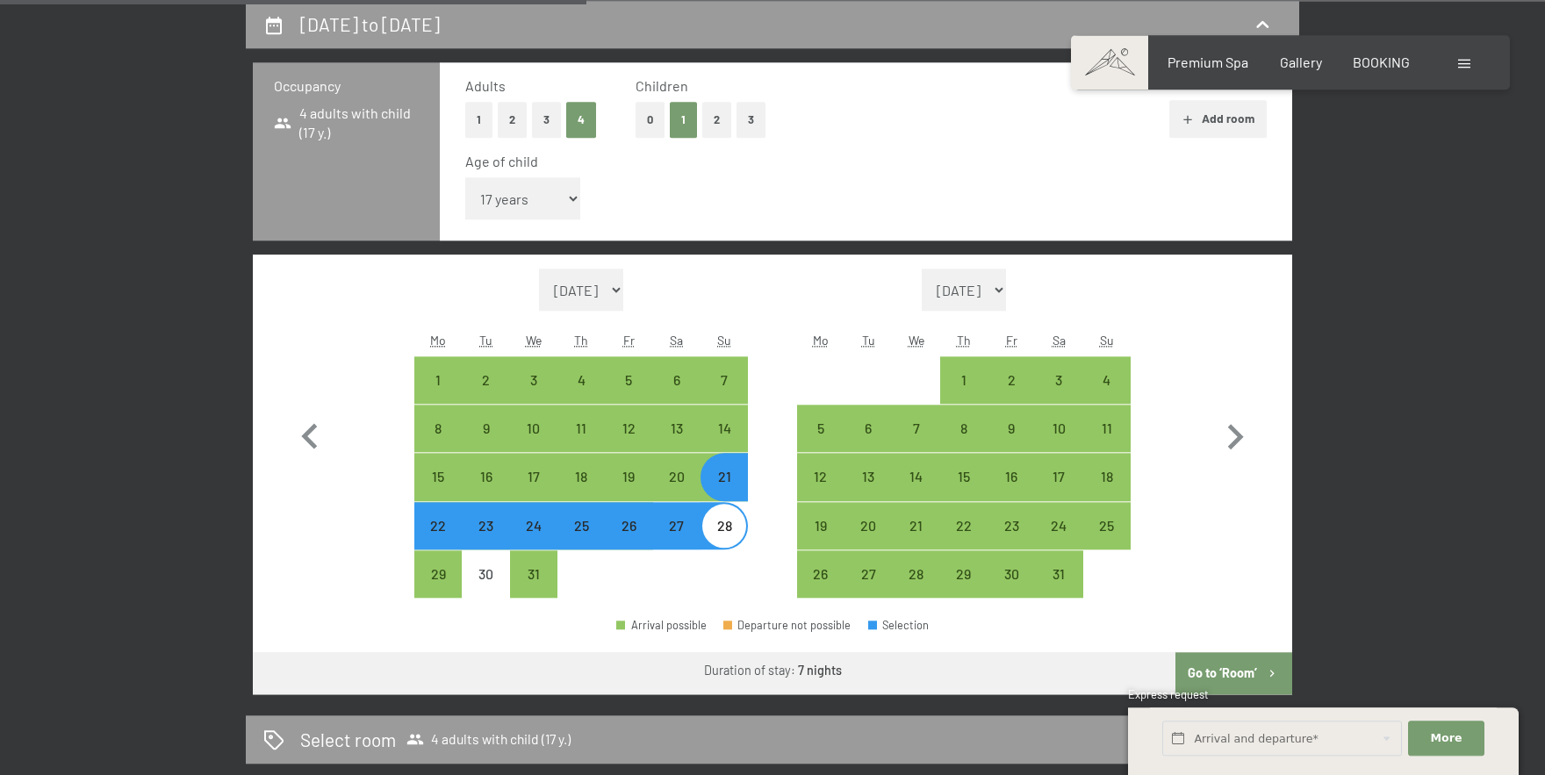
click at [1233, 661] on button "Go to ‘Room’" at bounding box center [1234, 673] width 117 height 42
select select "[DATE]"
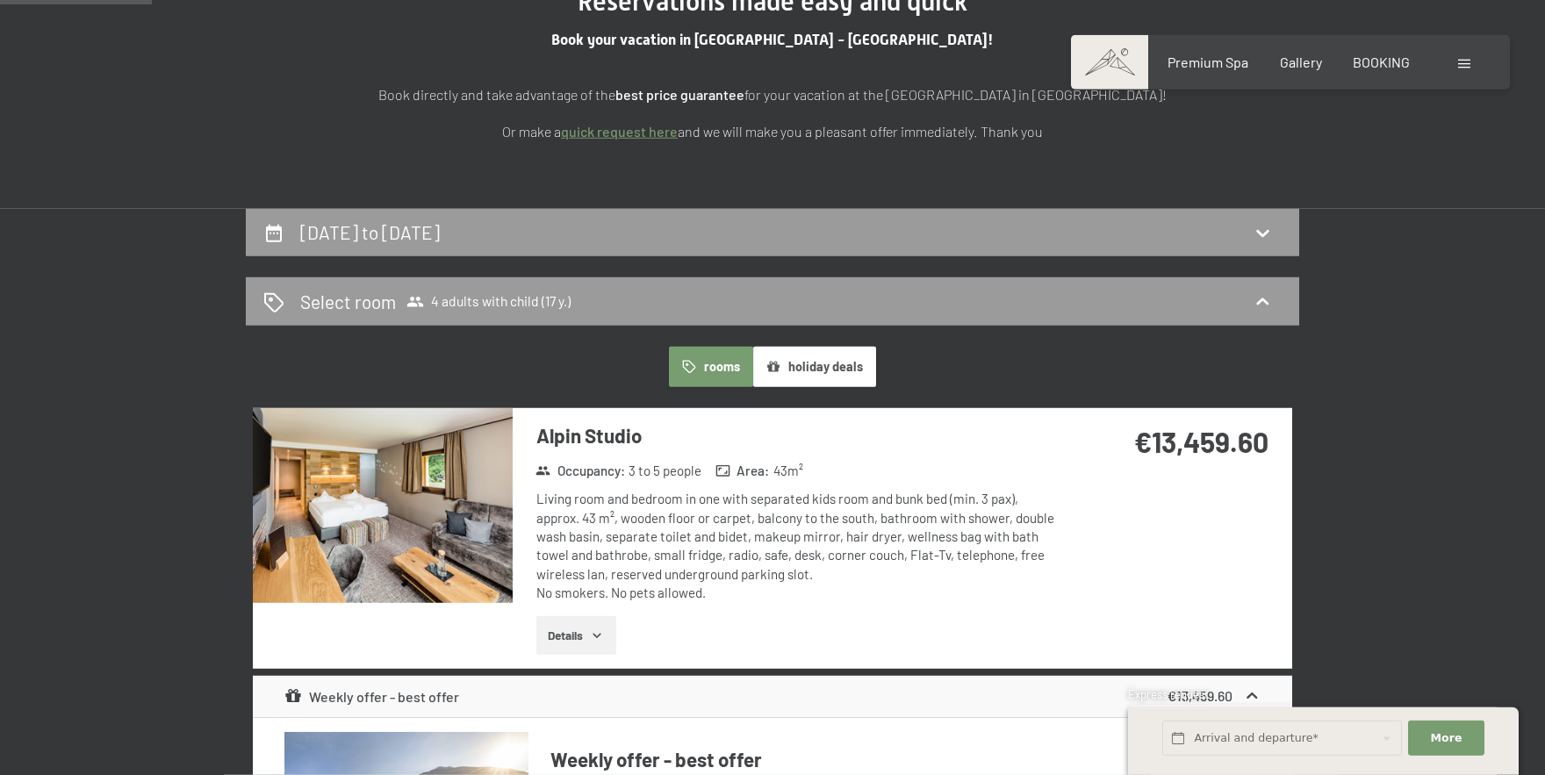
scroll to position [250, 0]
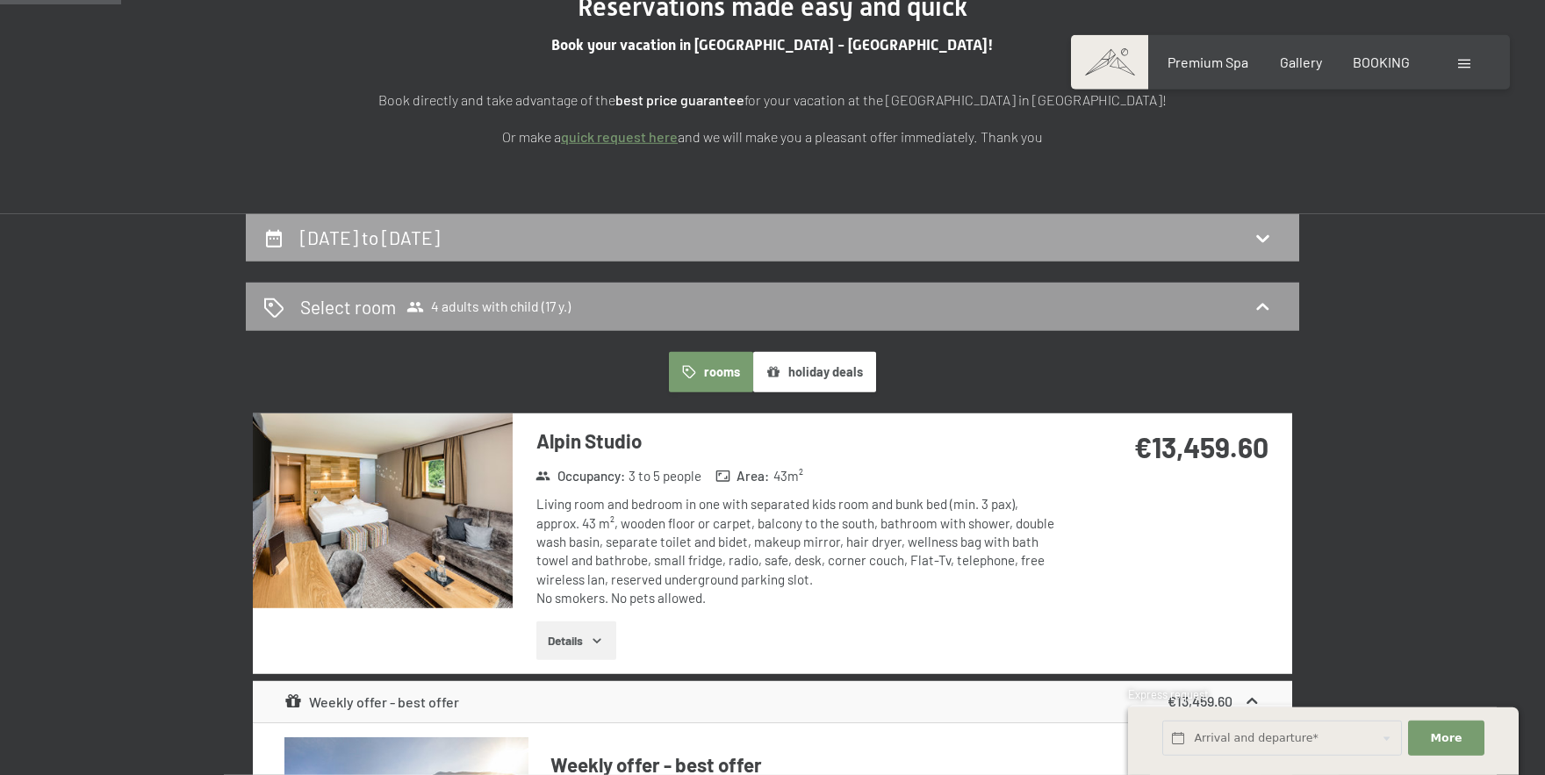
click at [1032, 239] on div "[DATE] to [DATE]" at bounding box center [772, 237] width 1018 height 25
select select "17"
select select "[DATE]"
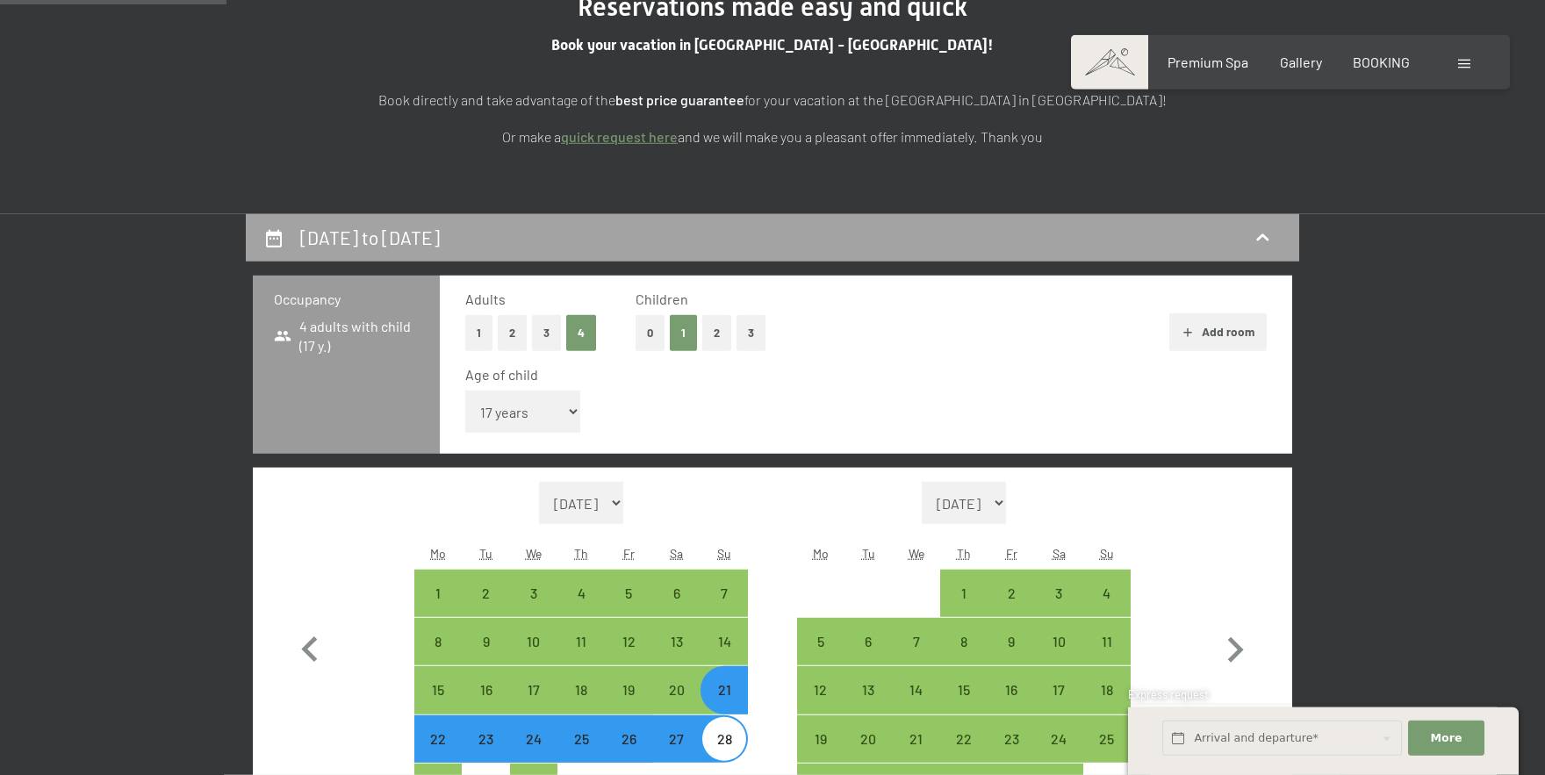
scroll to position [464, 0]
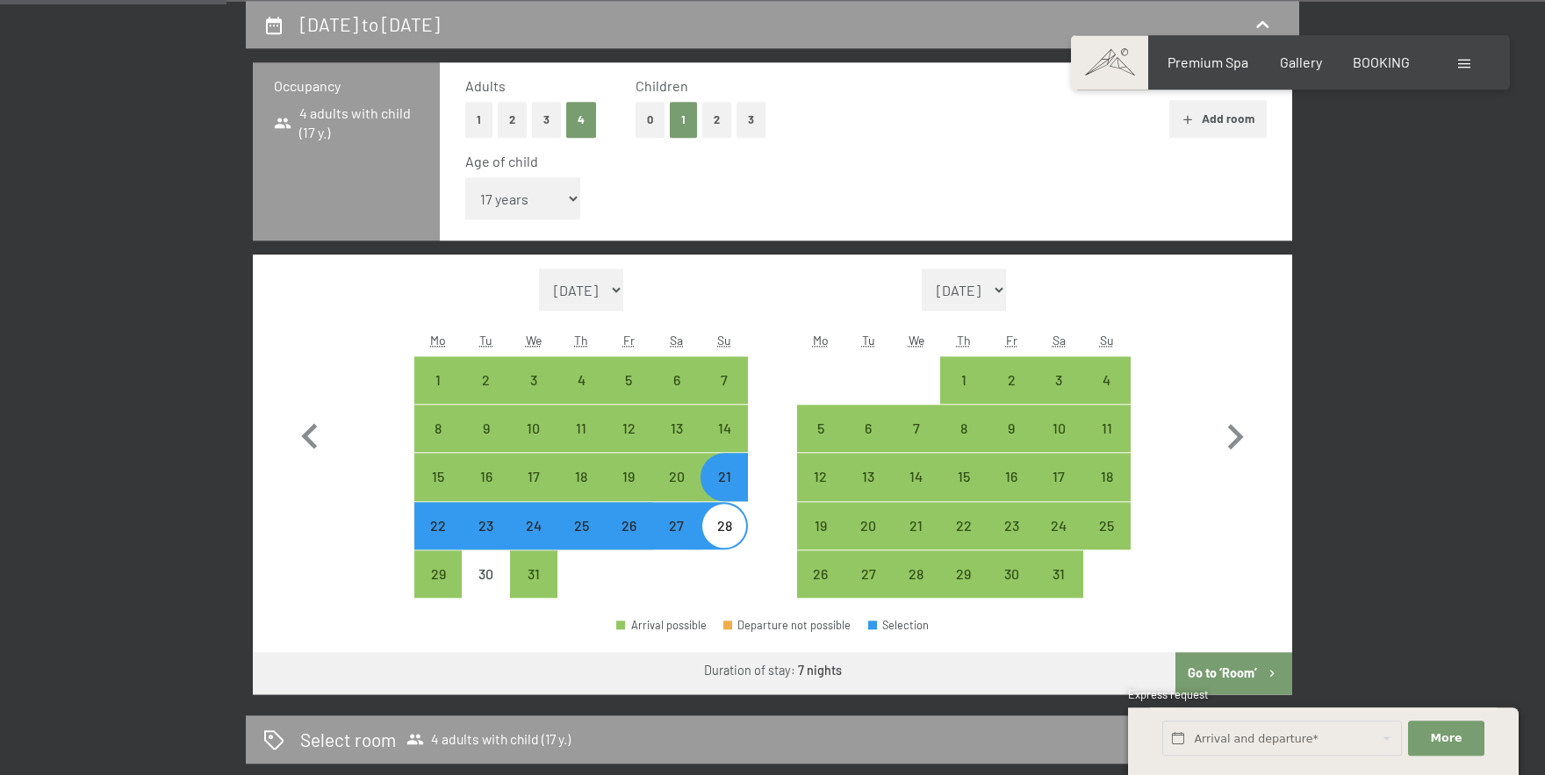
click at [722, 538] on div "28" at bounding box center [724, 541] width 44 height 44
select select "[DATE]"
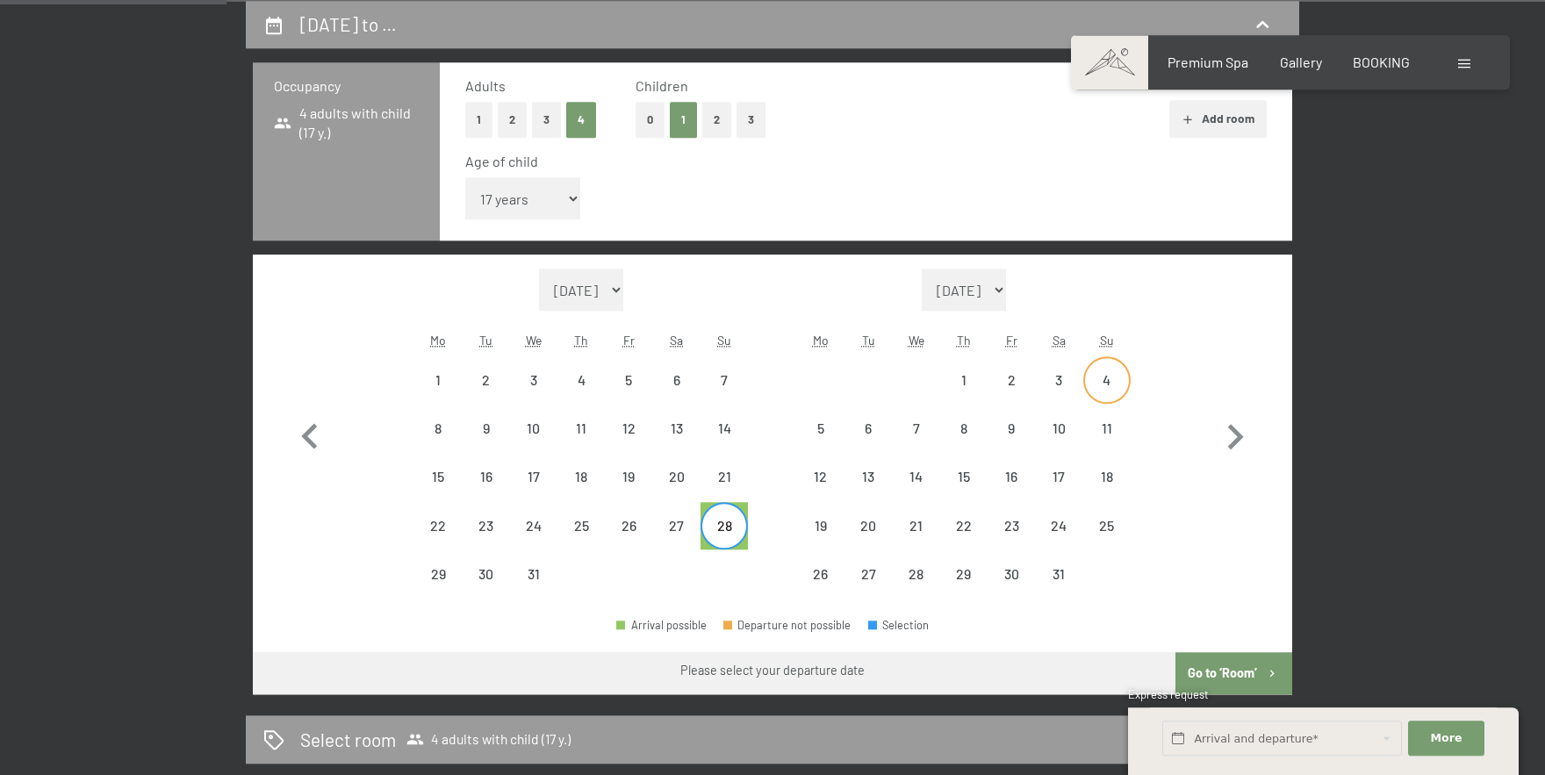
click at [1106, 378] on div "4" at bounding box center [1107, 395] width 44 height 44
select select "[DATE]"
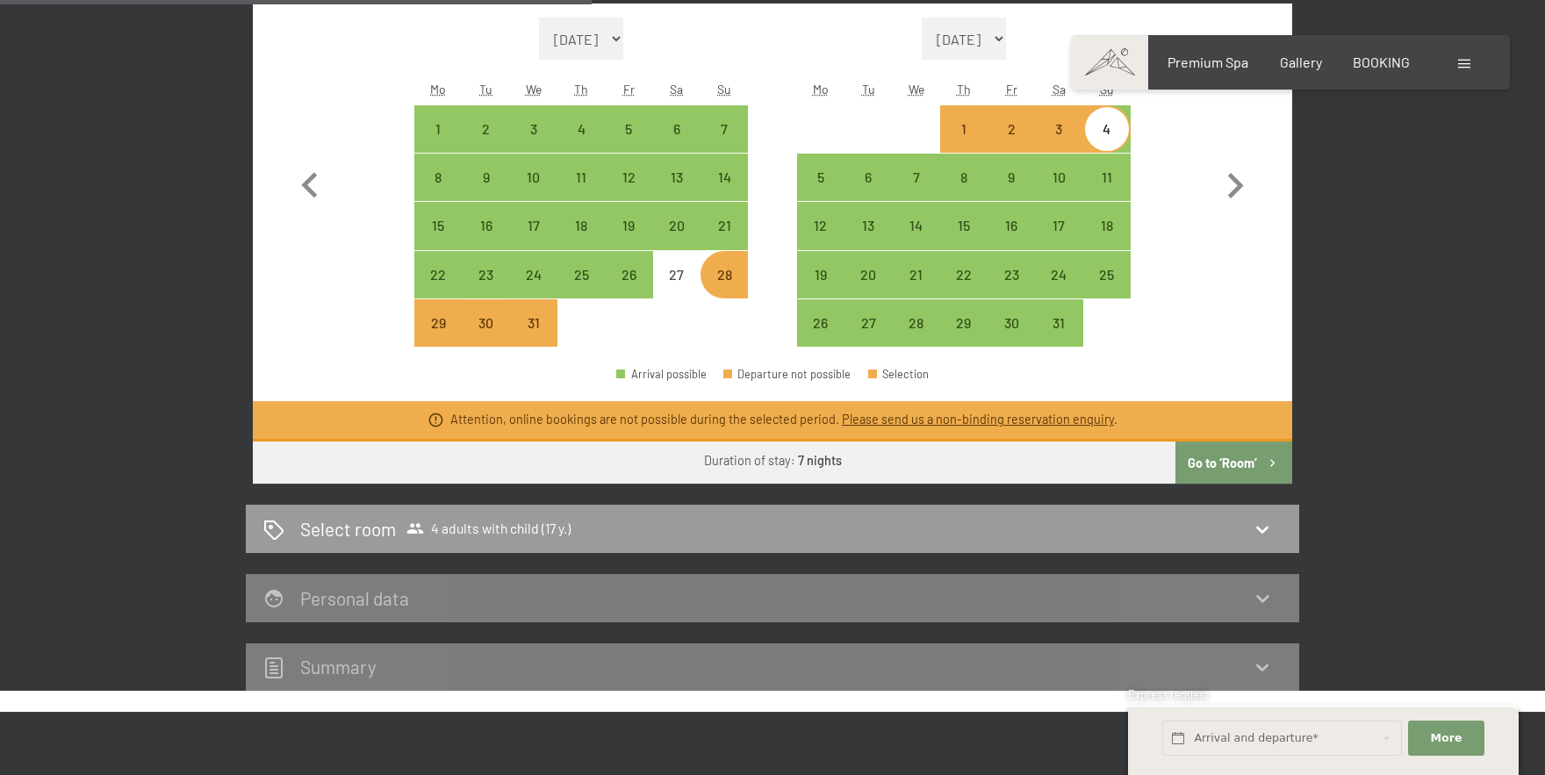
scroll to position [744, 0]
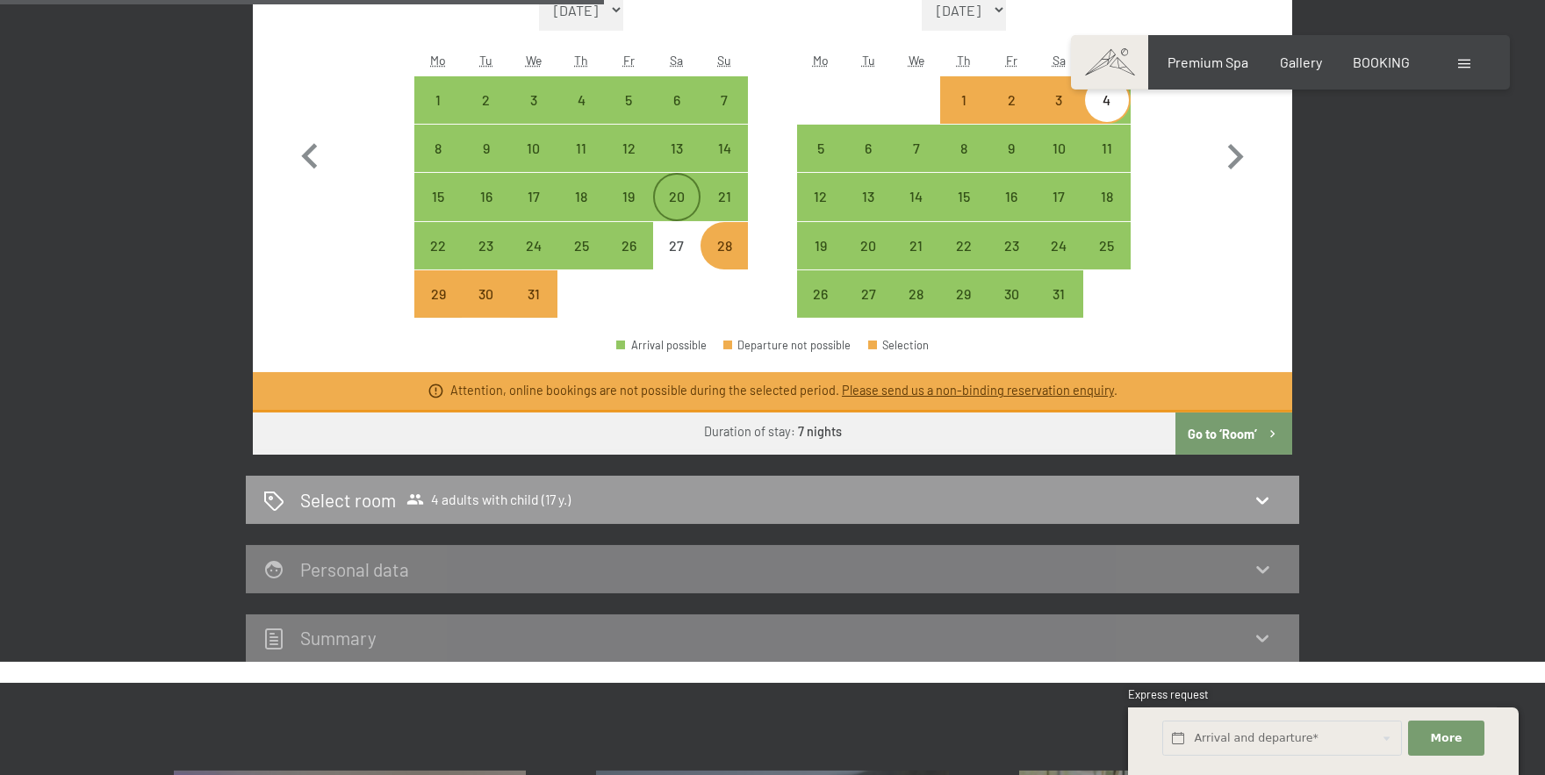
click at [681, 193] on div "20" at bounding box center [677, 212] width 44 height 44
select select "[DATE]"
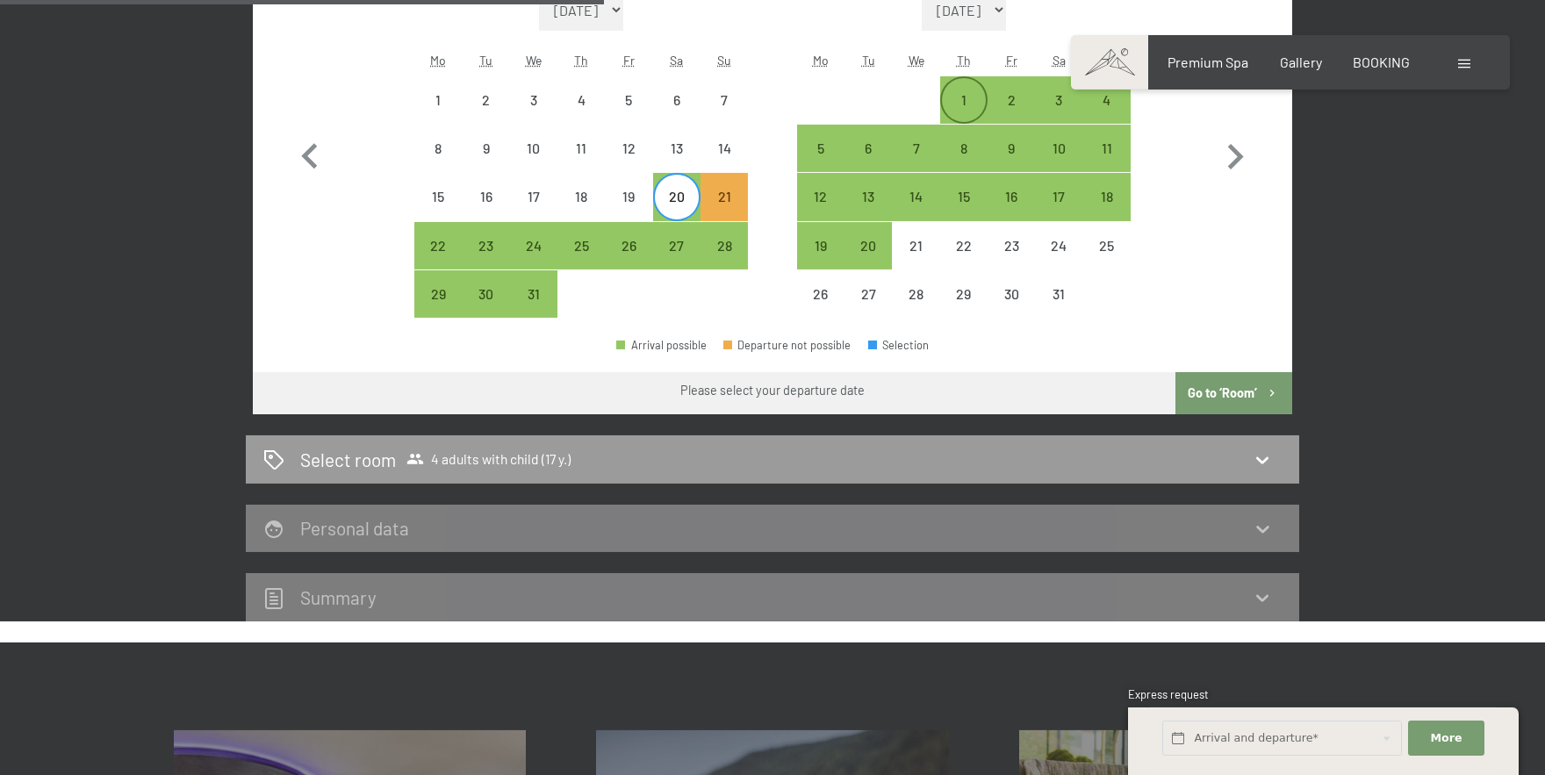
click at [975, 99] on div "1" at bounding box center [964, 115] width 44 height 44
select select "[DATE]"
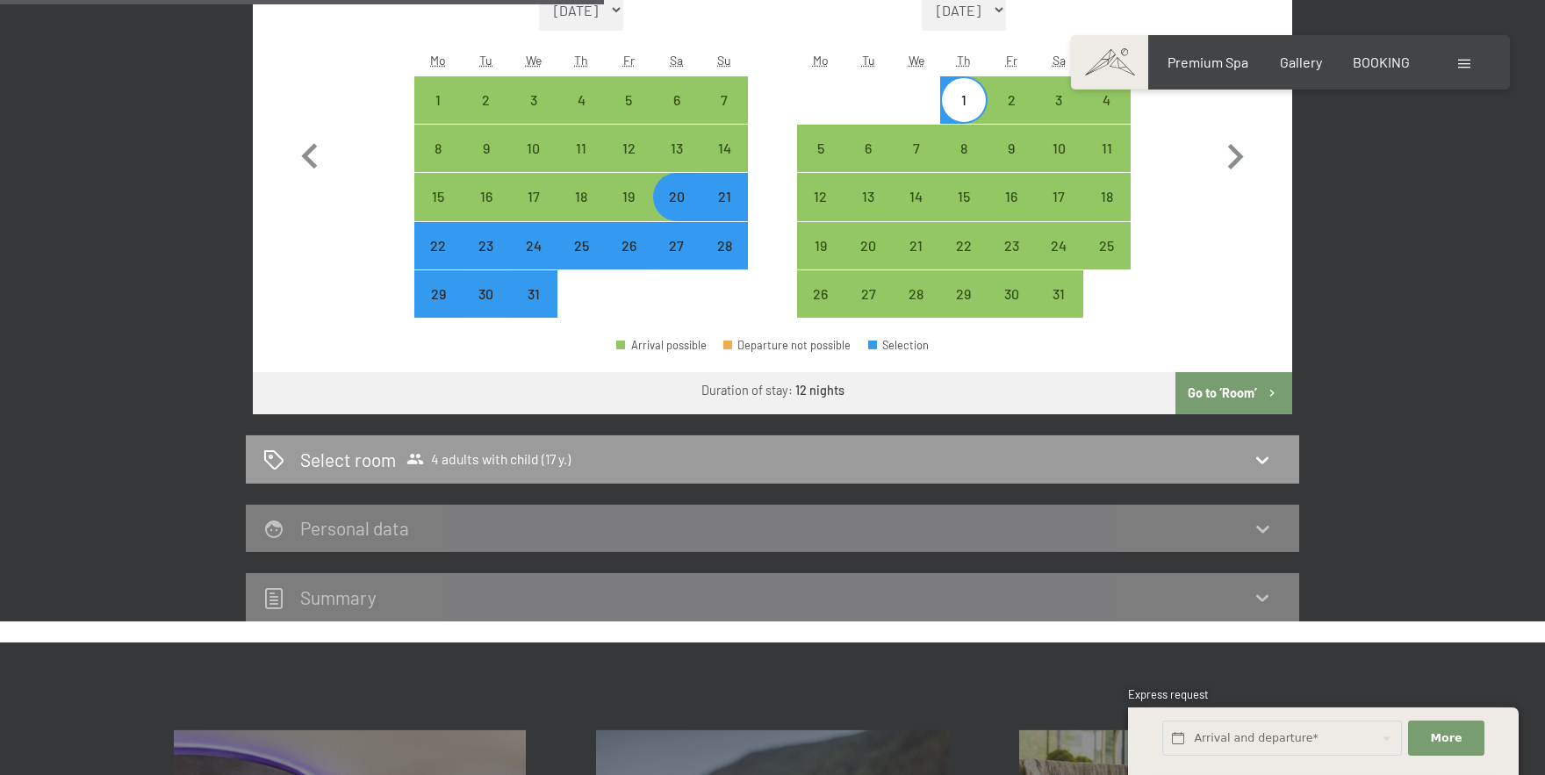
click at [1216, 403] on button "Go to ‘Room’" at bounding box center [1234, 393] width 117 height 42
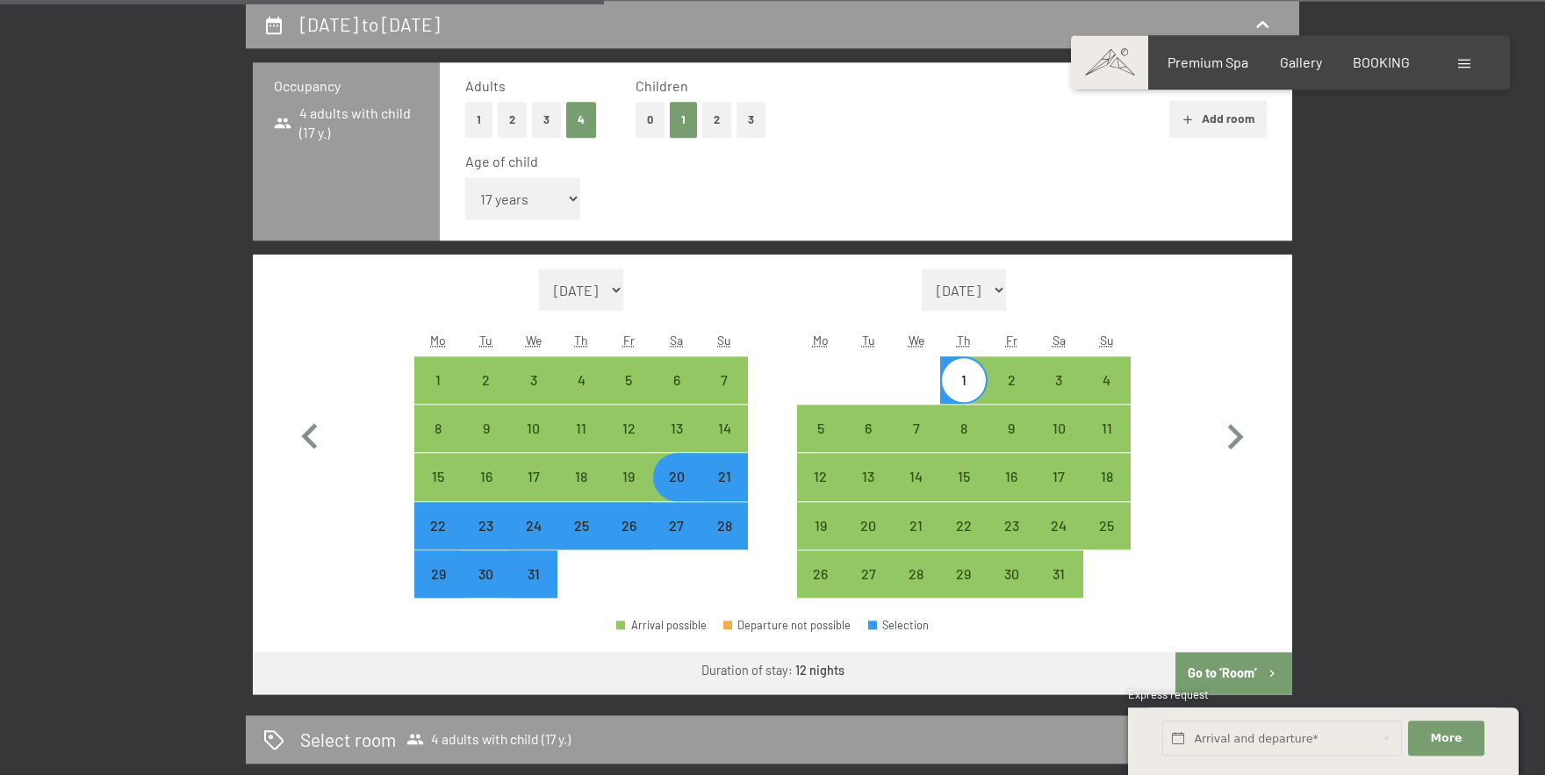
select select "[DATE]"
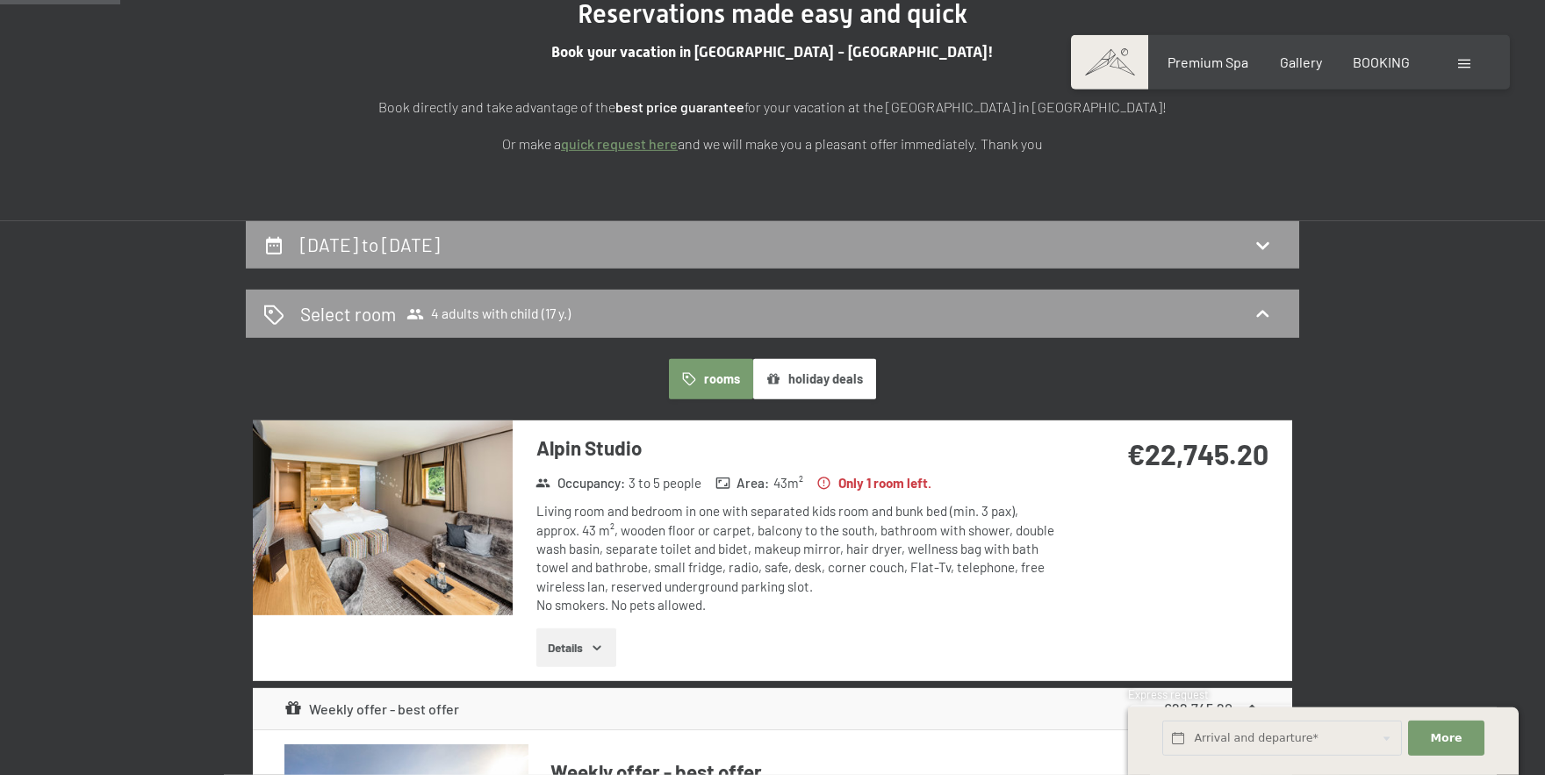
scroll to position [226, 0]
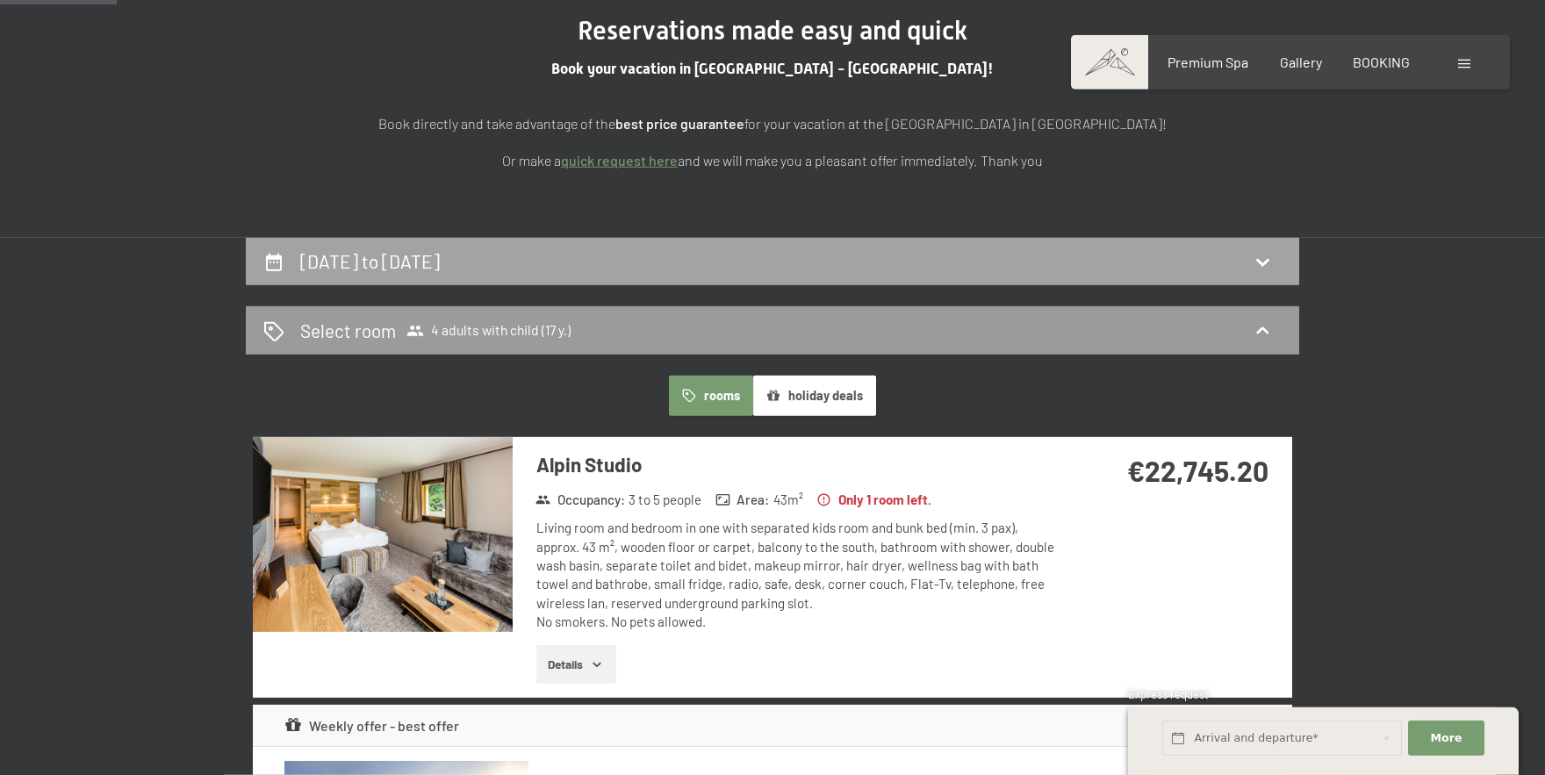
click at [868, 257] on div "[DATE] to [DATE]" at bounding box center [772, 260] width 1018 height 25
select select "17"
select select "[DATE]"
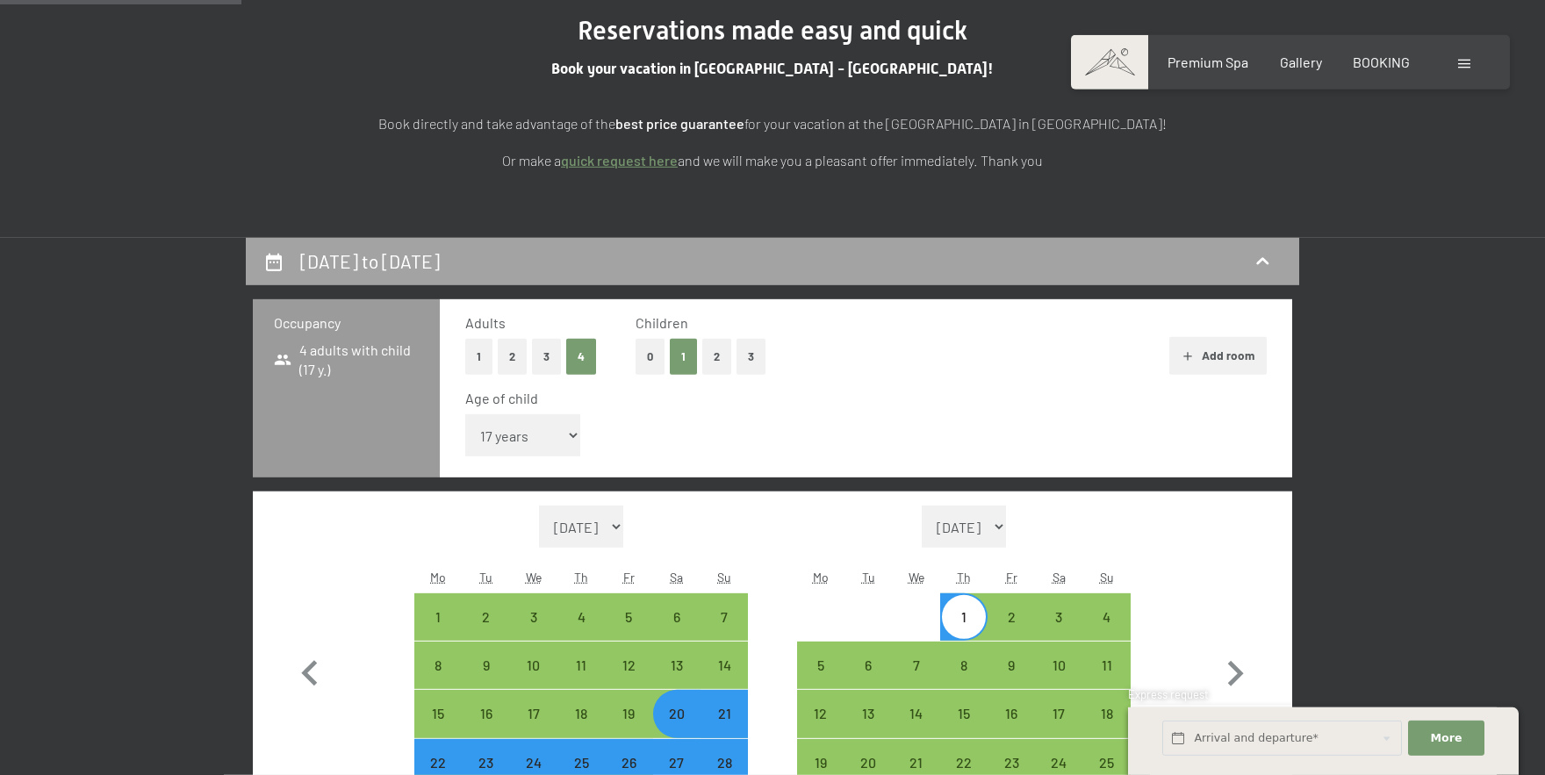
scroll to position [464, 0]
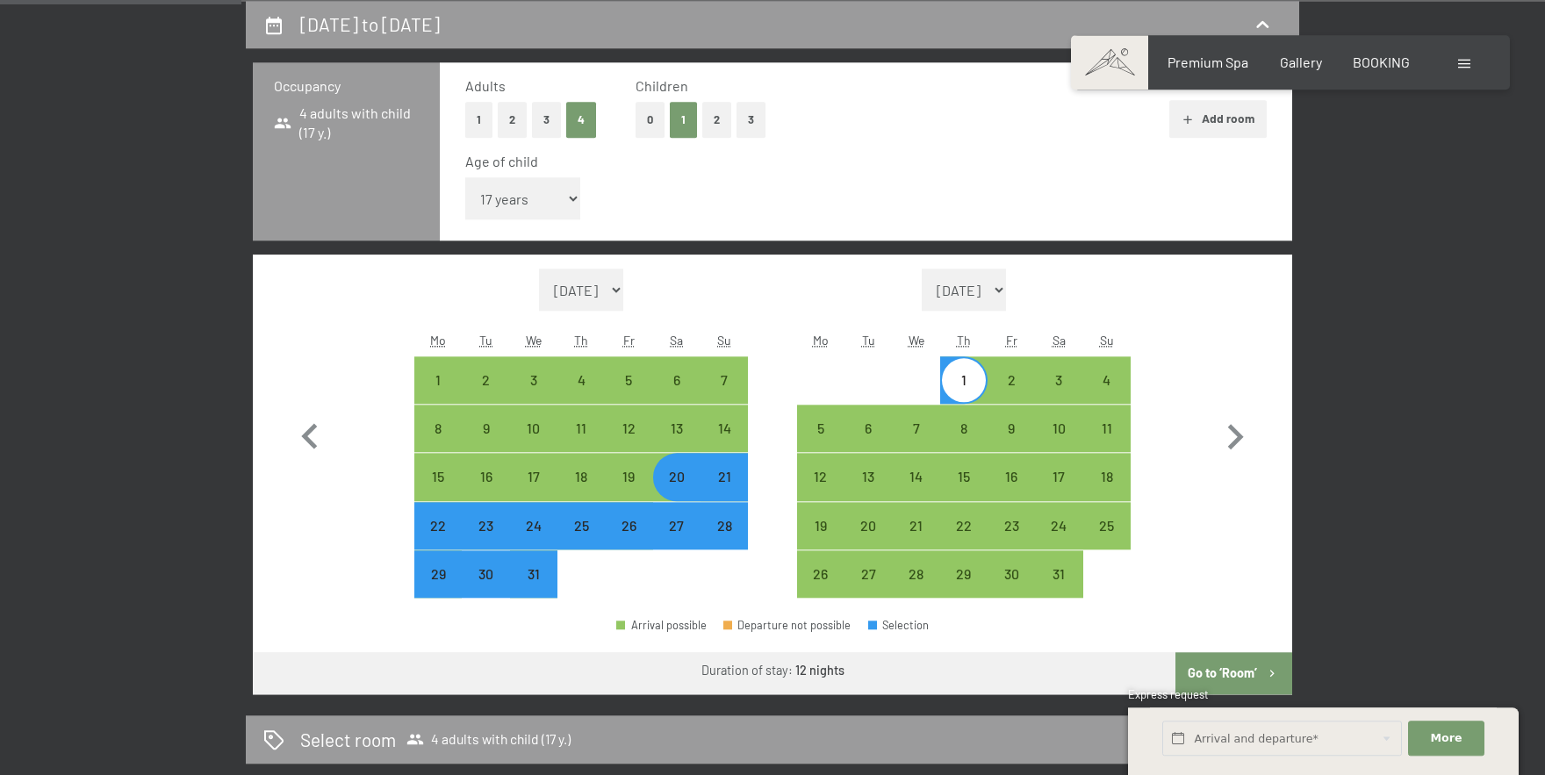
click at [723, 526] on div "28" at bounding box center [724, 541] width 44 height 44
select select "[DATE]"
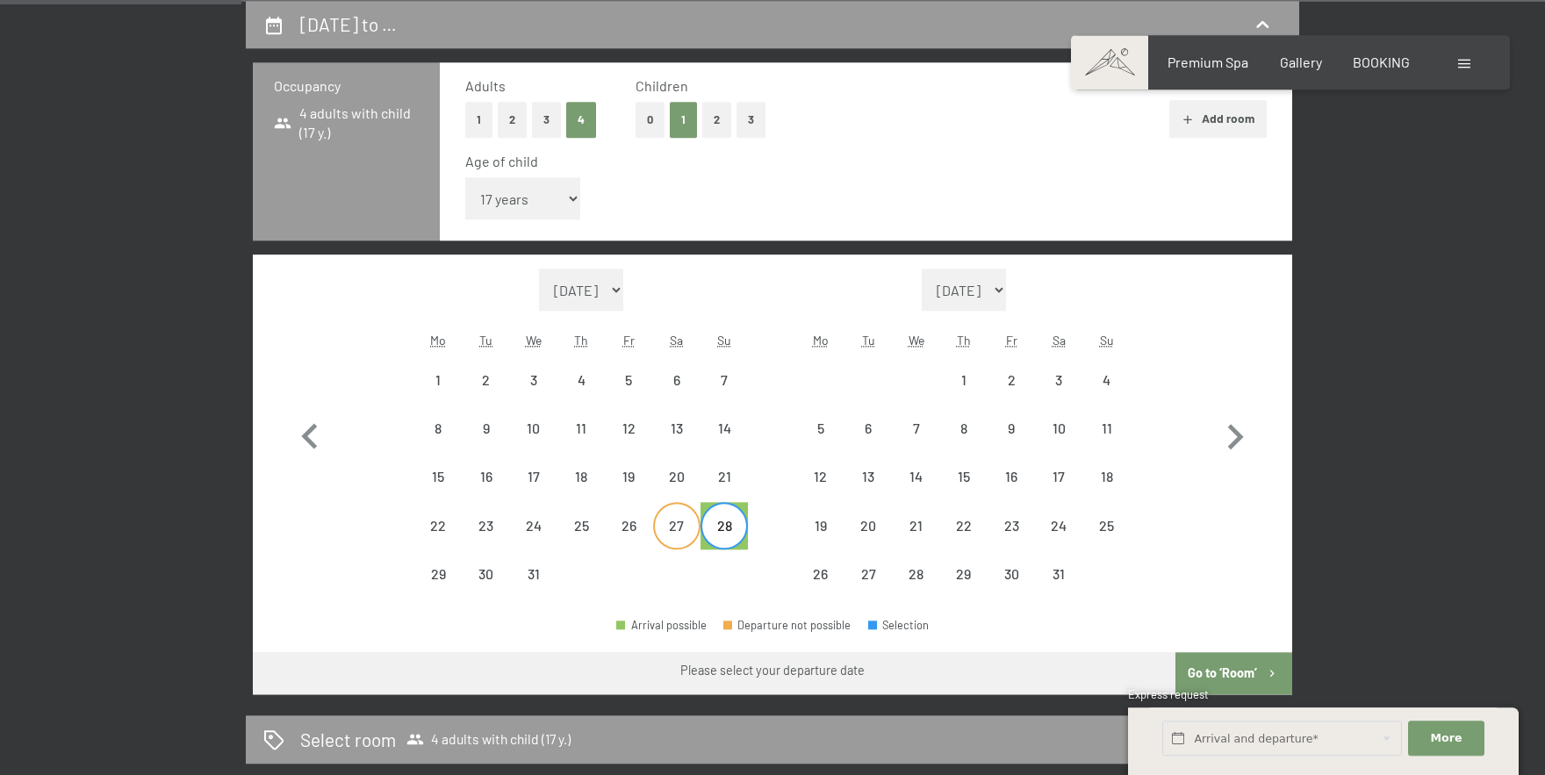
click at [671, 522] on div "27" at bounding box center [677, 541] width 44 height 44
select select "[DATE]"
click at [622, 536] on div "26" at bounding box center [629, 541] width 44 height 44
select select "[DATE]"
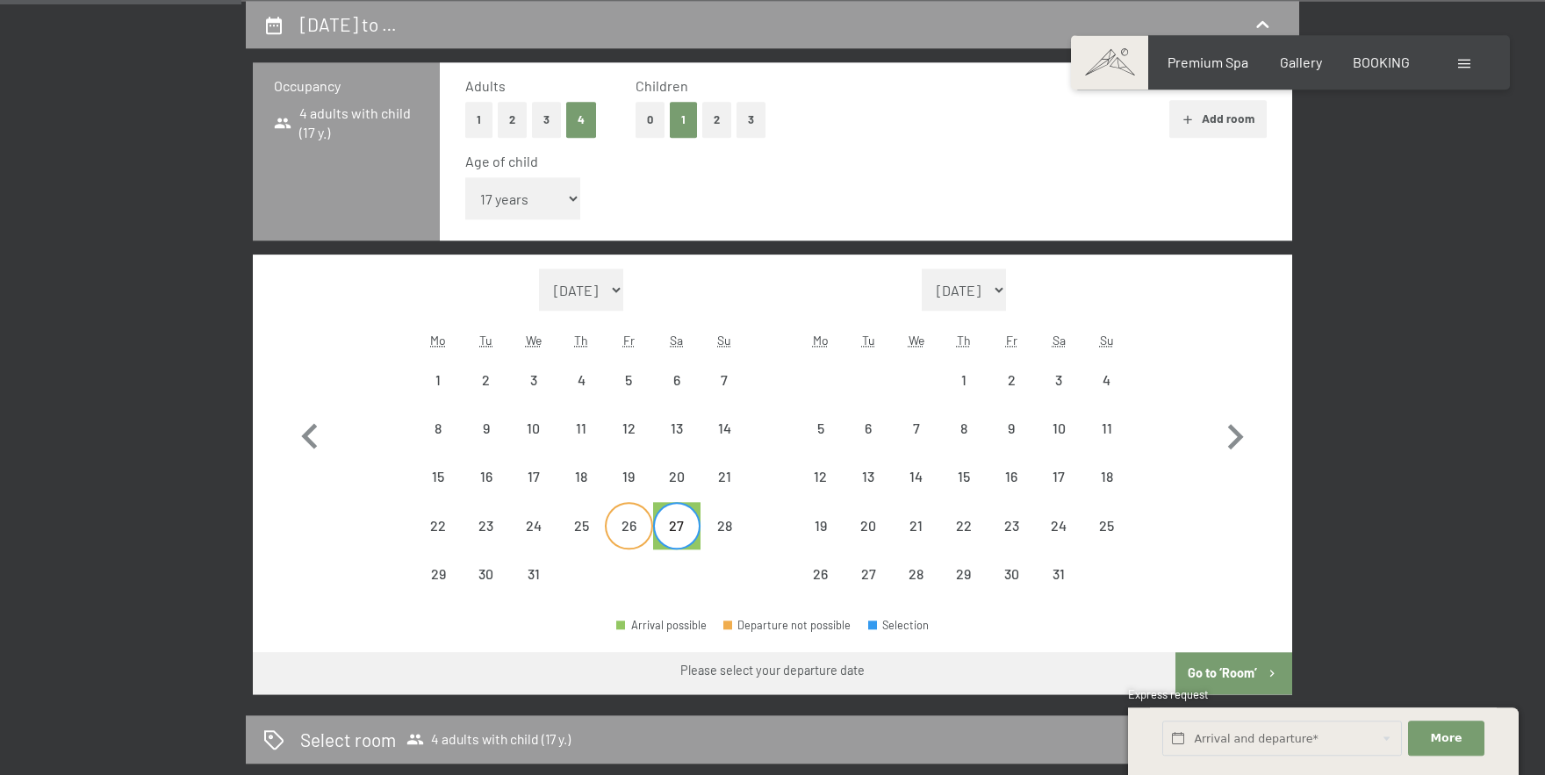
select select "[DATE]"
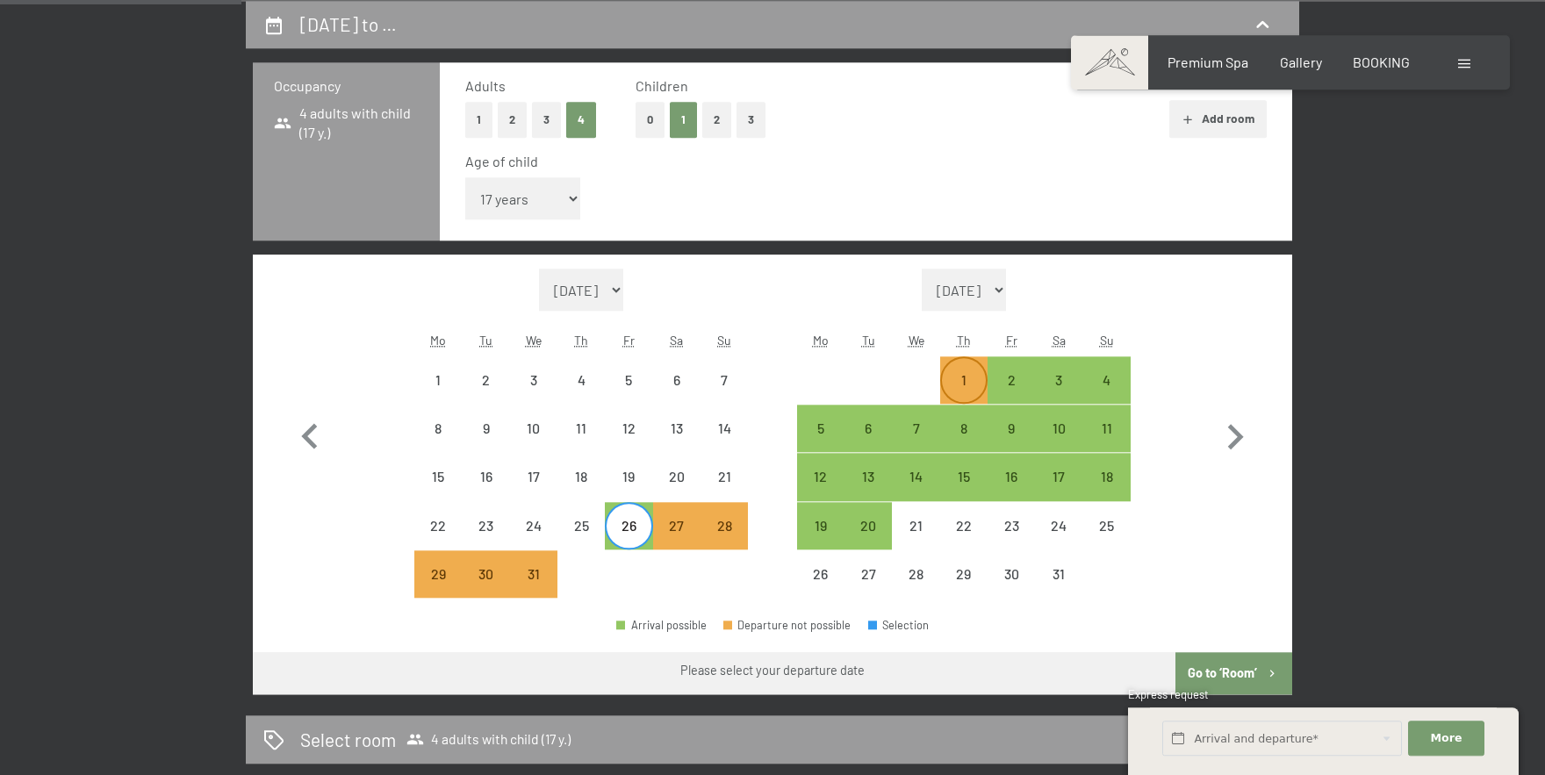
click at [965, 378] on div "1" at bounding box center [964, 395] width 44 height 44
select select "[DATE]"
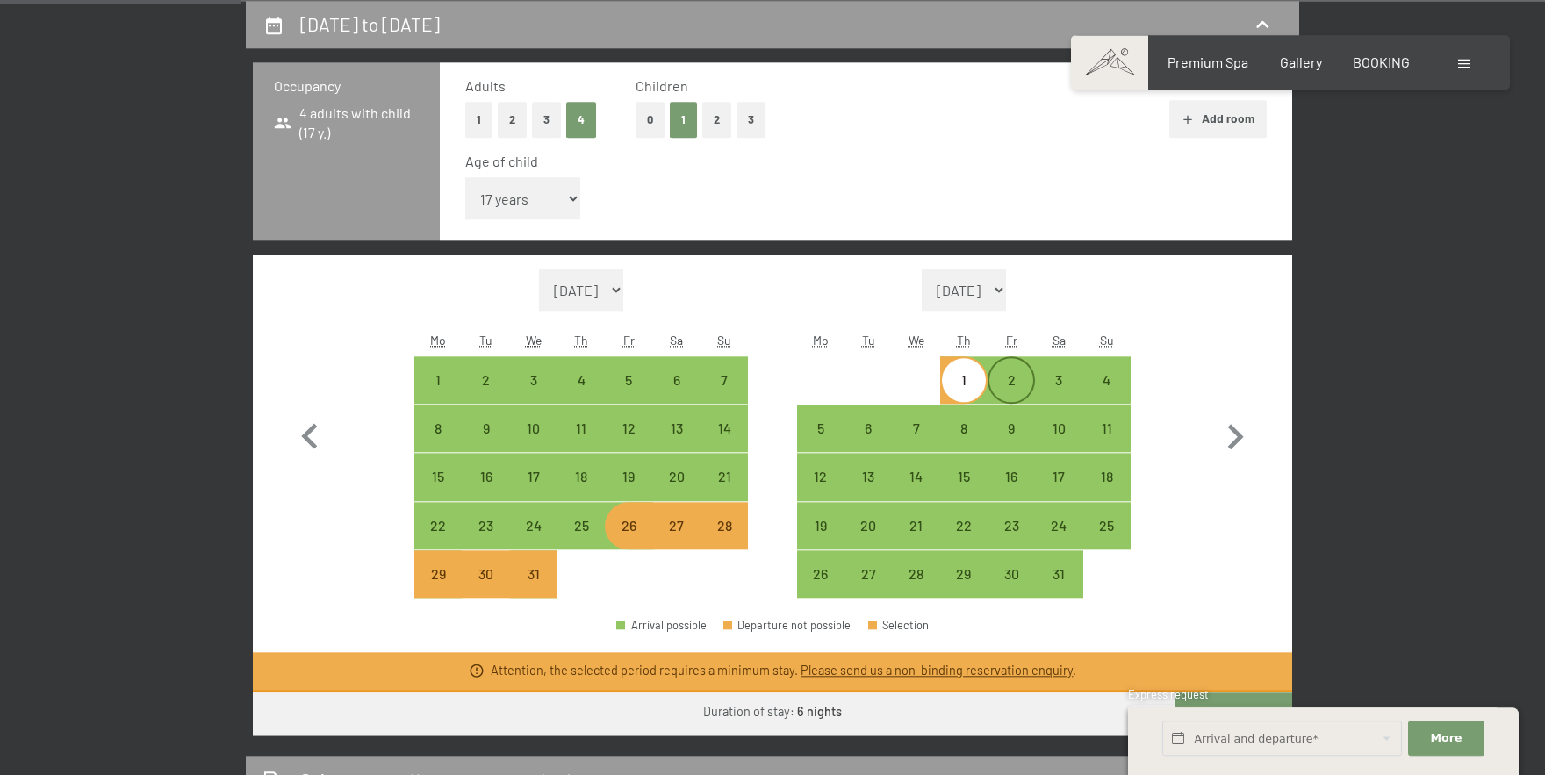
click at [1003, 377] on div "2" at bounding box center [1011, 395] width 44 height 44
select select "[DATE]"
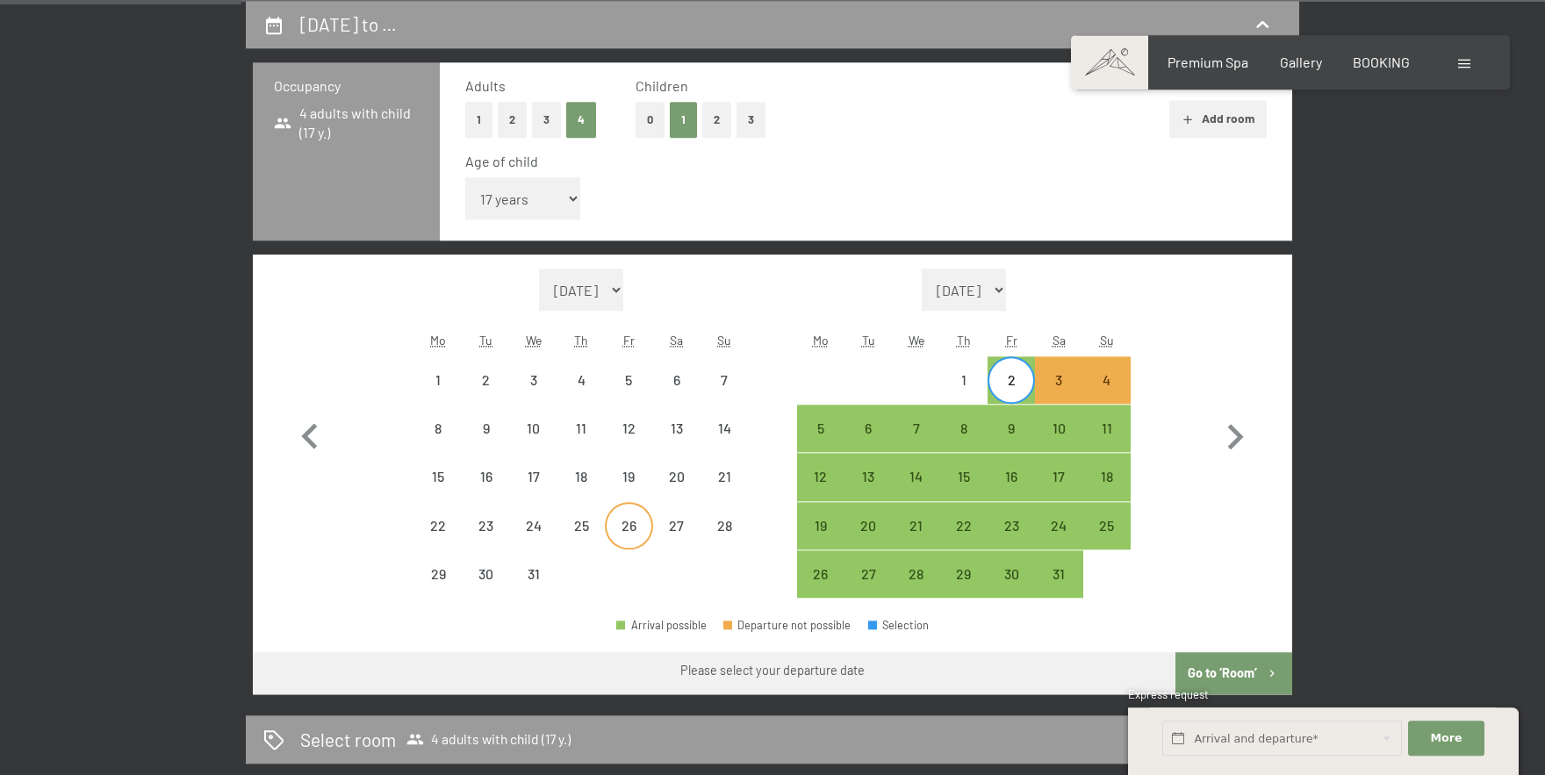
click at [621, 528] on div "26" at bounding box center [629, 541] width 44 height 44
select select "[DATE]"
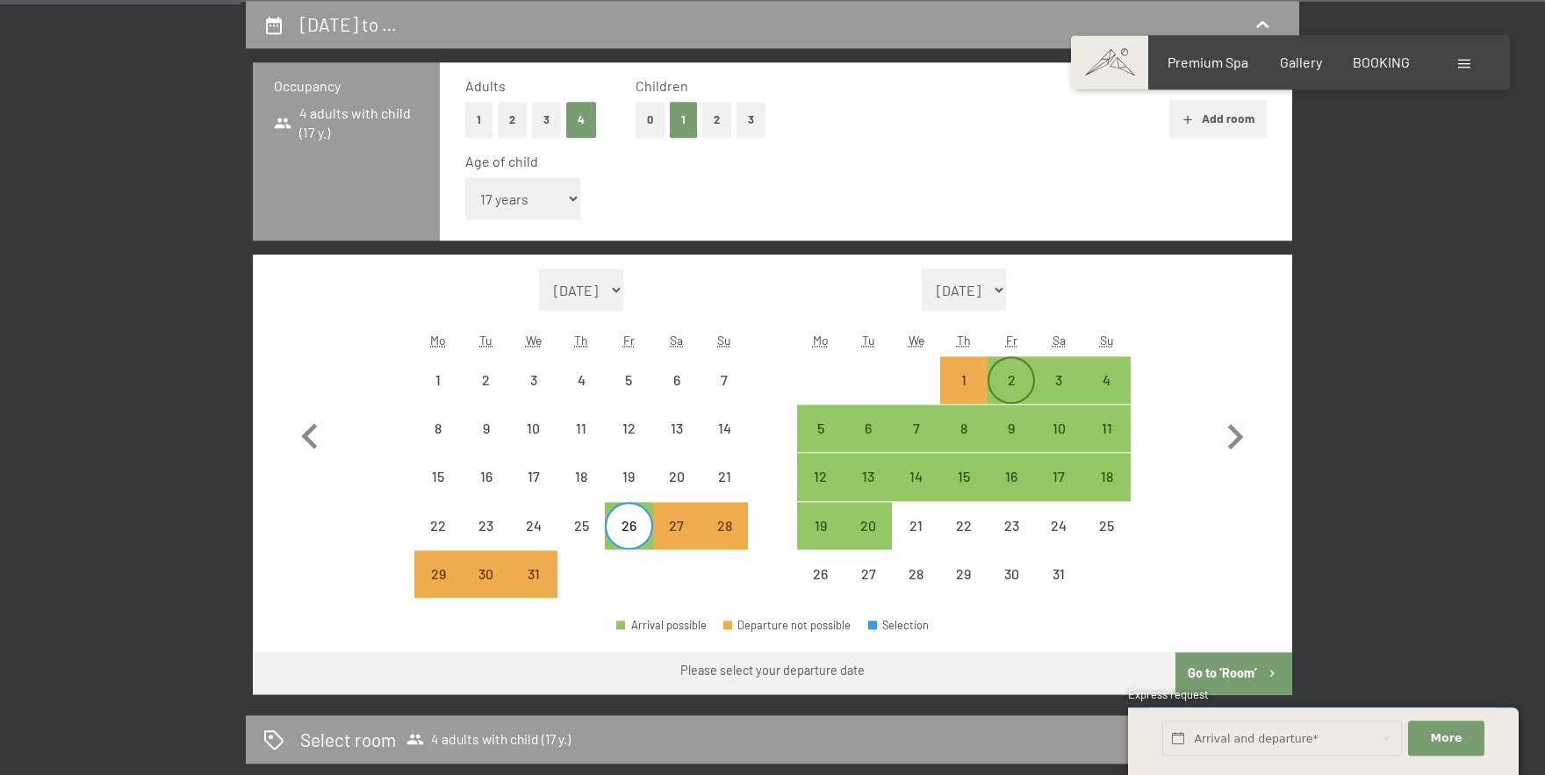
click at [1010, 377] on div "2" at bounding box center [1011, 395] width 44 height 44
select select "[DATE]"
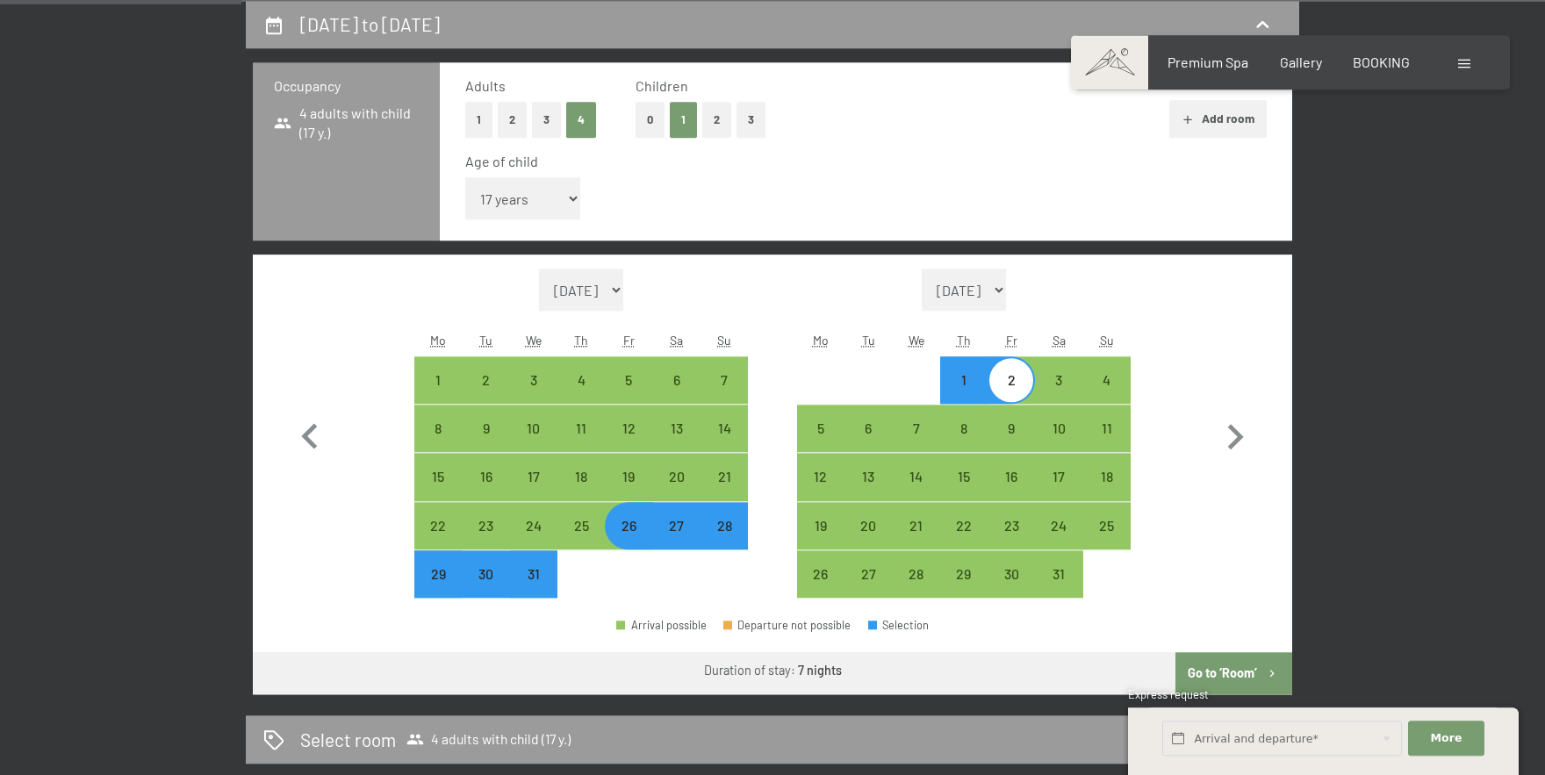
click at [1209, 678] on button "Go to ‘Room’" at bounding box center [1234, 673] width 117 height 42
select select "[DATE]"
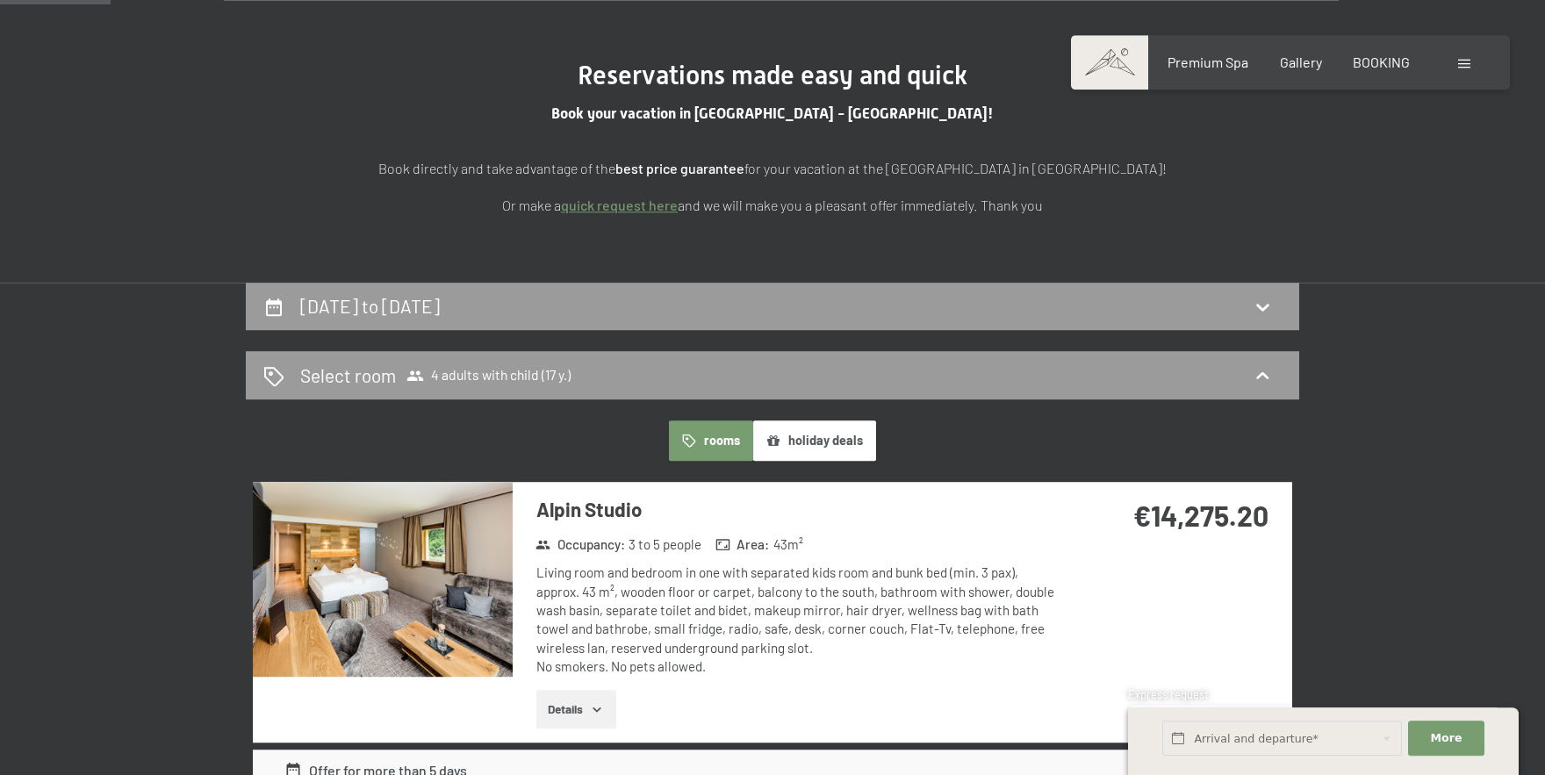
scroll to position [0, 0]
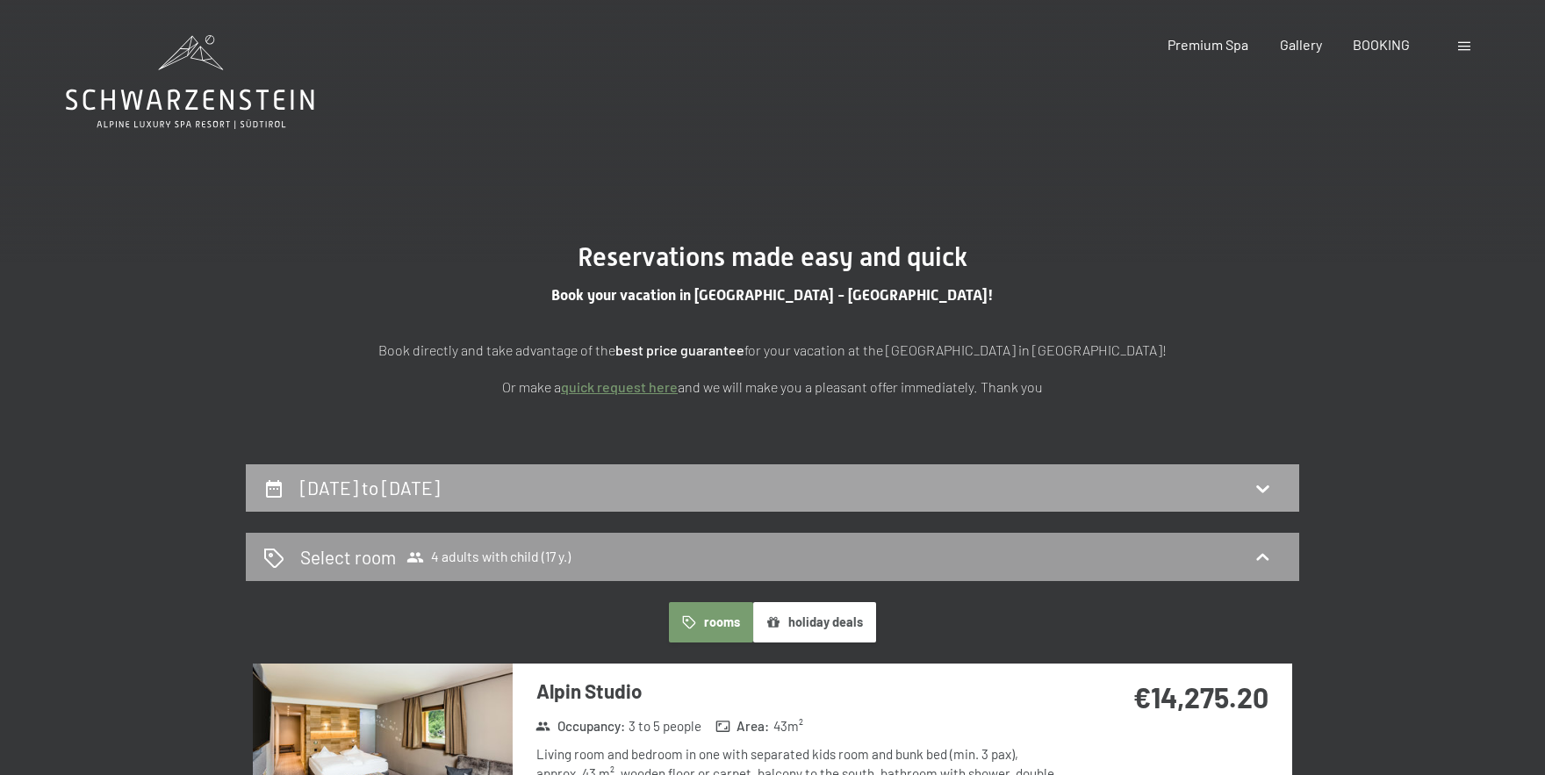
click at [894, 491] on div "[DATE] to [DATE]" at bounding box center [772, 487] width 1018 height 25
select select "17"
select select "[DATE]"
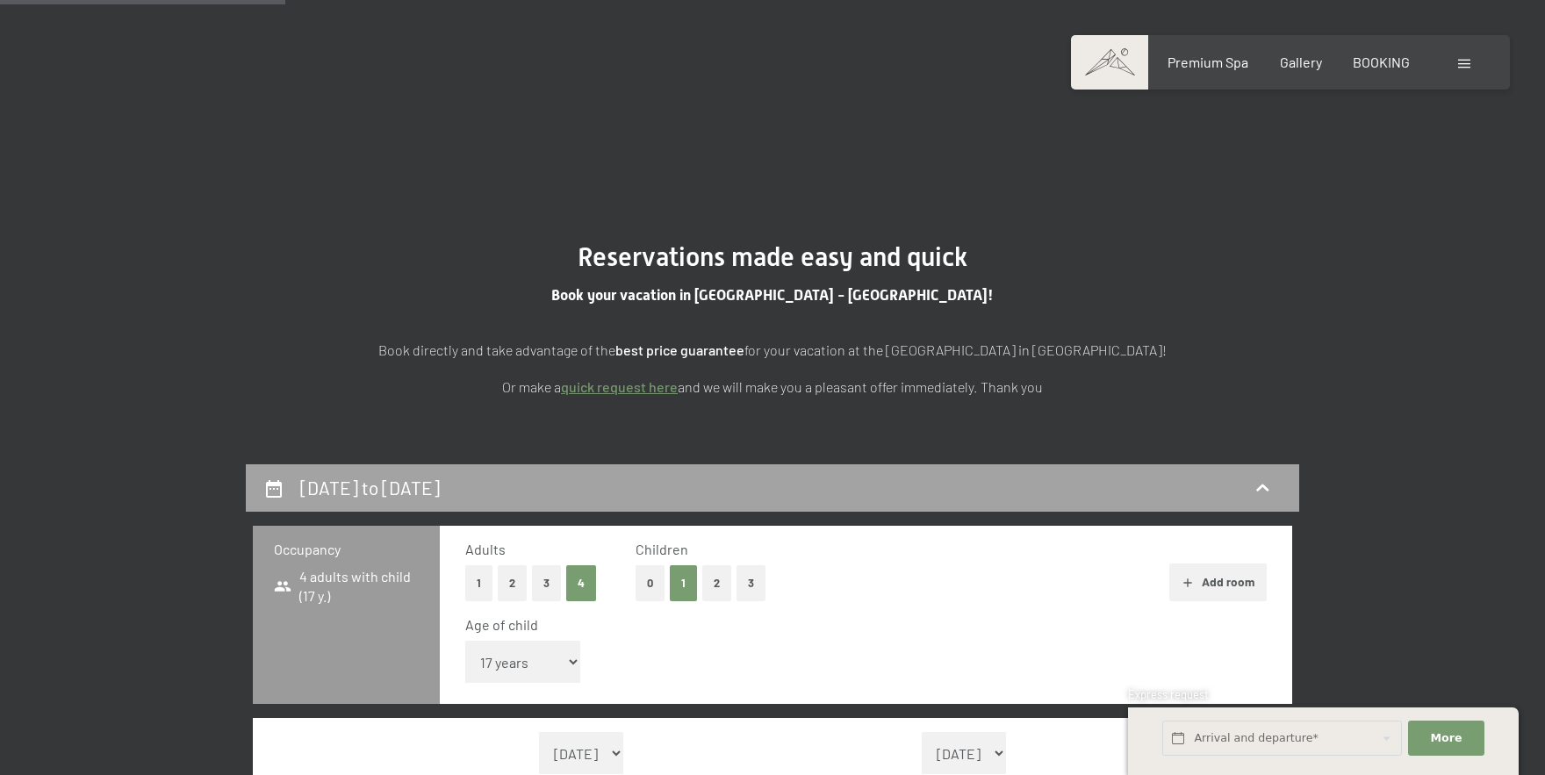
scroll to position [464, 0]
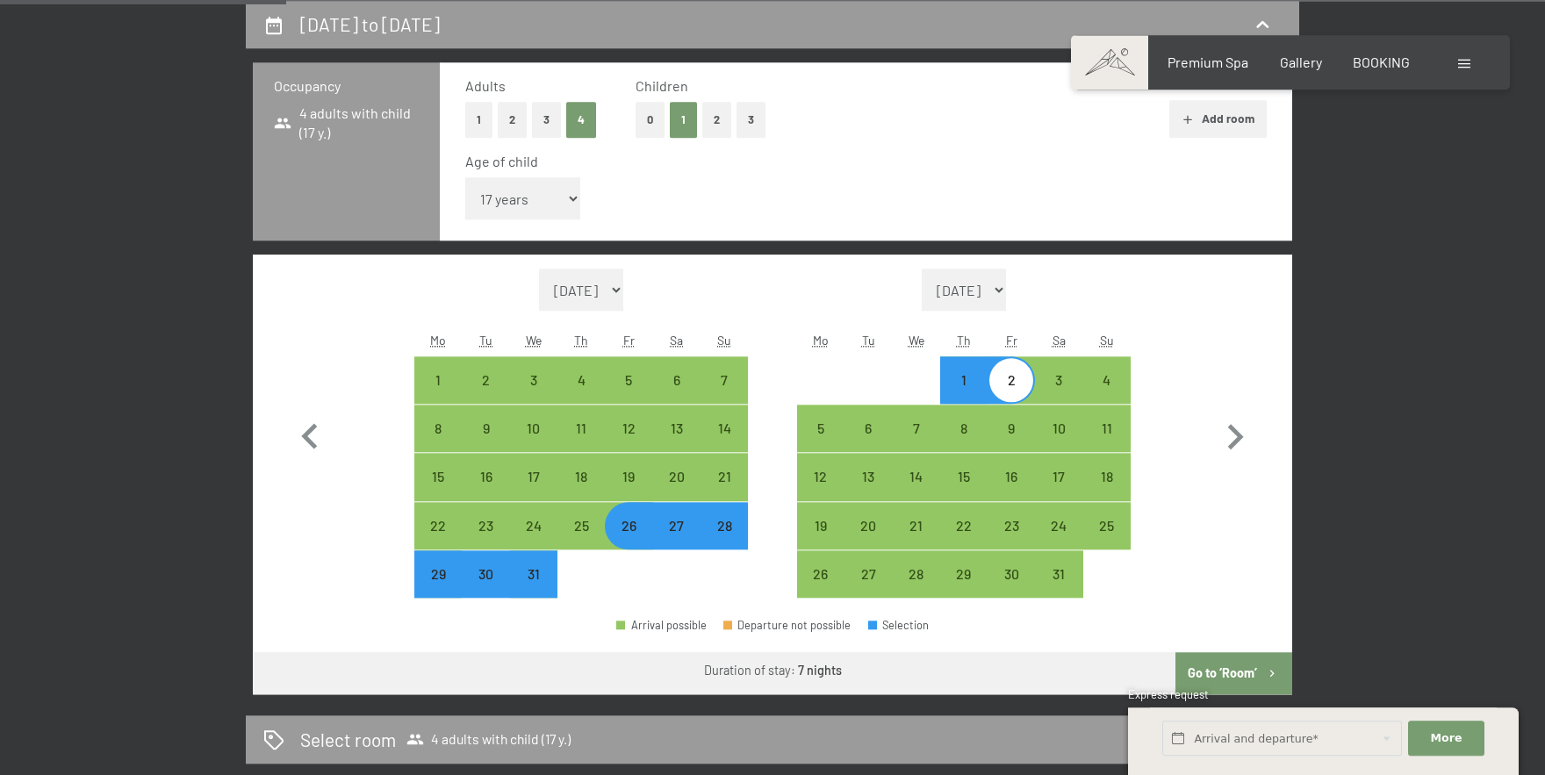
click at [1339, 334] on div "[DATE] to [DATE] Occupancy 4 adults with child (17 y.) Adults 1 2 3 4 Children …" at bounding box center [773, 451] width 1198 height 901
click at [676, 523] on div "27" at bounding box center [677, 541] width 44 height 44
select select "[DATE]"
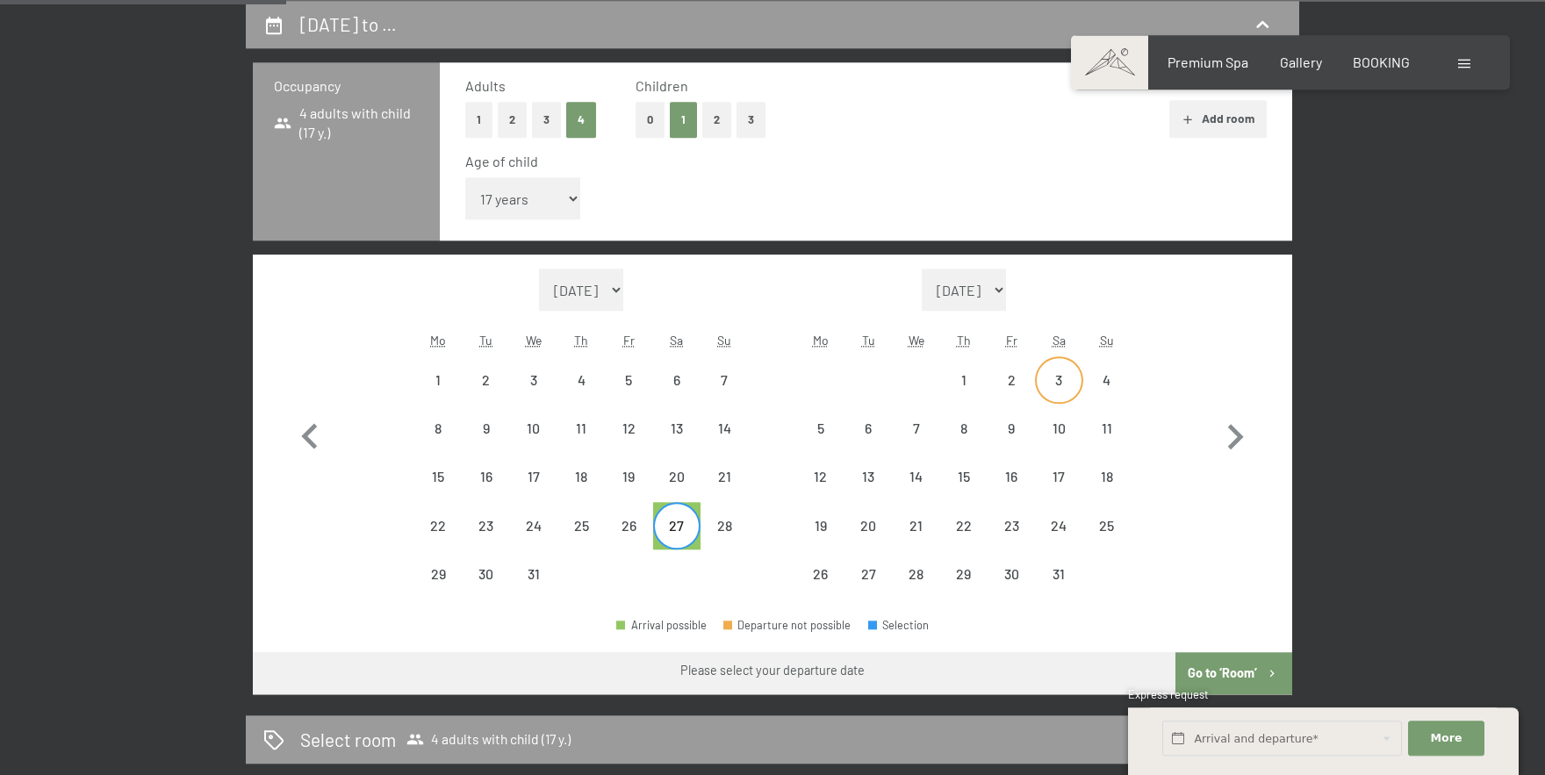
click at [1061, 380] on div "3" at bounding box center [1059, 395] width 44 height 44
select select "[DATE]"
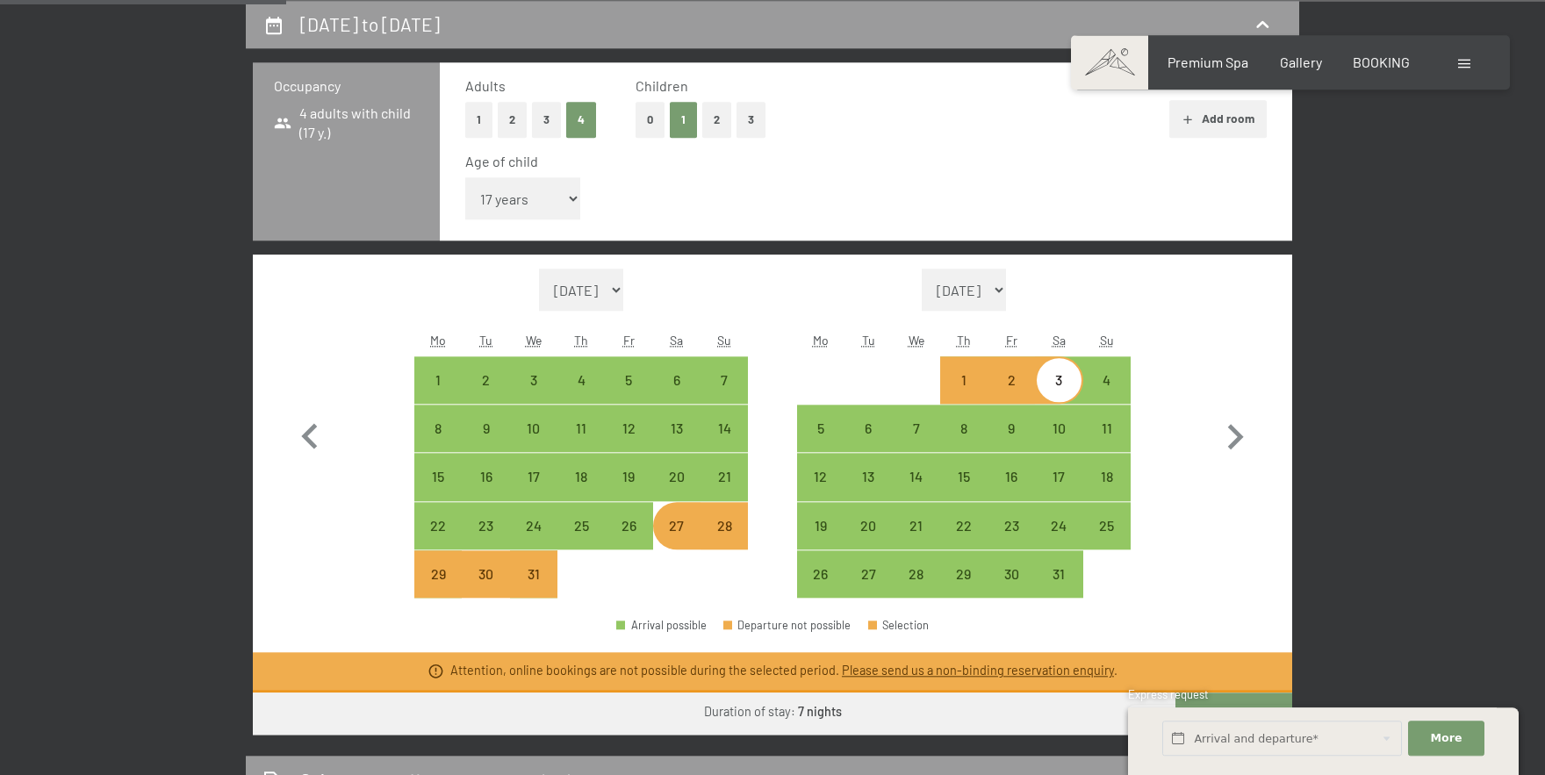
click at [729, 522] on div "28" at bounding box center [724, 541] width 44 height 44
select select "[DATE]"
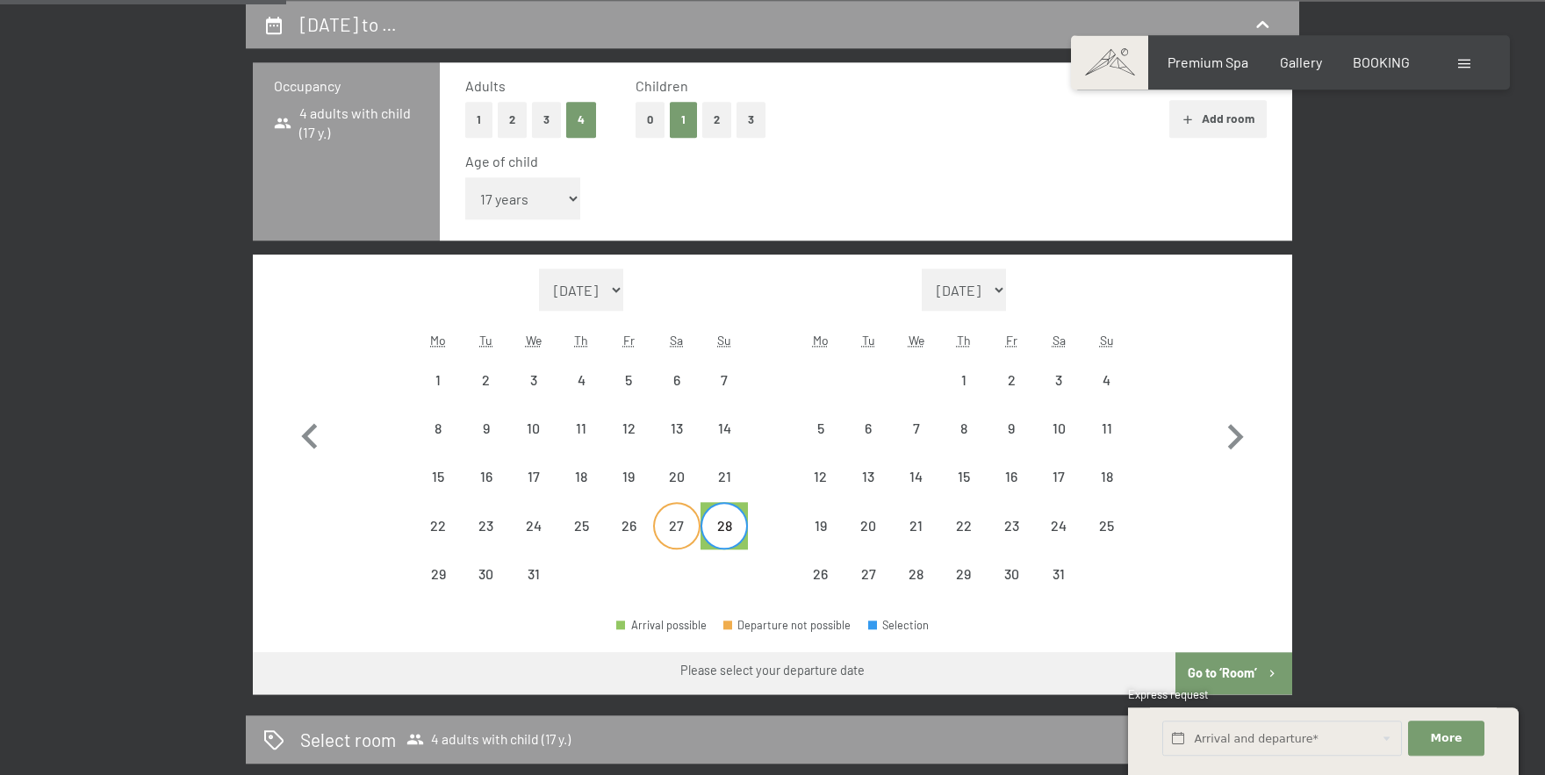
click at [674, 526] on div "27" at bounding box center [677, 541] width 44 height 44
select select "[DATE]"
click at [633, 528] on div "26" at bounding box center [629, 541] width 44 height 44
select select "[DATE]"
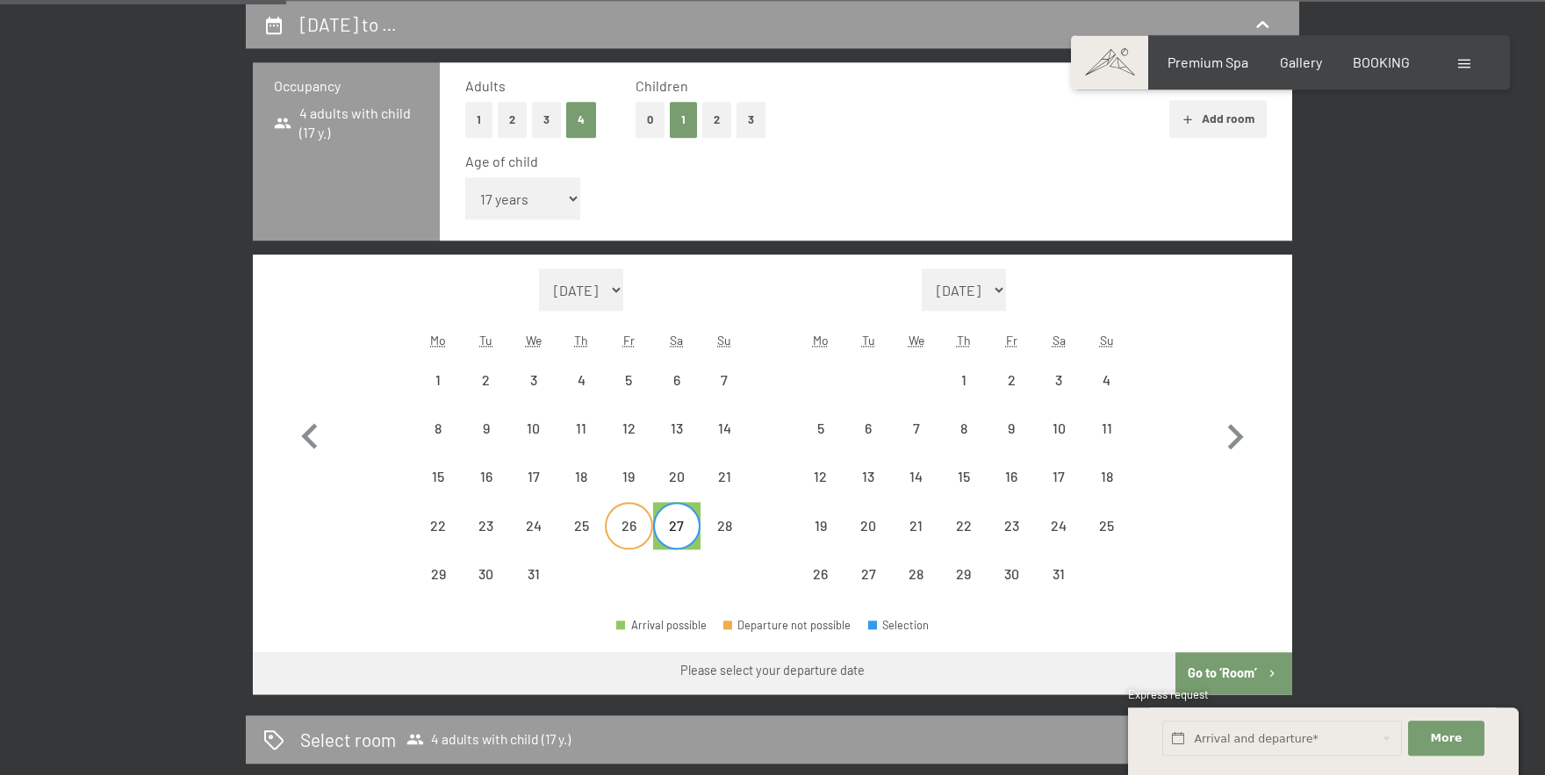
select select "[DATE]"
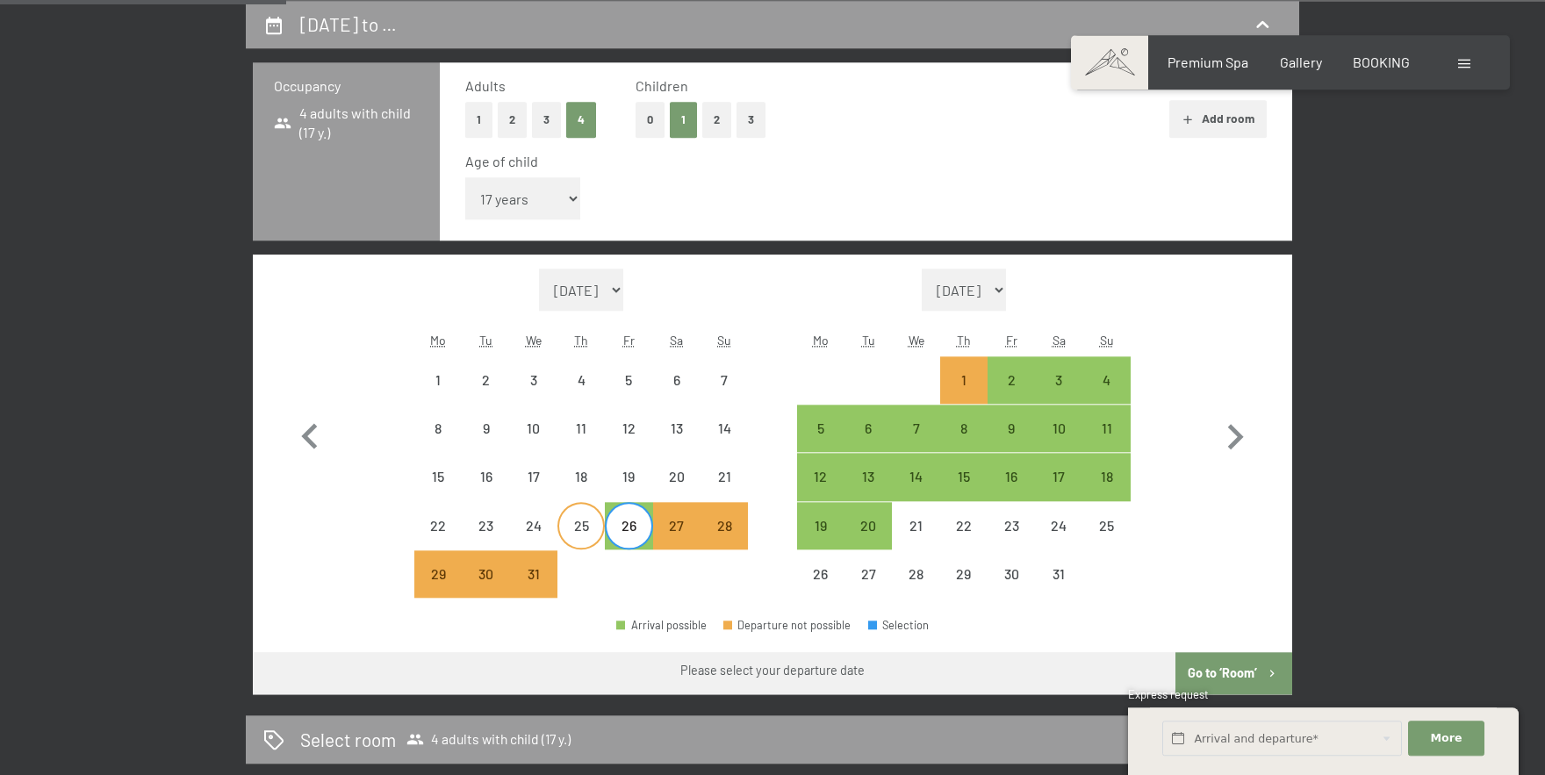
click at [588, 523] on div "25" at bounding box center [581, 541] width 44 height 44
select select "[DATE]"
click at [534, 523] on div "24" at bounding box center [534, 541] width 44 height 44
select select "[DATE]"
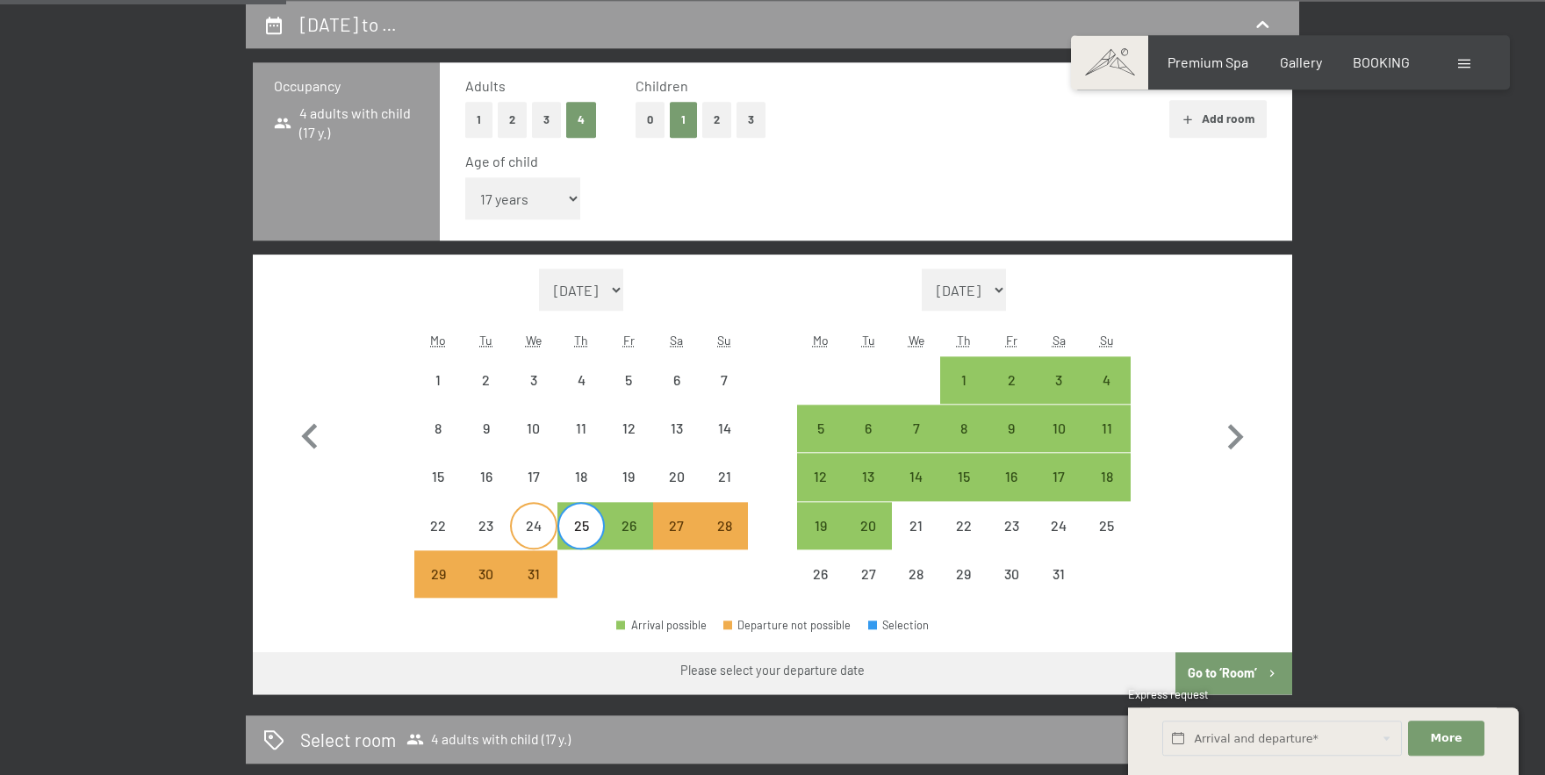
select select "[DATE]"
click at [969, 373] on div "1" at bounding box center [964, 395] width 44 height 44
select select "[DATE]"
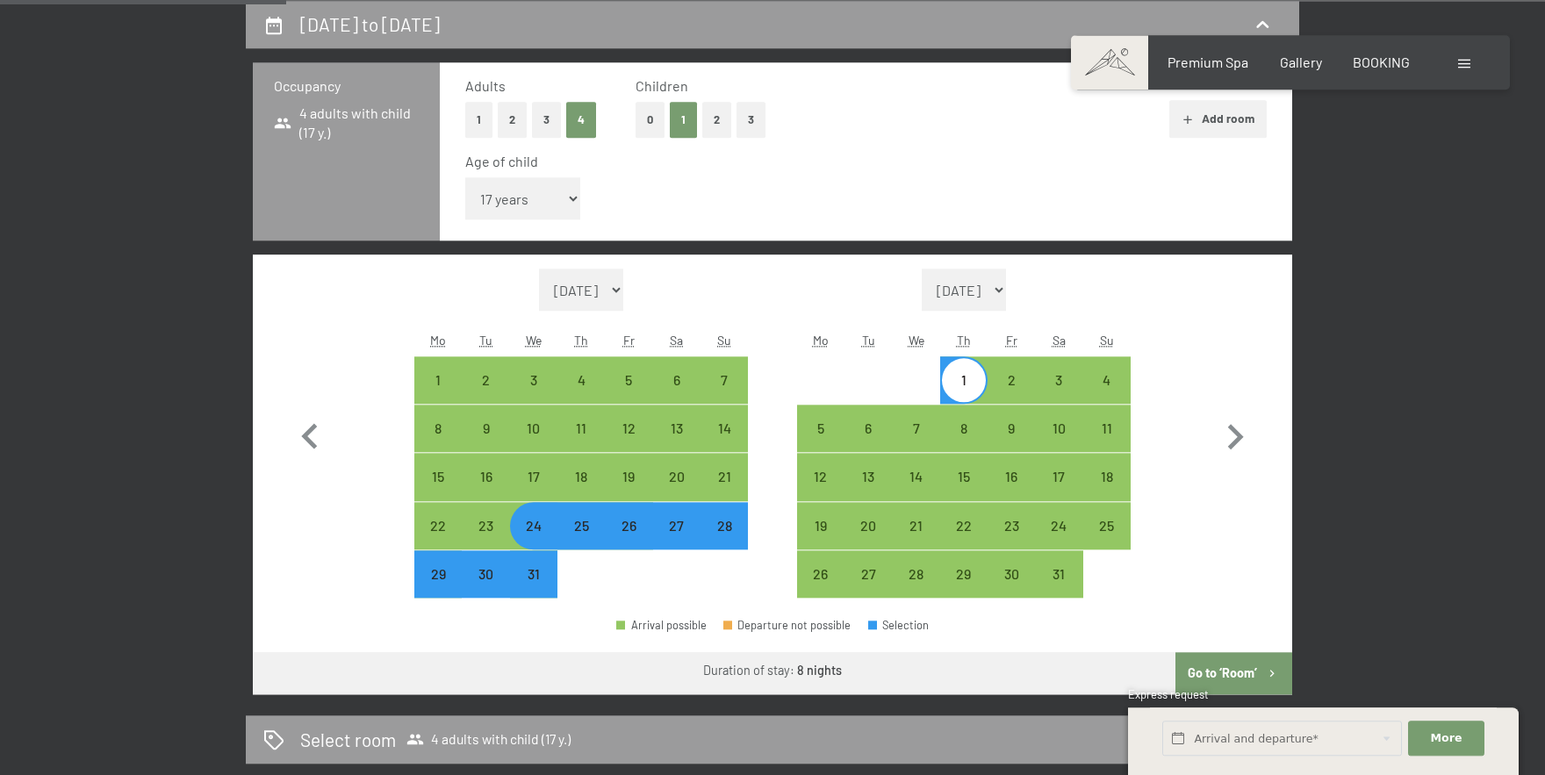
click at [1242, 668] on button "Go to ‘Room’" at bounding box center [1234, 673] width 117 height 42
select select "[DATE]"
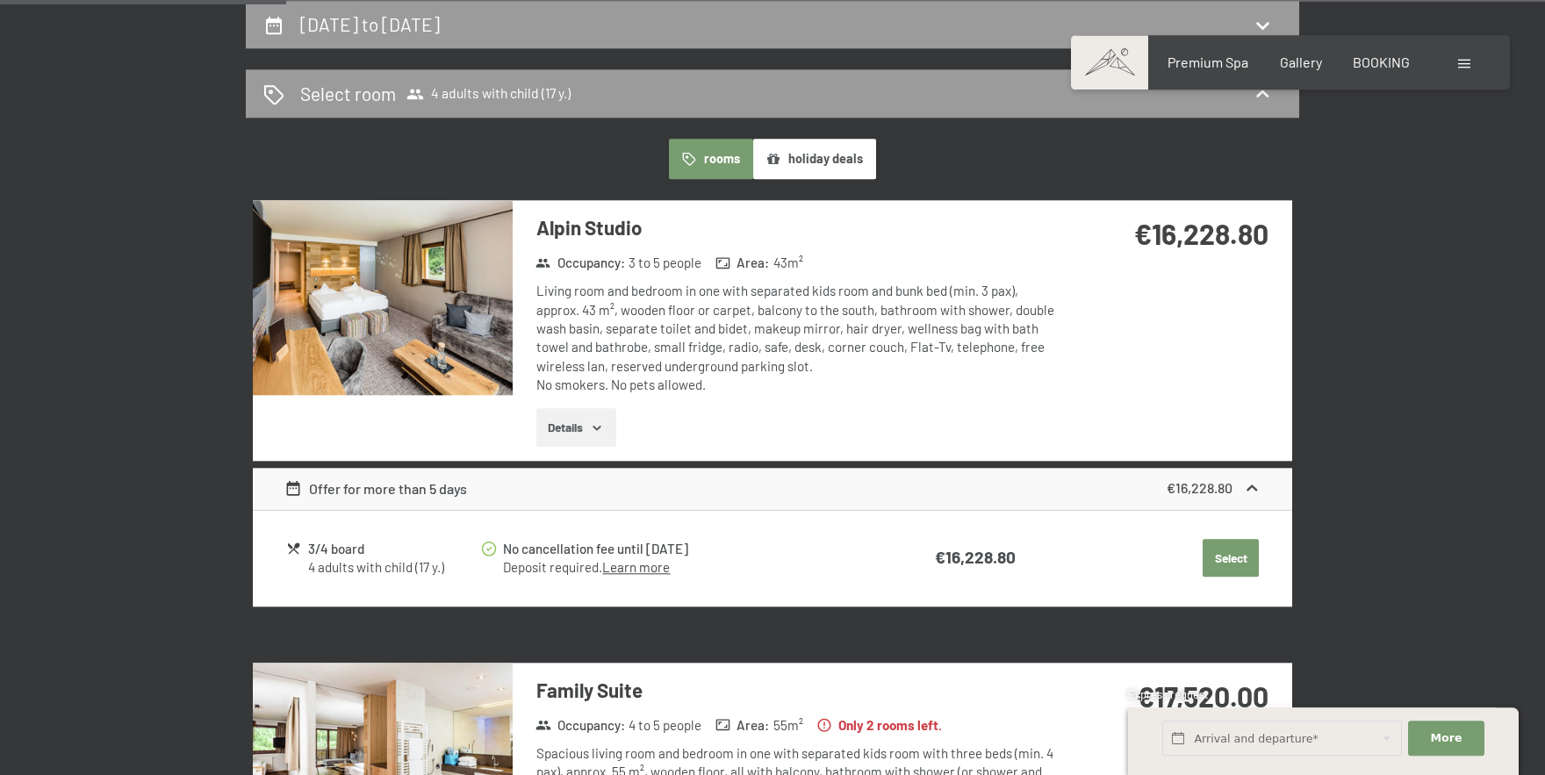
click at [1466, 524] on div "[DATE] to [DATE] Select room 4 adults with child (17 y.) rooms holiday deals Al…" at bounding box center [772, 686] width 1545 height 1371
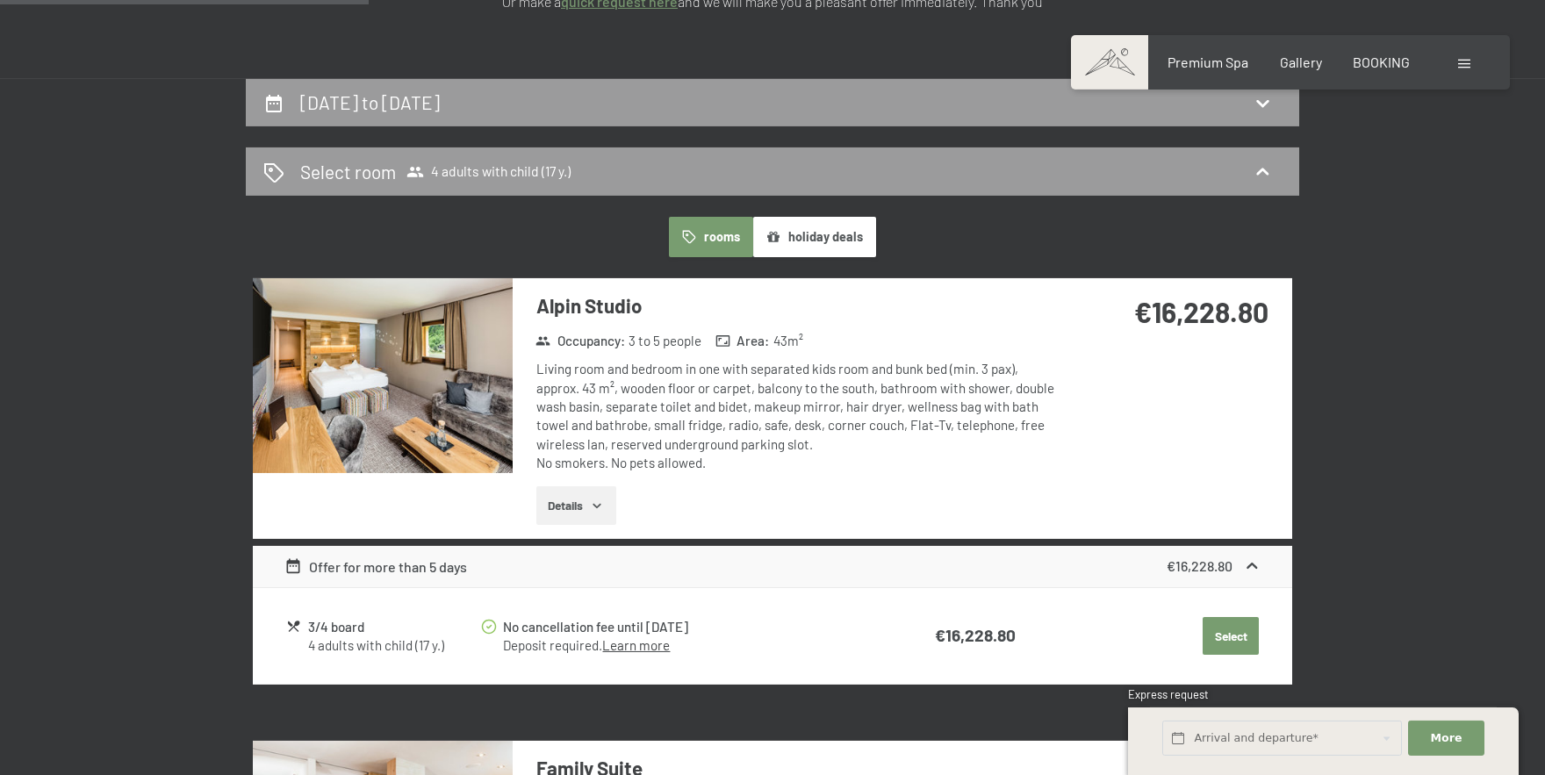
scroll to position [0, 0]
